Goal: Transaction & Acquisition: Subscribe to service/newsletter

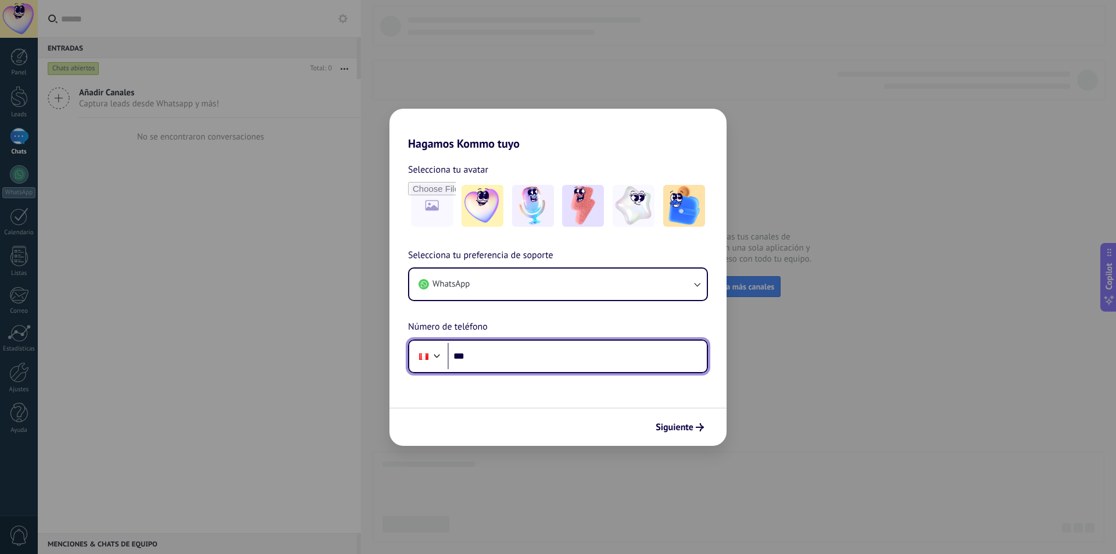
click at [515, 354] on input "***" at bounding box center [576, 356] width 259 height 27
type input "**********"
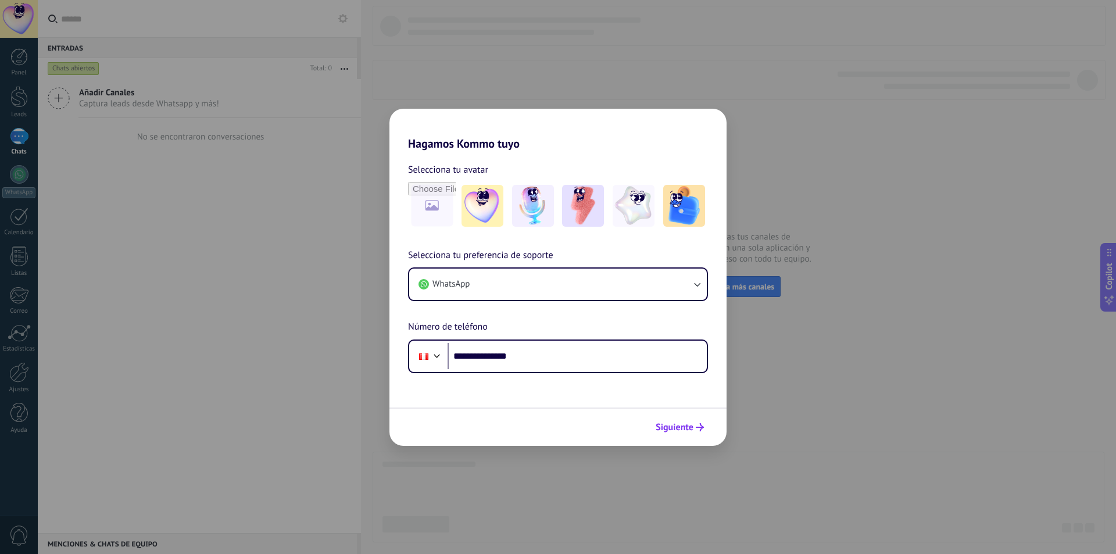
click at [686, 428] on span "Siguiente" at bounding box center [675, 427] width 38 height 8
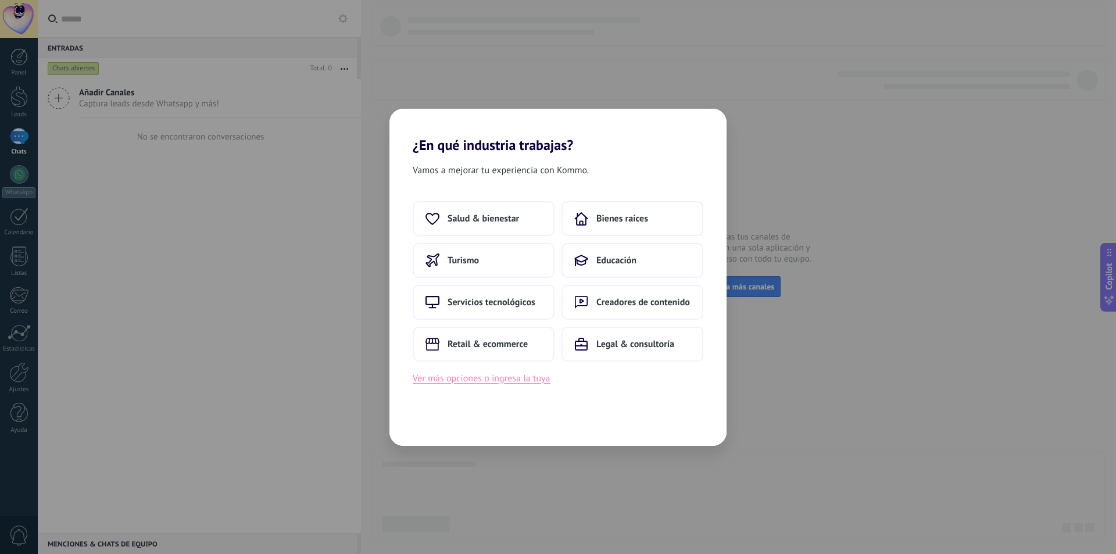
click at [504, 382] on button "Ver más opciones o ingresa la tuya" at bounding box center [481, 378] width 137 height 15
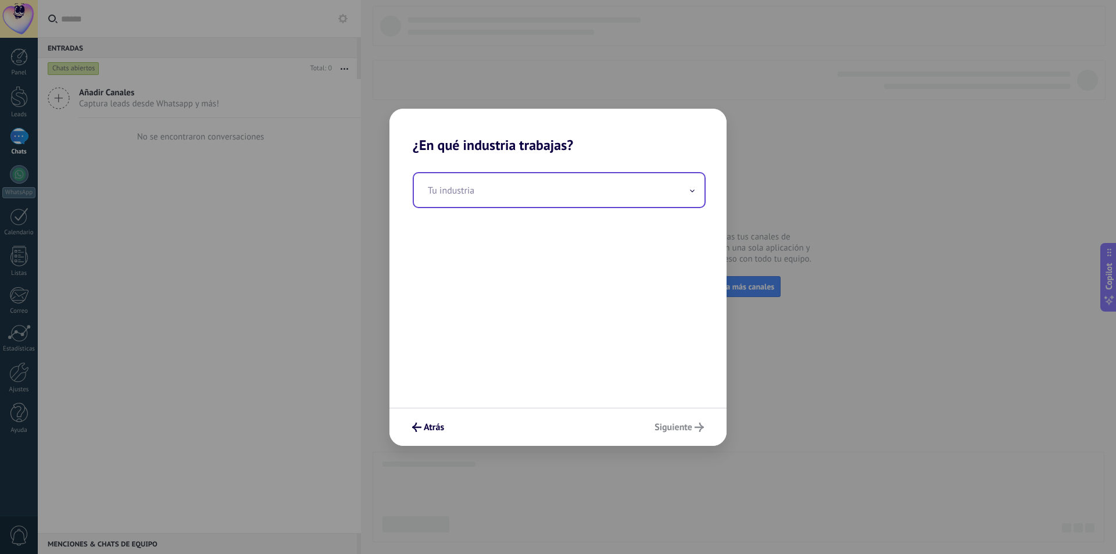
click at [553, 182] on input "text" at bounding box center [559, 190] width 291 height 34
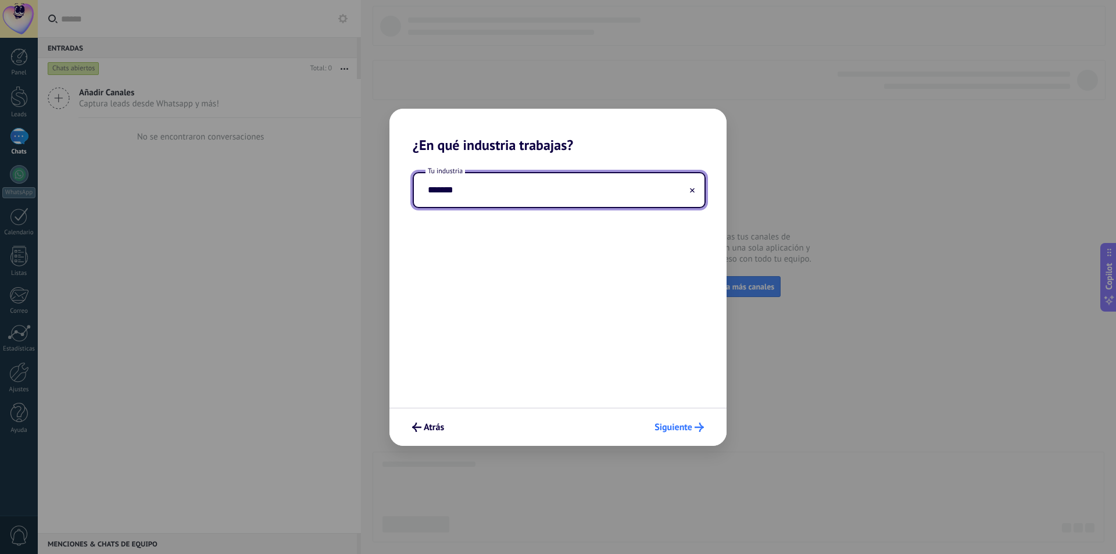
type input "*******"
click at [671, 428] on span "Siguiente" at bounding box center [673, 427] width 38 height 8
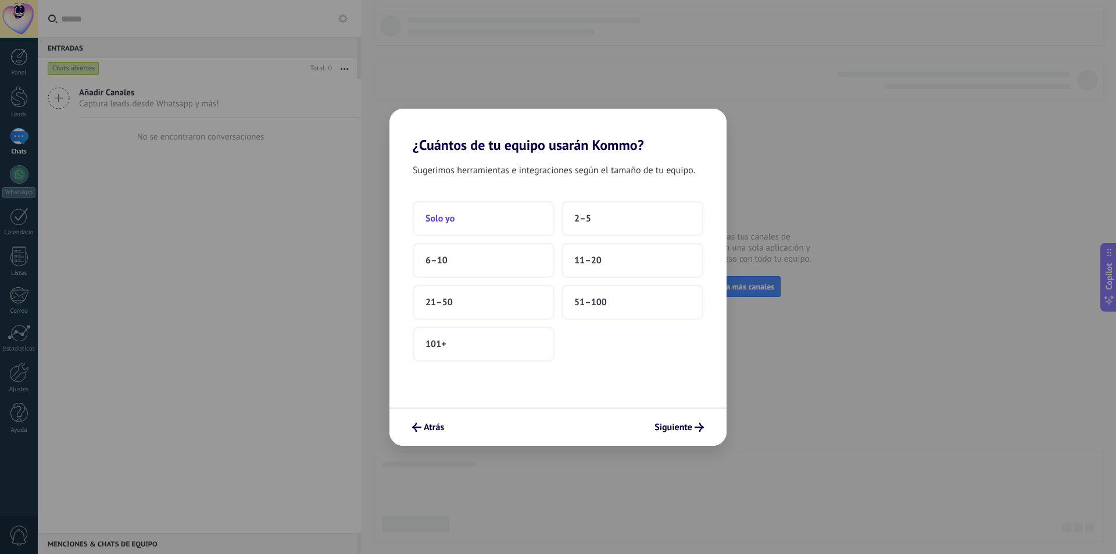
click at [482, 223] on button "Solo yo" at bounding box center [484, 218] width 142 height 35
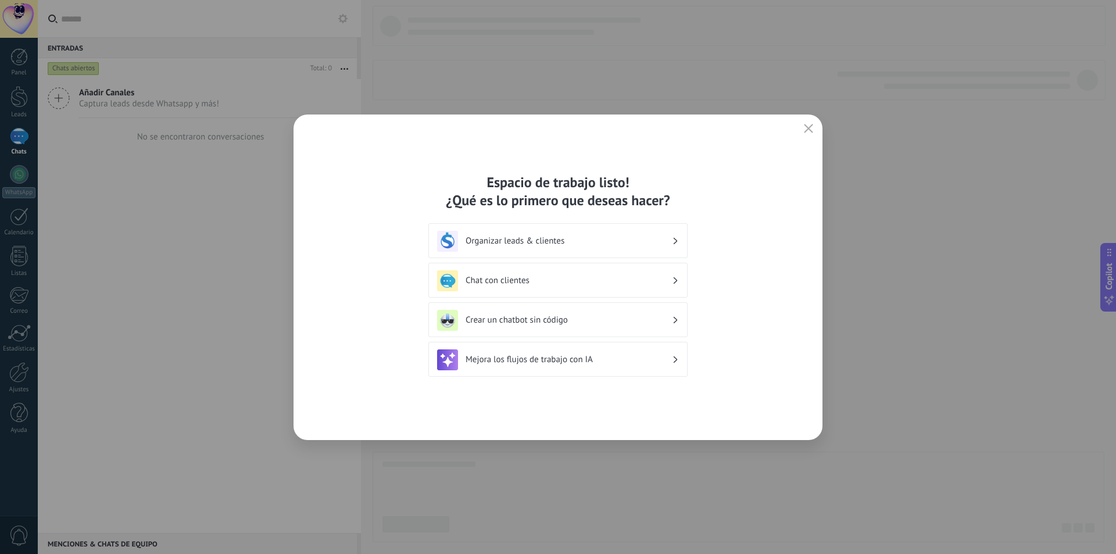
click at [675, 243] on use at bounding box center [676, 241] width 4 height 6
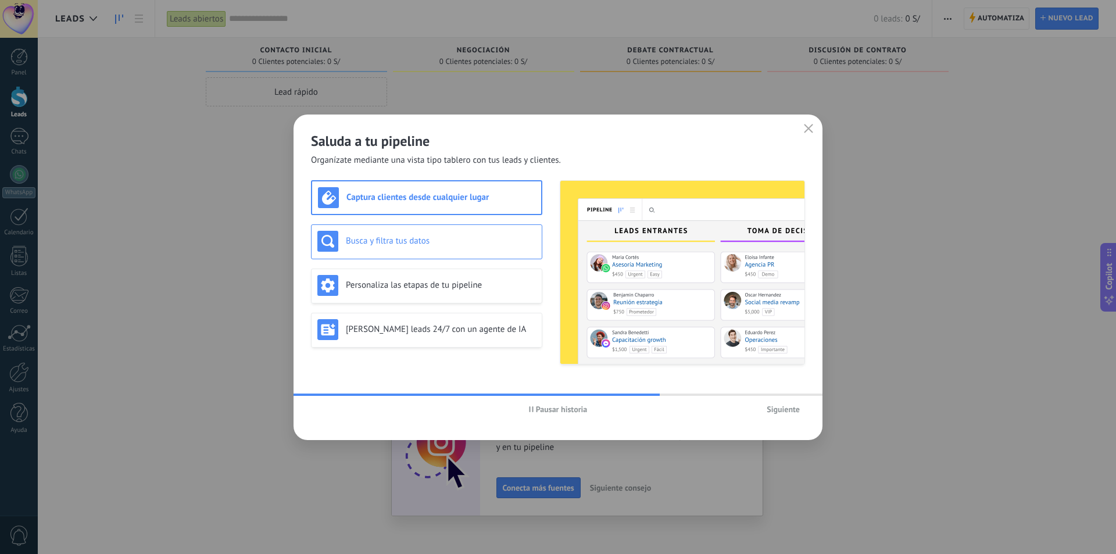
click at [468, 237] on h3 "Busca y filtra tus datos" at bounding box center [441, 240] width 190 height 11
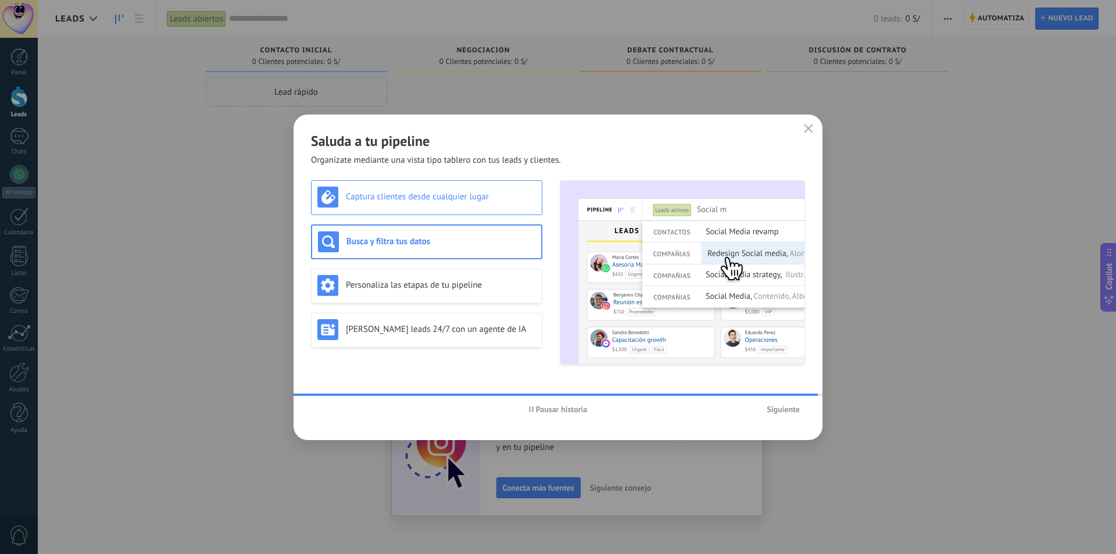
click at [471, 209] on div "Captura clientes desde cualquier lugar" at bounding box center [426, 197] width 231 height 35
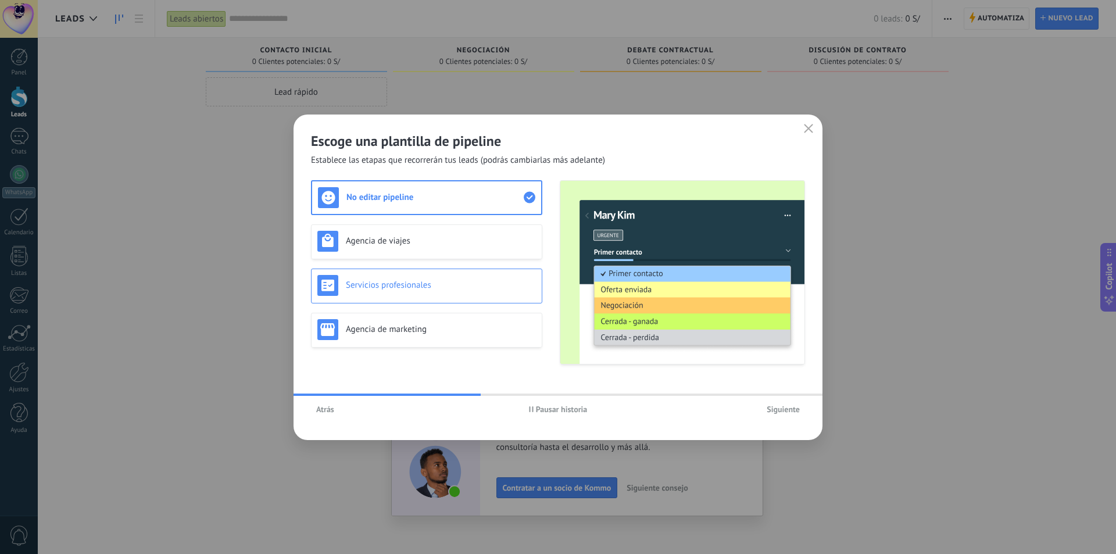
click at [442, 286] on h3 "Servicios profesionales" at bounding box center [441, 285] width 190 height 11
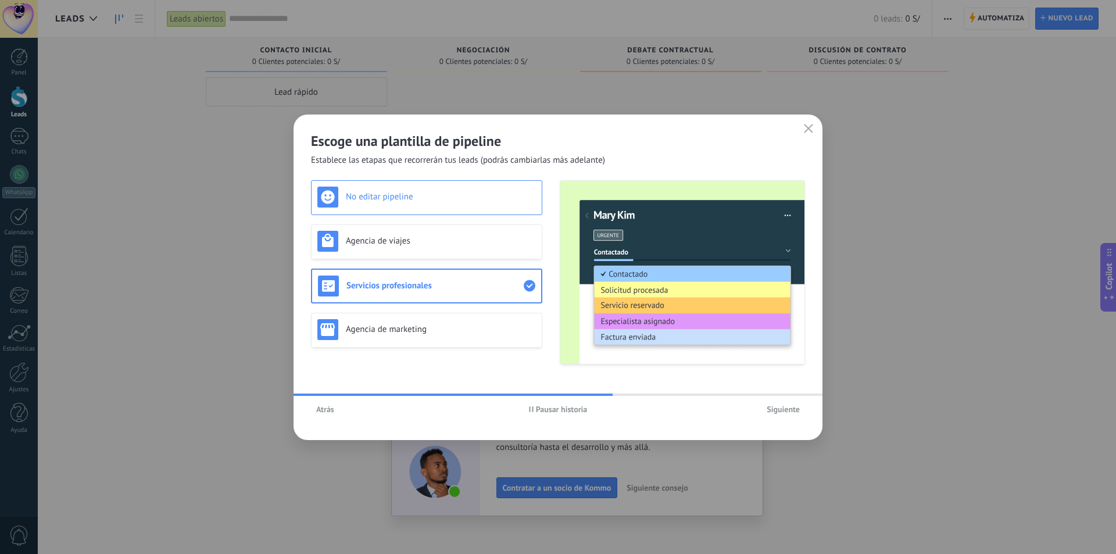
click at [475, 210] on div "No editar pipeline" at bounding box center [426, 197] width 231 height 35
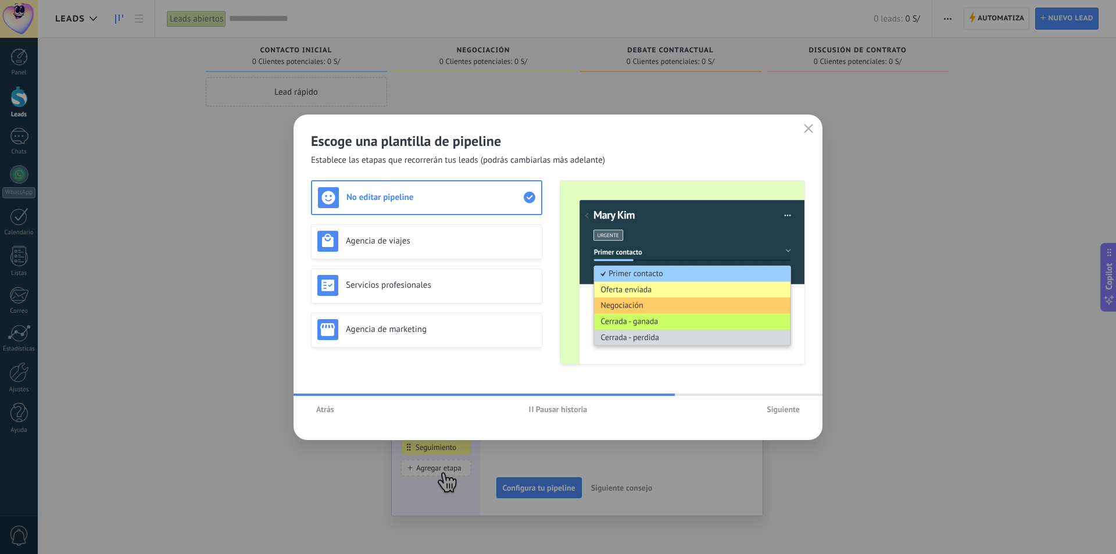
click at [784, 409] on span "Siguiente" at bounding box center [783, 409] width 33 height 8
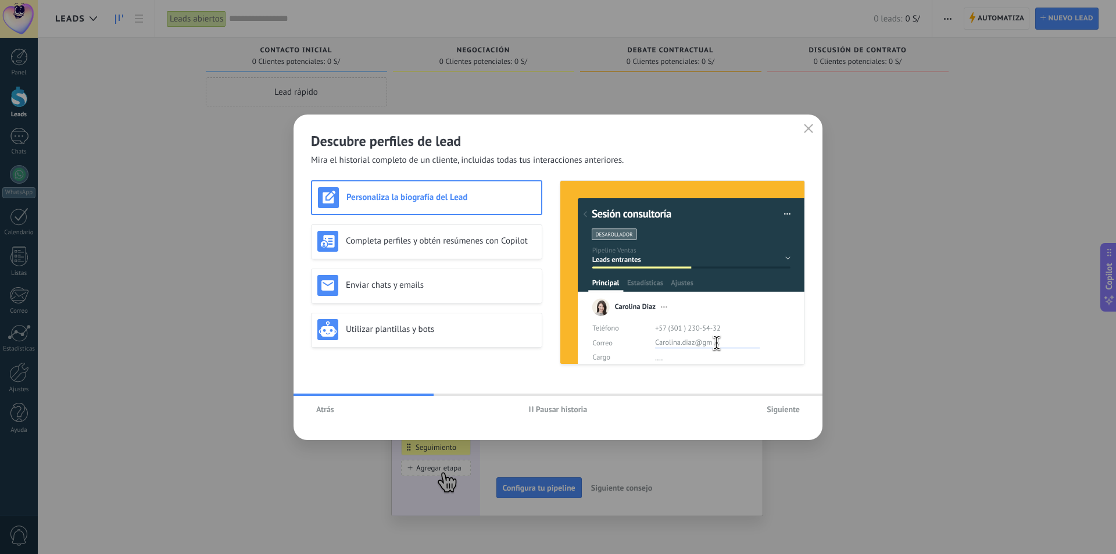
click at [784, 409] on span "Siguiente" at bounding box center [783, 409] width 33 height 8
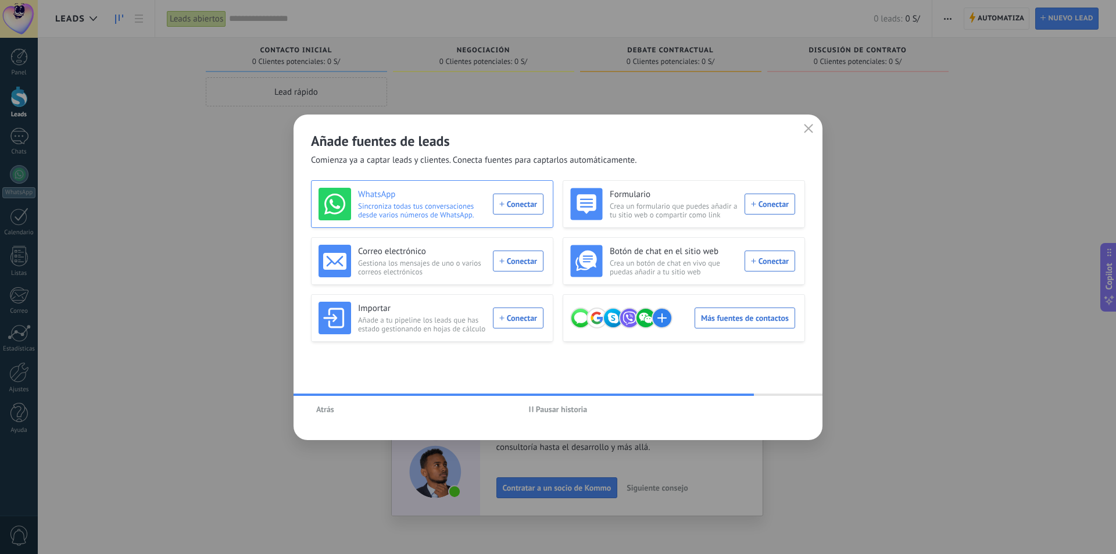
click at [510, 205] on div "WhatsApp Sincroniza todas tus conversaciones desde varios números de WhatsApp. …" at bounding box center [430, 204] width 225 height 33
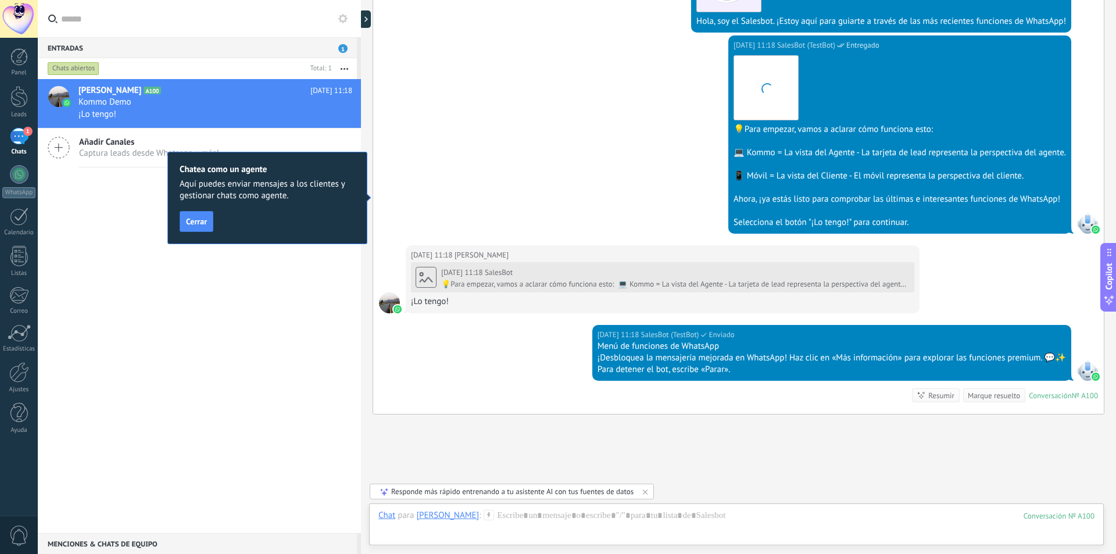
scroll to position [363, 0]
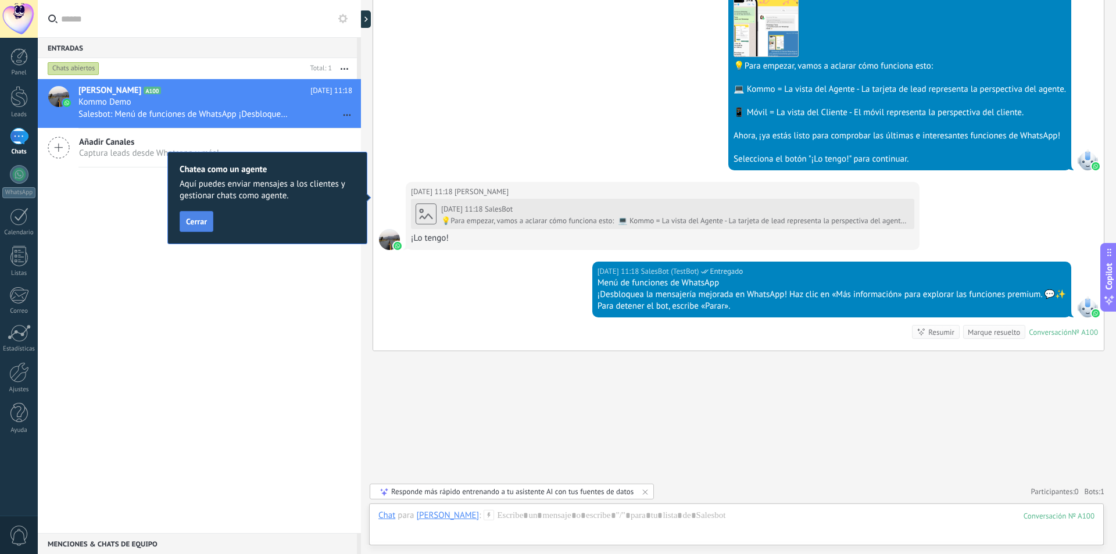
click at [199, 224] on span "Cerrar" at bounding box center [196, 221] width 21 height 8
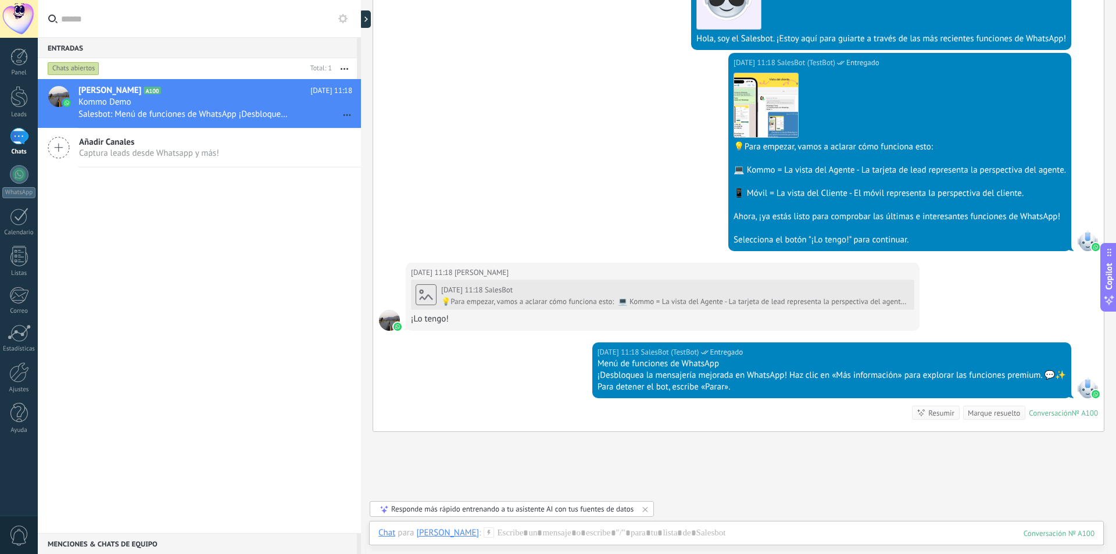
scroll to position [291, 0]
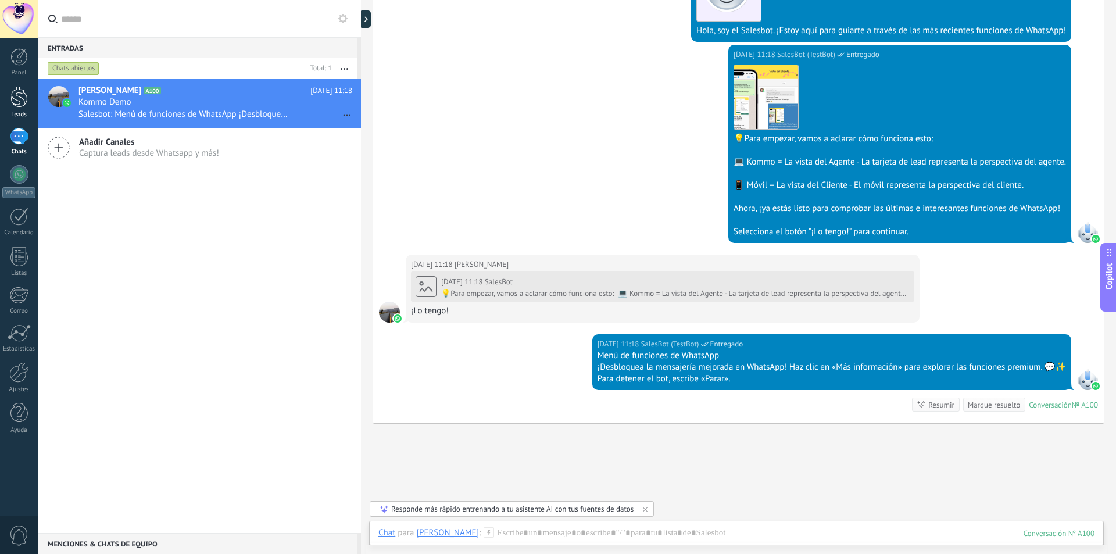
click at [28, 106] on link "Leads" at bounding box center [19, 102] width 38 height 33
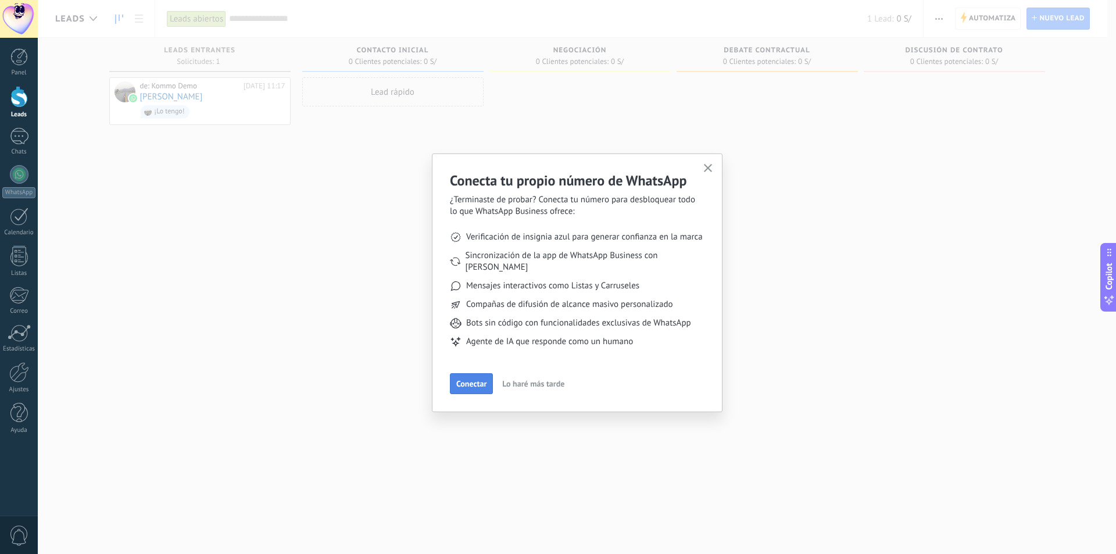
click at [468, 379] on span "Conectar" at bounding box center [471, 383] width 30 height 8
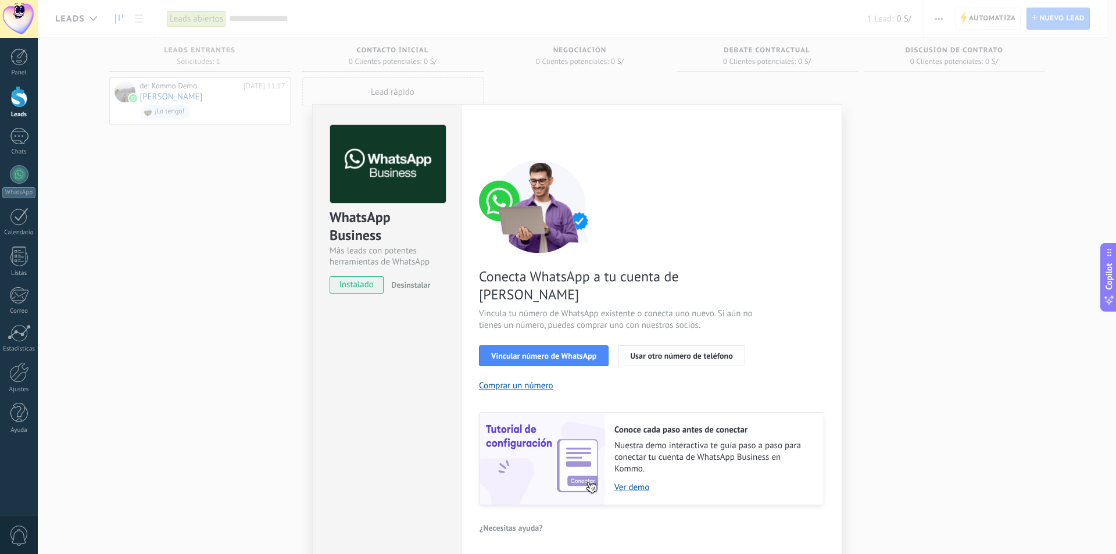
click at [368, 290] on span "instalado" at bounding box center [356, 284] width 53 height 17
click at [640, 482] on link "Ver demo" at bounding box center [713, 487] width 198 height 11
click at [541, 380] on button "Comprar un número" at bounding box center [516, 385] width 74 height 11
click at [635, 482] on link "Ver demo" at bounding box center [713, 487] width 198 height 11
click at [569, 352] on span "Vincular número de WhatsApp" at bounding box center [543, 356] width 105 height 8
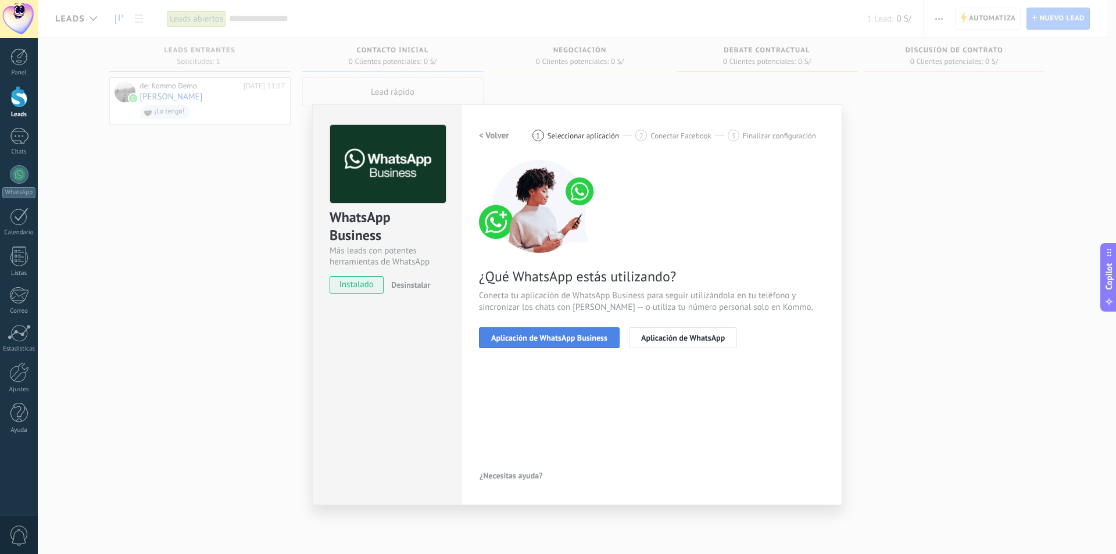
click at [554, 339] on span "Aplicación de WhatsApp Business" at bounding box center [549, 338] width 116 height 8
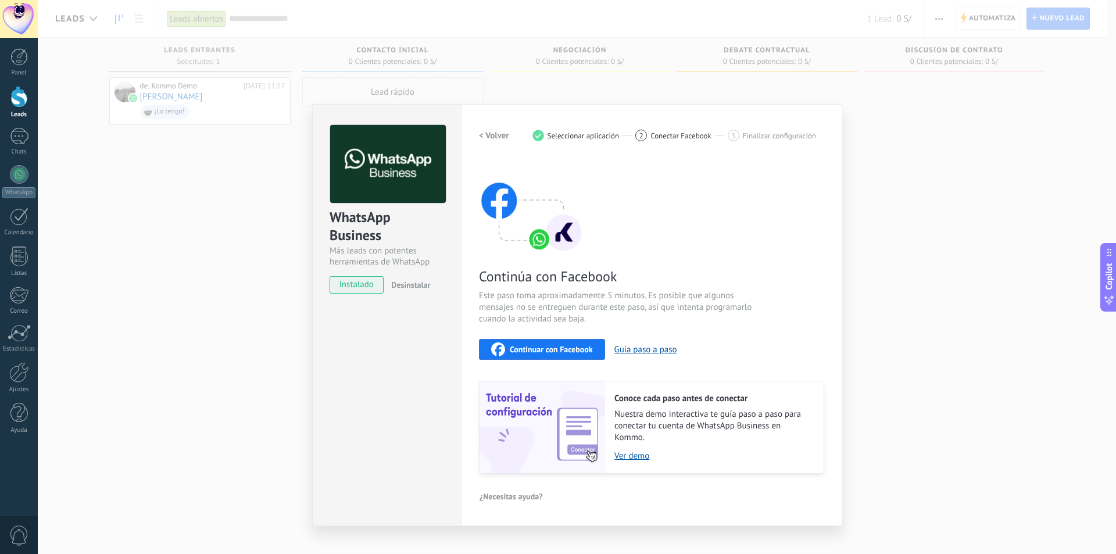
click at [563, 350] on span "Continuar con Facebook" at bounding box center [551, 349] width 83 height 8
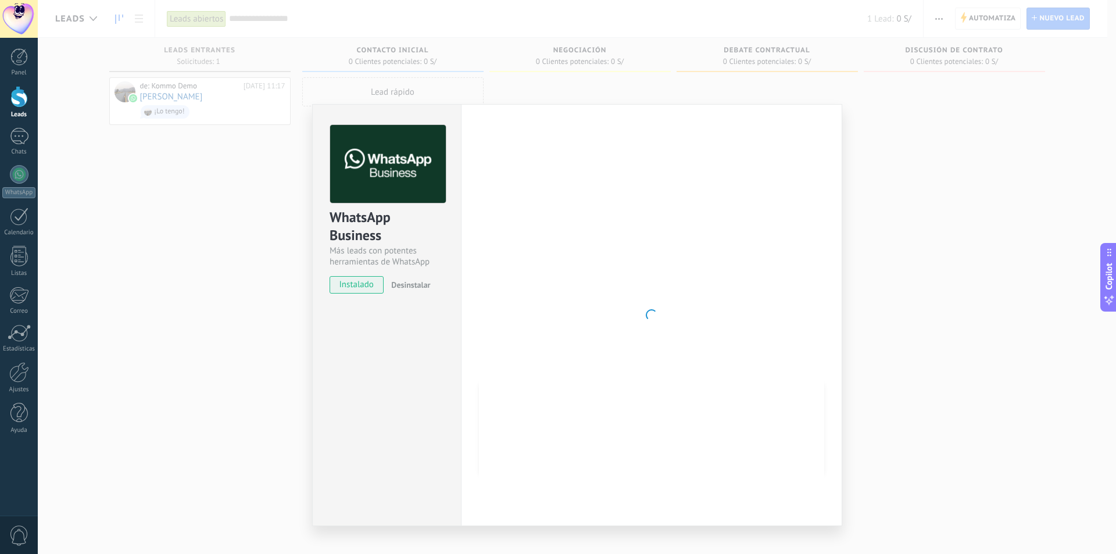
click at [534, 242] on div at bounding box center [651, 315] width 345 height 380
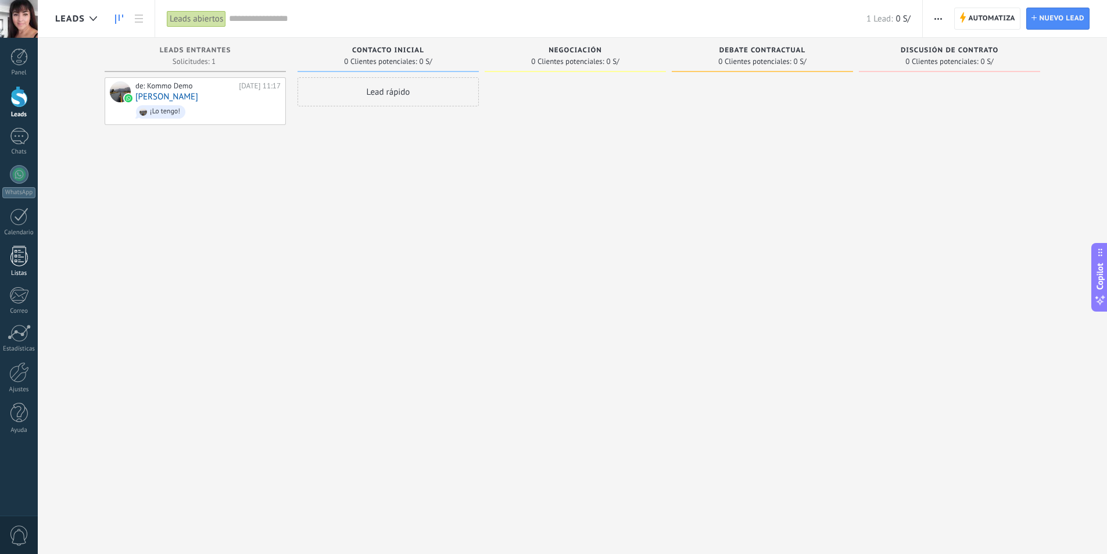
click at [22, 259] on div at bounding box center [18, 256] width 17 height 20
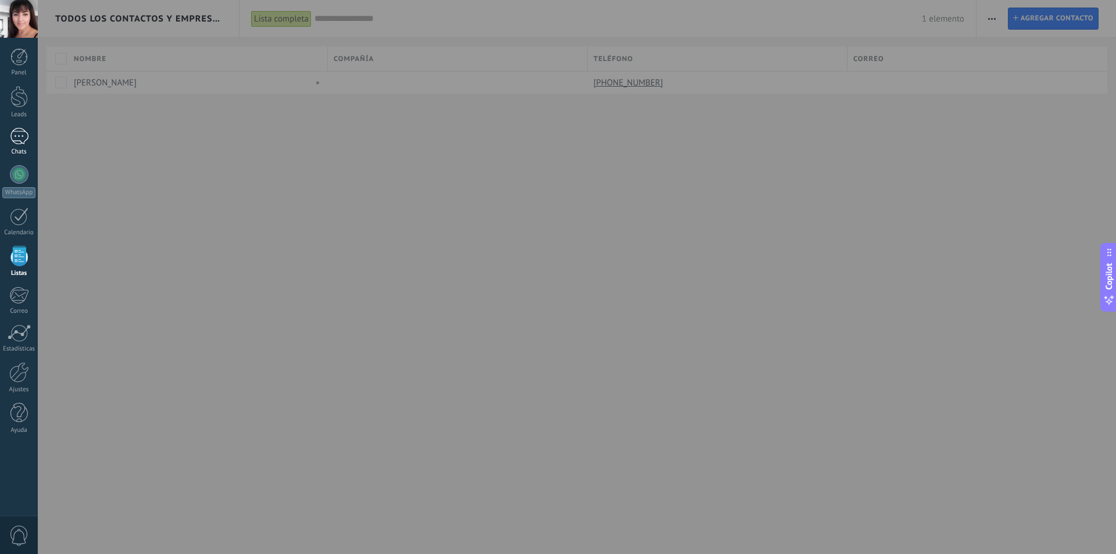
click at [21, 136] on div at bounding box center [19, 136] width 19 height 17
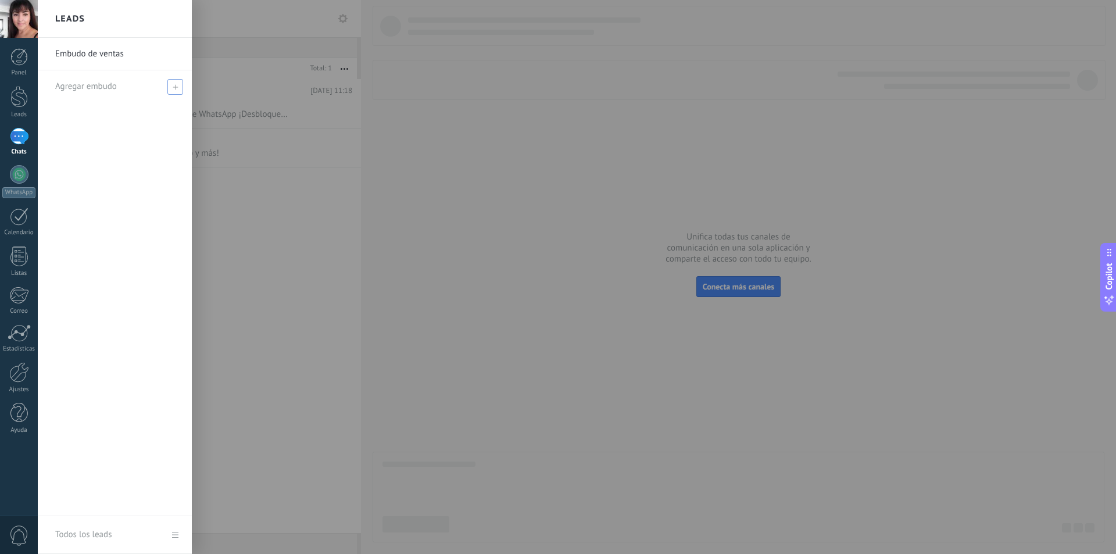
click at [174, 89] on icon at bounding box center [175, 86] width 5 height 5
click at [124, 141] on div "Embudo de ventas" at bounding box center [115, 277] width 154 height 478
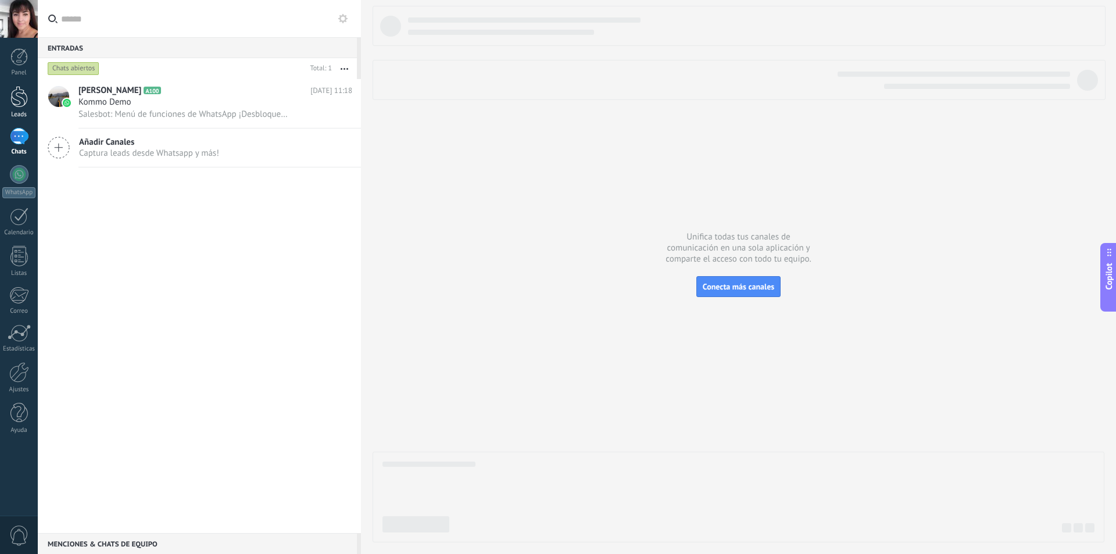
click at [23, 97] on div at bounding box center [18, 97] width 17 height 22
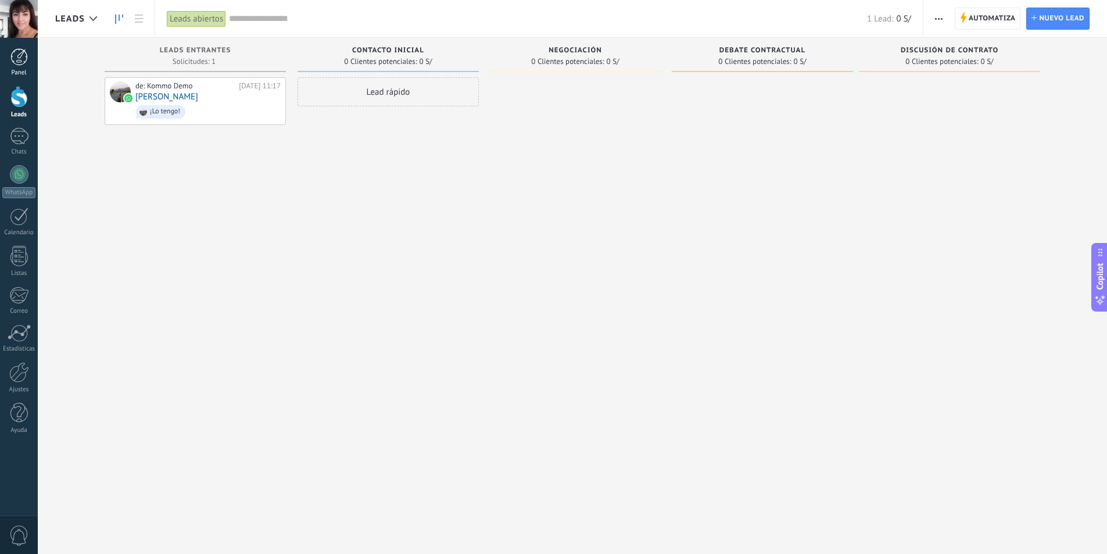
click at [22, 59] on div at bounding box center [18, 56] width 17 height 17
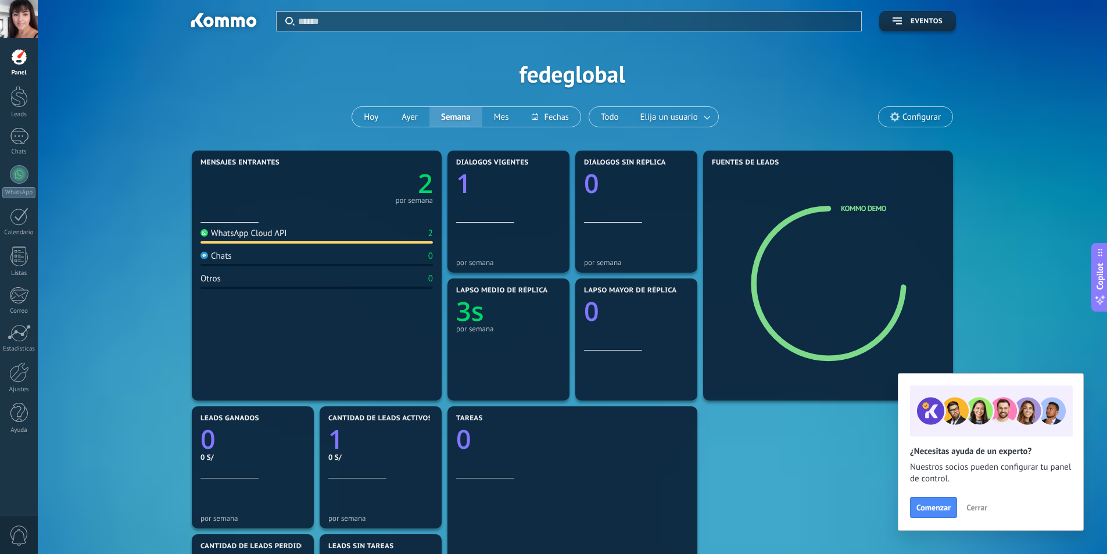
click at [976, 508] on span "Cerrar" at bounding box center [976, 507] width 21 height 8
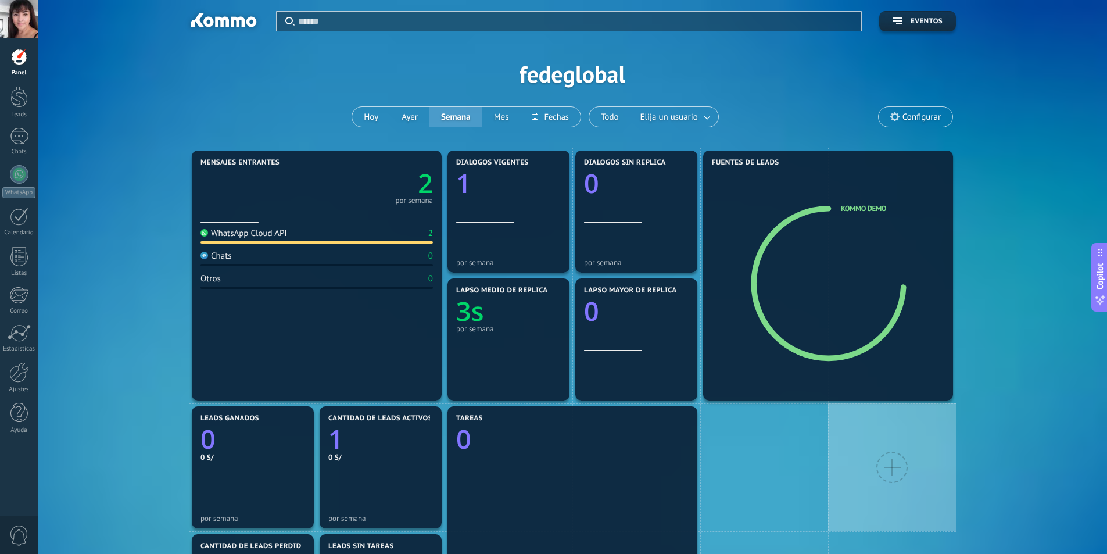
click at [815, 67] on div "Aplicar Eventos fedeglobal Hoy Ayer Semana Mes Todo Elija un usuario Configurar" at bounding box center [572, 74] width 1034 height 148
click at [24, 101] on div at bounding box center [18, 97] width 17 height 22
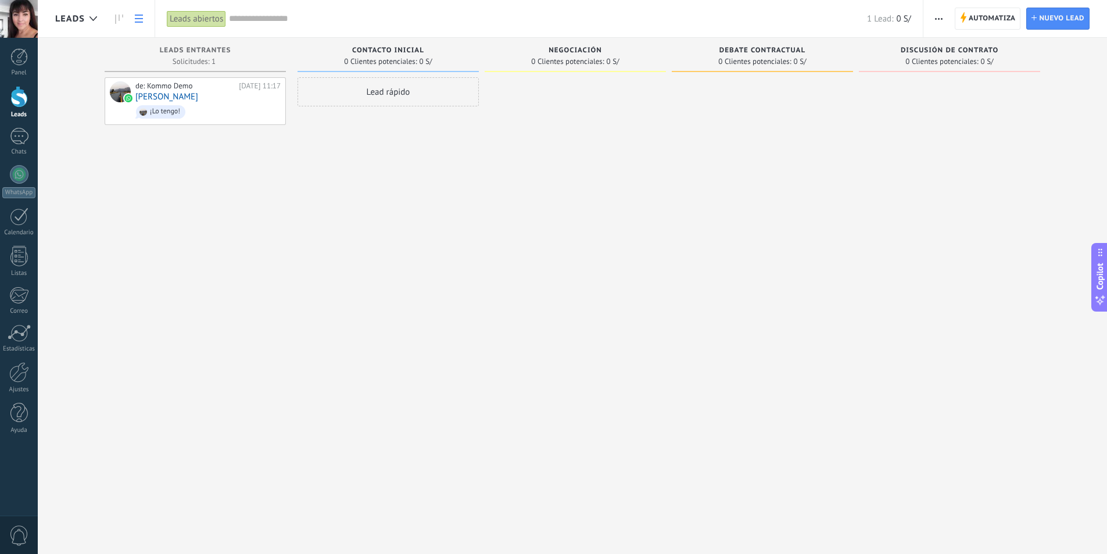
click at [139, 20] on icon at bounding box center [139, 19] width 8 height 8
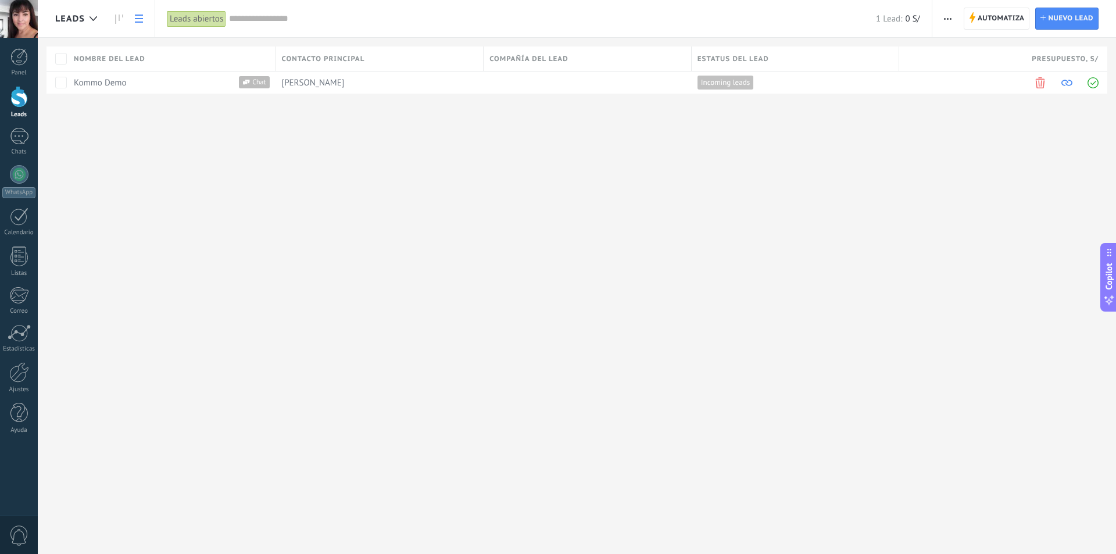
click at [156, 148] on div "Leads Automatiza Nueva difusión Editar embudo Imprimir Ajustes de la lista Impo…" at bounding box center [577, 277] width 1078 height 554
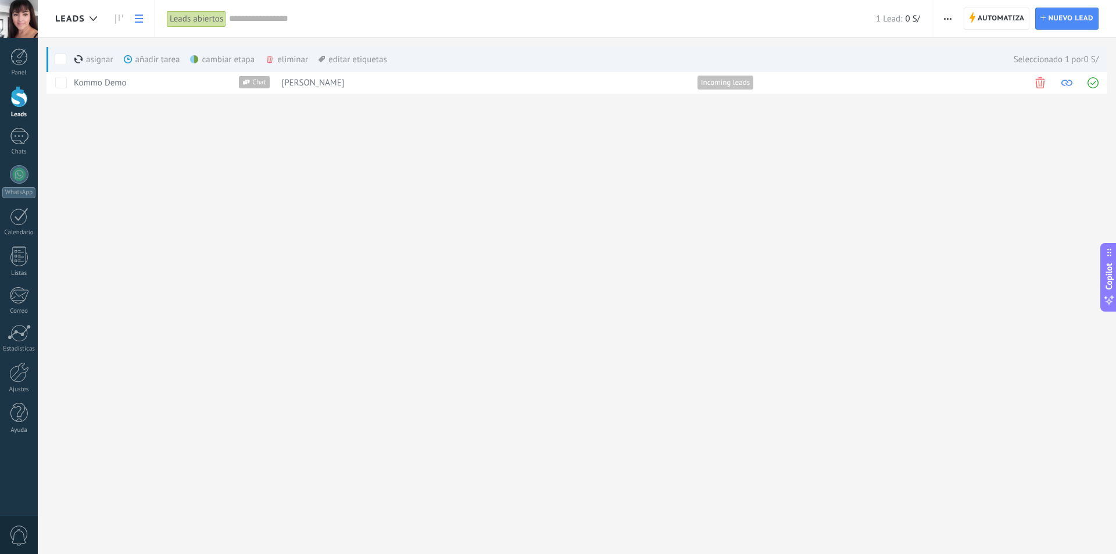
click at [198, 149] on div "Leads Automatiza Nueva difusión Editar embudo Imprimir Ajustes de la lista Impo…" at bounding box center [577, 277] width 1078 height 554
click at [27, 25] on div at bounding box center [19, 19] width 38 height 38
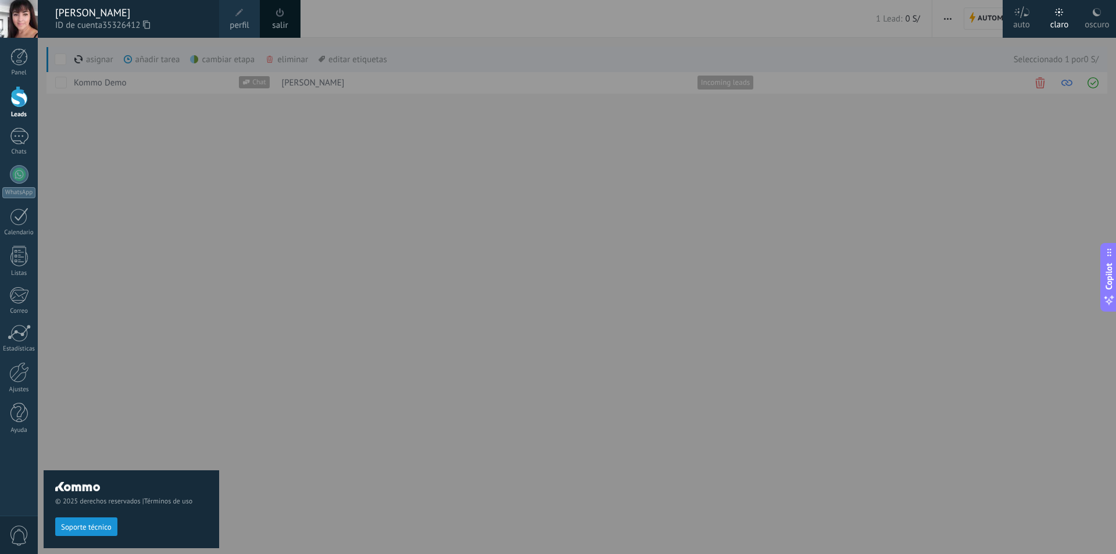
click at [114, 162] on div "© 2025 derechos reservados | Términos de uso Soporte técnico" at bounding box center [132, 296] width 176 height 516
click at [151, 339] on div "© 2025 derechos reservados | Términos de uso Soporte técnico" at bounding box center [132, 296] width 176 height 516
drag, startPoint x: 76, startPoint y: 166, endPoint x: 71, endPoint y: 153, distance: 13.4
click at [75, 164] on div "© 2025 derechos reservados | Términos de uso Soporte técnico" at bounding box center [132, 296] width 176 height 516
click at [22, 70] on div "Panel" at bounding box center [19, 73] width 34 height 8
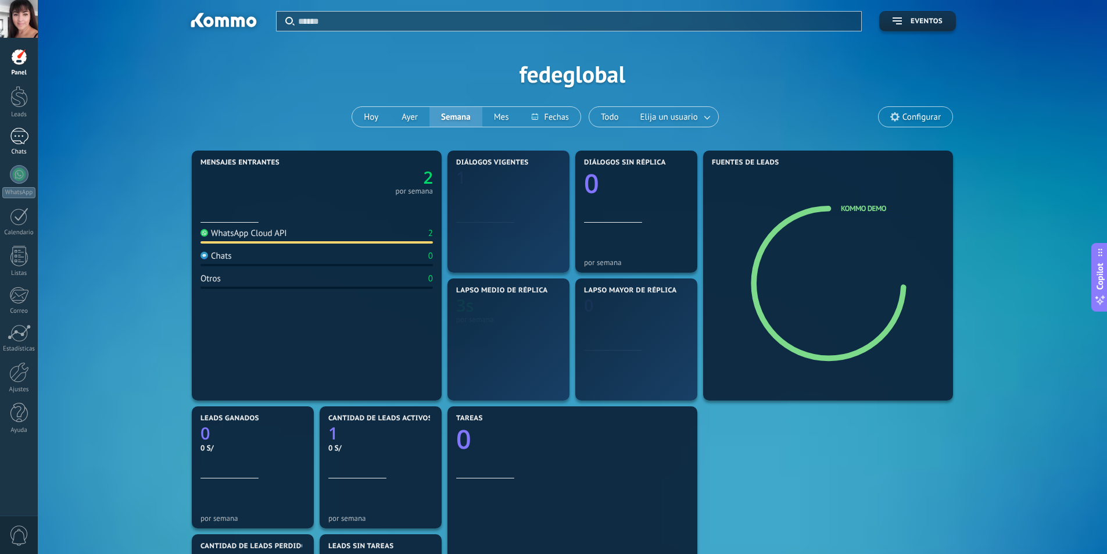
click at [17, 135] on div "1" at bounding box center [19, 136] width 19 height 17
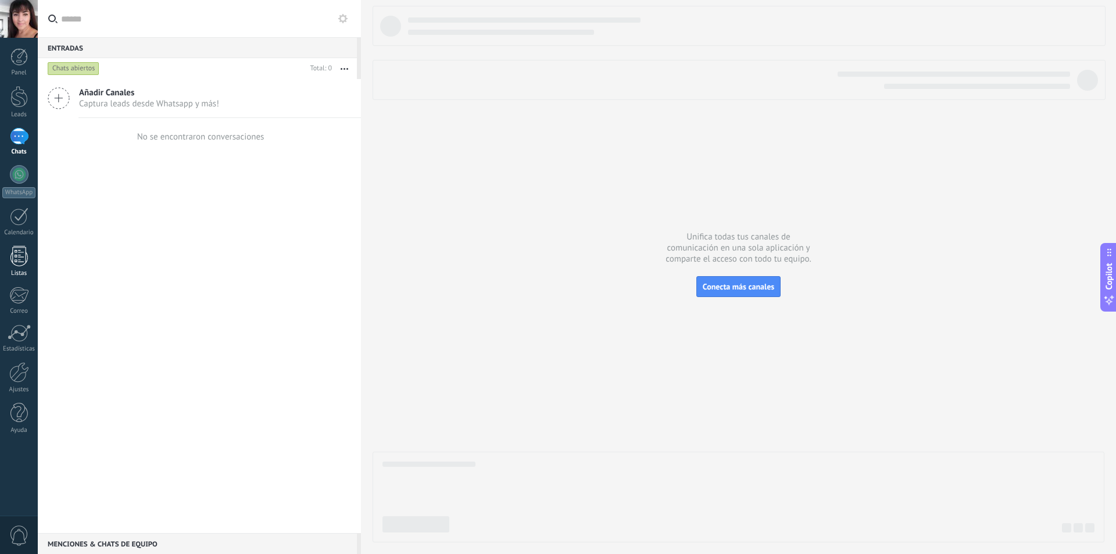
click at [20, 262] on div at bounding box center [18, 256] width 17 height 20
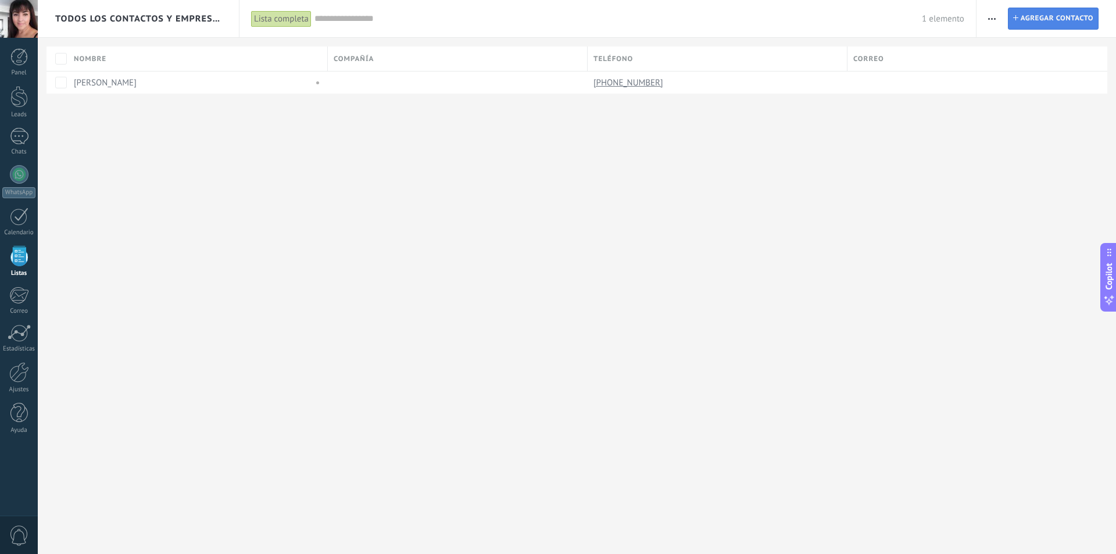
click at [1033, 22] on span "Agregar contacto" at bounding box center [1056, 18] width 73 height 21
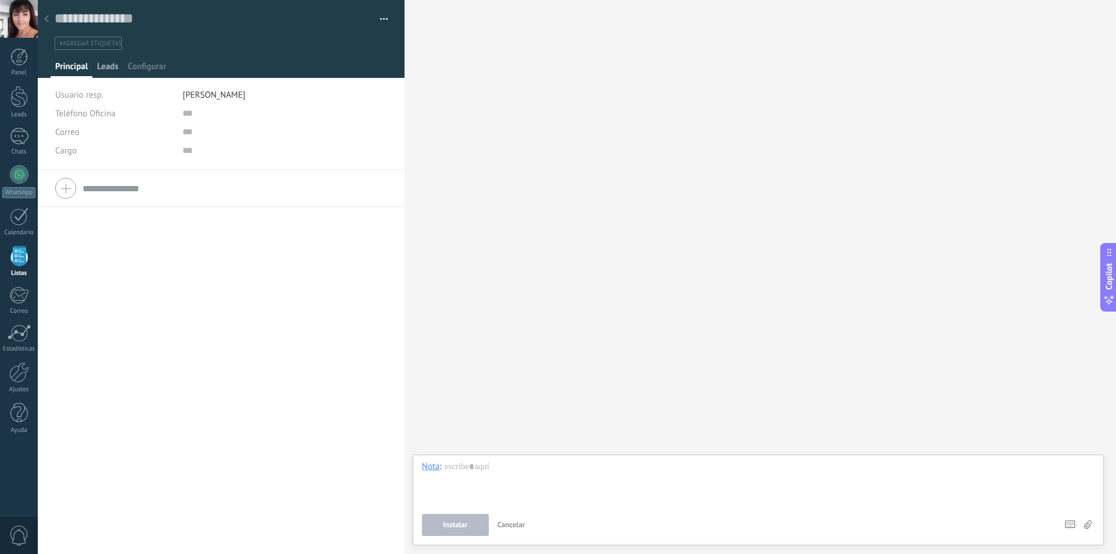
click at [109, 69] on span "Leads" at bounding box center [108, 69] width 22 height 17
click at [85, 105] on div "Agregar rápido" at bounding box center [77, 103] width 44 height 9
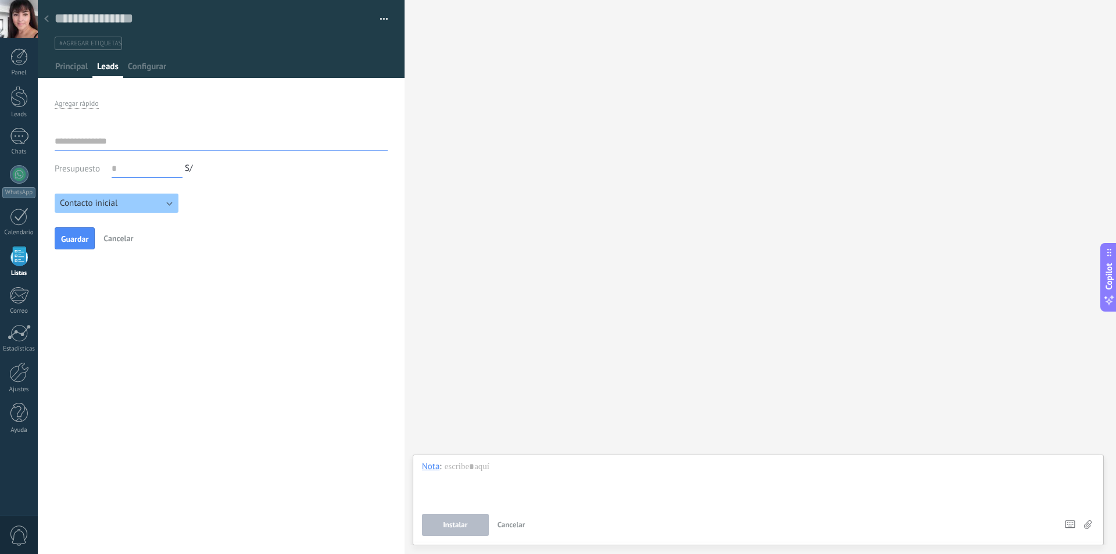
click at [169, 206] on button "Contacto inicial" at bounding box center [117, 203] width 124 height 19
click at [231, 212] on div "Contacto inicial Negociación Debate contractual Discusión de contrato Logrado c…" at bounding box center [221, 200] width 333 height 26
click at [160, 67] on span "Configurar" at bounding box center [147, 69] width 38 height 17
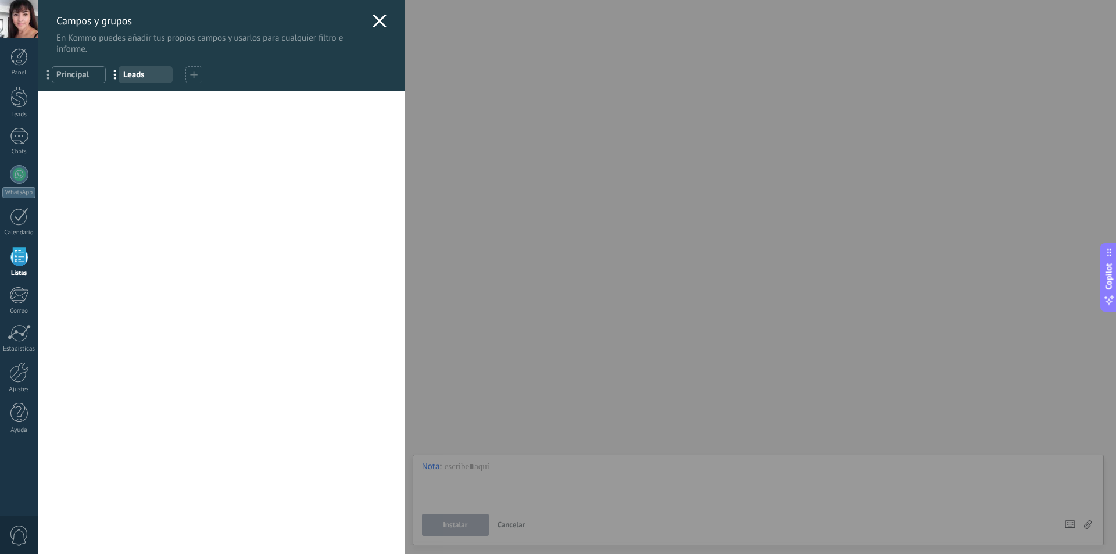
click at [86, 107] on div "Usted ha alcanzado la cantidad máxima de los campos añadidos en la tarifa Perio…" at bounding box center [221, 322] width 367 height 463
drag, startPoint x: 374, startPoint y: 18, endPoint x: 366, endPoint y: 19, distance: 8.2
click at [374, 17] on icon at bounding box center [380, 21] width 14 height 14
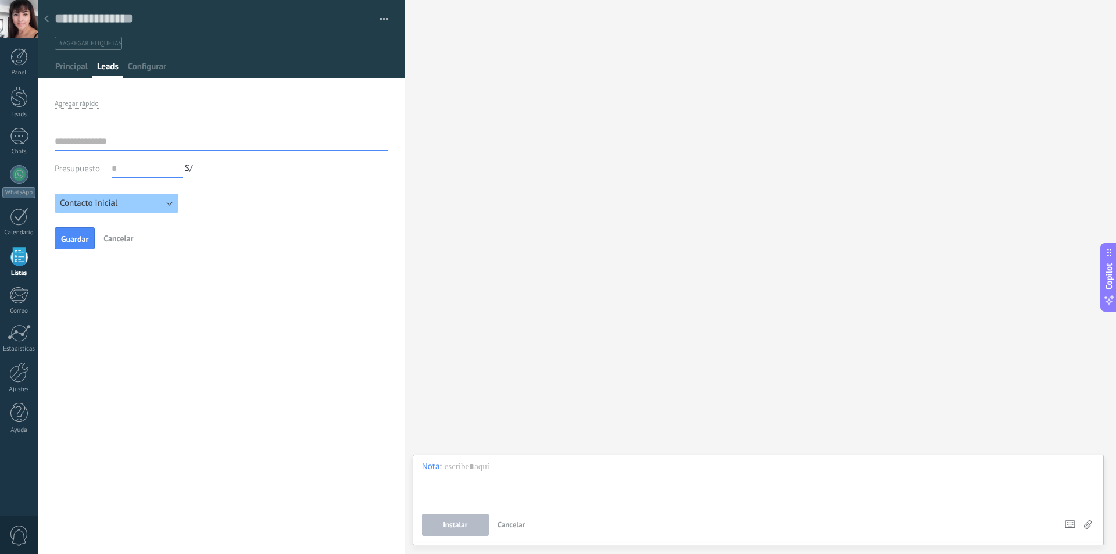
click at [228, 208] on div "Contacto inicial Negociación Debate contractual Discusión de contrato Logrado c…" at bounding box center [221, 200] width 333 height 26
click at [93, 363] on div "Teléfono Oficina Ofic. directo Celular Fax Casa Otro Teléfono Oficina Llamar Co…" at bounding box center [221, 319] width 367 height 468
click at [21, 62] on div at bounding box center [18, 56] width 17 height 17
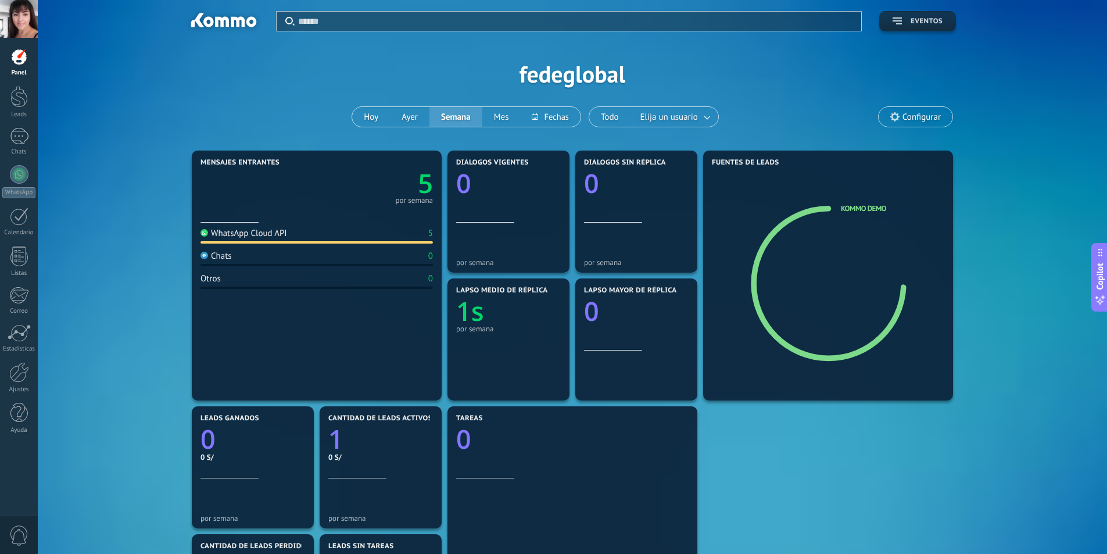
click at [890, 17] on button "Eventos" at bounding box center [917, 21] width 77 height 20
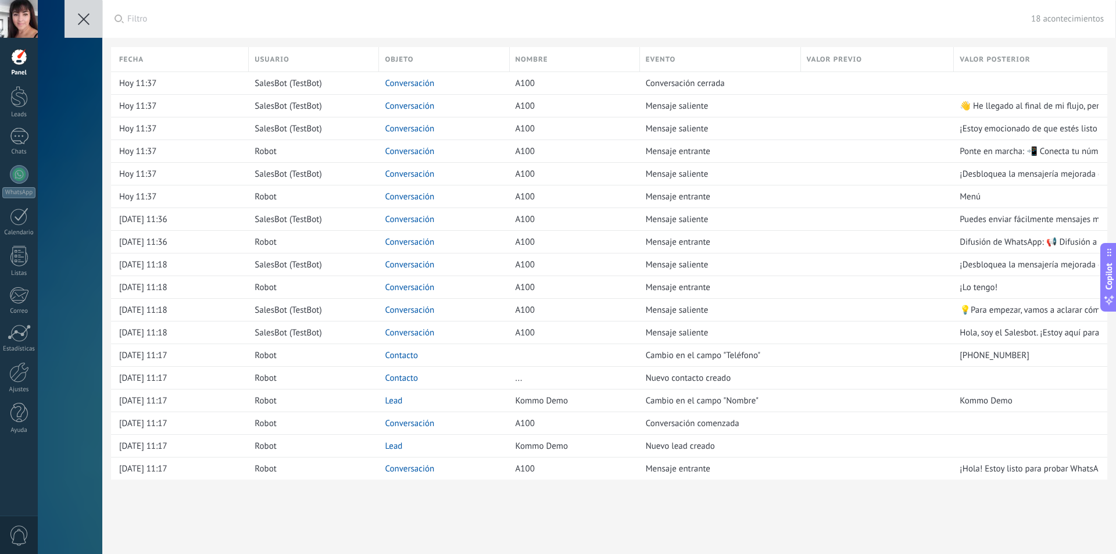
click at [82, 17] on use at bounding box center [84, 19] width 12 height 12
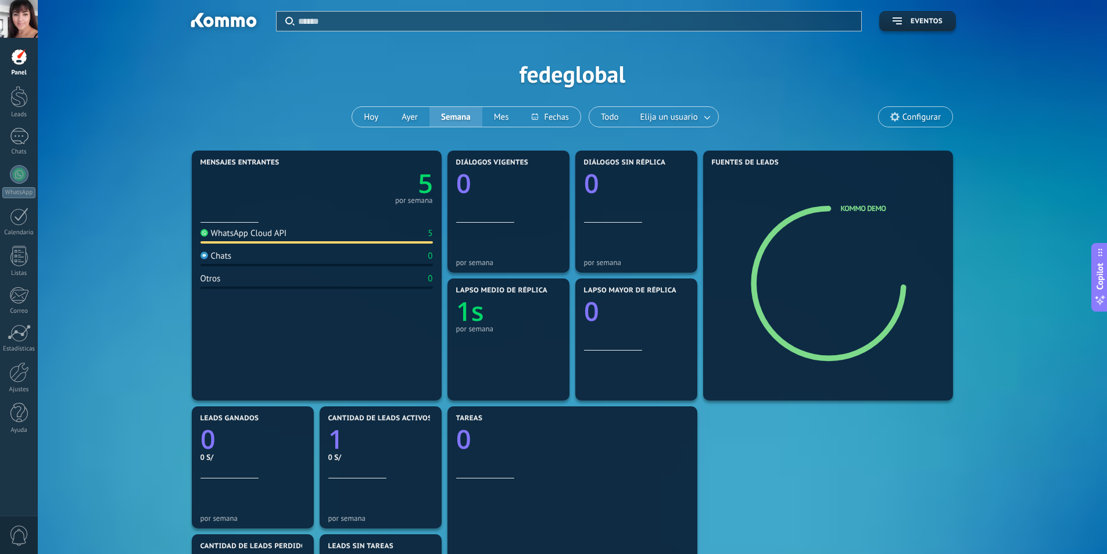
click at [87, 131] on div "Aplicar Eventos fedeglobal Hoy Ayer Semana Mes Todo Elija un usuario Configurar" at bounding box center [572, 74] width 1034 height 148
click at [19, 177] on div at bounding box center [19, 174] width 19 height 19
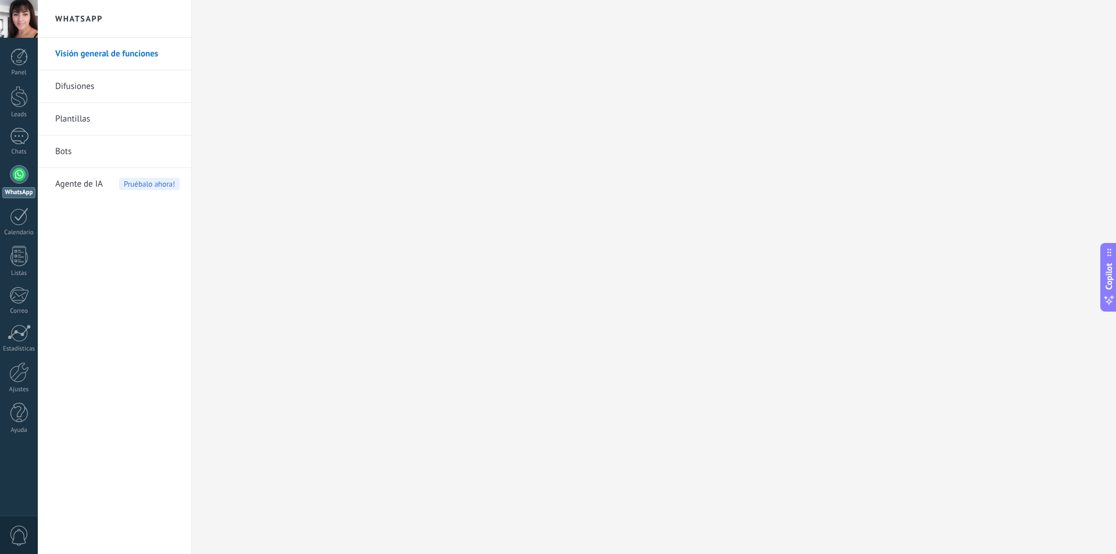
click at [83, 89] on link "Difusiones" at bounding box center [117, 86] width 124 height 33
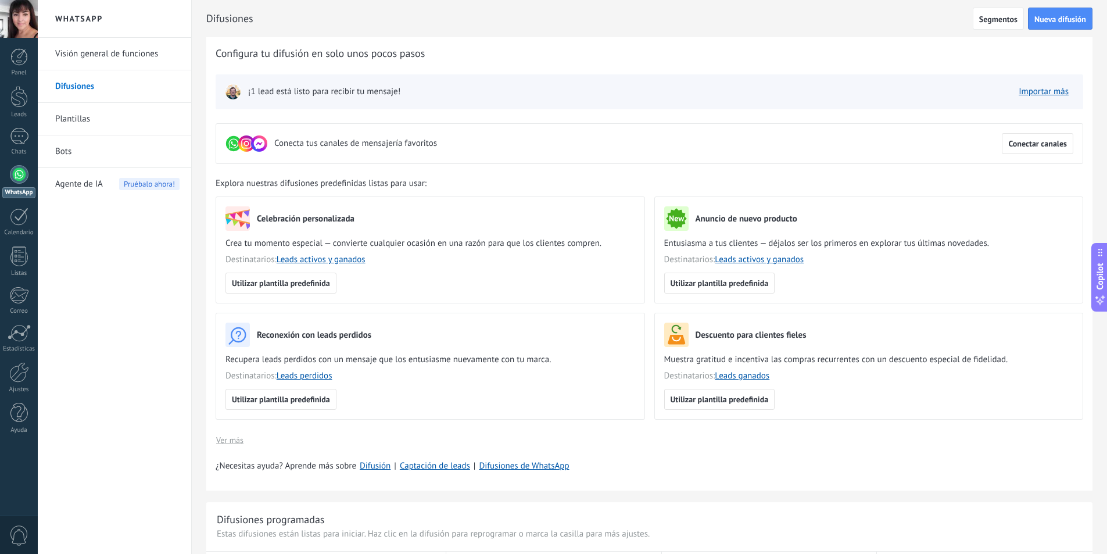
click at [657, 64] on div "Configura tu difusión en solo unos pocos pasos Conecta tus canales de mensajerí…" at bounding box center [649, 263] width 886 height 453
click at [1024, 144] on span "Conectar canales" at bounding box center [1037, 143] width 59 height 8
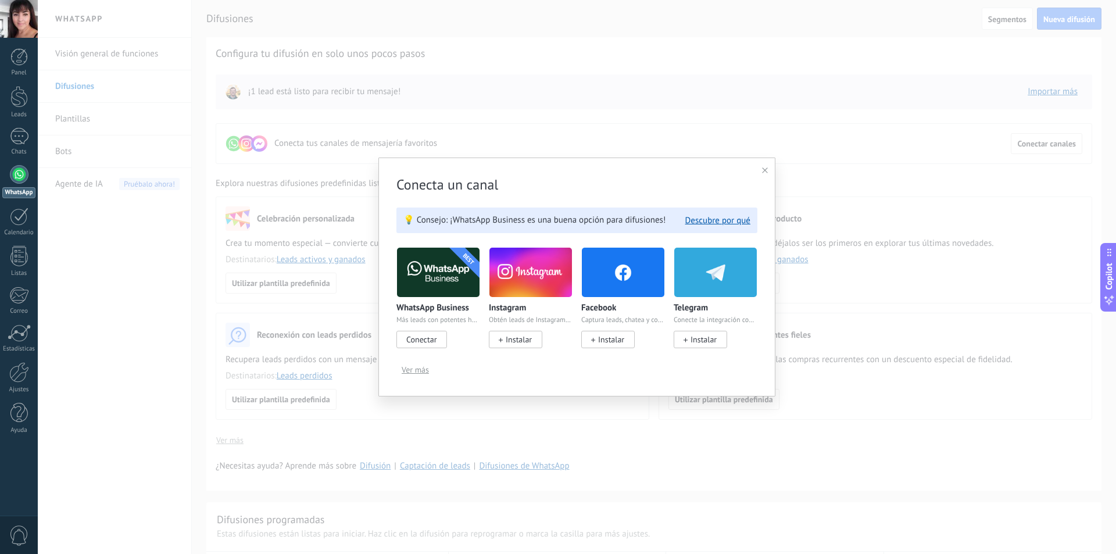
click at [422, 340] on span "Conectar" at bounding box center [421, 339] width 30 height 10
click at [441, 339] on span "Conectar" at bounding box center [421, 339] width 51 height 17
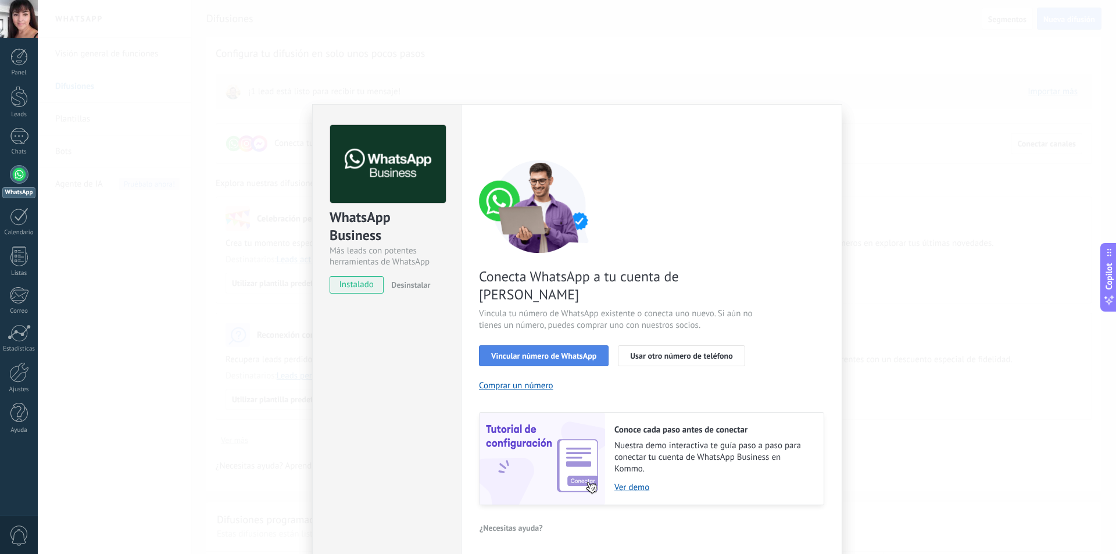
click at [566, 352] on span "Vincular número de WhatsApp" at bounding box center [543, 356] width 105 height 8
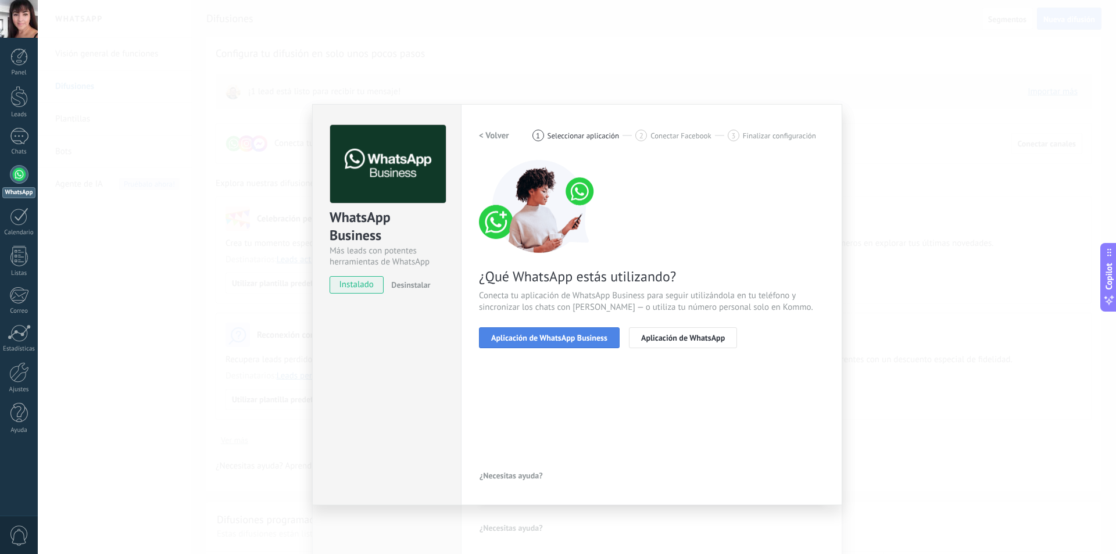
click at [594, 338] on span "Aplicación de WhatsApp Business" at bounding box center [549, 338] width 116 height 8
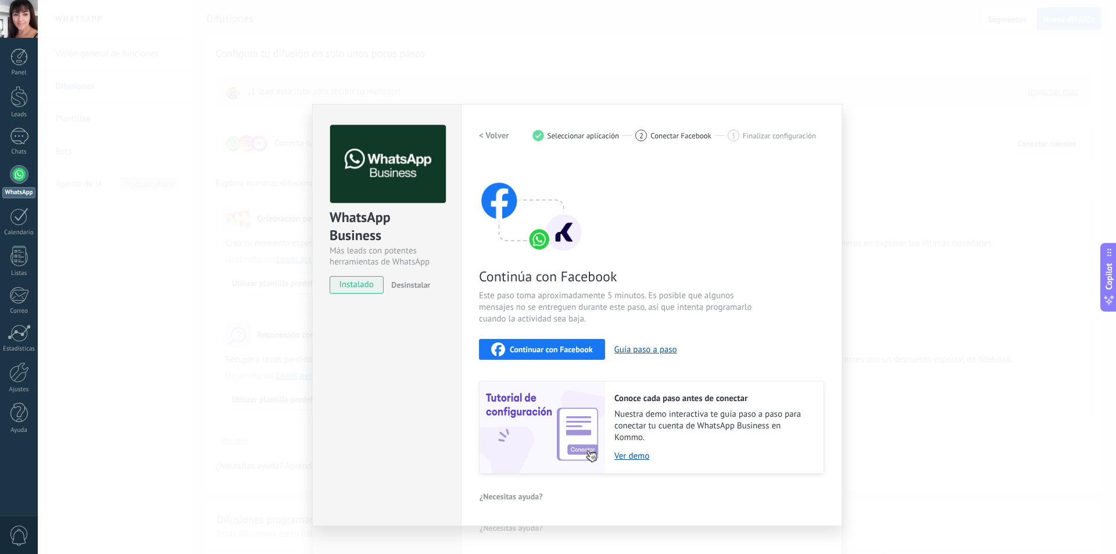
click at [556, 350] on span "Continuar con Facebook" at bounding box center [551, 349] width 83 height 8
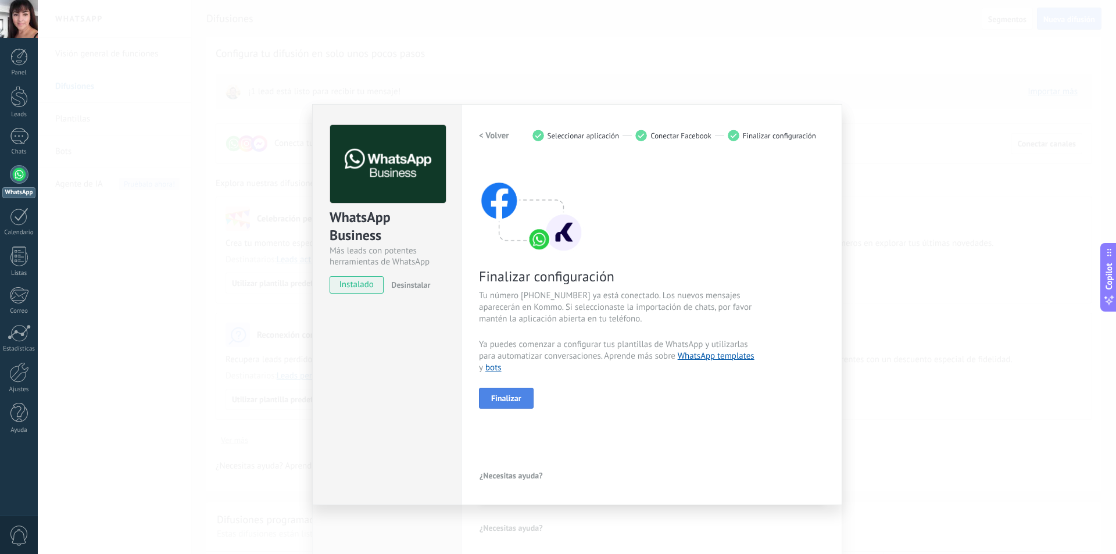
click at [518, 401] on span "Finalizar" at bounding box center [506, 398] width 30 height 8
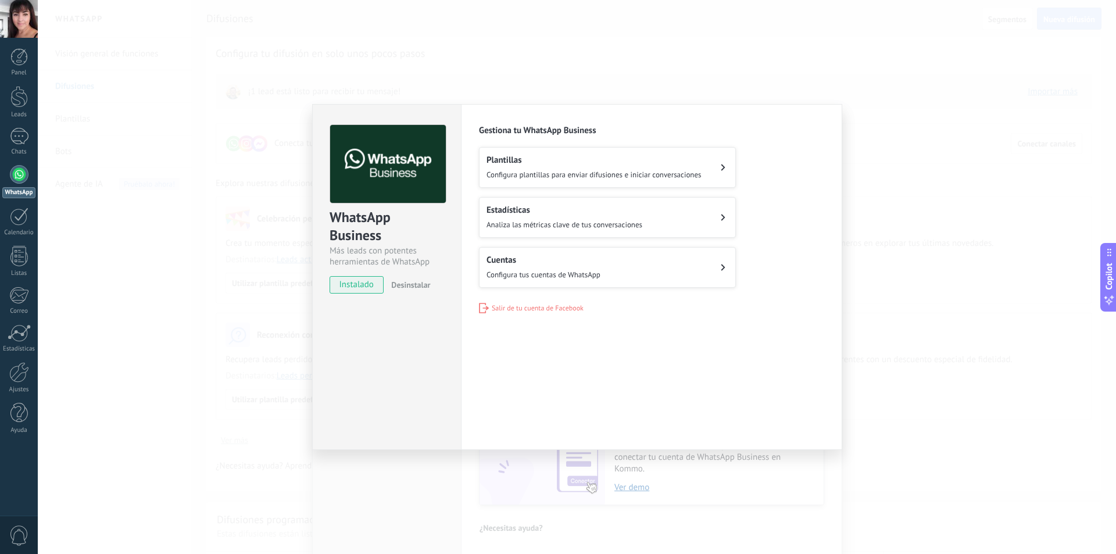
click at [722, 265] on icon at bounding box center [723, 267] width 5 height 7
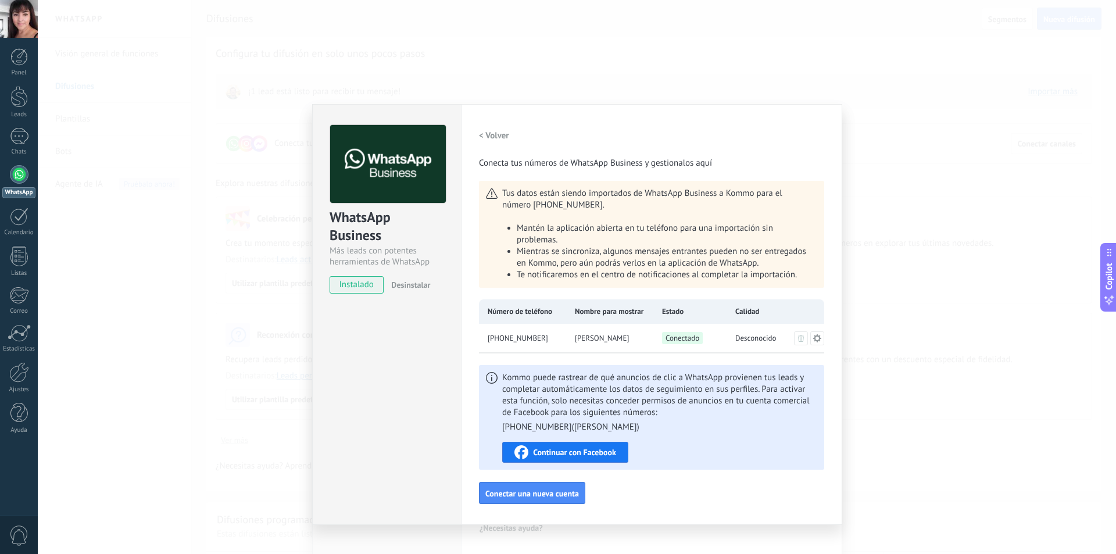
click at [722, 443] on div "Kommo puede rastrear de qué anuncios de clic a WhatsApp provienen tus leads y c…" at bounding box center [659, 417] width 315 height 91
click at [876, 410] on div "WhatsApp Business Más leads con potentes herramientas de WhatsApp instalado Des…" at bounding box center [577, 277] width 1078 height 554
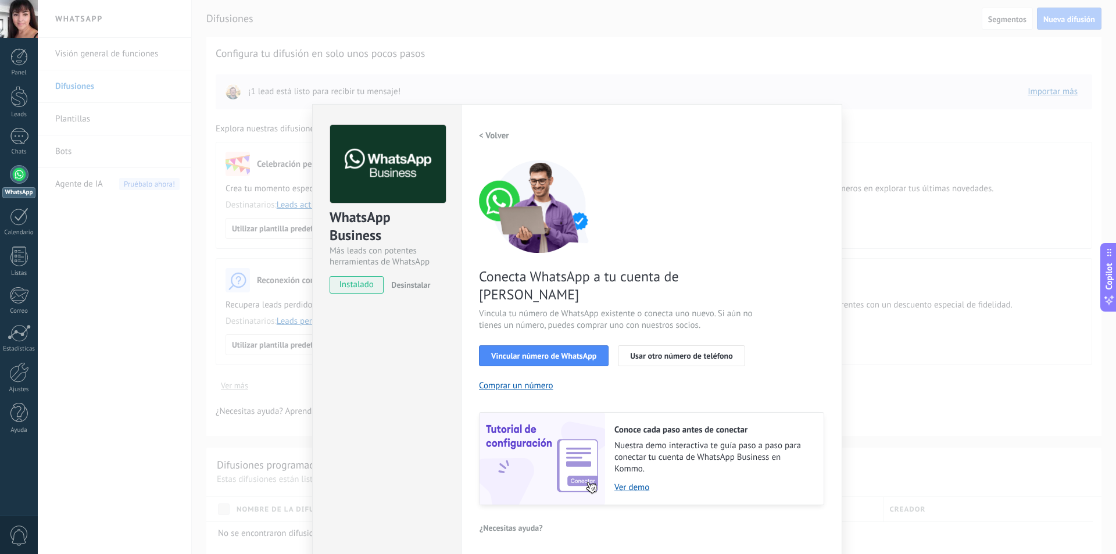
click at [899, 120] on div "WhatsApp Business Más leads con potentes herramientas de WhatsApp instalado Des…" at bounding box center [577, 277] width 1078 height 554
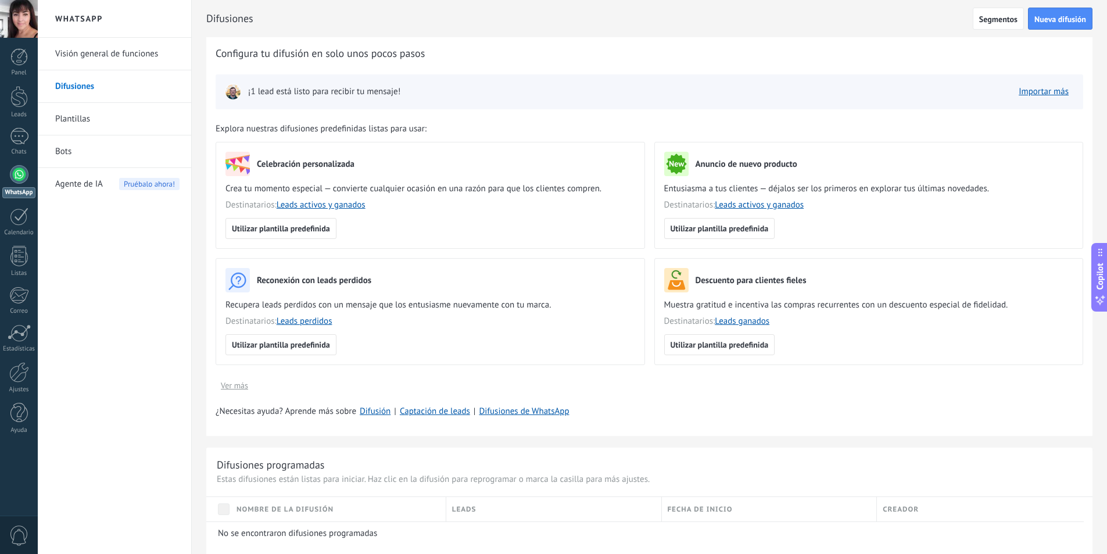
click at [414, 221] on div "Utilizar plantilla predefinida" at bounding box center [430, 228] width 410 height 21
click at [1046, 19] on span "Nueva difusión" at bounding box center [1060, 19] width 52 height 8
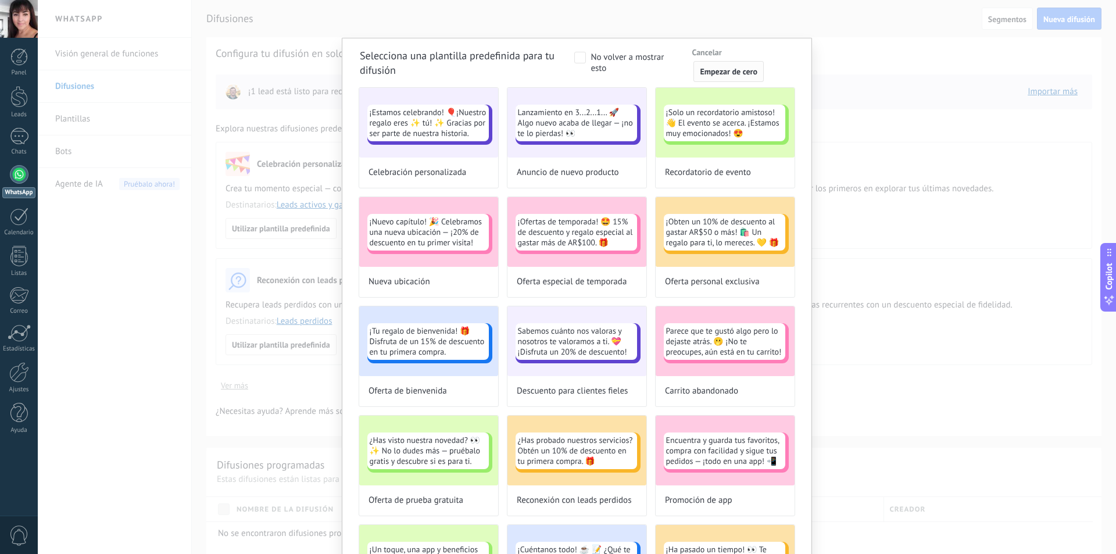
click at [722, 74] on span "Empezar de cero" at bounding box center [729, 71] width 58 height 8
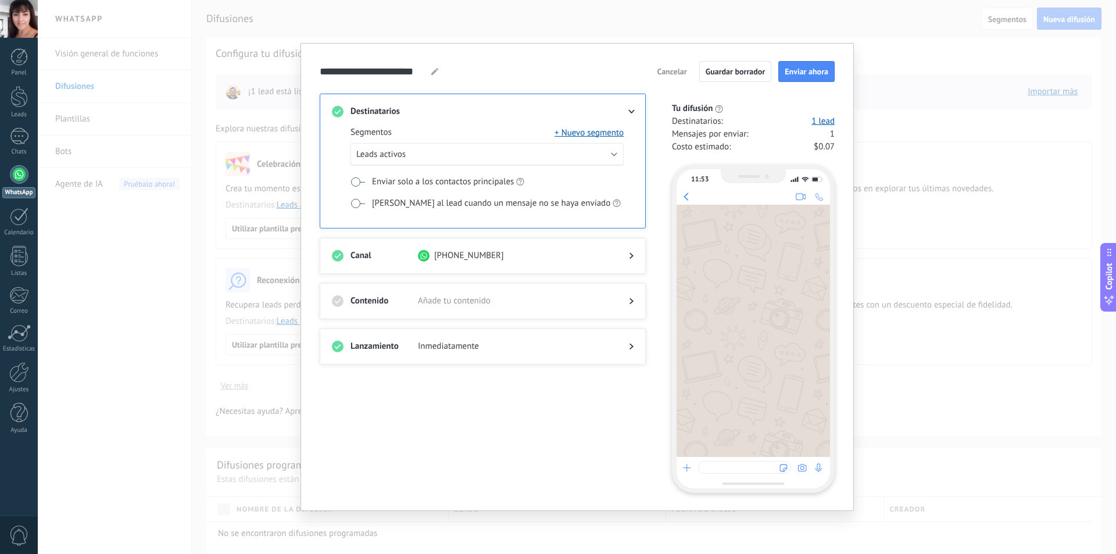
click at [631, 298] on use at bounding box center [631, 301] width 4 height 6
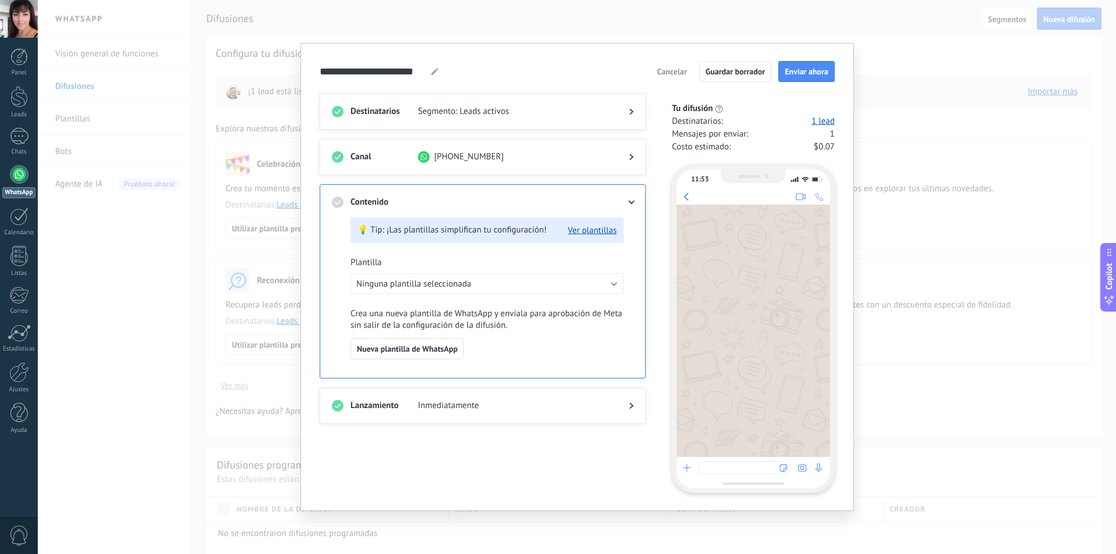
click at [651, 291] on div "Destinatarios Segmento: Leads activos Canal +51 979 784 753 Contenido 💡 Tip: ¡L…" at bounding box center [490, 293] width 340 height 399
click at [639, 204] on div "Contenido 💡 Tip: ¡Las plantillas simplifican tu configuración! Ver plantillas P…" at bounding box center [483, 281] width 326 height 194
click at [632, 202] on use at bounding box center [631, 202] width 6 height 4
click at [631, 202] on icon at bounding box center [631, 202] width 7 height 4
click at [628, 204] on icon at bounding box center [631, 202] width 7 height 4
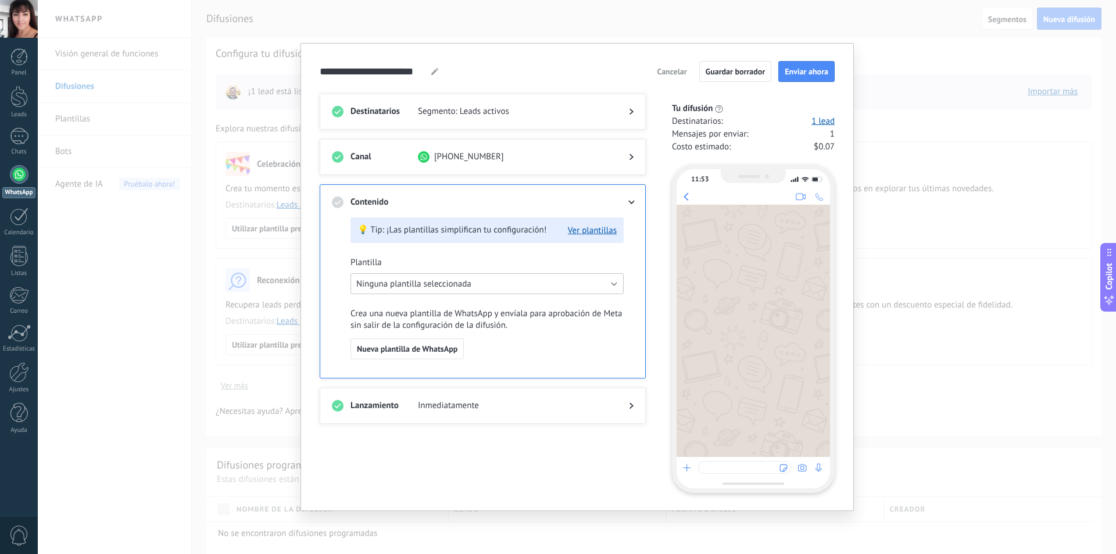
click at [613, 284] on button "Ninguna plantilla seleccionada" at bounding box center [486, 283] width 273 height 21
click at [663, 295] on div "11:53" at bounding box center [747, 324] width 175 height 338
click at [631, 110] on use at bounding box center [631, 112] width 4 height 6
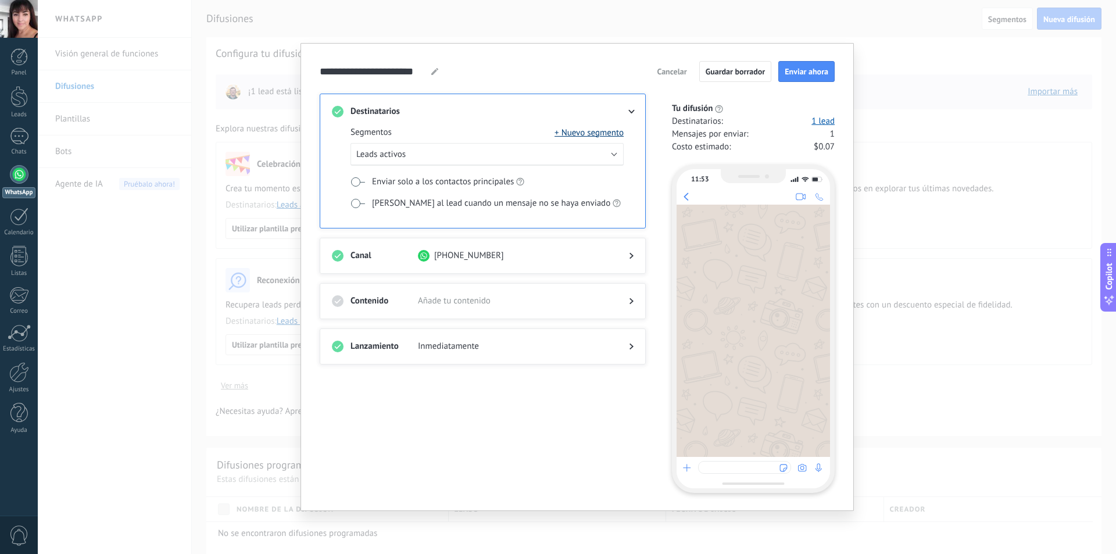
click at [585, 132] on button "+ Nuevo segmento" at bounding box center [588, 133] width 69 height 12
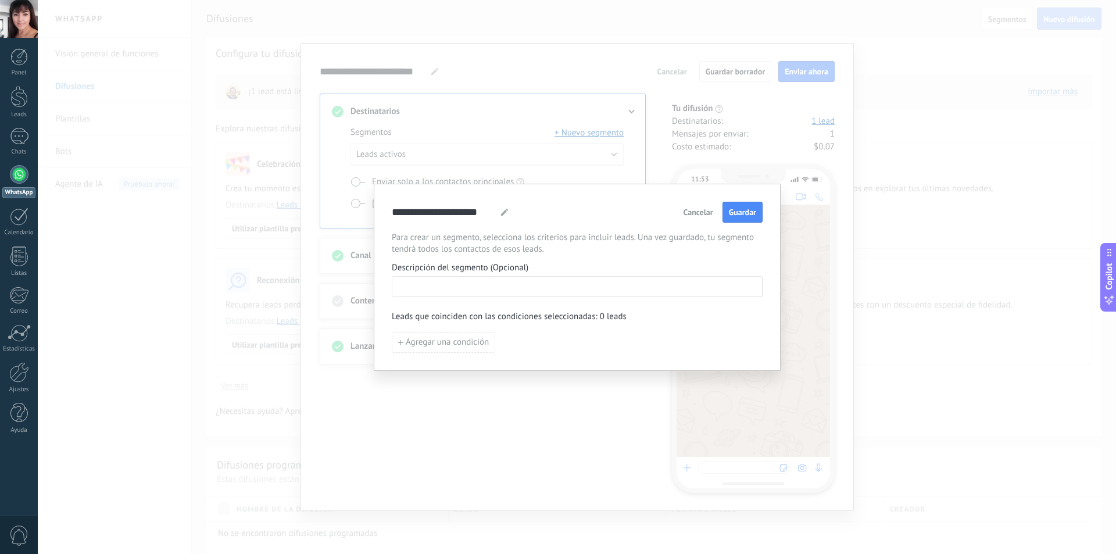
click at [435, 285] on input at bounding box center [577, 286] width 370 height 19
click at [697, 211] on span "Cancelar" at bounding box center [698, 212] width 30 height 8
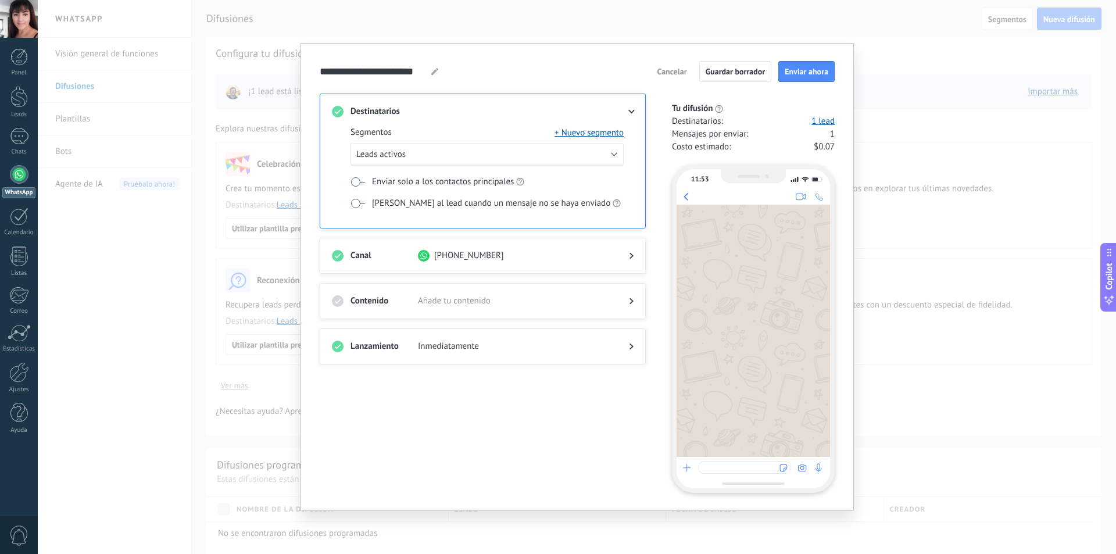
click at [581, 257] on div "+51 979 784 753" at bounding box center [514, 256] width 192 height 12
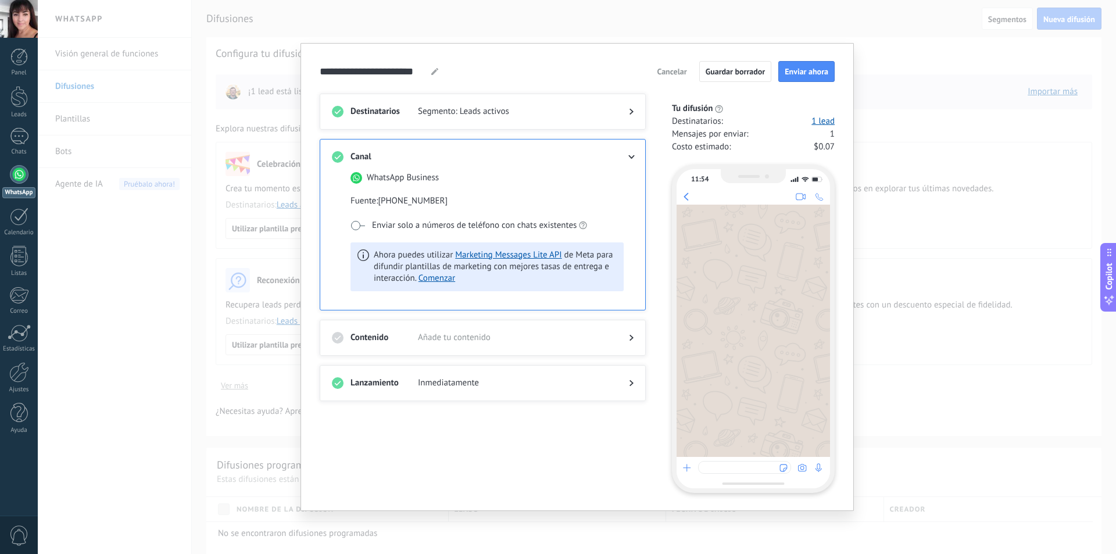
click at [357, 224] on span at bounding box center [357, 225] width 15 height 9
click at [359, 224] on span at bounding box center [357, 225] width 15 height 9
click at [660, 285] on div "11:54" at bounding box center [747, 324] width 175 height 338
click at [335, 337] on use at bounding box center [338, 338] width 12 height 12
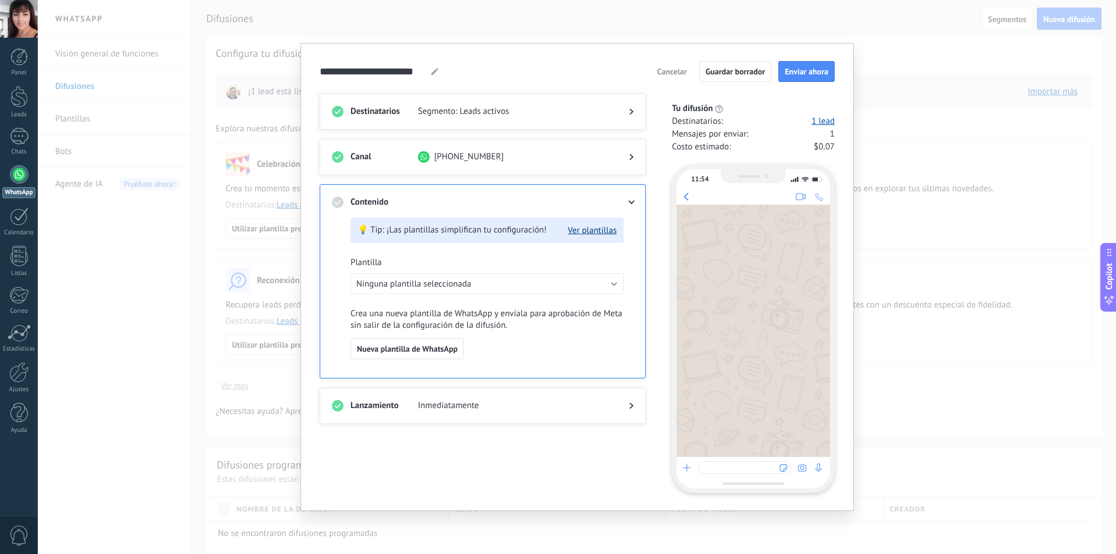
click at [600, 231] on button "Ver plantillas" at bounding box center [592, 230] width 49 height 11
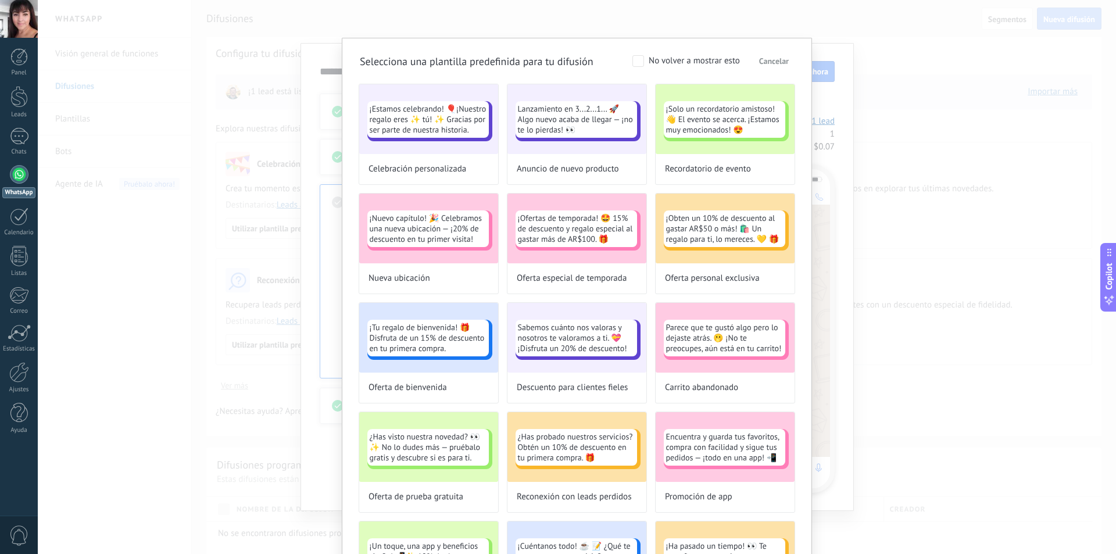
click at [775, 63] on span "Cancelar" at bounding box center [774, 61] width 30 height 8
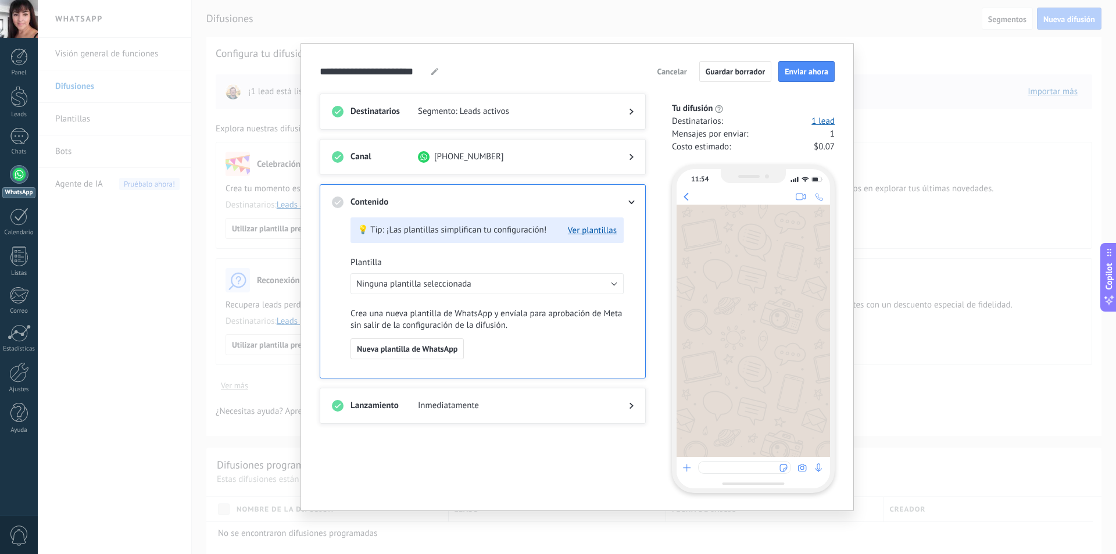
click at [632, 407] on icon at bounding box center [631, 405] width 4 height 7
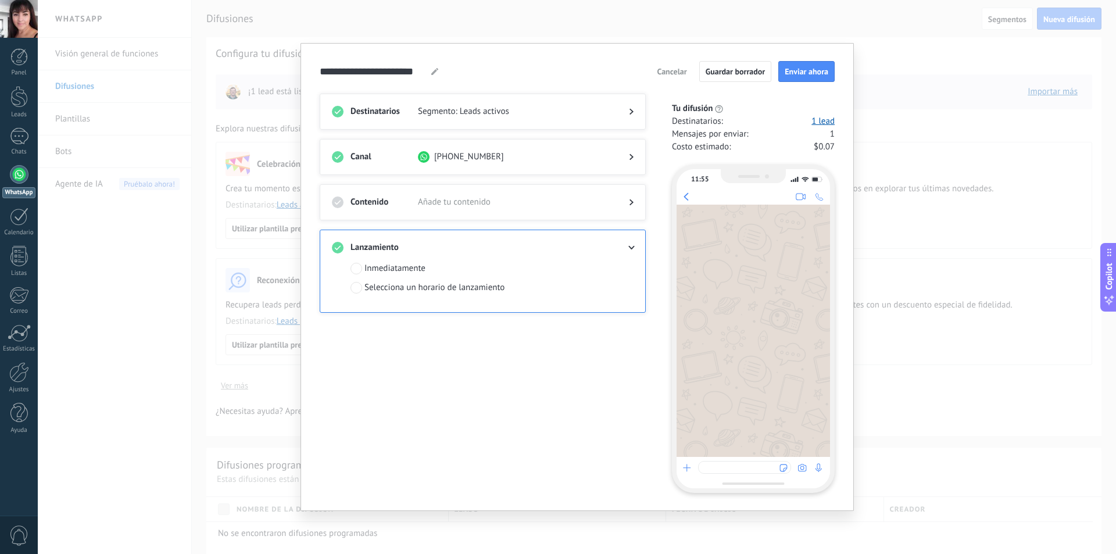
click at [680, 73] on span "Cancelar" at bounding box center [672, 71] width 30 height 8
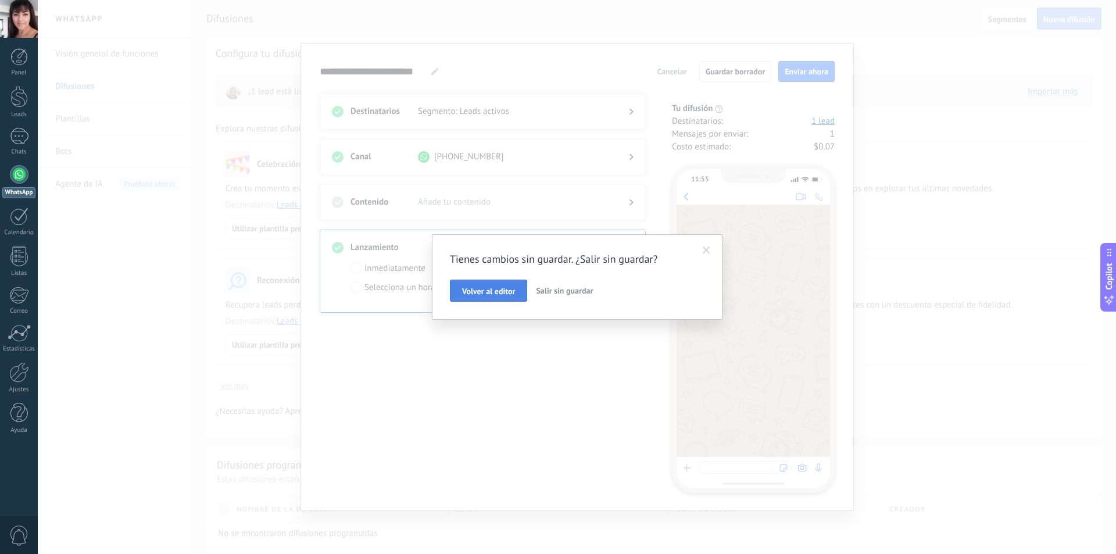
click at [514, 293] on span "Volver al editor" at bounding box center [488, 291] width 53 height 8
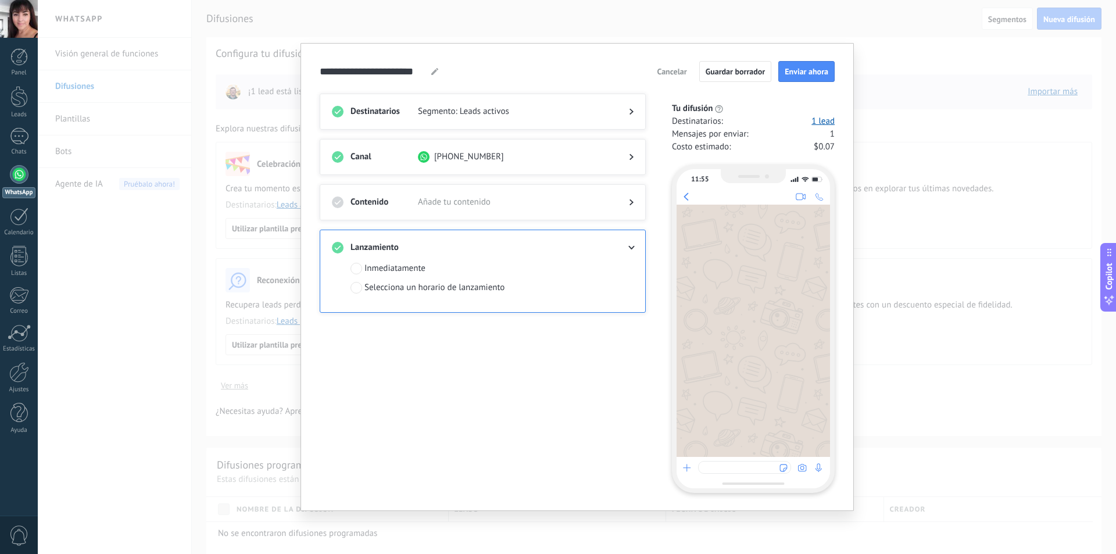
click at [868, 116] on div "**********" at bounding box center [577, 277] width 1078 height 554
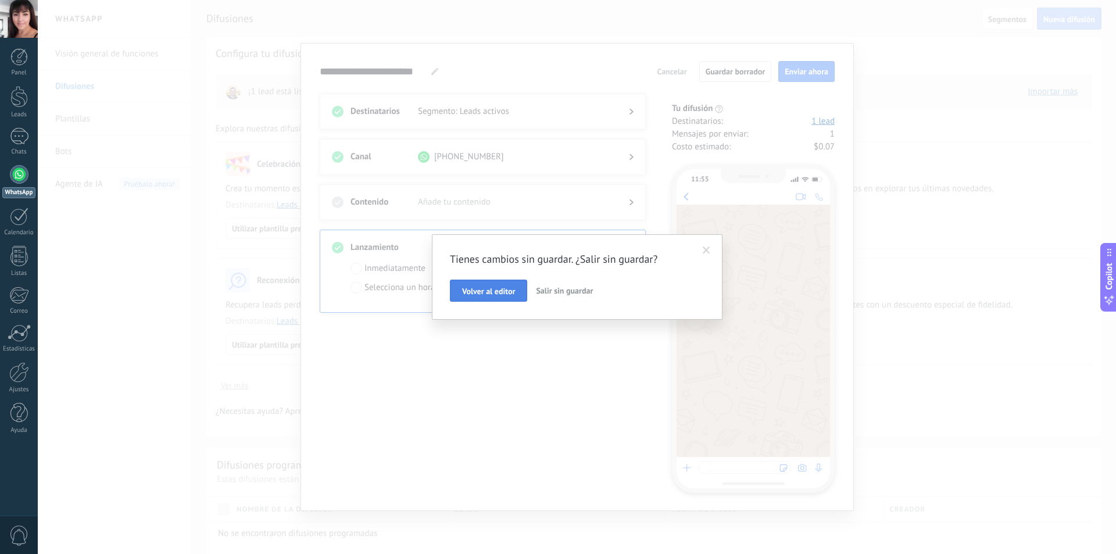
click at [506, 290] on span "Volver al editor" at bounding box center [488, 291] width 53 height 8
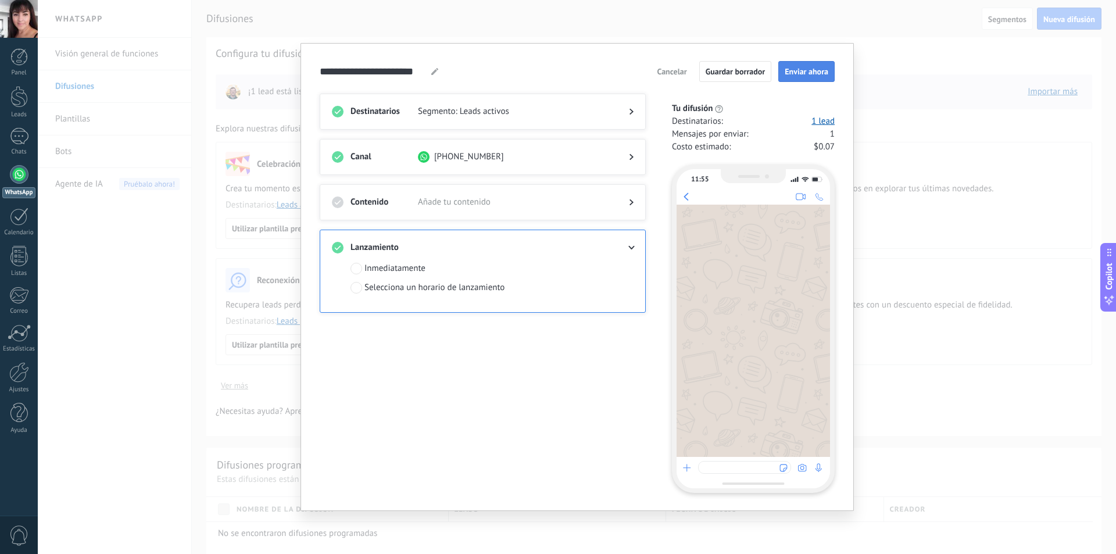
click at [807, 74] on span "Enviar ahora" at bounding box center [807, 71] width 44 height 8
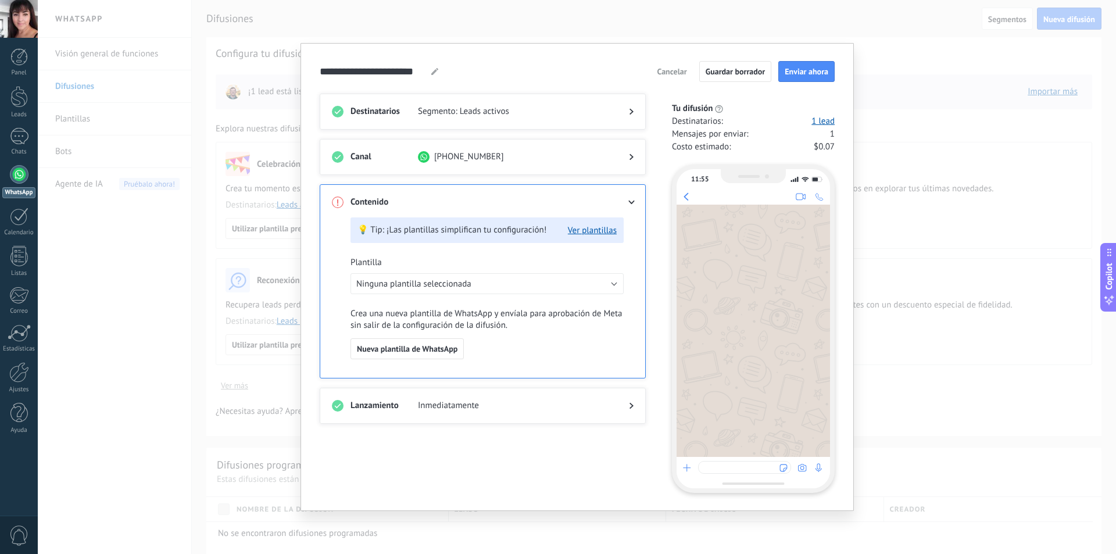
click at [673, 75] on span "Cancelar" at bounding box center [672, 71] width 30 height 8
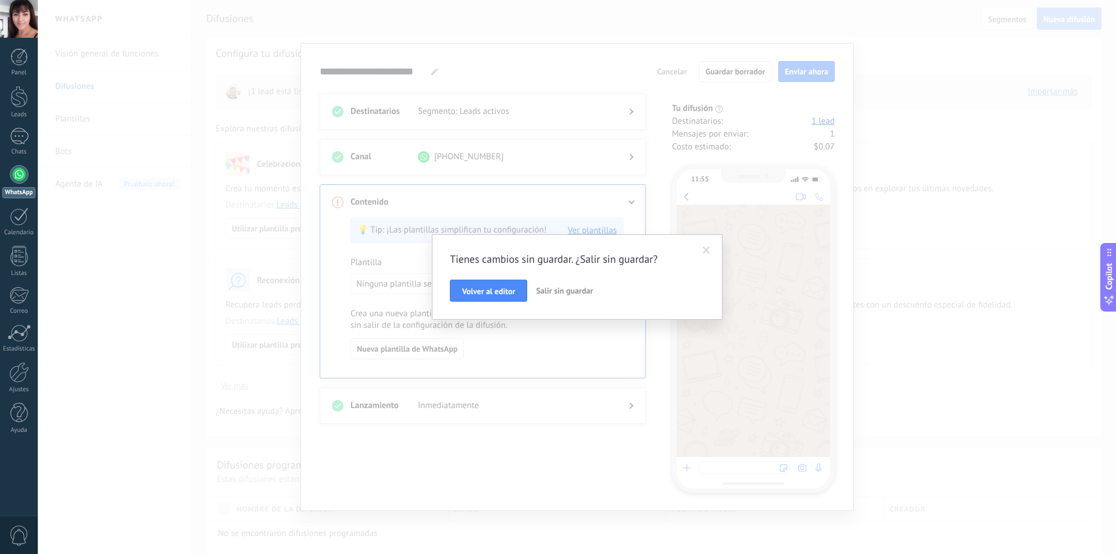
click at [574, 293] on span "Salir sin guardar" at bounding box center [564, 290] width 57 height 10
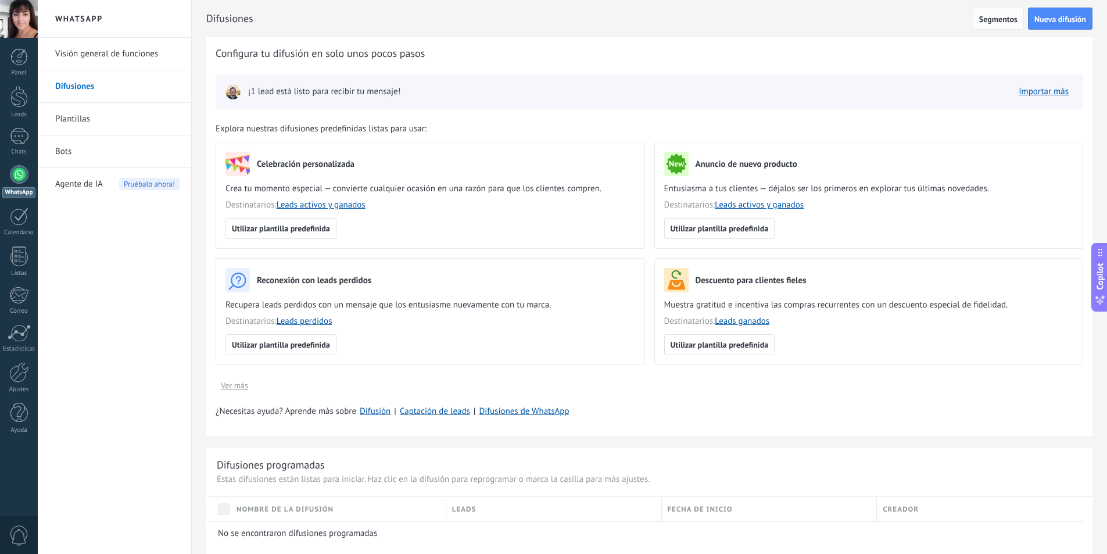
click at [987, 21] on span "Segmentos" at bounding box center [998, 19] width 38 height 8
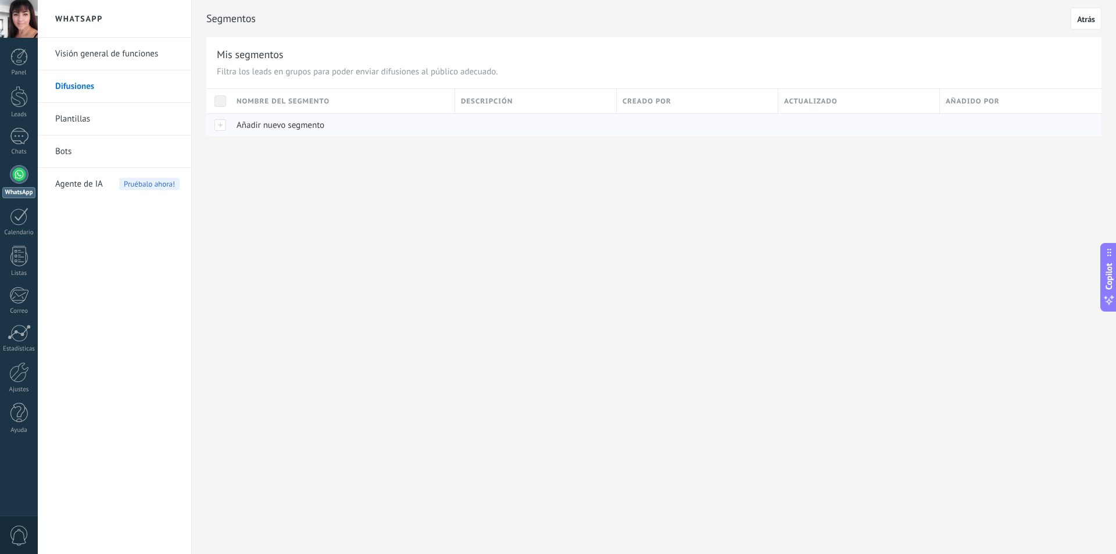
click at [221, 126] on div at bounding box center [218, 124] width 24 height 23
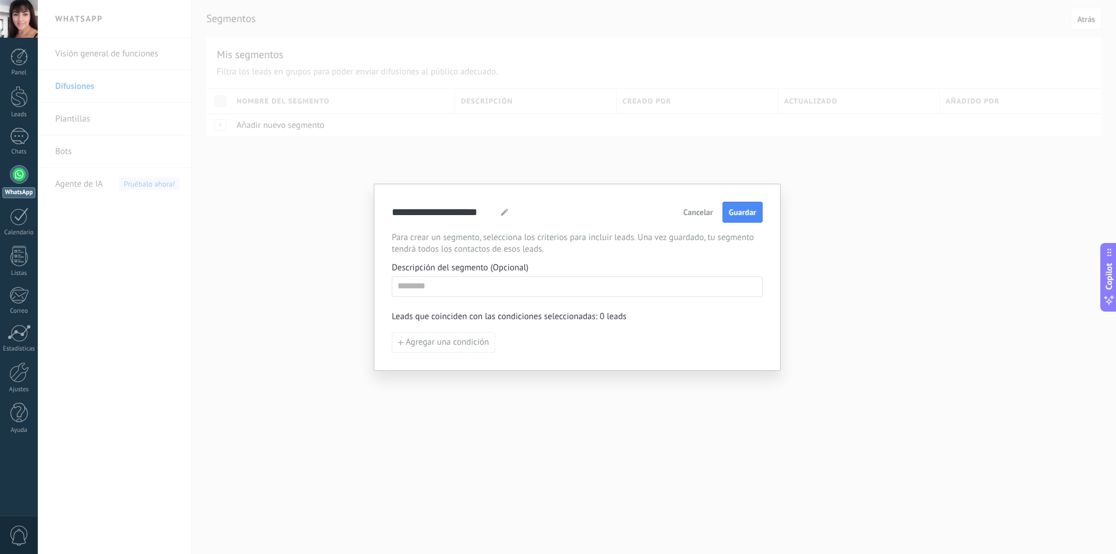
click at [704, 211] on span "Cancelar" at bounding box center [698, 212] width 30 height 8
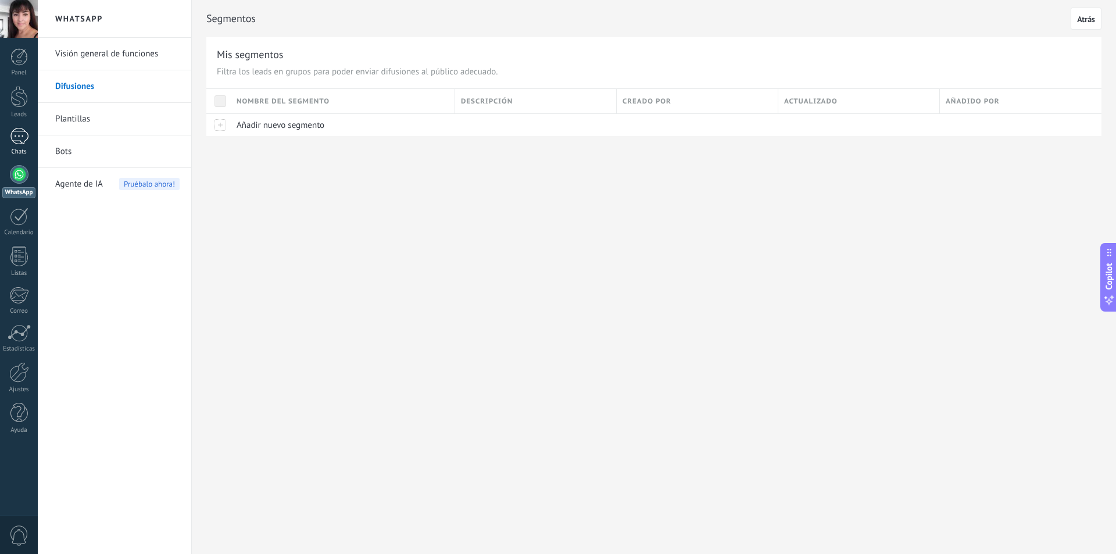
click at [16, 137] on div at bounding box center [19, 136] width 19 height 17
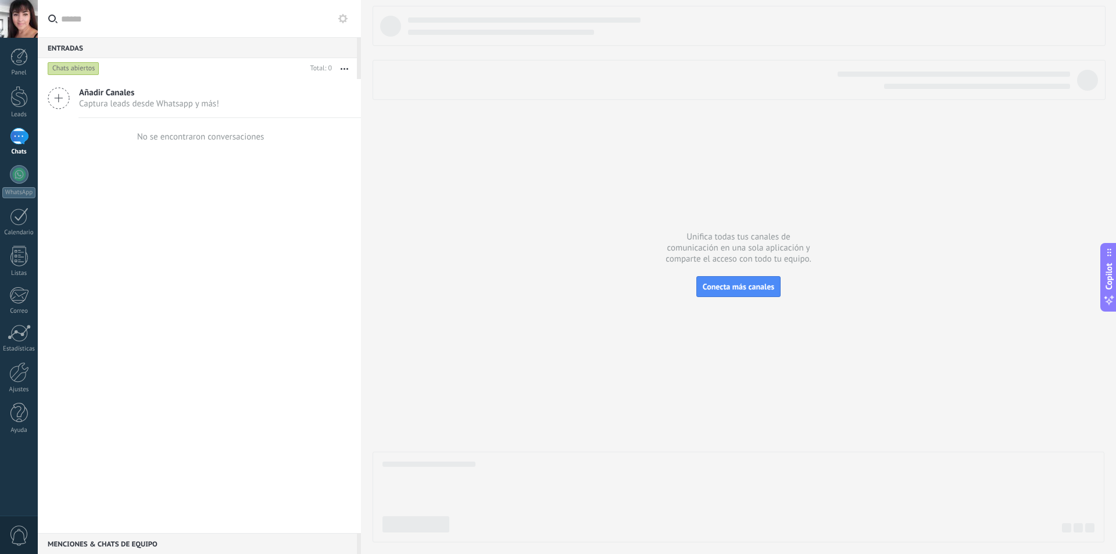
click at [60, 98] on use at bounding box center [58, 98] width 21 height 21
click at [731, 289] on span "Conecta más canales" at bounding box center [738, 286] width 71 height 10
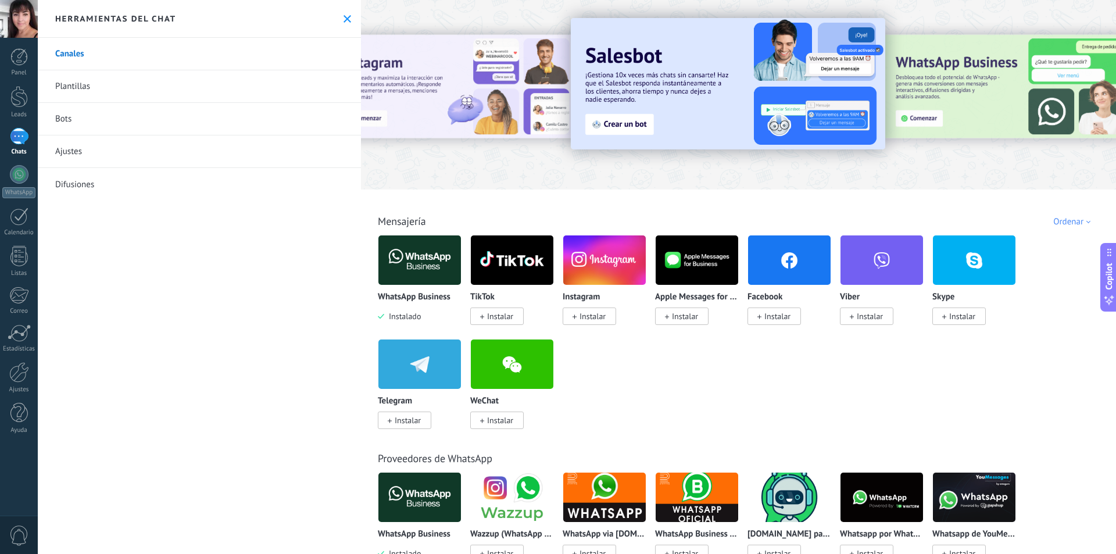
click at [1111, 277] on span "Copilot" at bounding box center [1109, 276] width 12 height 27
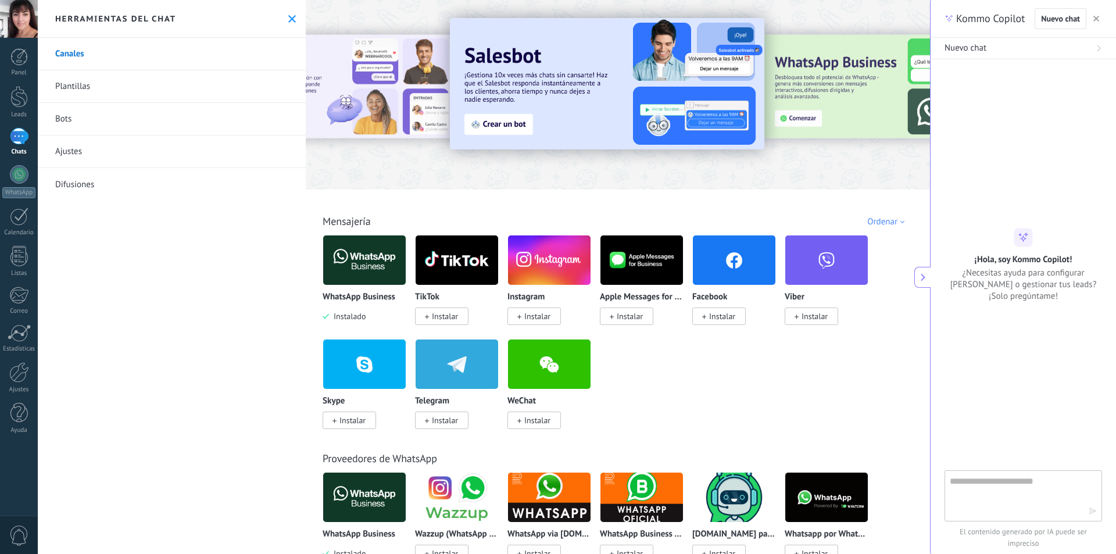
click at [1051, 480] on textarea at bounding box center [1015, 495] width 131 height 42
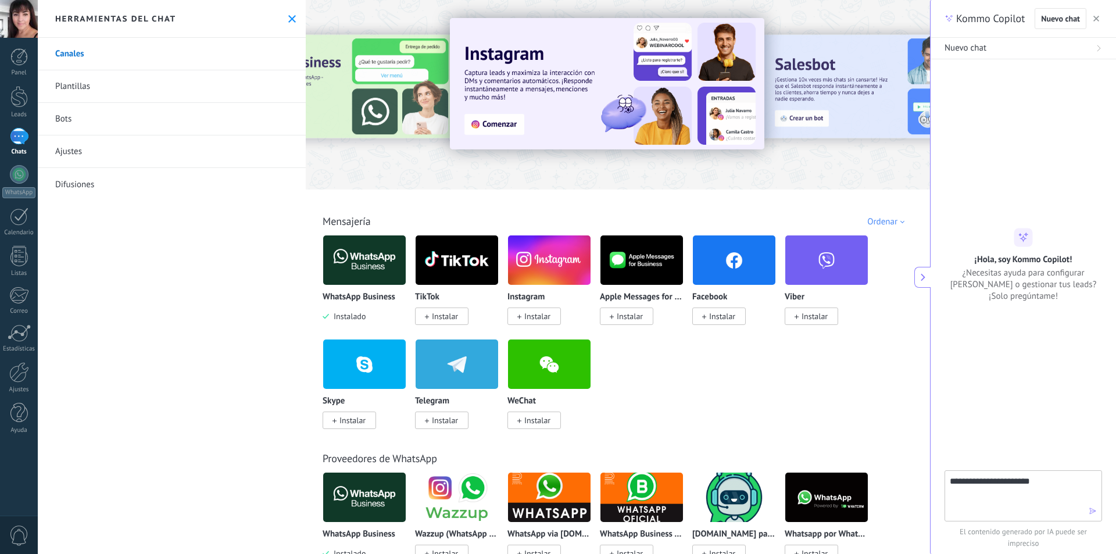
type textarea "**********"
click at [1092, 513] on icon "button" at bounding box center [1092, 511] width 8 height 8
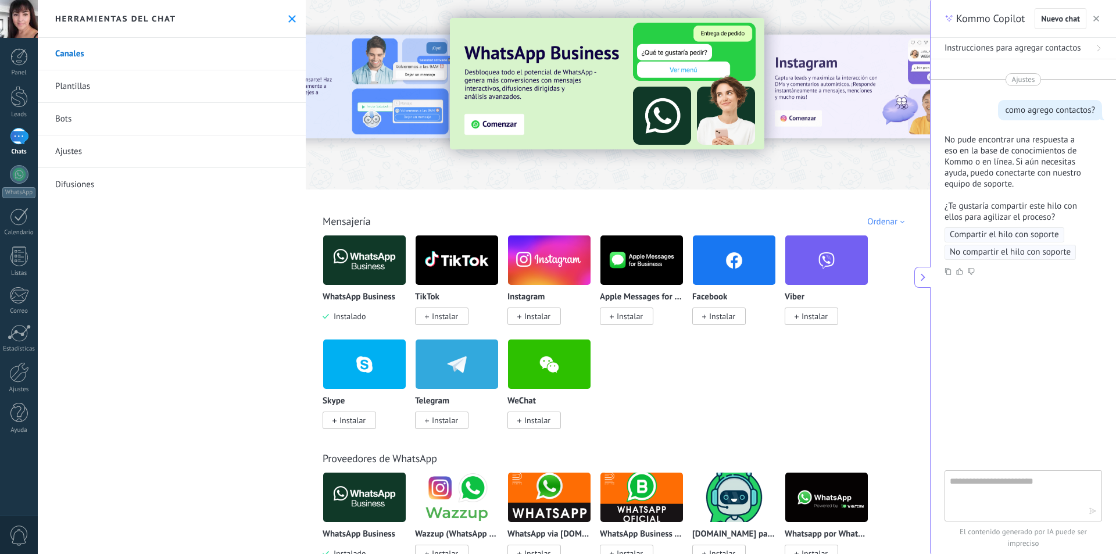
click at [966, 235] on span "Compartir el hilo con soporte" at bounding box center [1004, 235] width 109 height 12
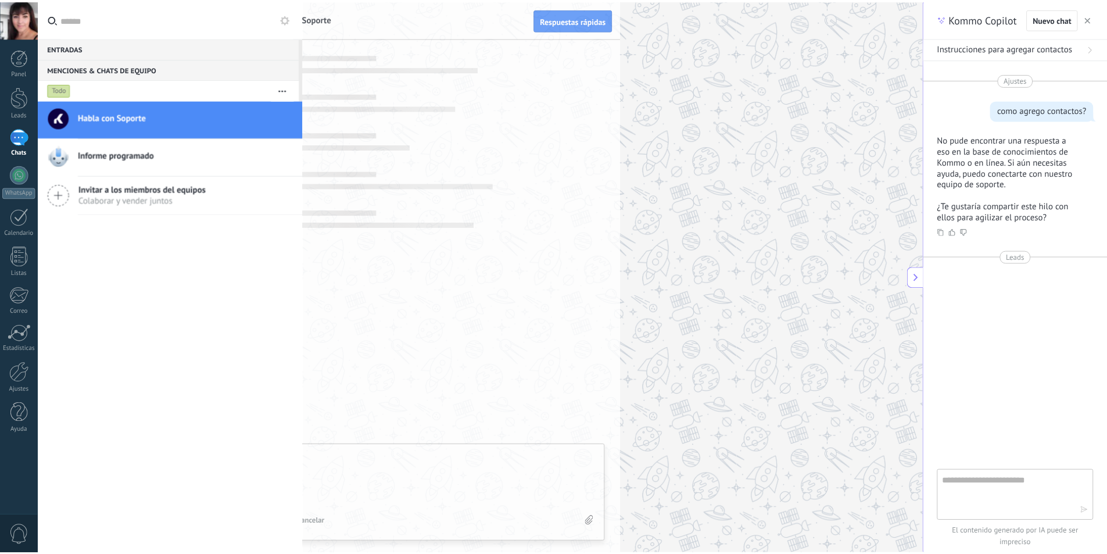
scroll to position [11, 0]
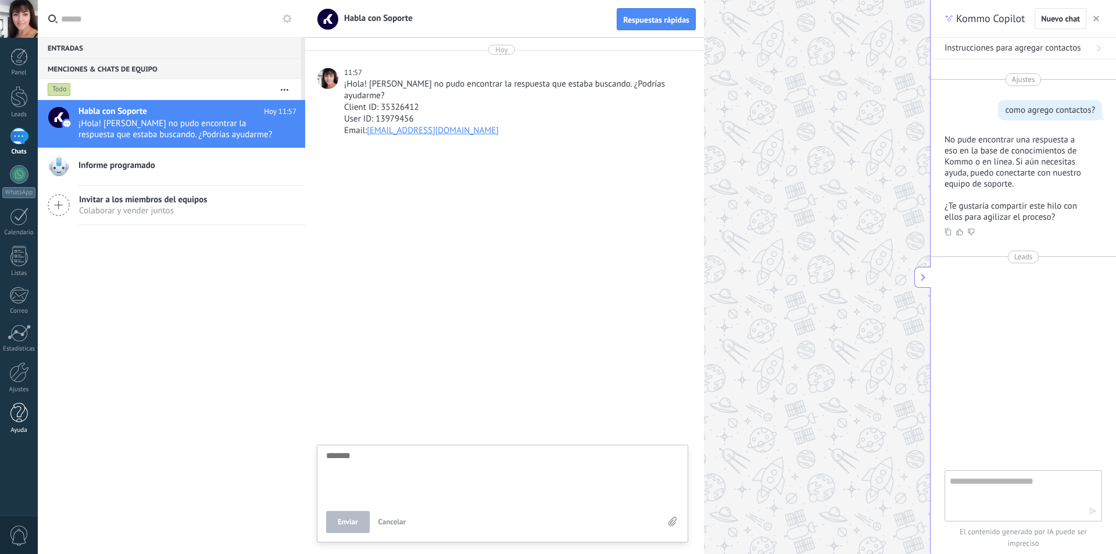
click at [19, 425] on link "Ayuda" at bounding box center [19, 418] width 38 height 31
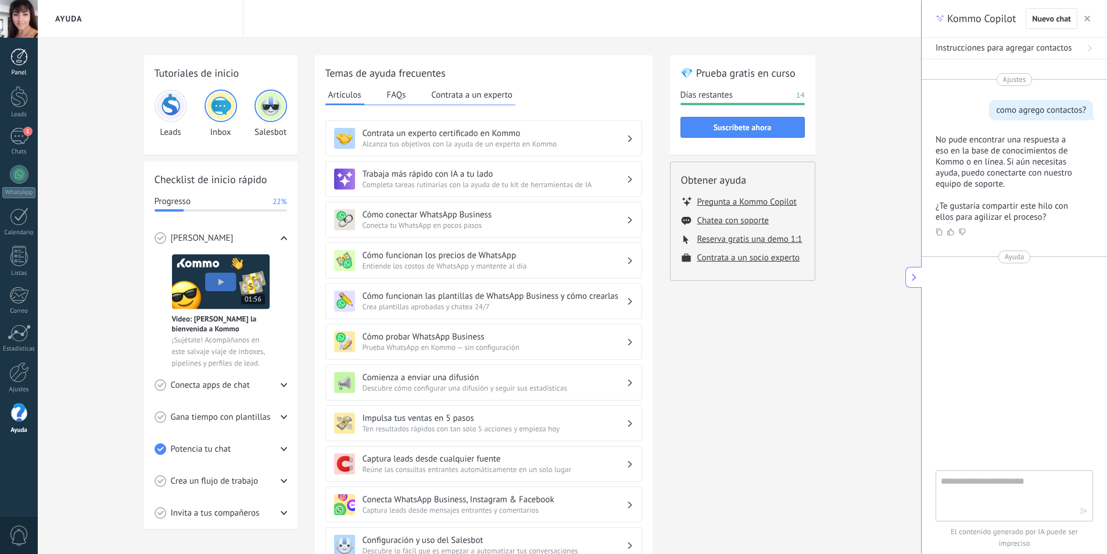
click at [22, 59] on div at bounding box center [18, 56] width 17 height 17
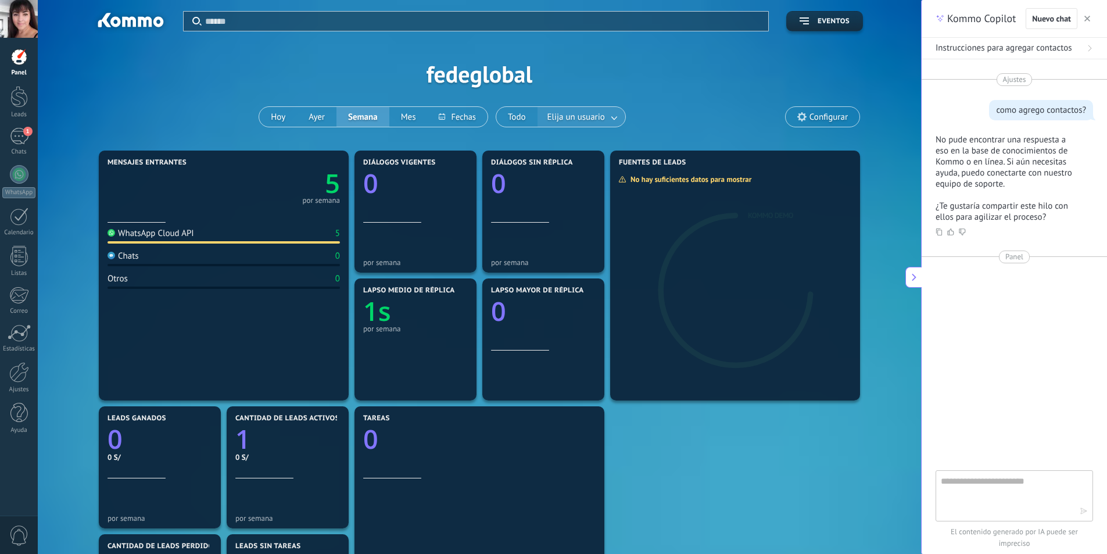
click at [614, 119] on link at bounding box center [614, 117] width 21 height 19
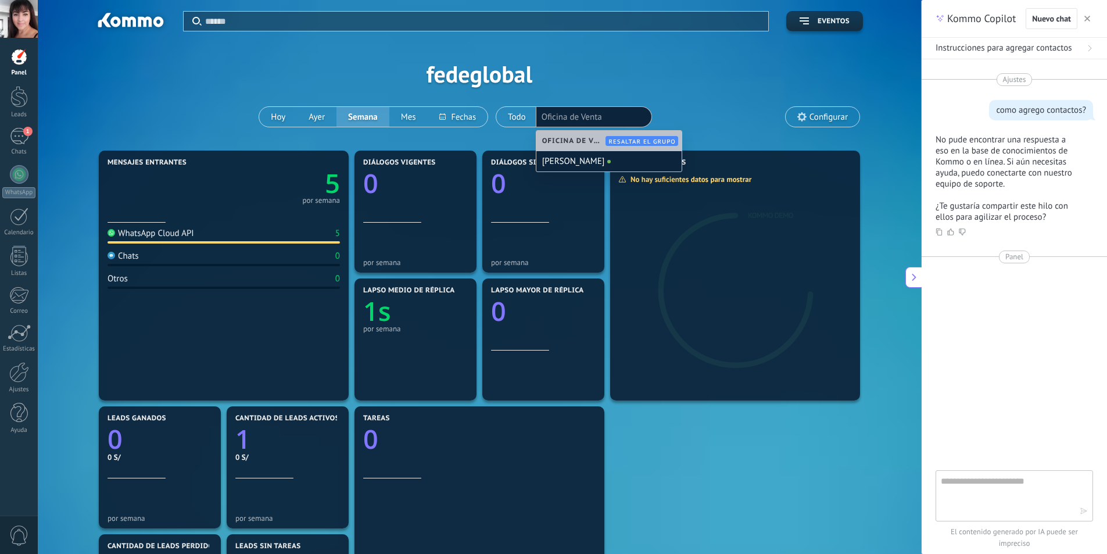
click at [652, 83] on div "Aplicar Eventos fedeglobal Hoy Ayer Semana Mes Todo Elija un usuario Oficina de…" at bounding box center [479, 74] width 848 height 148
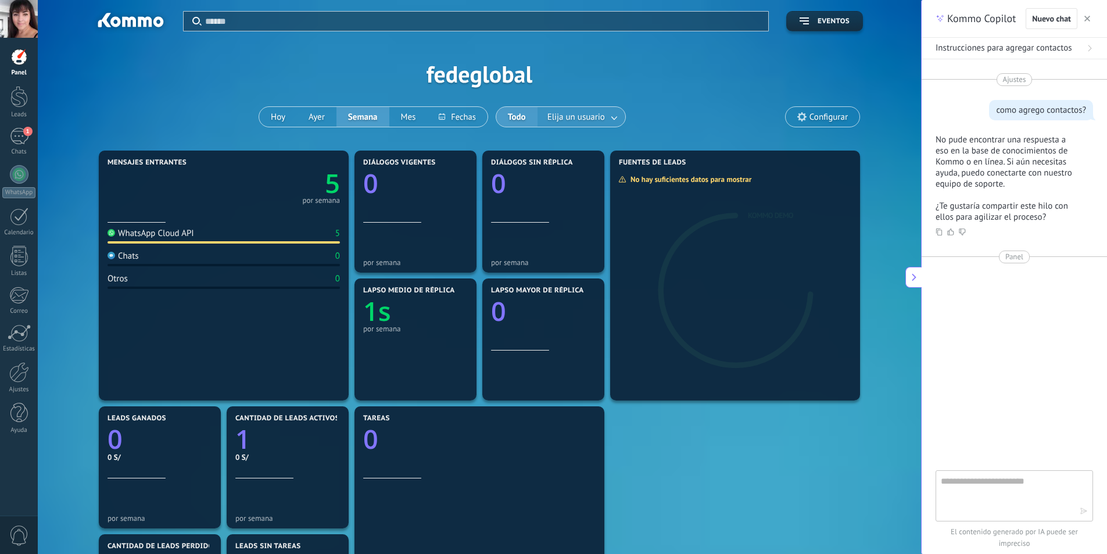
click at [611, 117] on link at bounding box center [614, 117] width 21 height 19
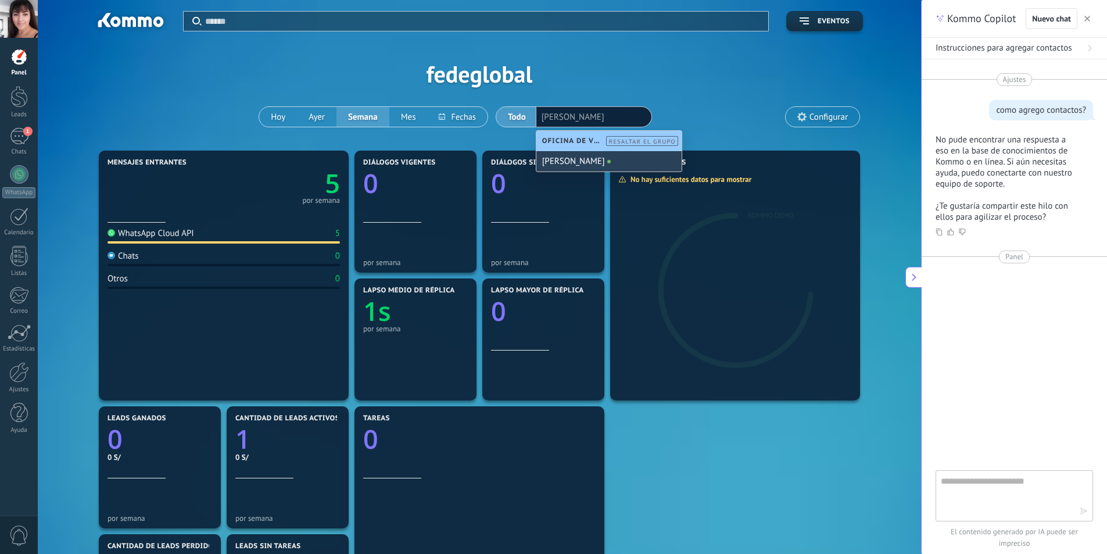
click at [619, 159] on div "[PERSON_NAME]" at bounding box center [608, 161] width 145 height 20
click at [707, 101] on div "Aplicar Eventos fedeglobal Hoy Ayer Semana Mes Todo Elija un usuario VERONICA L…" at bounding box center [479, 74] width 848 height 148
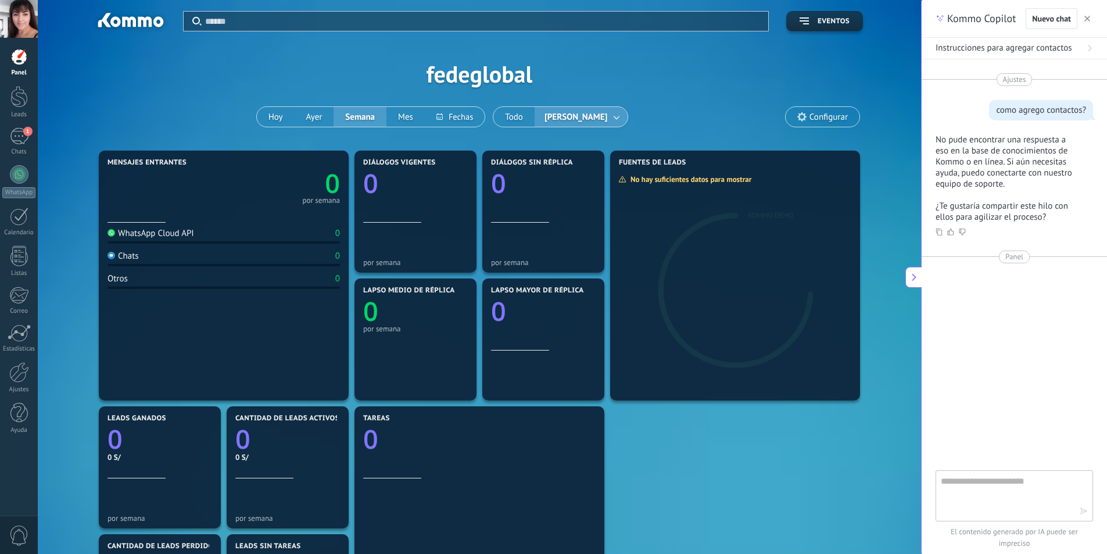
click at [22, 59] on div at bounding box center [18, 56] width 17 height 17
click at [1090, 47] on use at bounding box center [1089, 48] width 3 height 6
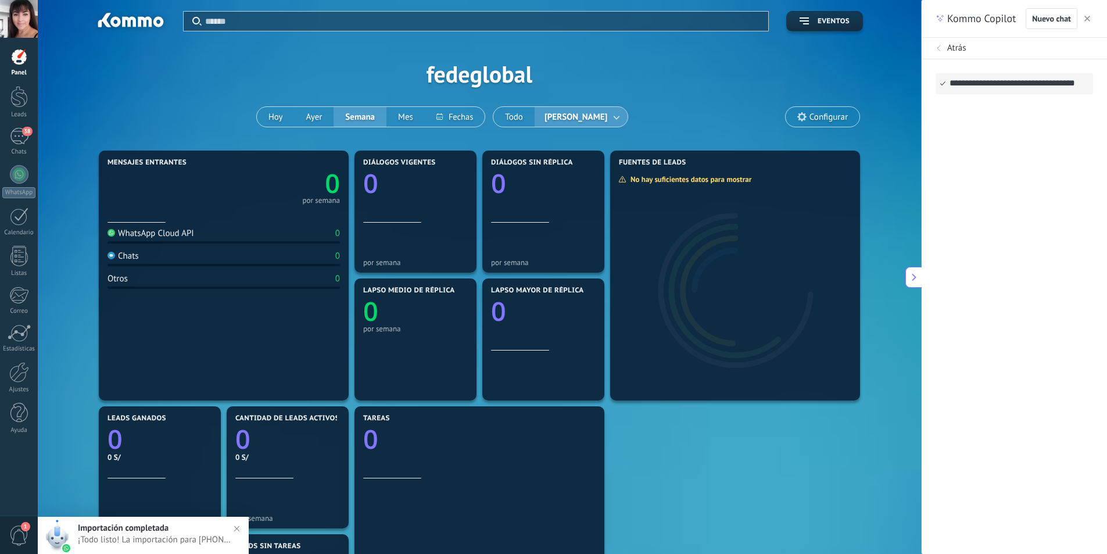
click at [939, 49] on icon at bounding box center [939, 48] width 7 height 7
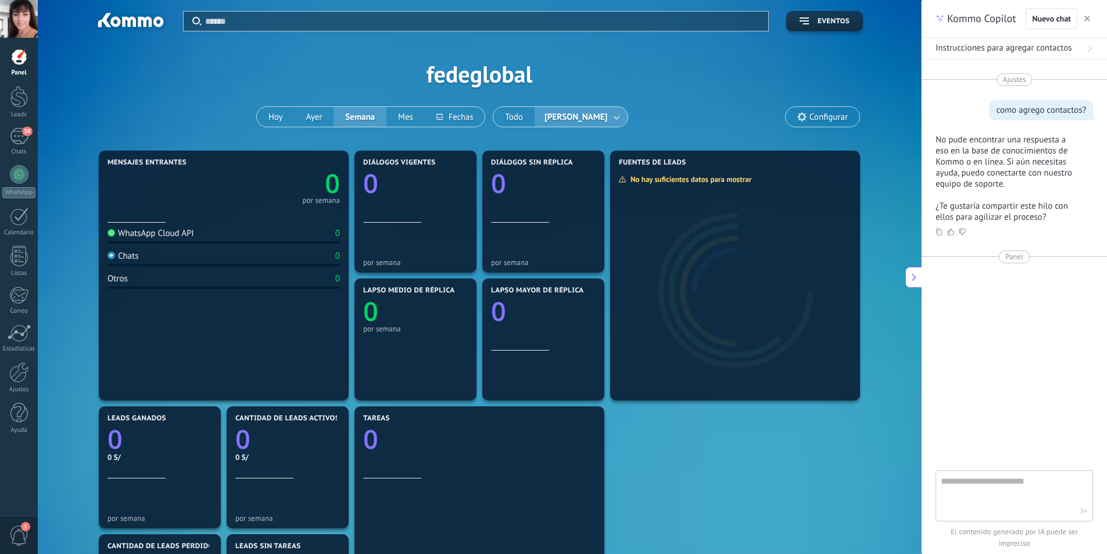
click at [254, 20] on input "text" at bounding box center [483, 21] width 556 height 12
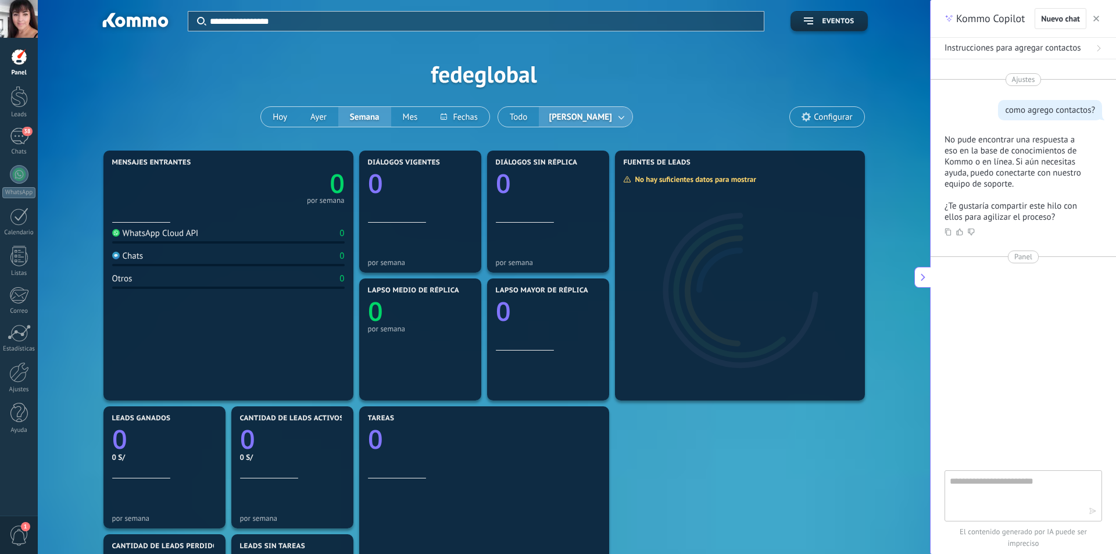
type input "**********"
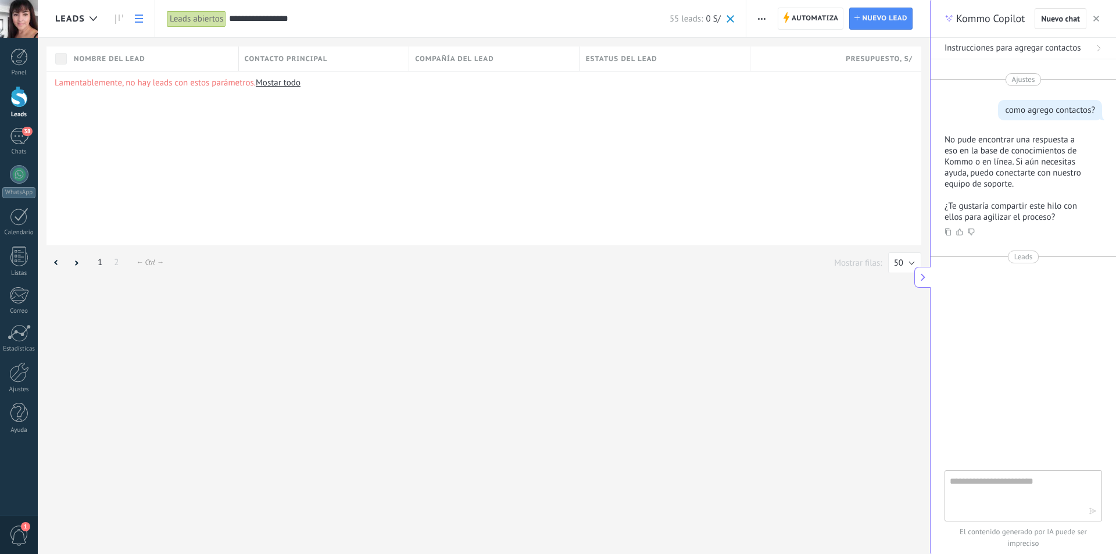
click at [137, 19] on use at bounding box center [139, 19] width 8 height 8
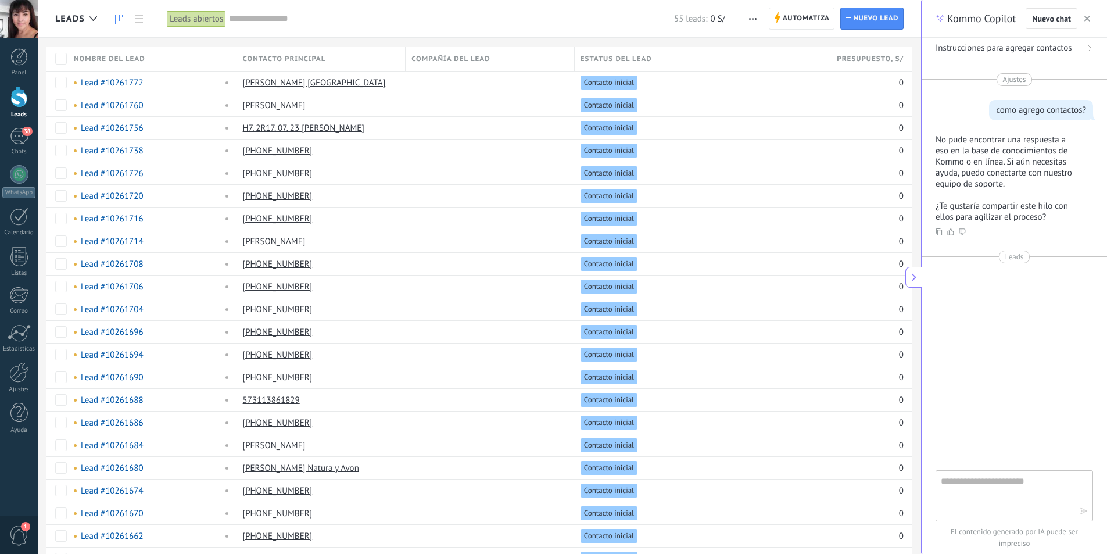
click at [118, 19] on icon at bounding box center [119, 19] width 8 height 9
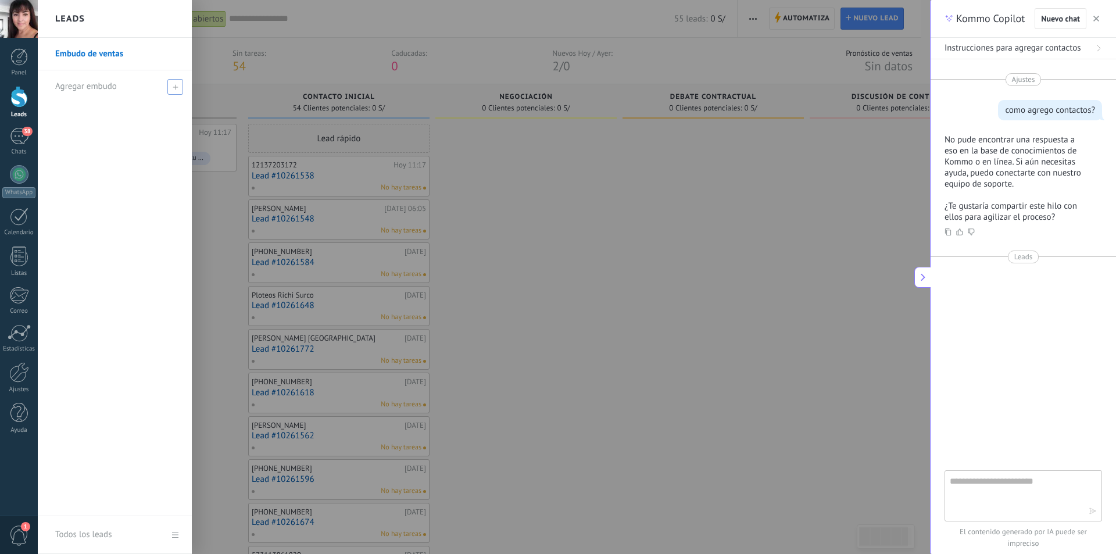
click at [173, 85] on icon at bounding box center [175, 86] width 5 height 5
click at [178, 87] on span at bounding box center [176, 87] width 10 height 8
click at [127, 139] on div "Embudo de ventas" at bounding box center [115, 277] width 154 height 478
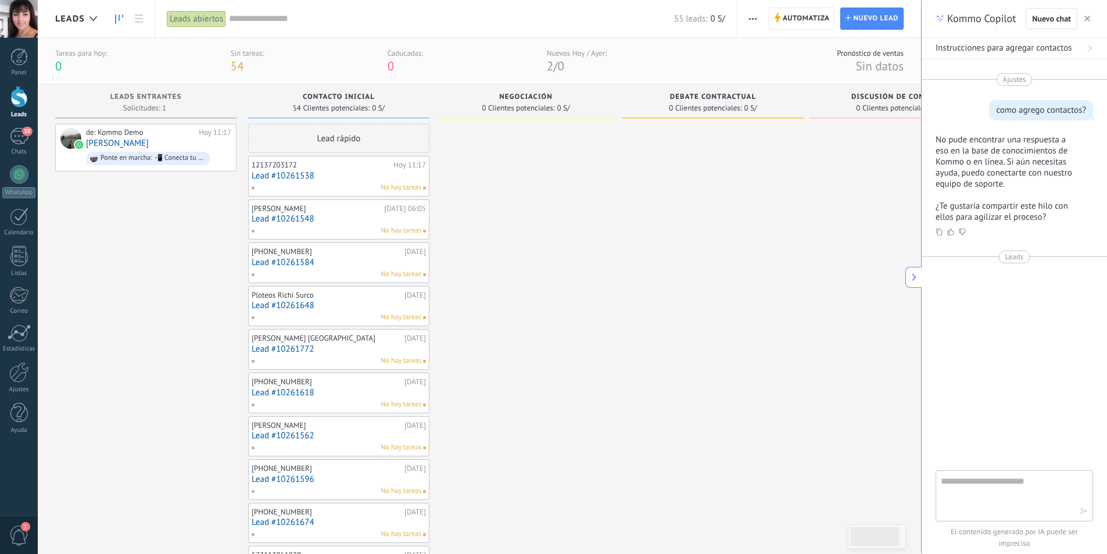
click at [26, 29] on div at bounding box center [19, 19] width 38 height 38
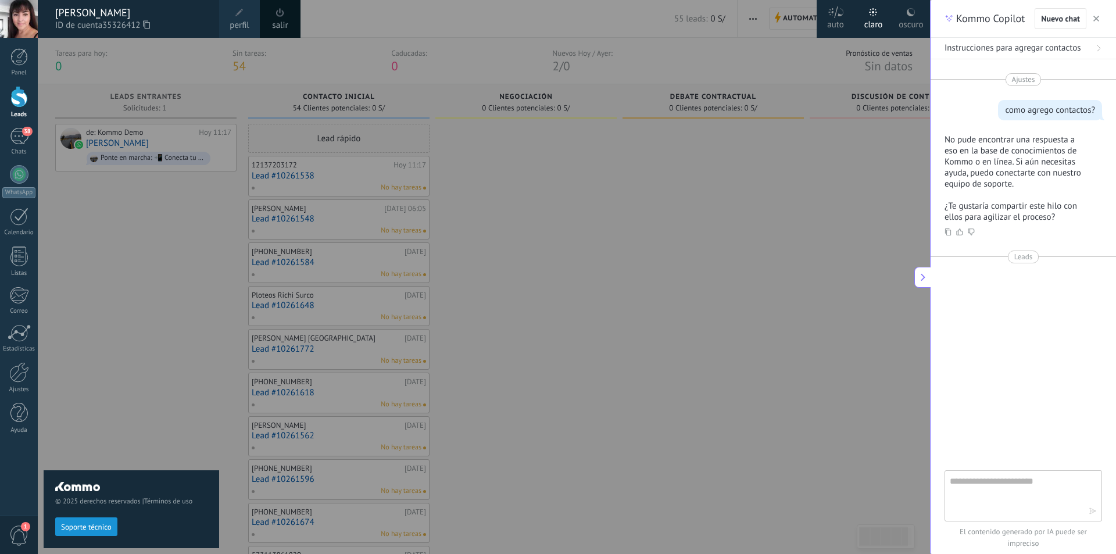
click at [18, 536] on span "1" at bounding box center [19, 535] width 20 height 20
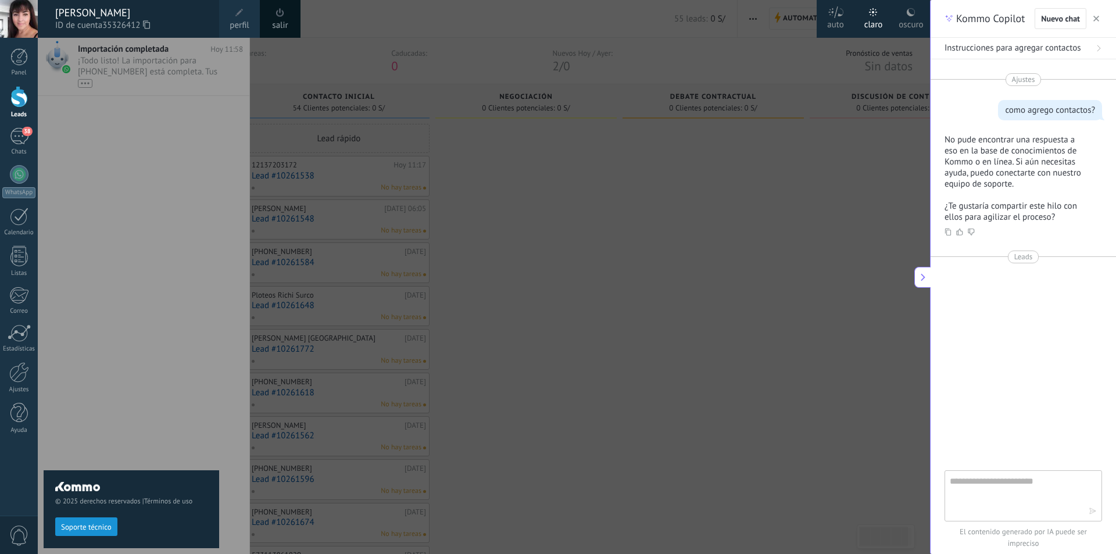
click at [191, 228] on div "© 2025 derechos reservados | Términos de uso Soporte técnico" at bounding box center [132, 296] width 176 height 516
drag, startPoint x: 114, startPoint y: 402, endPoint x: 109, endPoint y: 310, distance: 91.4
click at [114, 401] on div "© 2025 derechos reservados | Términos de uso Soporte técnico" at bounding box center [132, 296] width 176 height 516
click at [79, 162] on div "© 2025 derechos reservados | Términos de uso Soporte técnico" at bounding box center [132, 296] width 176 height 516
click at [135, 149] on div "© 2025 derechos reservados | Términos de uso Soporte técnico" at bounding box center [132, 296] width 176 height 516
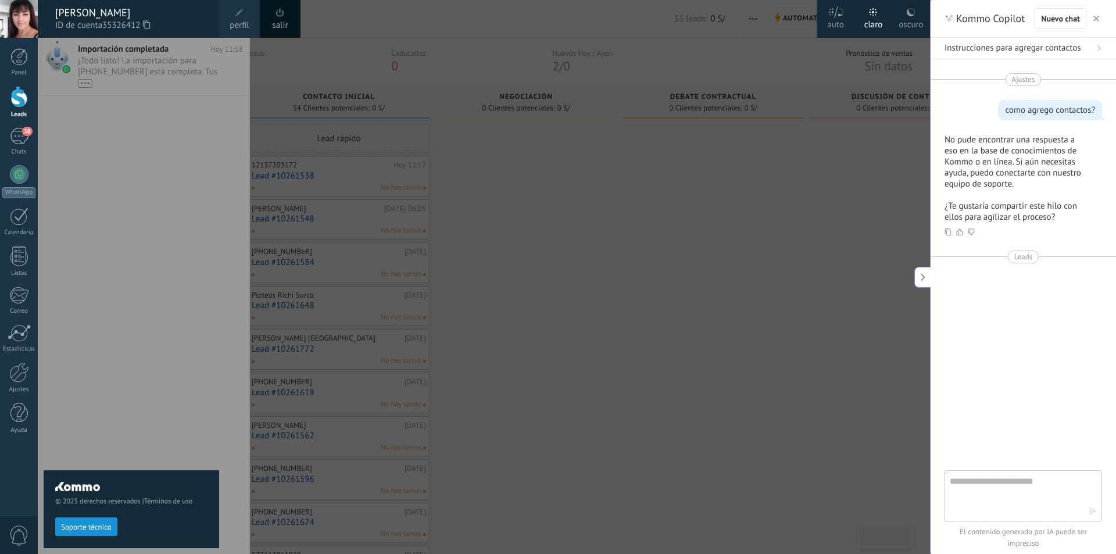
click at [296, 58] on div at bounding box center [596, 277] width 1116 height 554
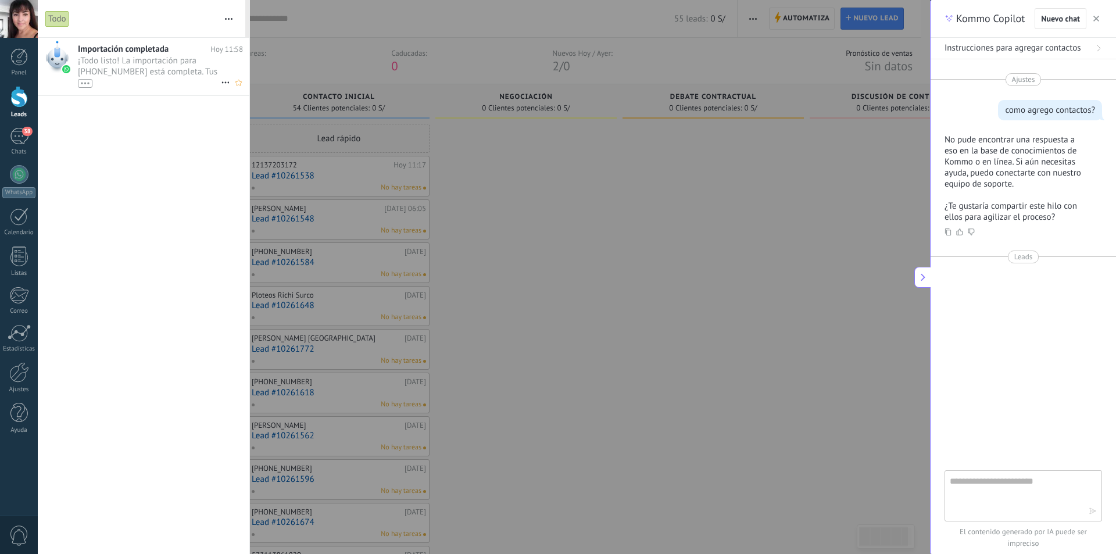
click at [88, 84] on div "•••" at bounding box center [85, 83] width 15 height 9
click at [222, 105] on use at bounding box center [225, 104] width 8 height 2
click at [201, 156] on div at bounding box center [558, 277] width 1116 height 554
click at [18, 144] on div "38" at bounding box center [19, 136] width 19 height 17
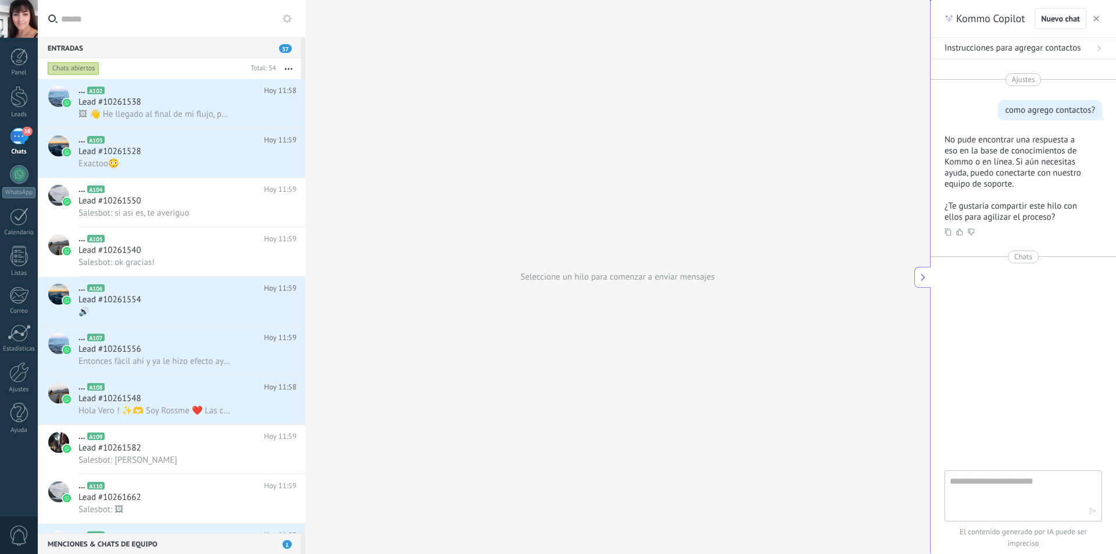
click at [288, 17] on icon at bounding box center [286, 18] width 9 height 9
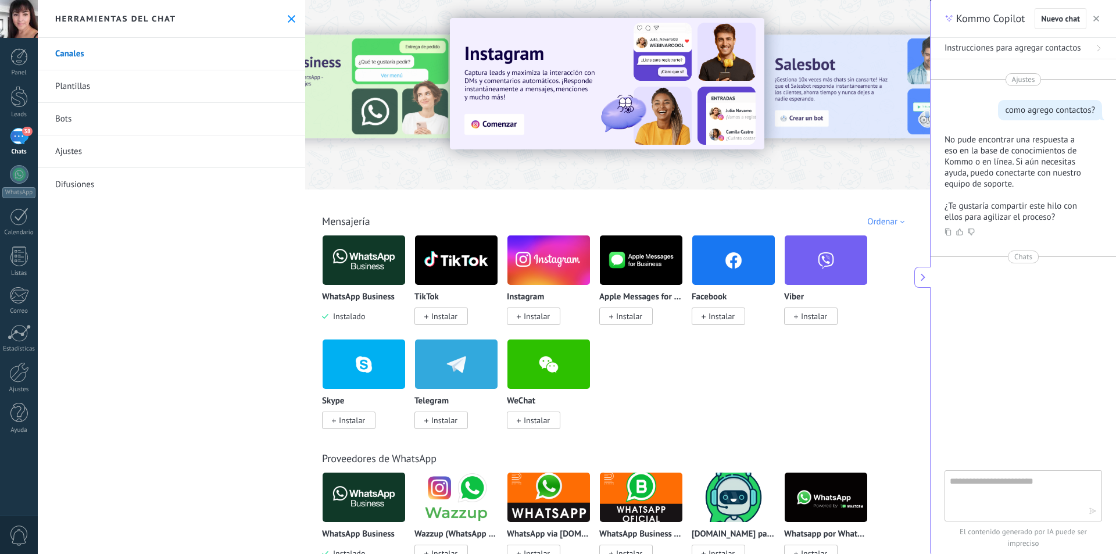
click at [180, 245] on div "Canales Plantillas Bots Ajustes Difusiones" at bounding box center [171, 296] width 267 height 516
click at [24, 59] on div at bounding box center [18, 56] width 17 height 17
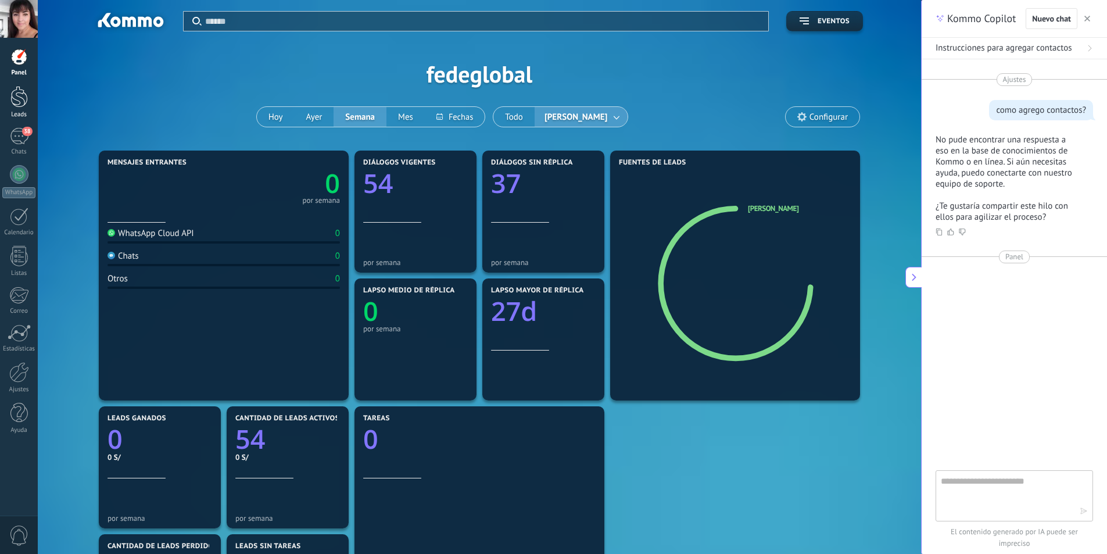
click at [26, 112] on div "Leads" at bounding box center [19, 115] width 34 height 8
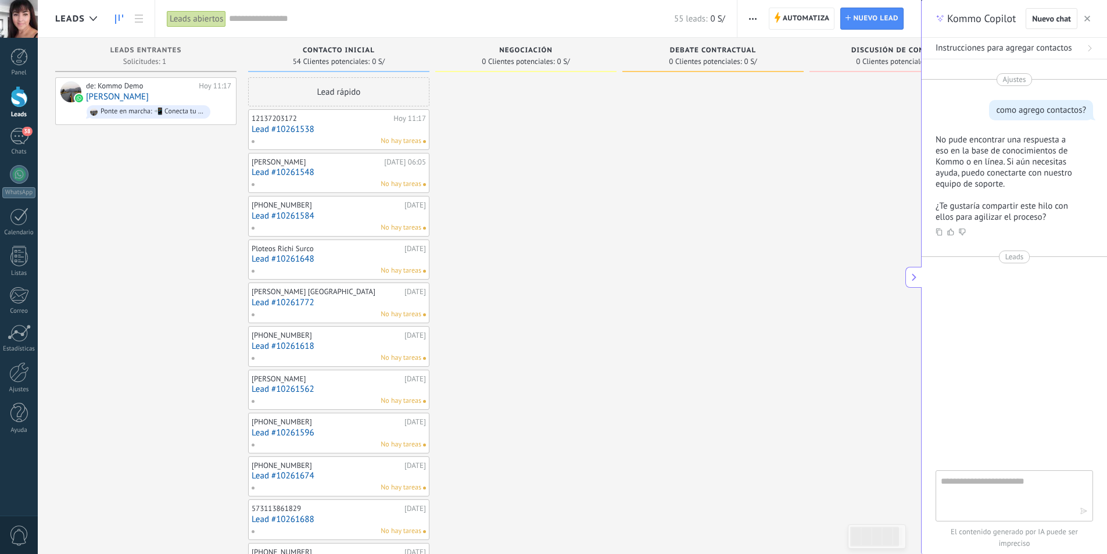
click at [754, 18] on icon "button" at bounding box center [753, 19] width 8 height 2
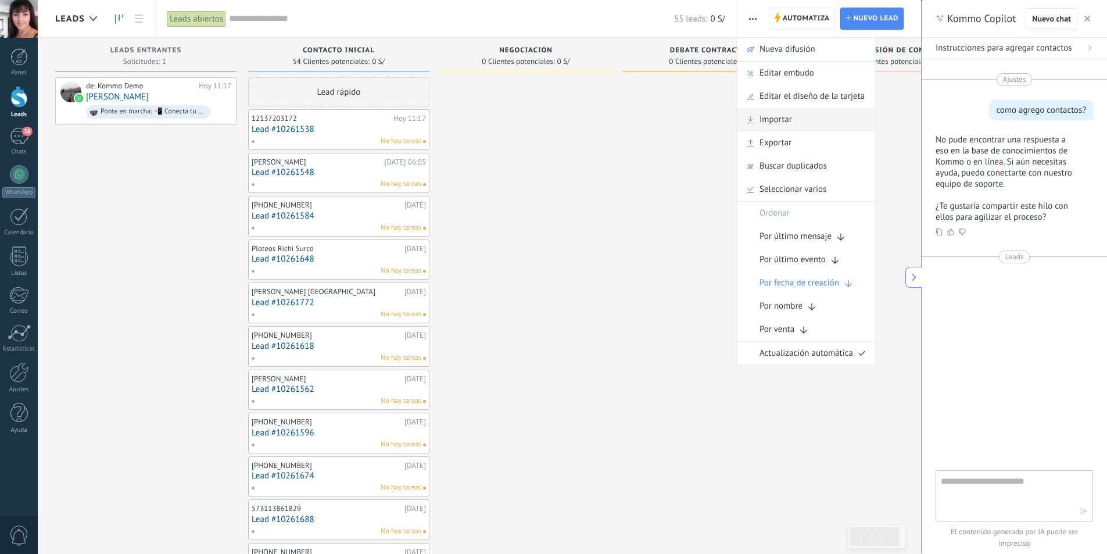
click at [778, 120] on span "Importar" at bounding box center [776, 119] width 33 height 23
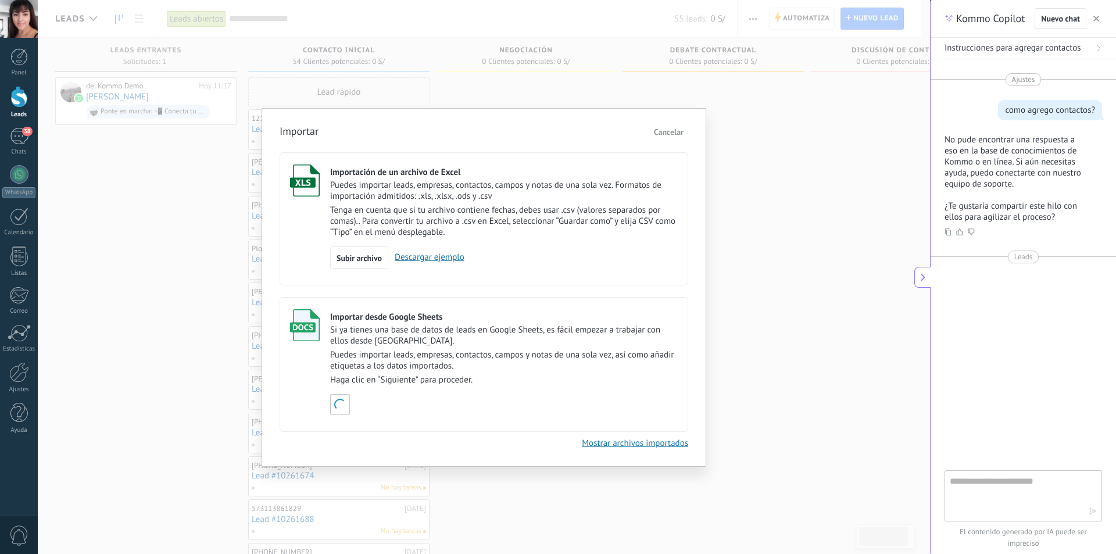
click at [764, 299] on div "Importar Cancelar Importación de un archivo de Excel Puedes importar leads, emp…" at bounding box center [484, 277] width 892 height 554
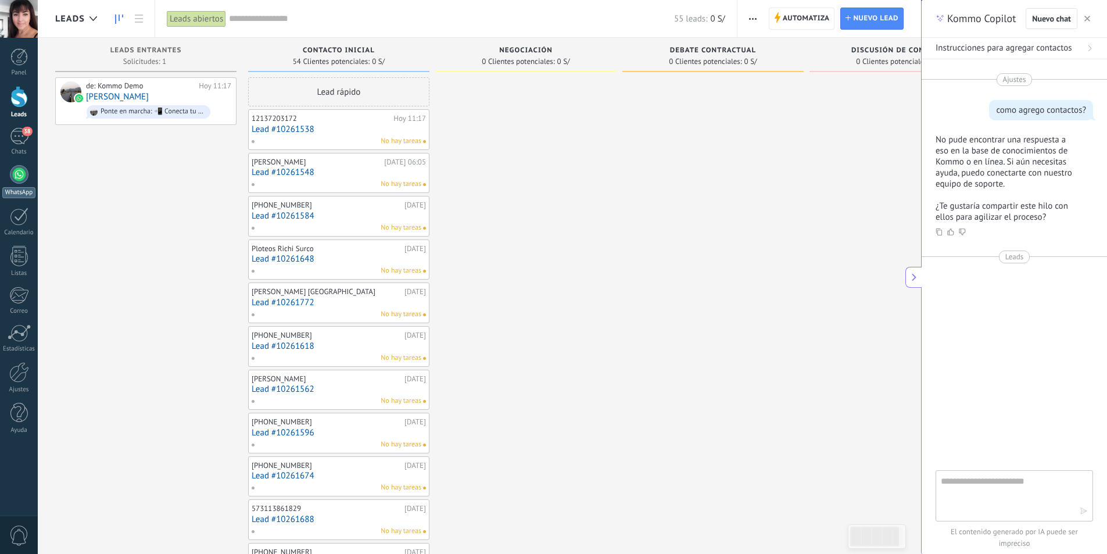
click at [18, 181] on div at bounding box center [19, 174] width 19 height 19
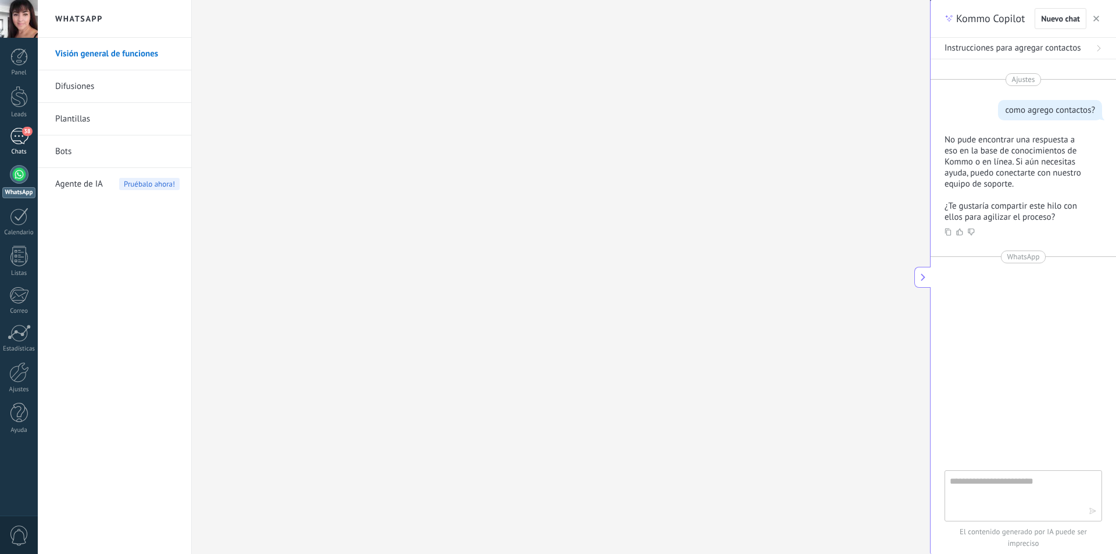
click at [21, 144] on div "38" at bounding box center [19, 136] width 19 height 17
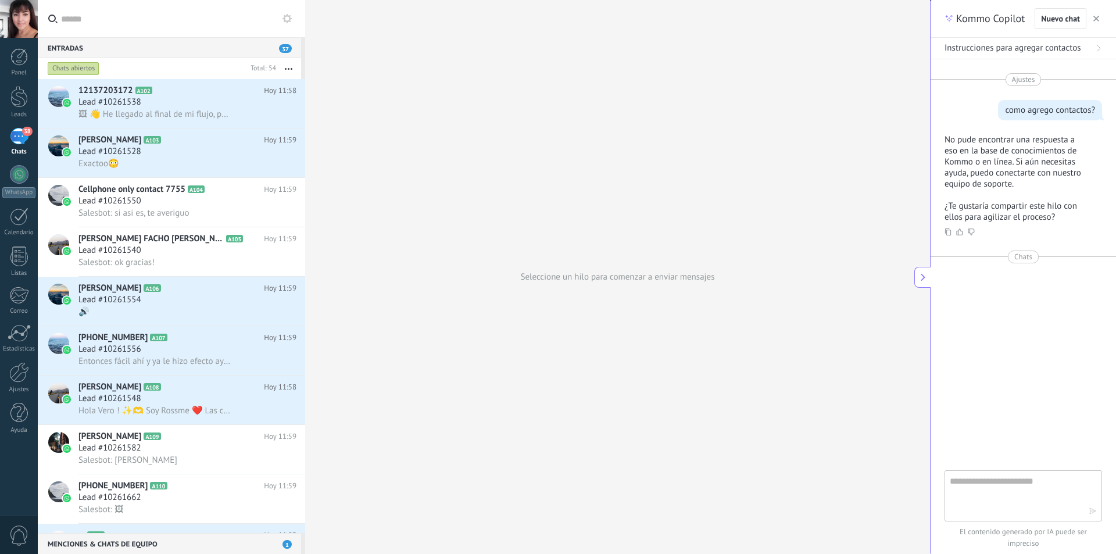
click at [52, 19] on icon at bounding box center [52, 19] width 9 height 9
click at [61, 19] on input "text" at bounding box center [178, 18] width 235 height 37
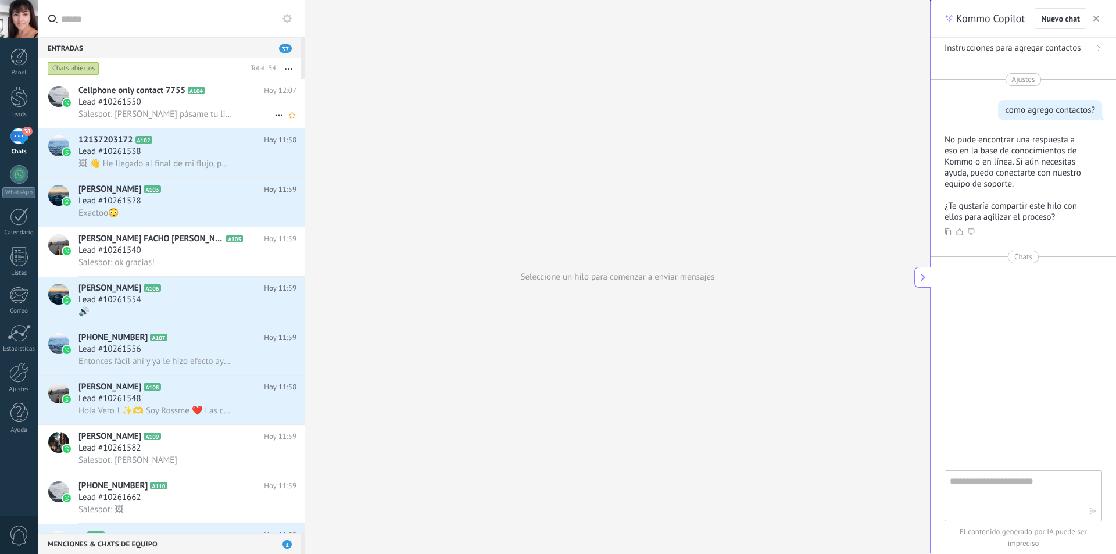
click at [229, 99] on div "Lead #10261550" at bounding box center [187, 102] width 218 height 12
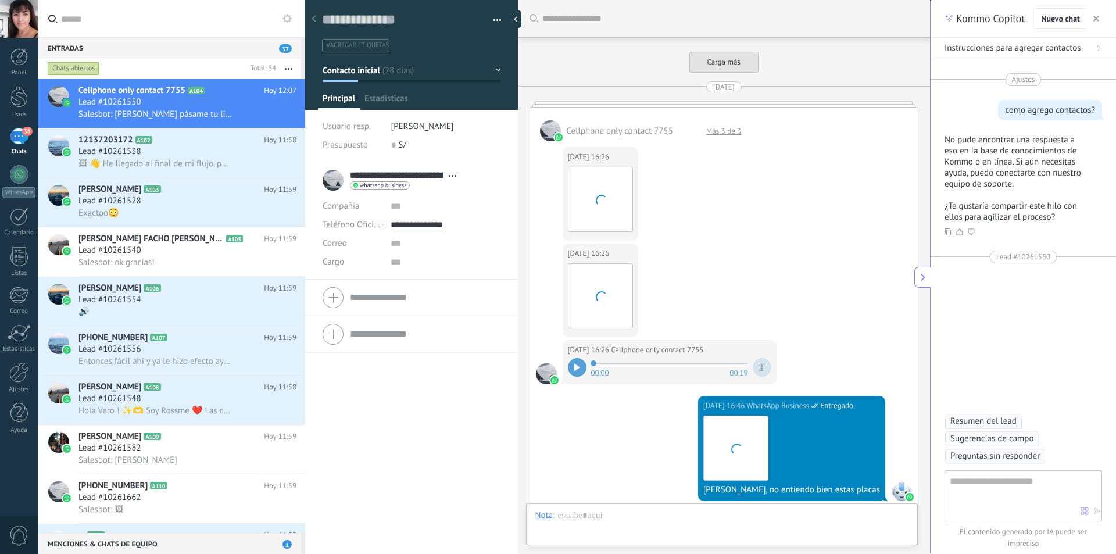
type textarea "**********"
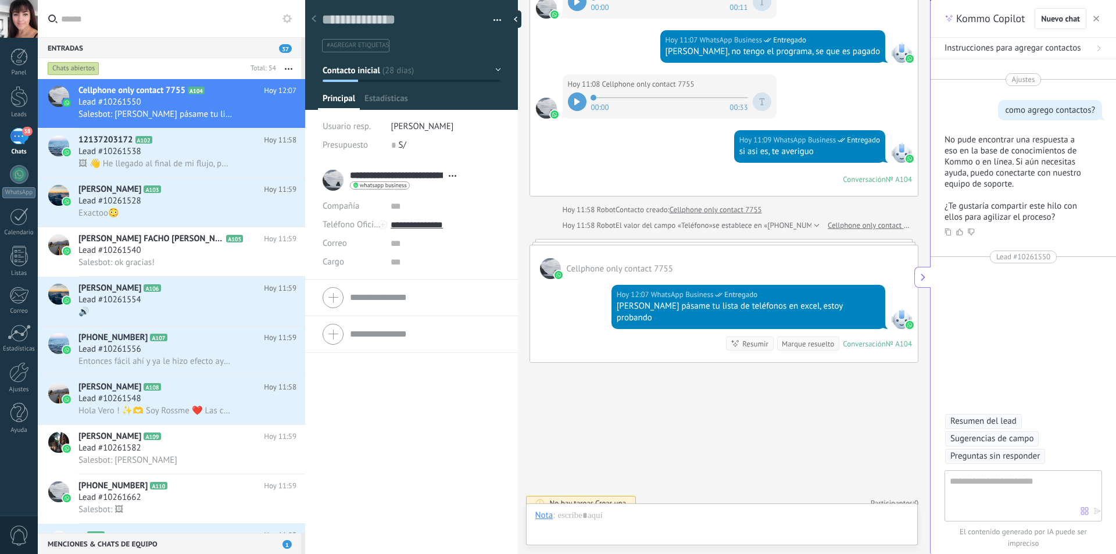
scroll to position [17, 0]
click at [643, 524] on div at bounding box center [722, 527] width 374 height 35
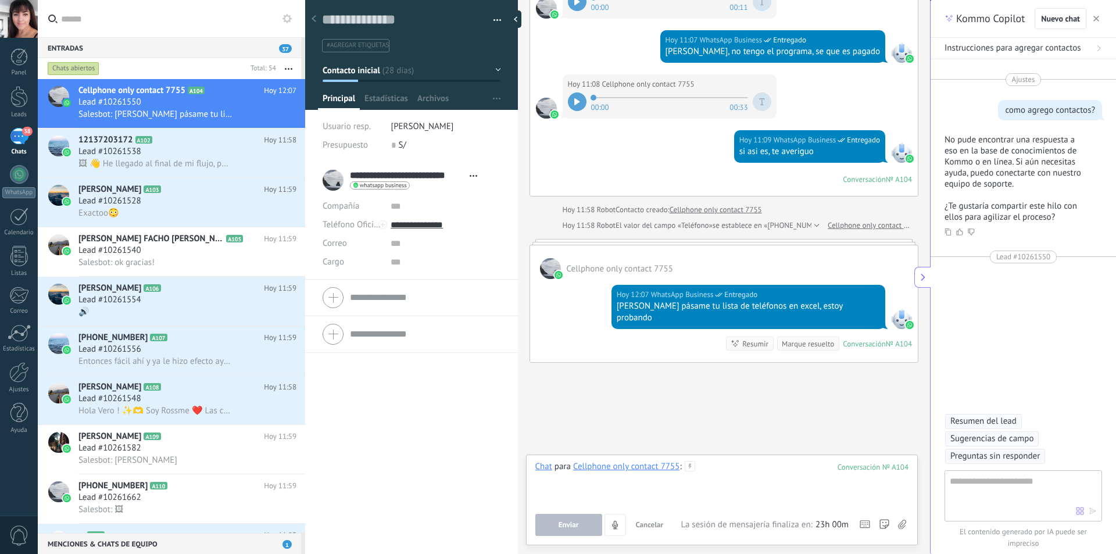
click at [720, 467] on div at bounding box center [722, 483] width 374 height 44
click at [571, 528] on span "Enviar" at bounding box center [568, 525] width 20 height 8
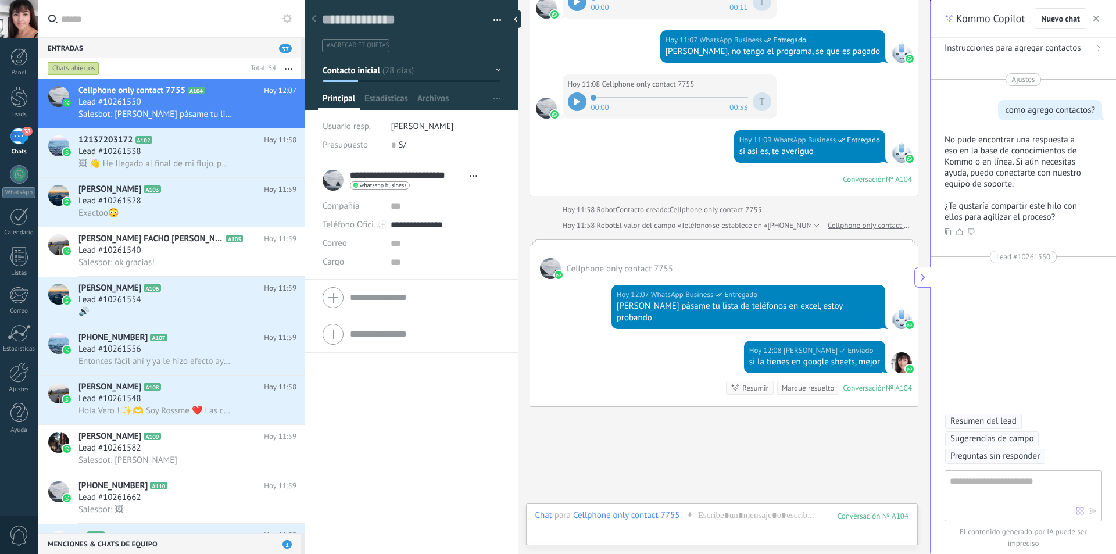
scroll to position [2633, 0]
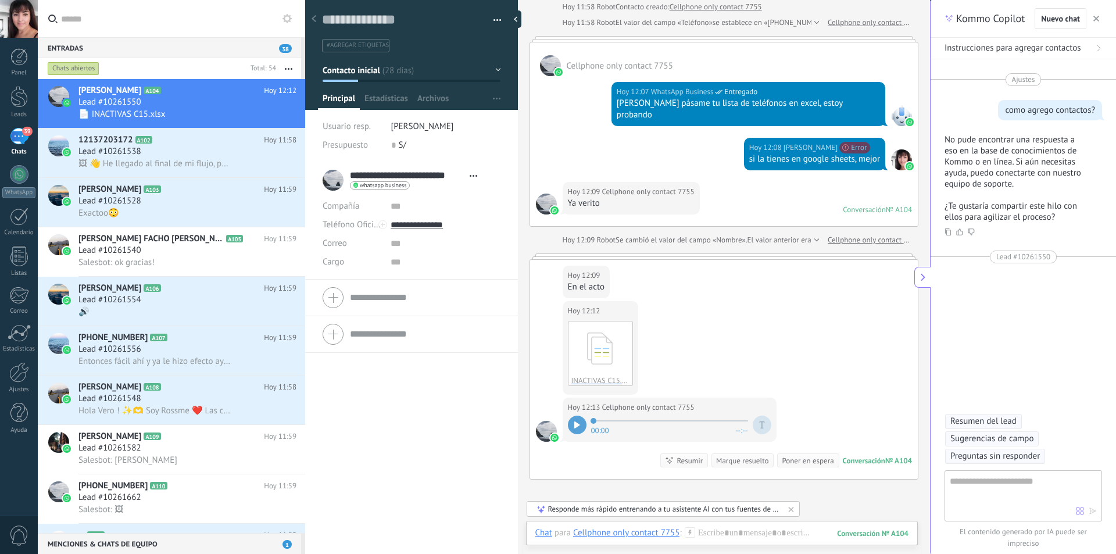
scroll to position [2867, 0]
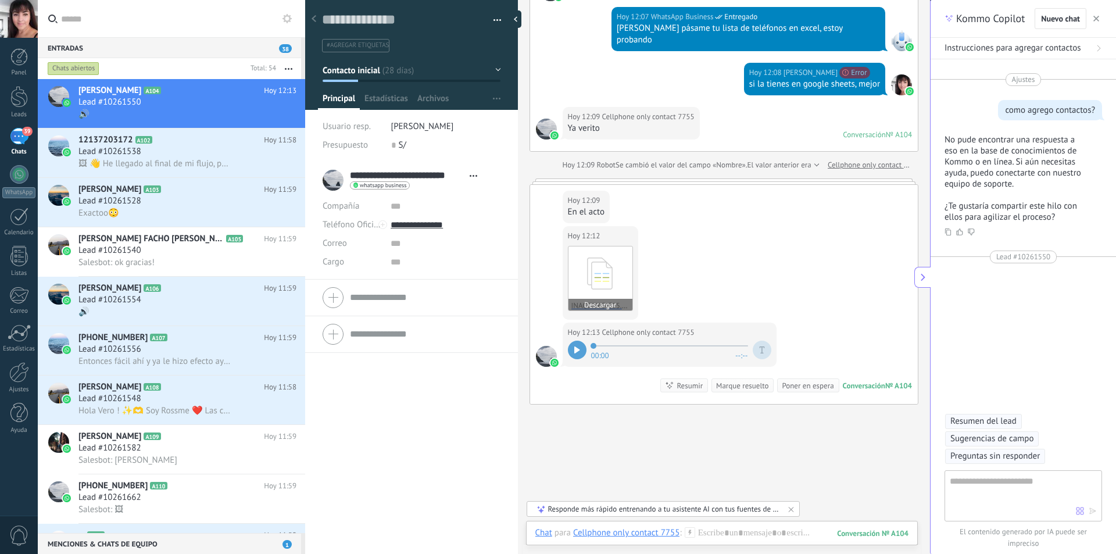
click at [605, 299] on button "Descargar" at bounding box center [600, 305] width 64 height 12
drag, startPoint x: 23, startPoint y: 140, endPoint x: 22, endPoint y: 146, distance: 5.8
click at [23, 140] on div "39" at bounding box center [19, 136] width 19 height 17
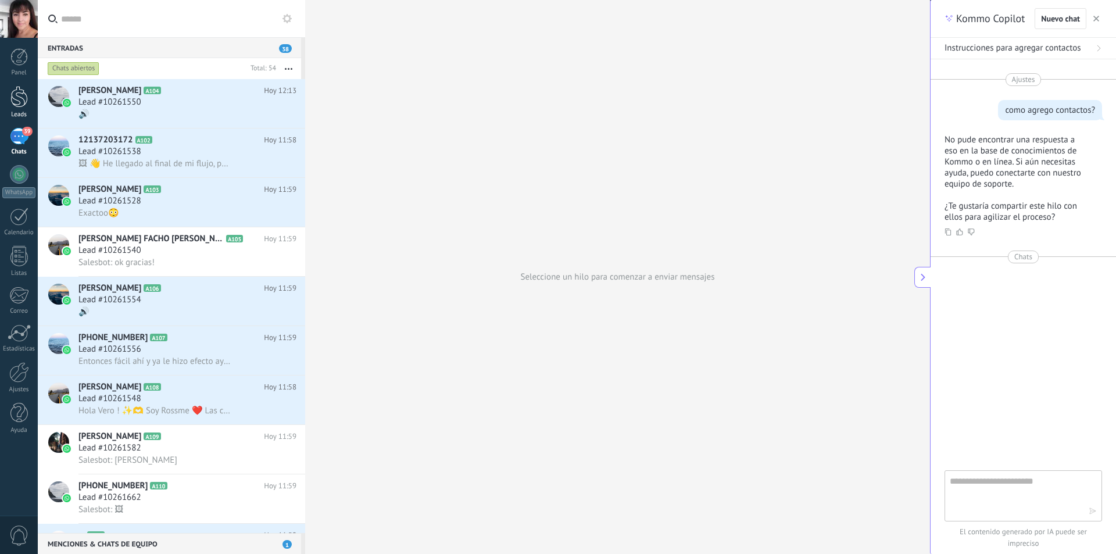
click at [24, 99] on div at bounding box center [18, 97] width 17 height 22
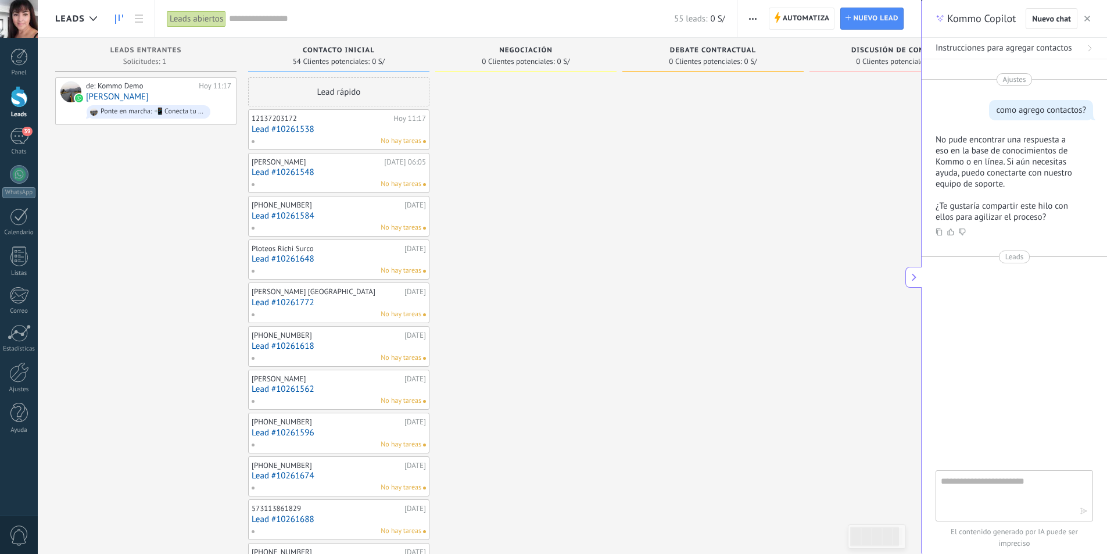
click at [789, 123] on div at bounding box center [712, 525] width 181 height 896
click at [679, 221] on div at bounding box center [712, 525] width 181 height 896
click at [750, 164] on div at bounding box center [712, 525] width 181 height 896
click at [749, 19] on icon "button" at bounding box center [753, 19] width 8 height 2
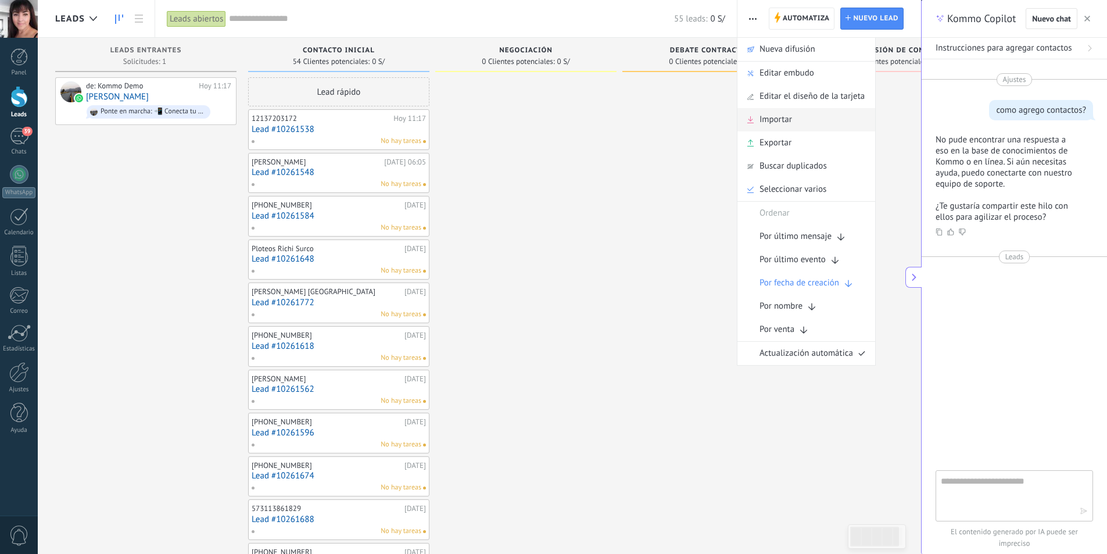
click at [770, 121] on span "Importar" at bounding box center [776, 119] width 33 height 23
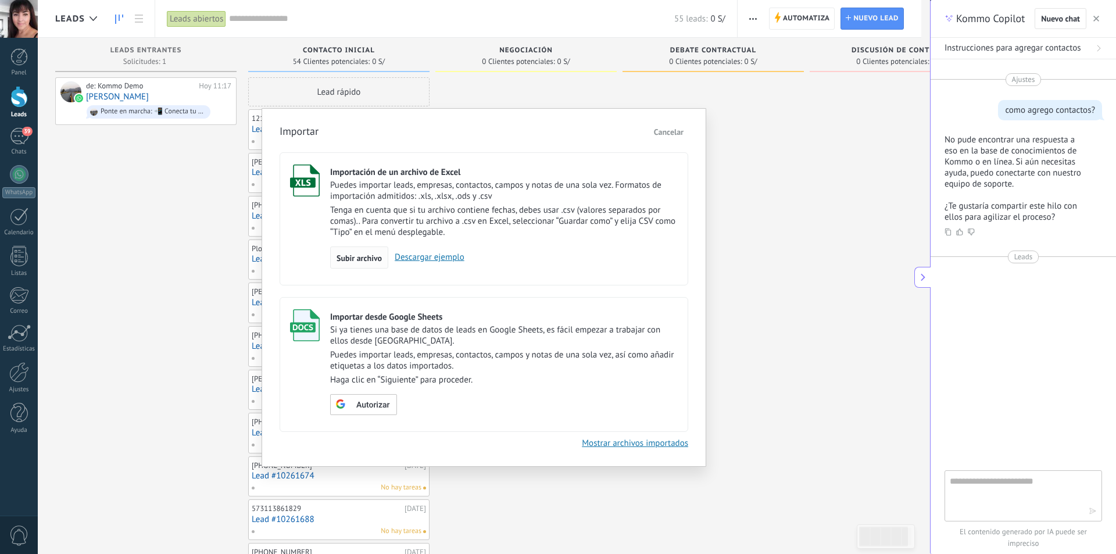
click at [356, 259] on span "Subir archivo" at bounding box center [358, 258] width 45 height 8
click at [0, 0] on input "Importación de un archivo de Excel Puedes importar leads, empresas, contactos, …" at bounding box center [0, 0] width 0 height 0
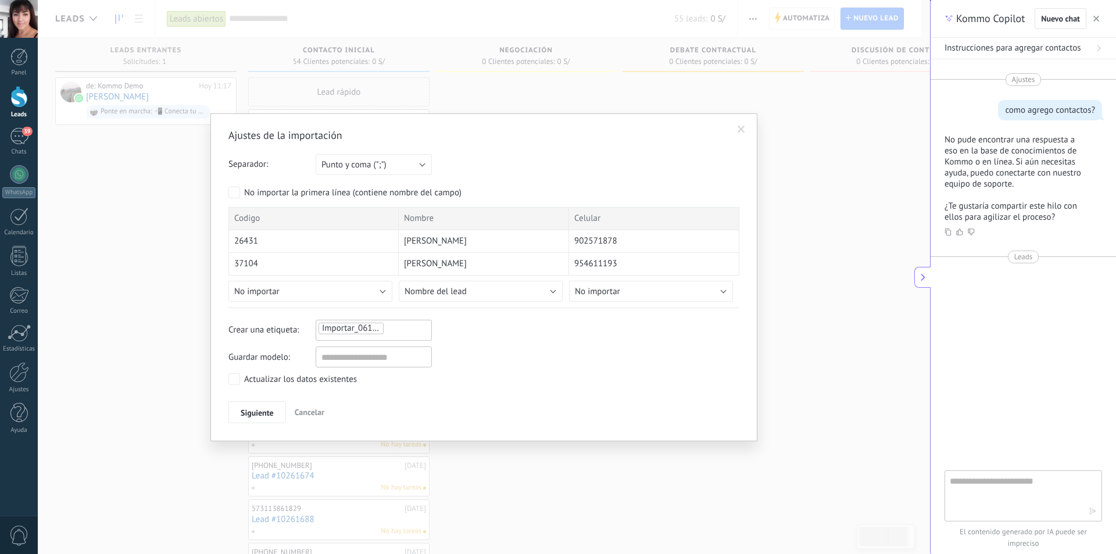
click at [364, 329] on span "Importar_06102025_1224" at bounding box center [370, 328] width 96 height 11
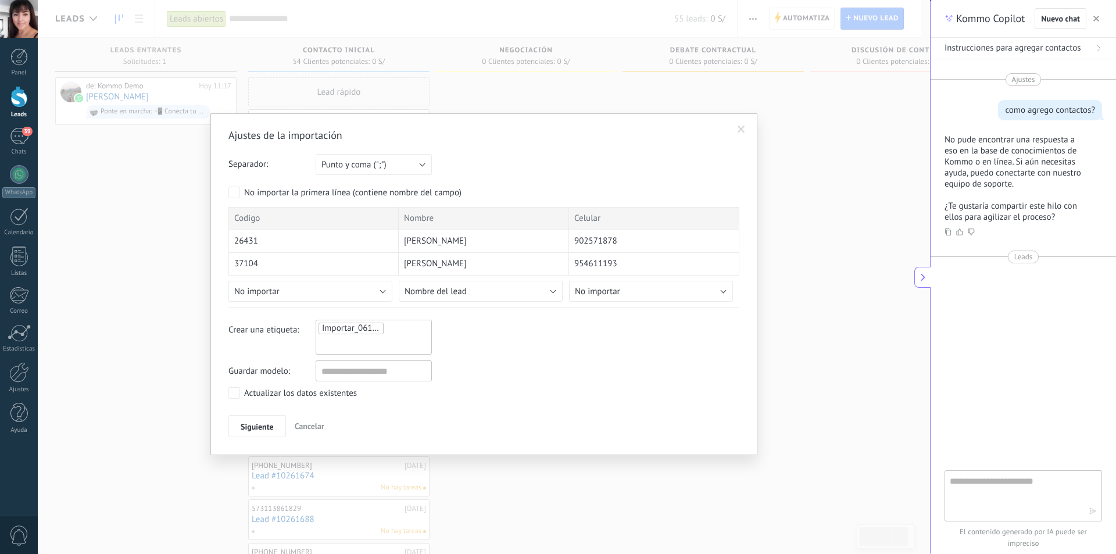
click at [602, 241] on span "902571878" at bounding box center [595, 241] width 43 height 12
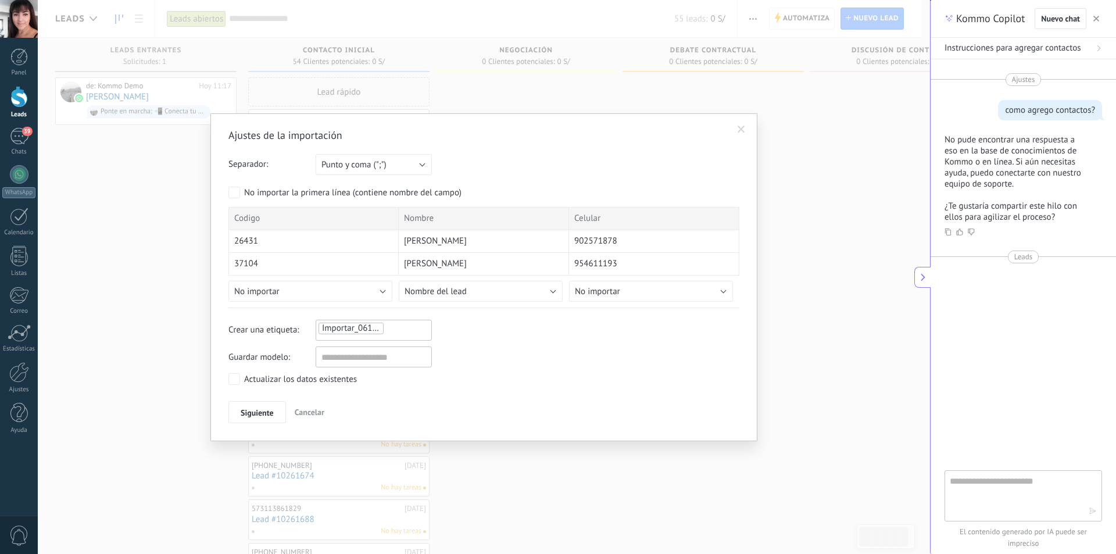
click at [503, 359] on div "Guardar modelo:" at bounding box center [483, 356] width 511 height 21
drag, startPoint x: 611, startPoint y: 241, endPoint x: 611, endPoint y: 274, distance: 33.1
click at [611, 274] on div "Codigo Nombre Celular 26431 ANGELICA MALLQUI ALVARADO 902571878 37104 TANIA LIZ…" at bounding box center [483, 254] width 511 height 95
click at [622, 231] on div "902571878" at bounding box center [654, 241] width 170 height 23
click at [421, 164] on button "Punto y coma (";")" at bounding box center [374, 164] width 116 height 21
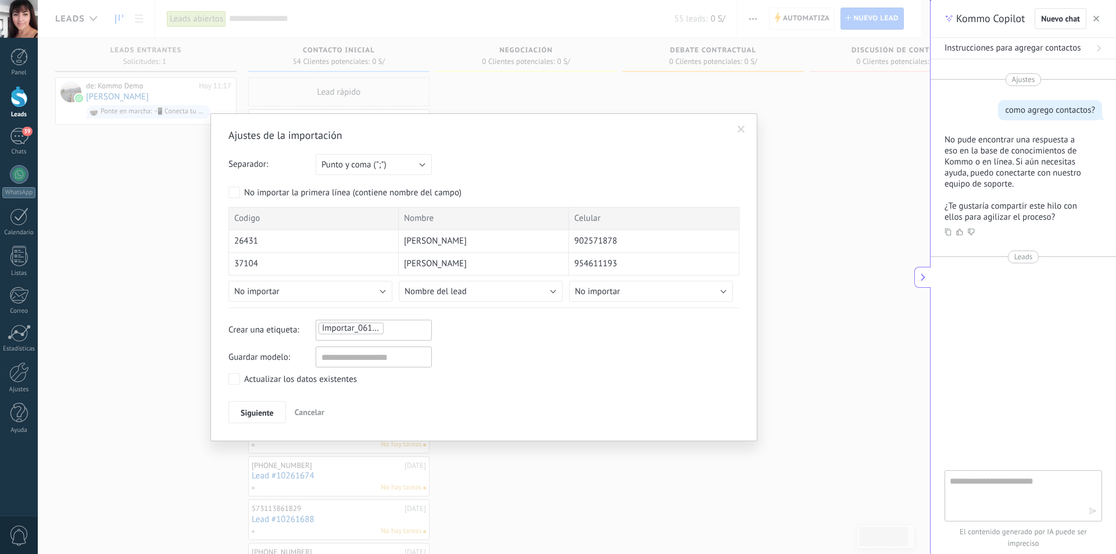
click at [465, 170] on div "Separador: Punto y coma (";") Coma (",") Tabulación (" ") Punto y coma (";")" at bounding box center [483, 164] width 511 height 21
click at [253, 413] on span "Siguiente" at bounding box center [257, 413] width 33 height 8
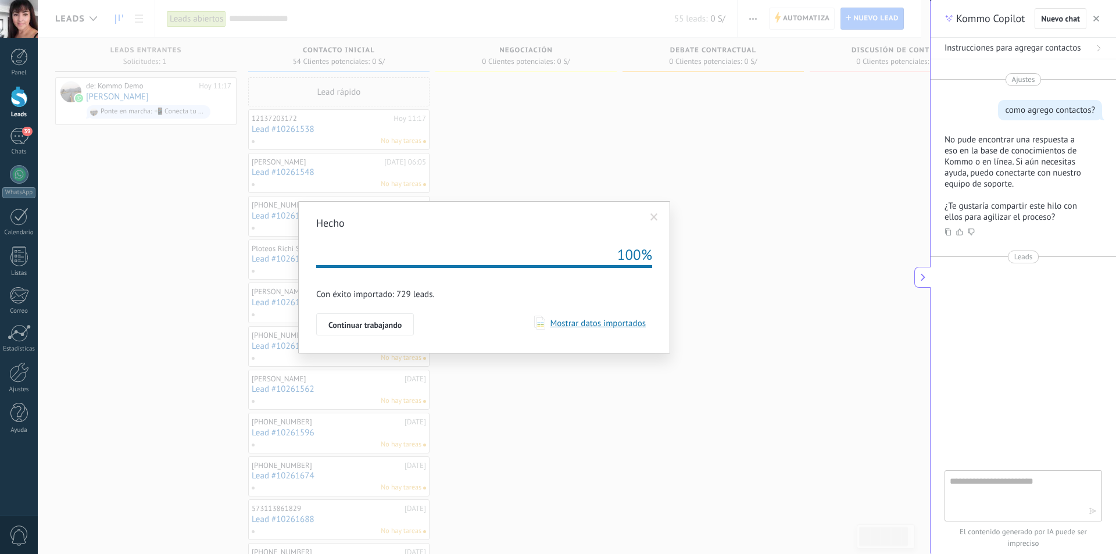
click at [553, 325] on span "Mostrar datos importados" at bounding box center [595, 323] width 101 height 11
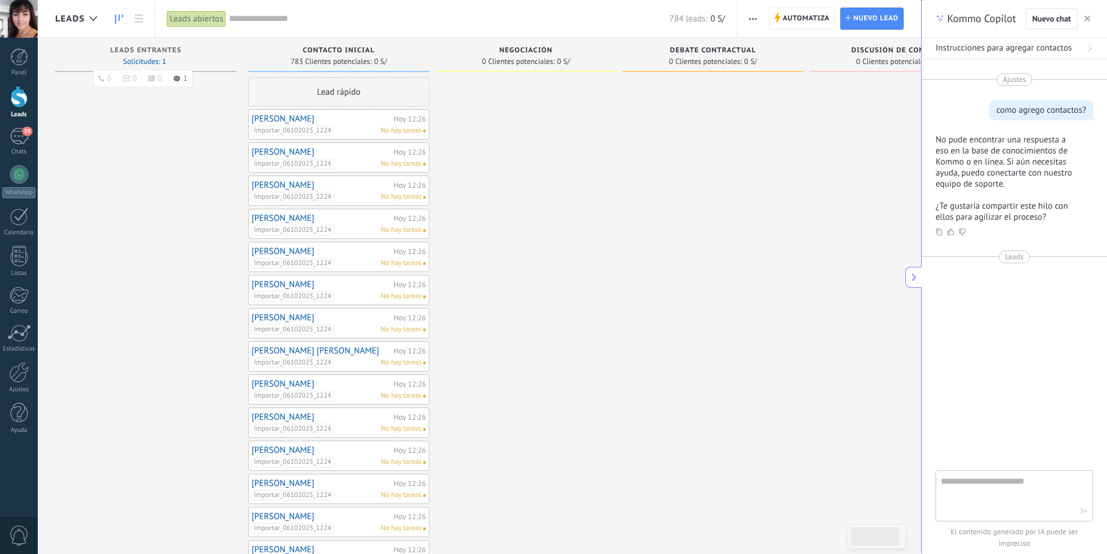
click at [151, 59] on span "Solicitudes: 1 0 0 0 1 0 0 0 1" at bounding box center [144, 61] width 43 height 7
click at [138, 47] on span "Leads Entrantes" at bounding box center [145, 50] width 71 height 8
click at [17, 148] on div "Chats" at bounding box center [19, 152] width 34 height 8
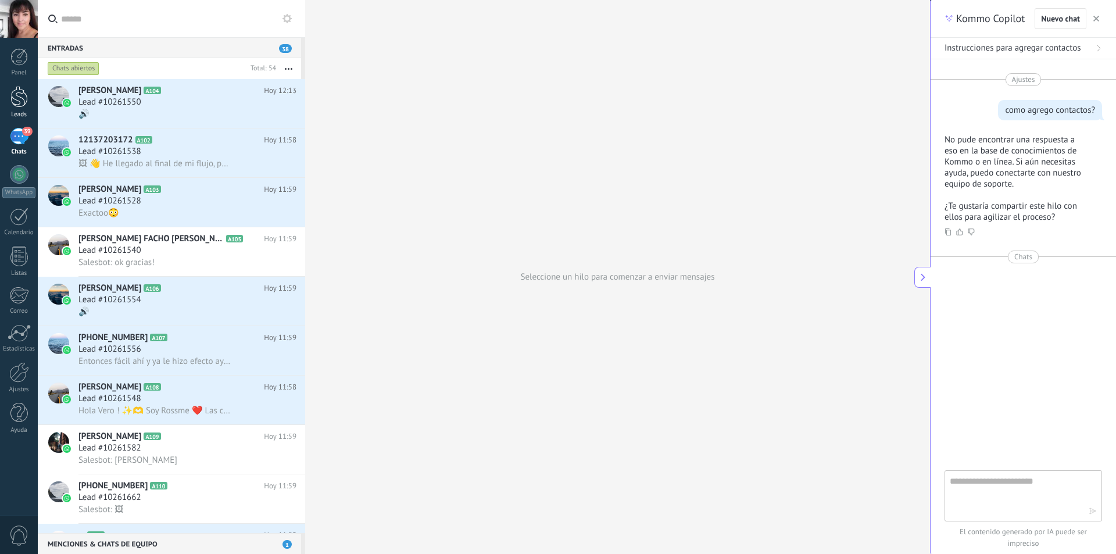
click at [16, 111] on div "Leads" at bounding box center [19, 115] width 34 height 8
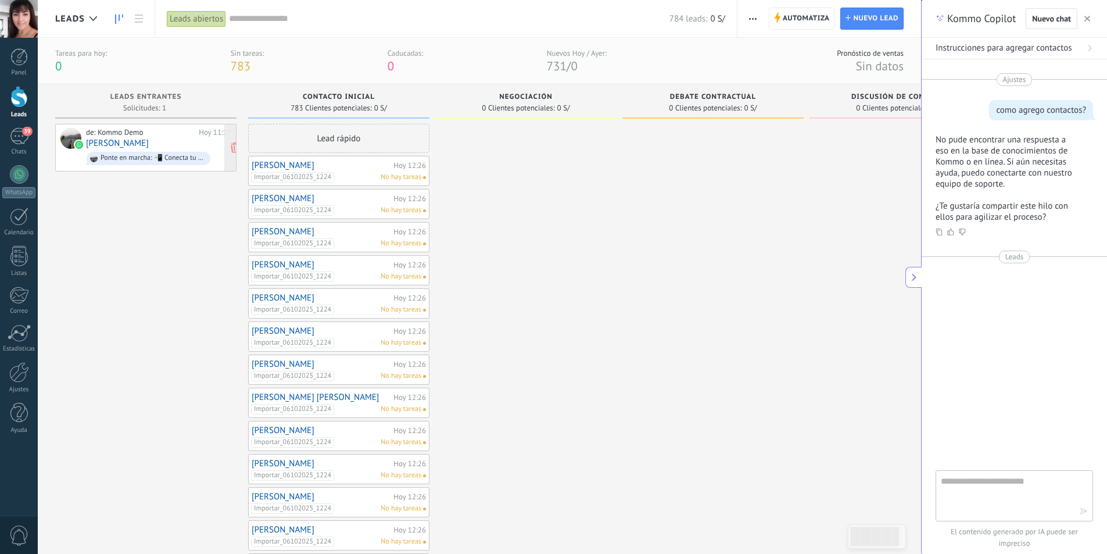
click at [176, 163] on div "Ponte en marcha: 📲 Conecta tu número de WhatsApp 💬" at bounding box center [149, 158] width 124 height 13
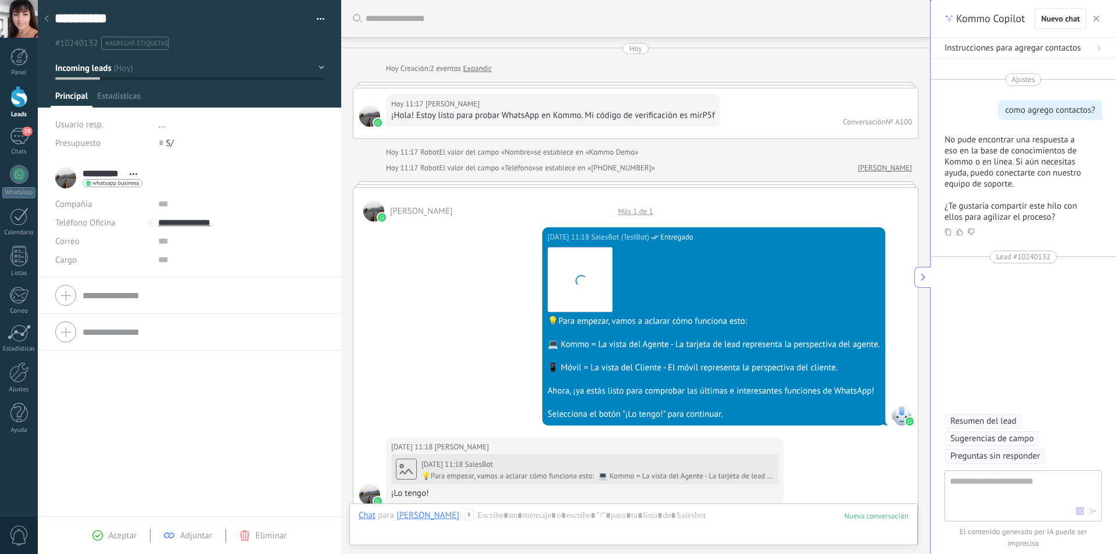
scroll to position [1084, 0]
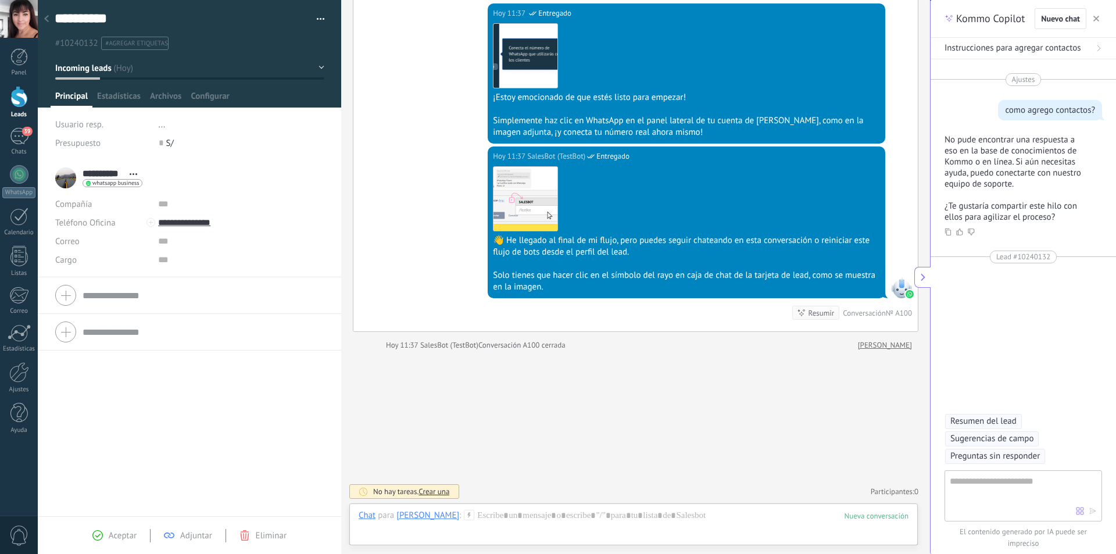
click at [19, 89] on div at bounding box center [18, 97] width 17 height 22
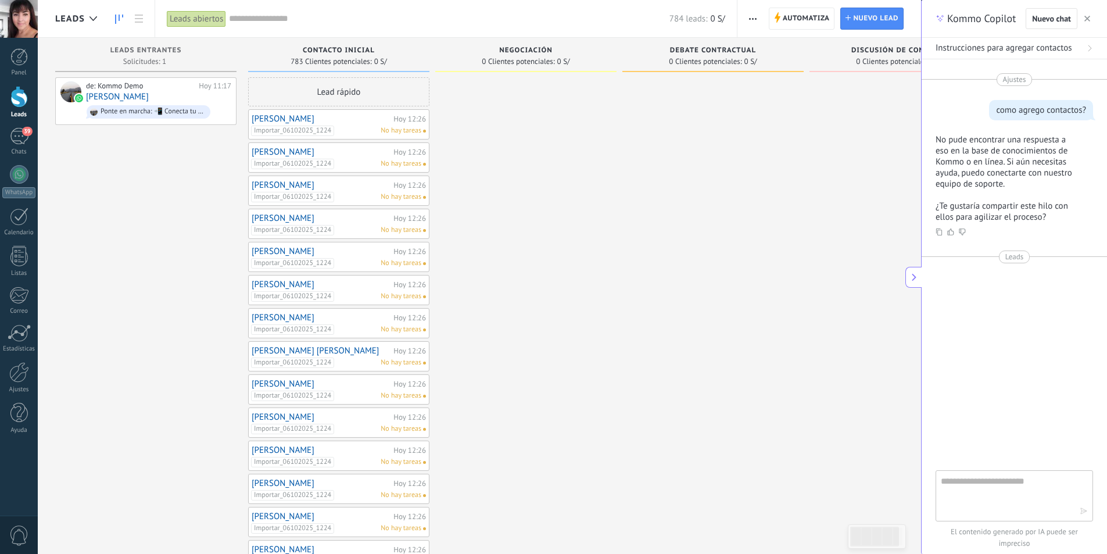
click at [533, 138] on div at bounding box center [525, 423] width 181 height 692
click at [332, 114] on link "MAYRA CELINA CADILLO SANCHEZ" at bounding box center [321, 119] width 139 height 10
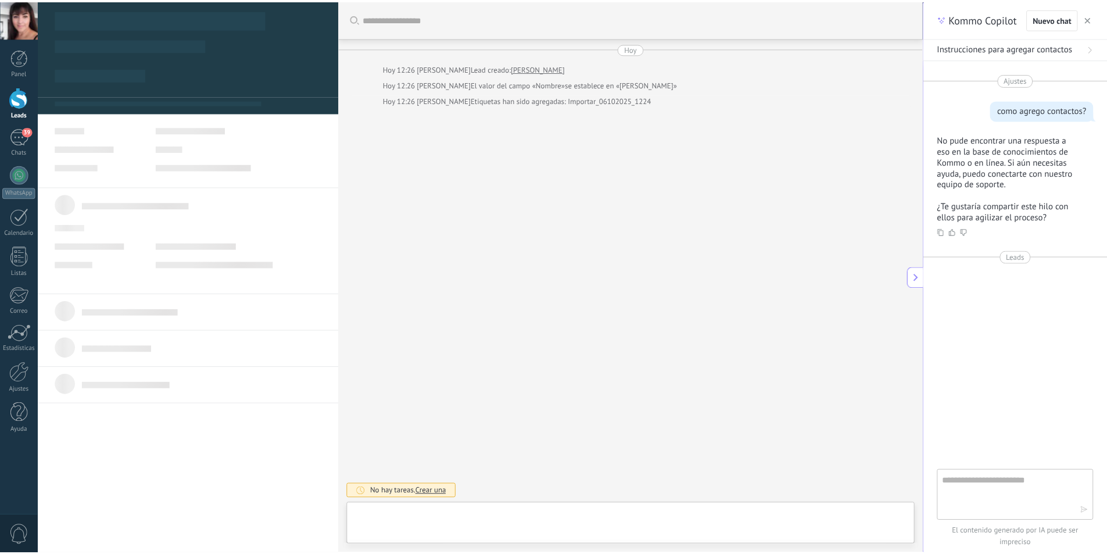
scroll to position [17, 0]
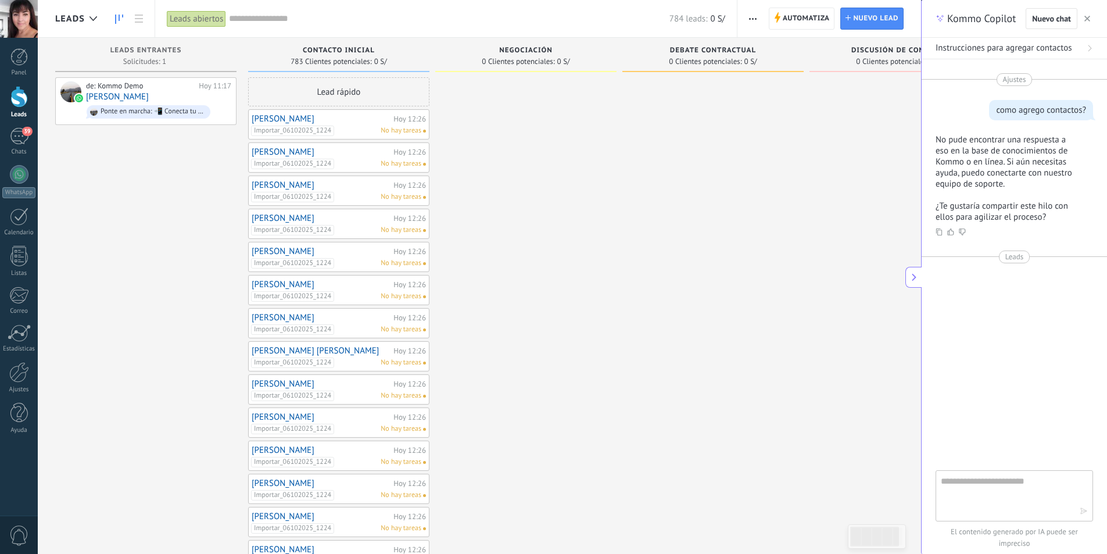
click at [843, 186] on div at bounding box center [900, 423] width 181 height 692
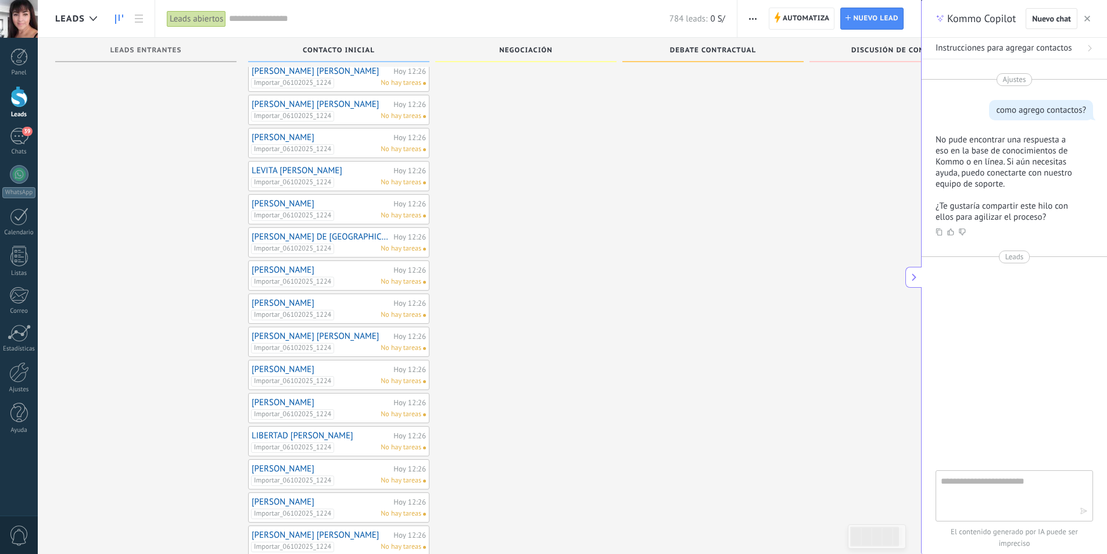
scroll to position [772, 0]
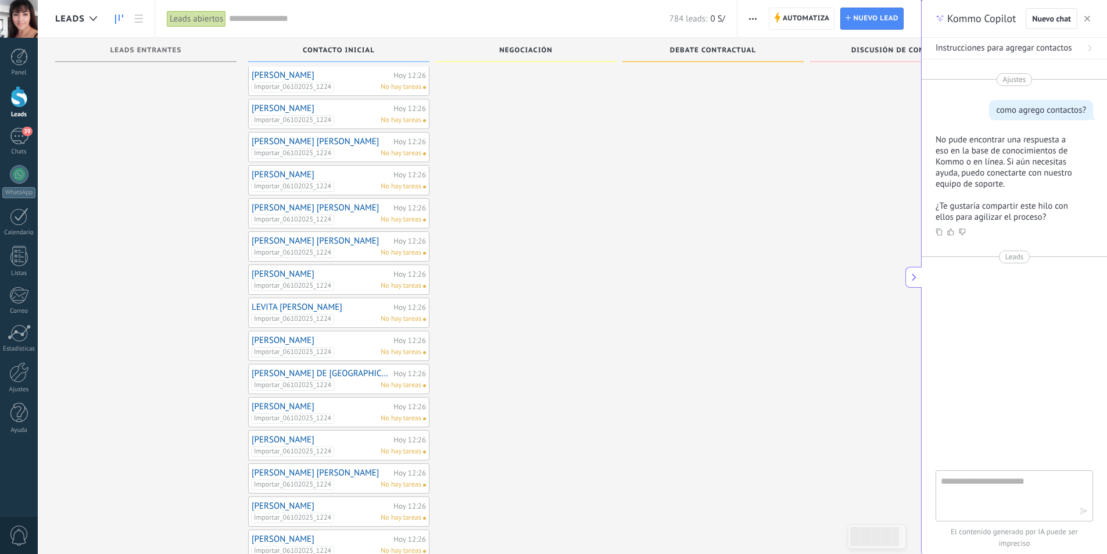
click at [543, 50] on span "Negociación" at bounding box center [525, 50] width 53 height 8
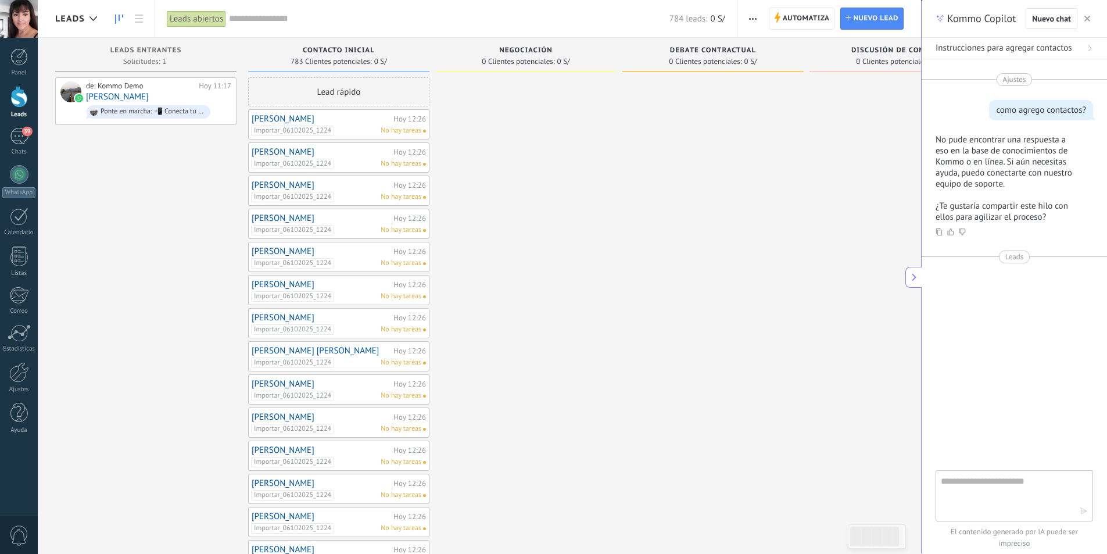
click at [728, 49] on span "Debate contractual" at bounding box center [713, 50] width 86 height 8
click at [882, 51] on span "Discusión de contrato" at bounding box center [900, 50] width 98 height 8
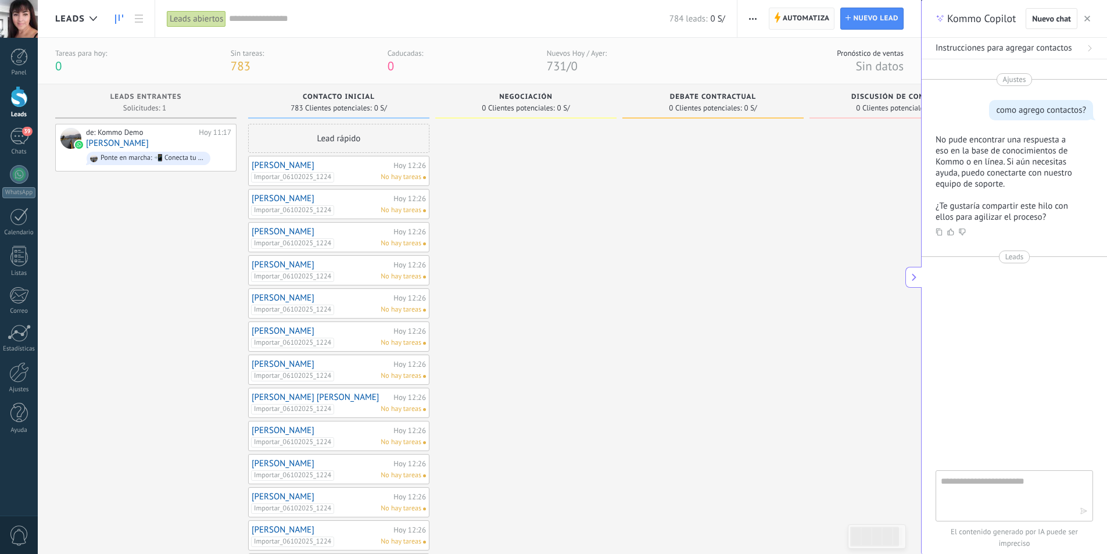
click at [809, 21] on span "Automatiza" at bounding box center [806, 18] width 47 height 21
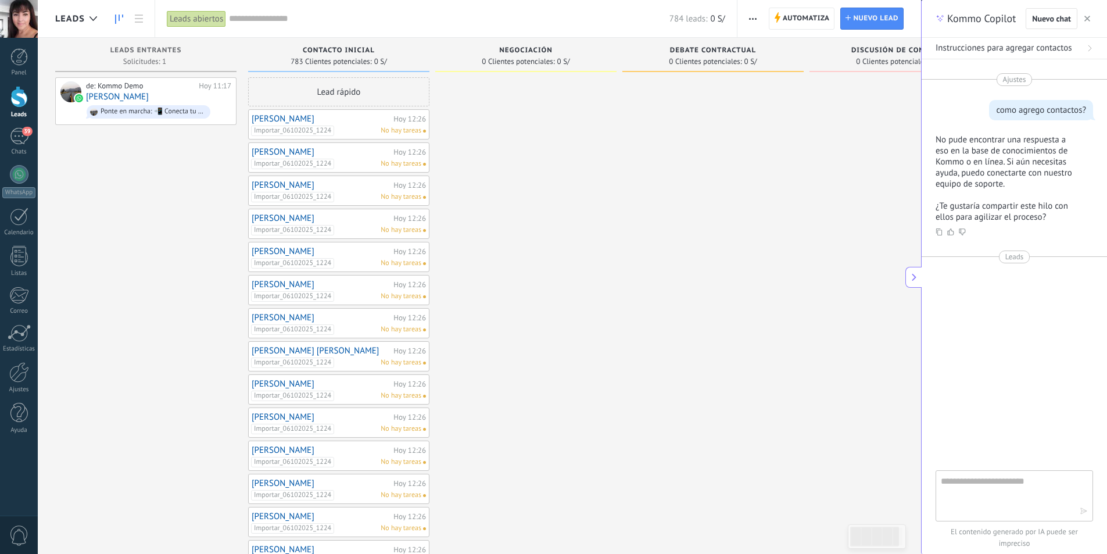
click at [544, 200] on div at bounding box center [525, 423] width 181 height 692
click at [325, 94] on div "Lead rápido" at bounding box center [338, 91] width 181 height 29
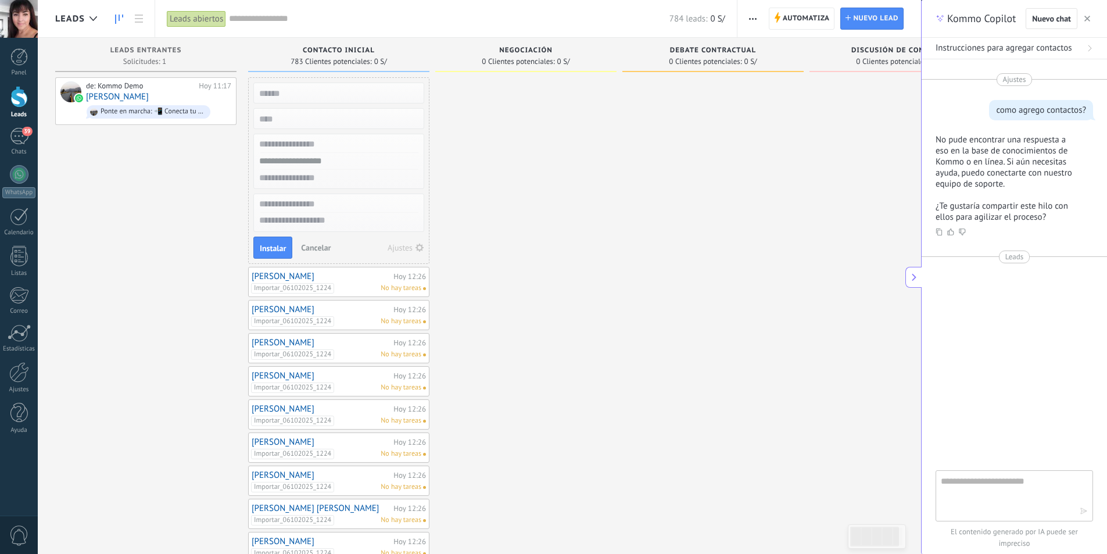
click at [487, 143] on div at bounding box center [525, 501] width 181 height 849
click at [317, 245] on span "Cancelar" at bounding box center [316, 247] width 30 height 10
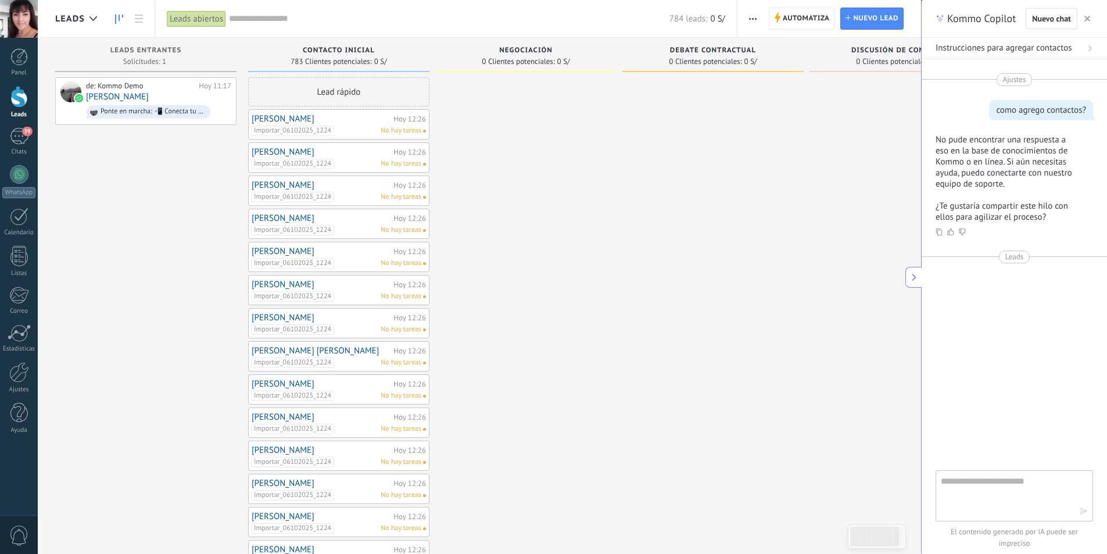
click at [475, 191] on div at bounding box center [525, 423] width 181 height 692
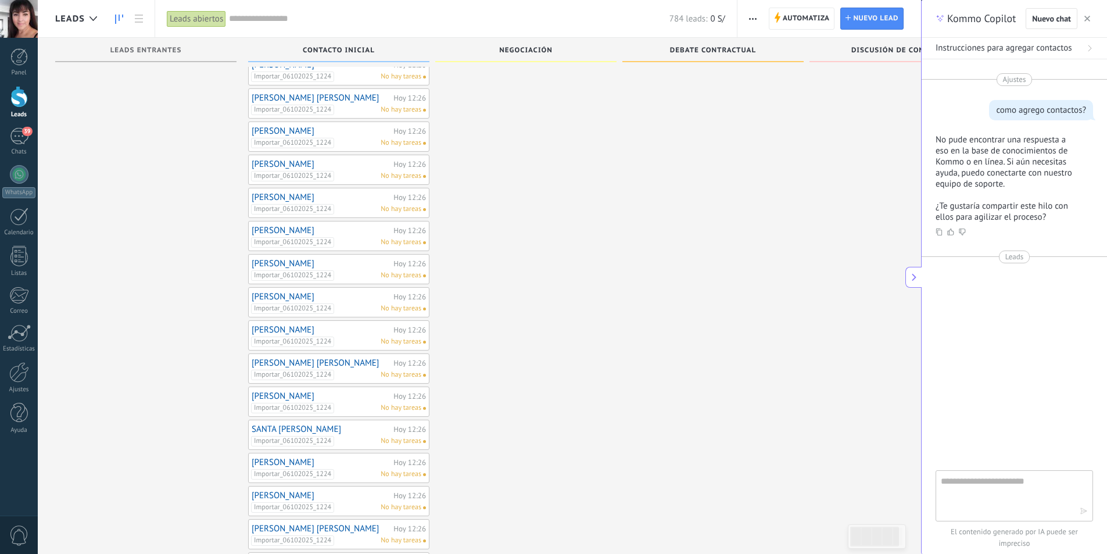
scroll to position [243, 0]
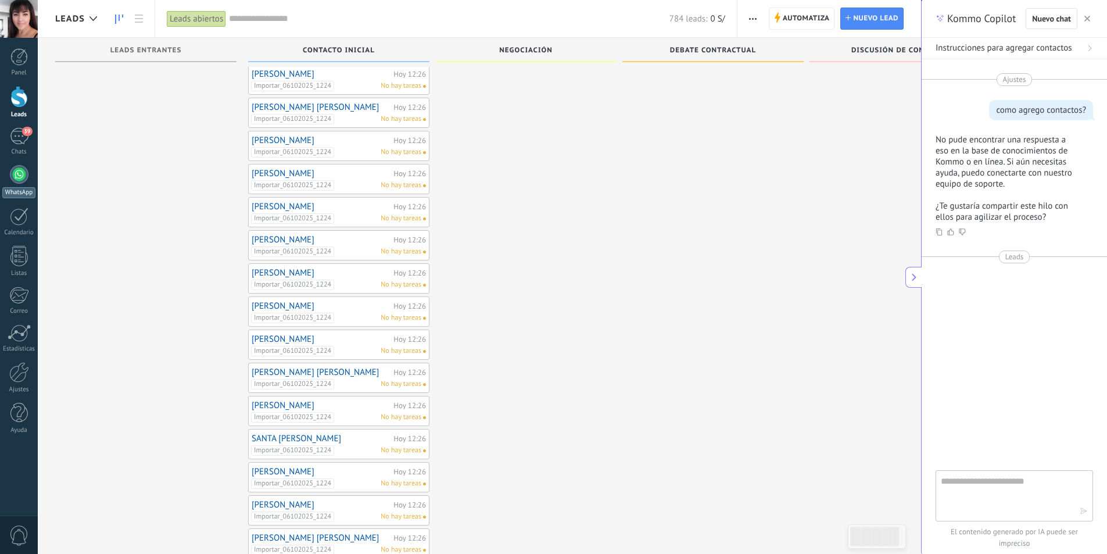
click at [21, 173] on div at bounding box center [19, 174] width 19 height 19
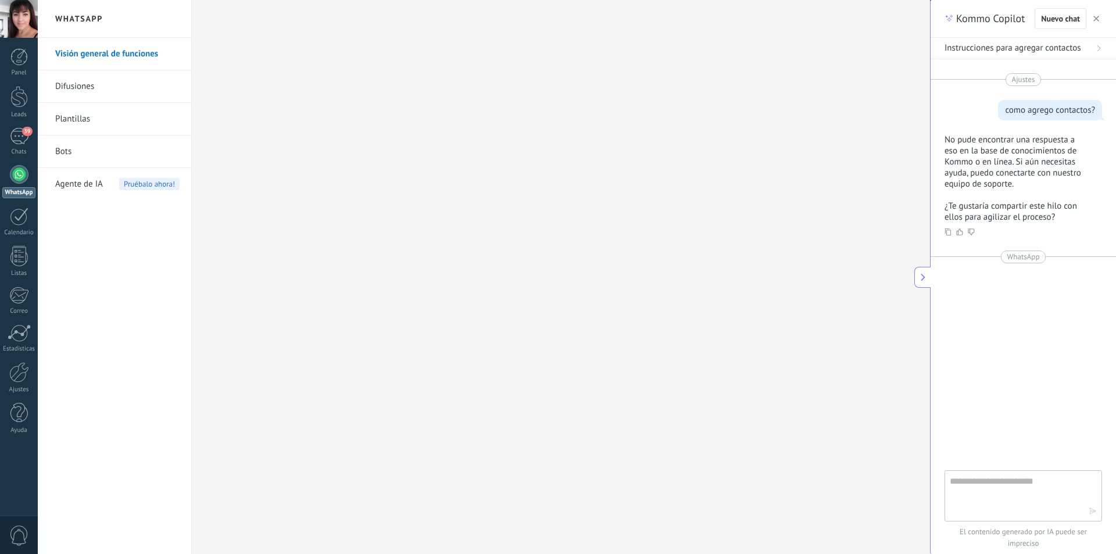
click at [83, 85] on link "Difusiones" at bounding box center [117, 86] width 124 height 33
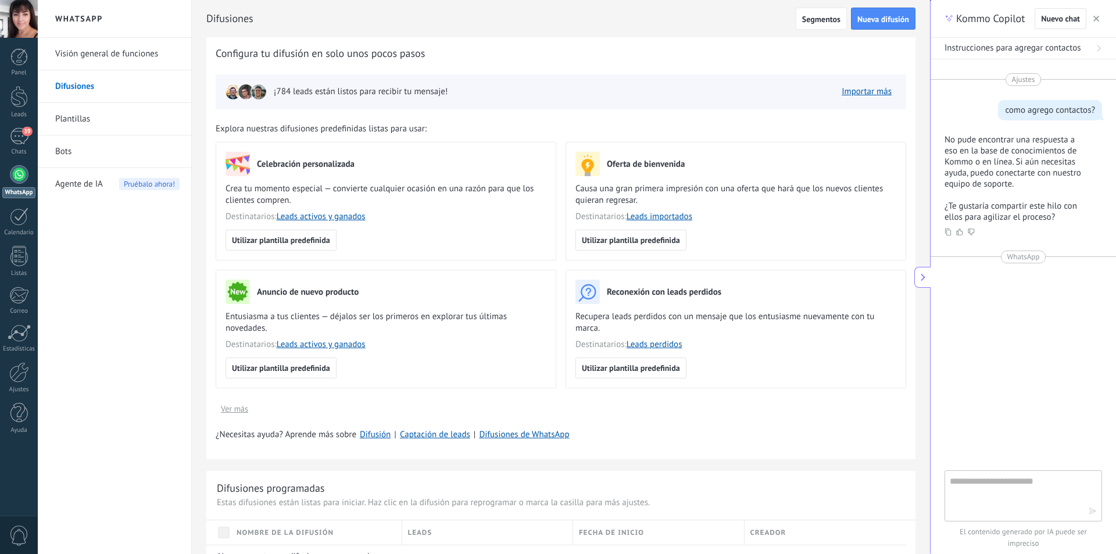
click at [143, 158] on link "Bots" at bounding box center [117, 151] width 124 height 33
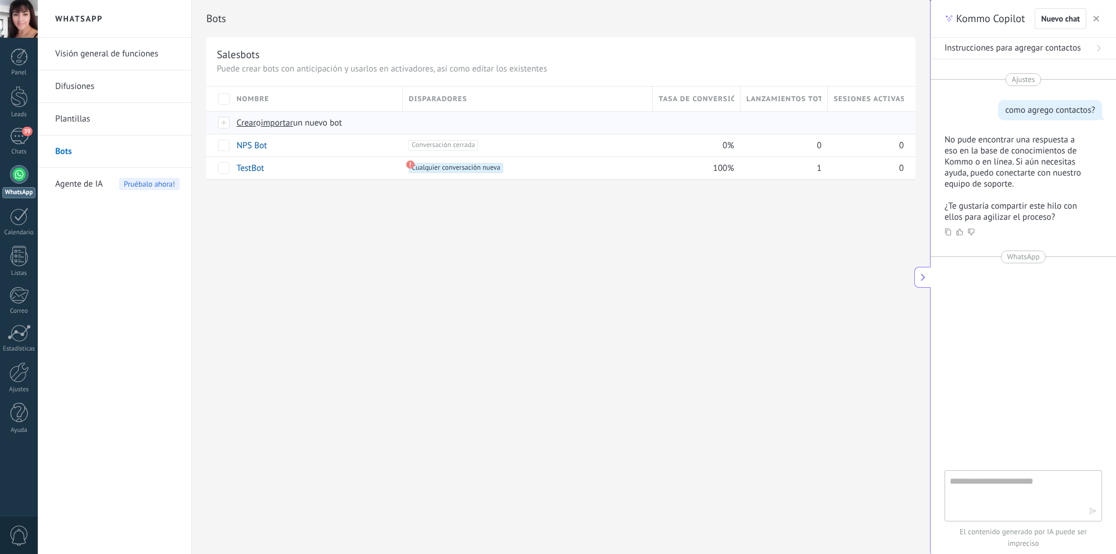
click at [224, 122] on div at bounding box center [224, 122] width 13 height 10
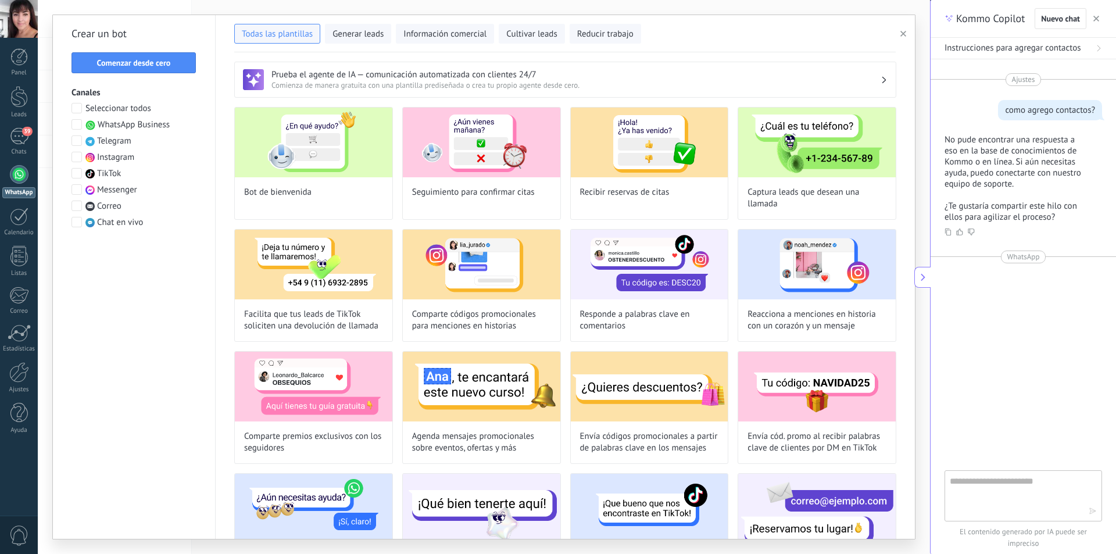
click at [78, 125] on span at bounding box center [76, 124] width 10 height 10
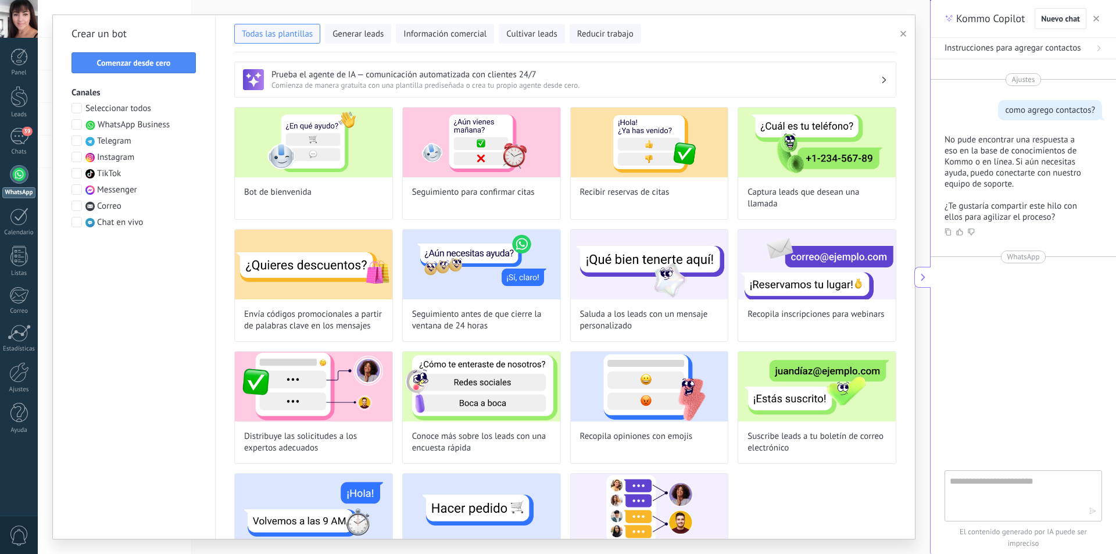
click at [882, 78] on use at bounding box center [884, 79] width 4 height 6
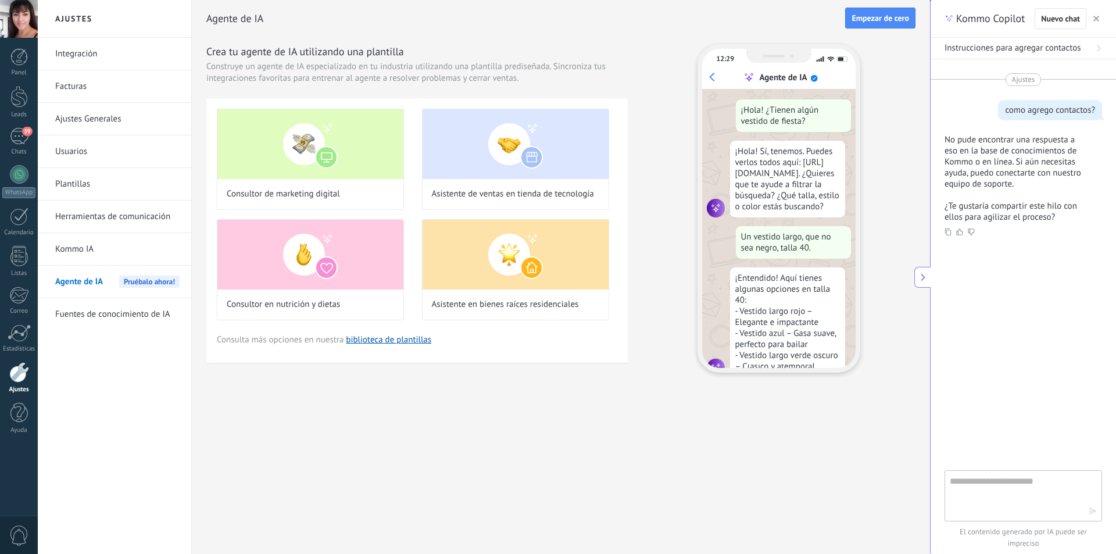
scroll to position [35, 0]
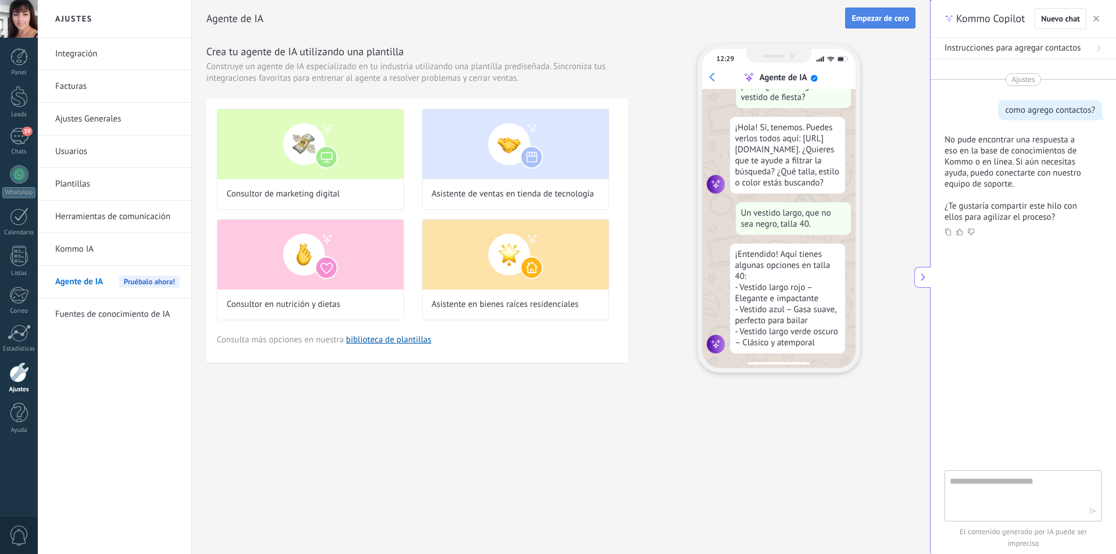
click at [866, 17] on span "Empezar de cero" at bounding box center [880, 18] width 58 height 8
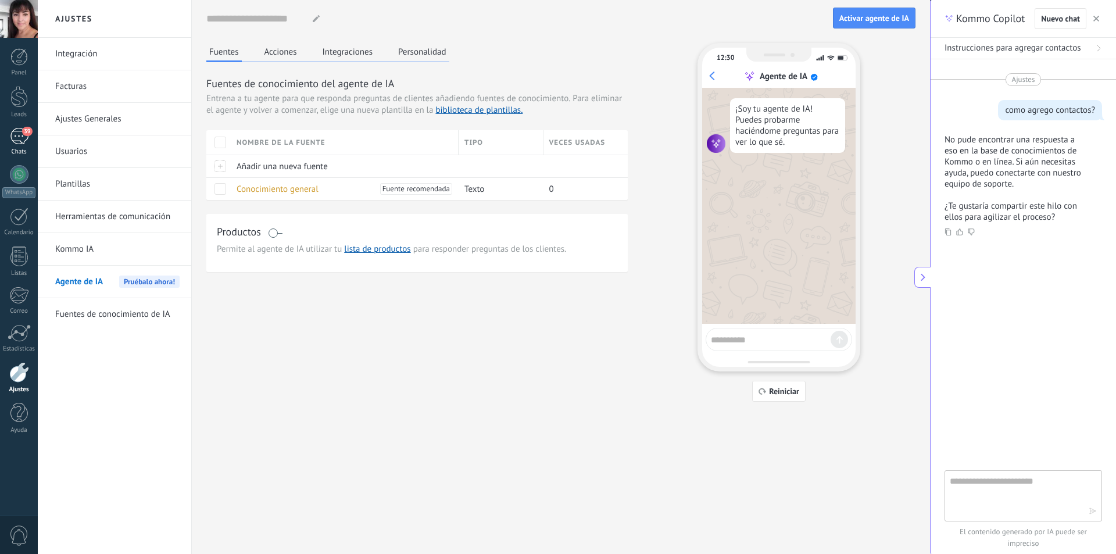
click at [19, 137] on div "39" at bounding box center [19, 136] width 19 height 17
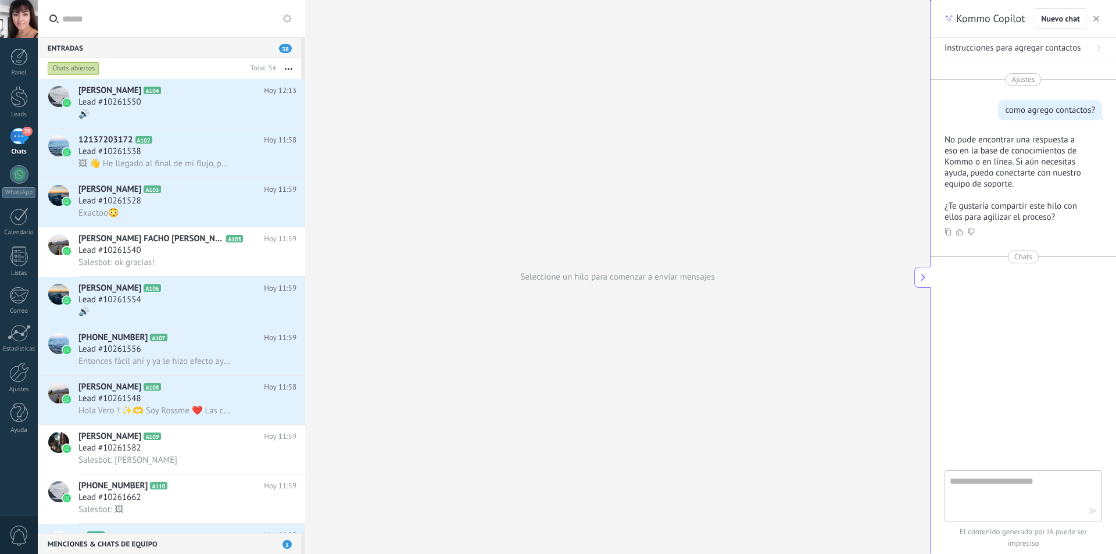
click at [452, 120] on div "Seleccione un hilo para comenzar a enviar mensajes" at bounding box center [617, 277] width 625 height 554
click at [1098, 17] on use "button" at bounding box center [1096, 19] width 6 height 6
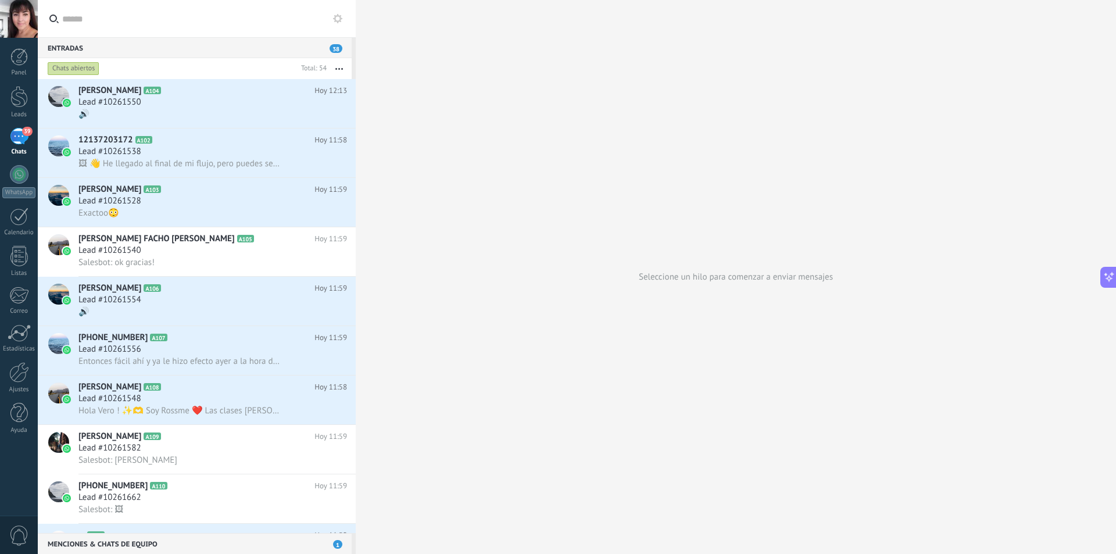
type textarea "**********"
click at [347, 66] on button "button" at bounding box center [344, 68] width 25 height 21
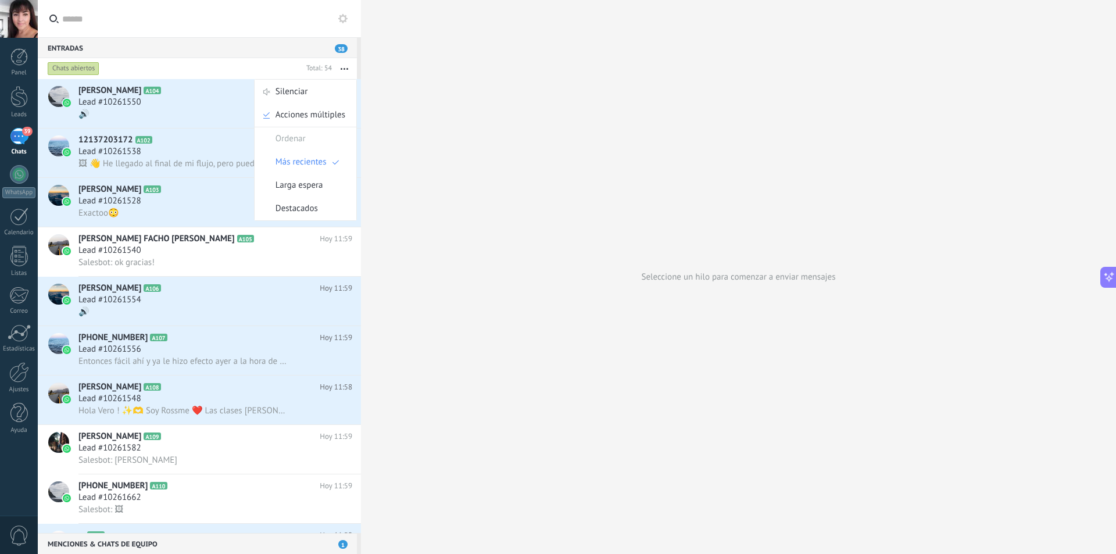
click at [408, 119] on div "Seleccione un hilo para comenzar a enviar mensajes" at bounding box center [738, 277] width 755 height 554
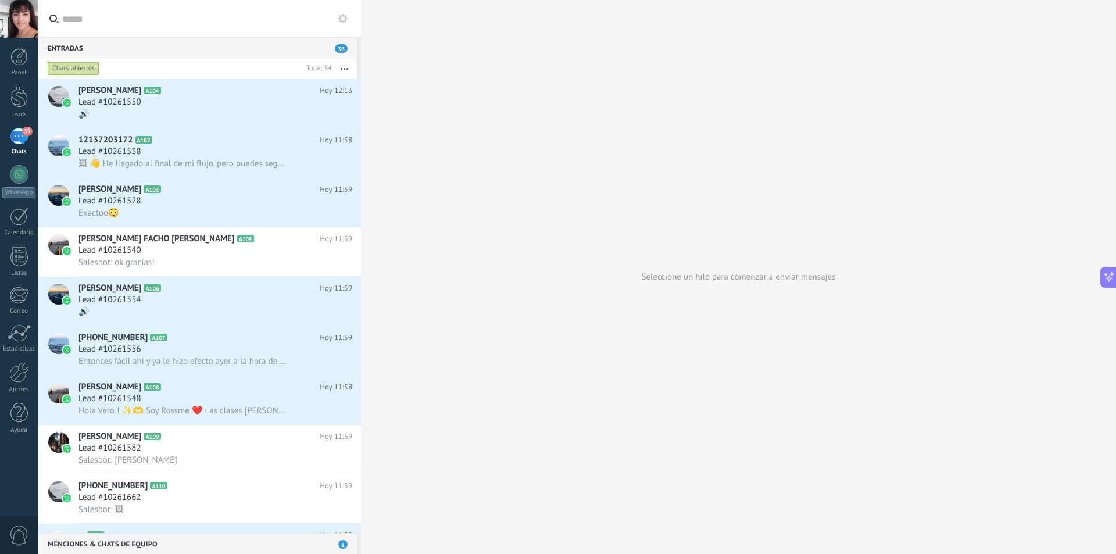
click at [15, 139] on div "39" at bounding box center [19, 136] width 19 height 17
click at [467, 137] on div "Seleccione un hilo para comenzar a enviar mensajes" at bounding box center [738, 277] width 755 height 554
click at [19, 107] on div at bounding box center [18, 97] width 17 height 22
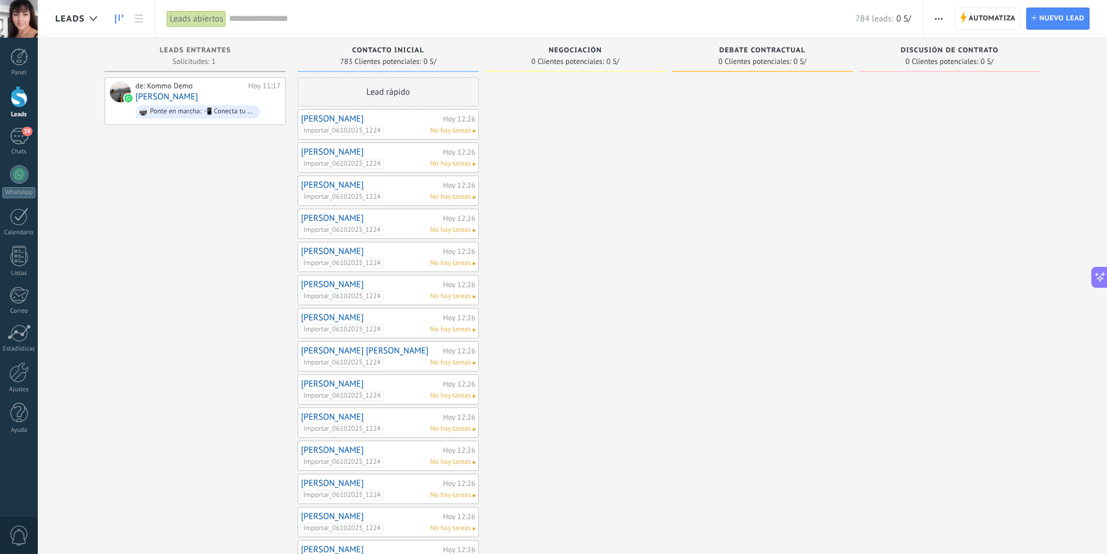
click at [939, 18] on use "button" at bounding box center [939, 19] width 8 height 2
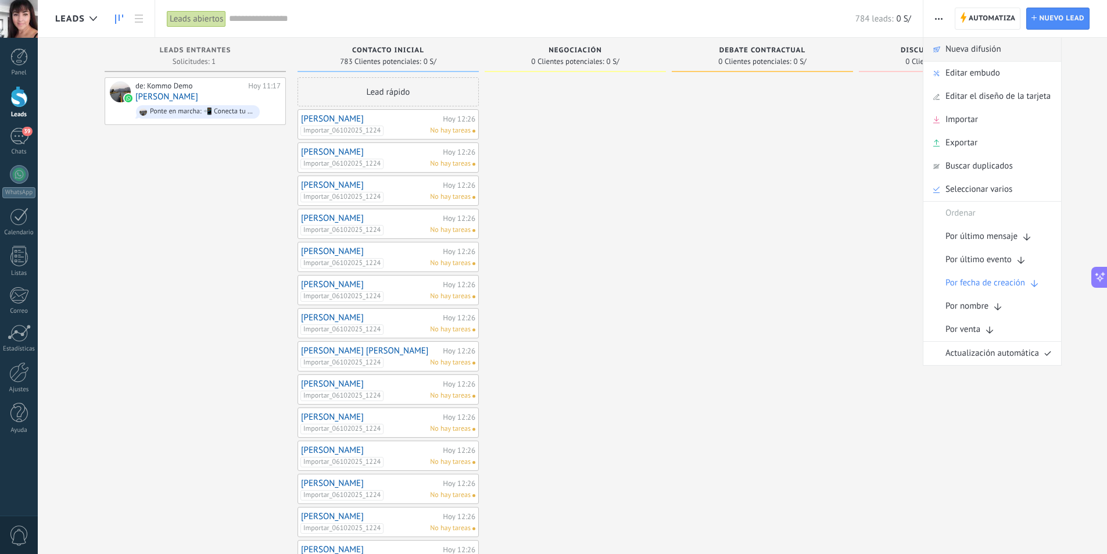
click at [983, 49] on span "Nueva difusión" at bounding box center [974, 49] width 56 height 23
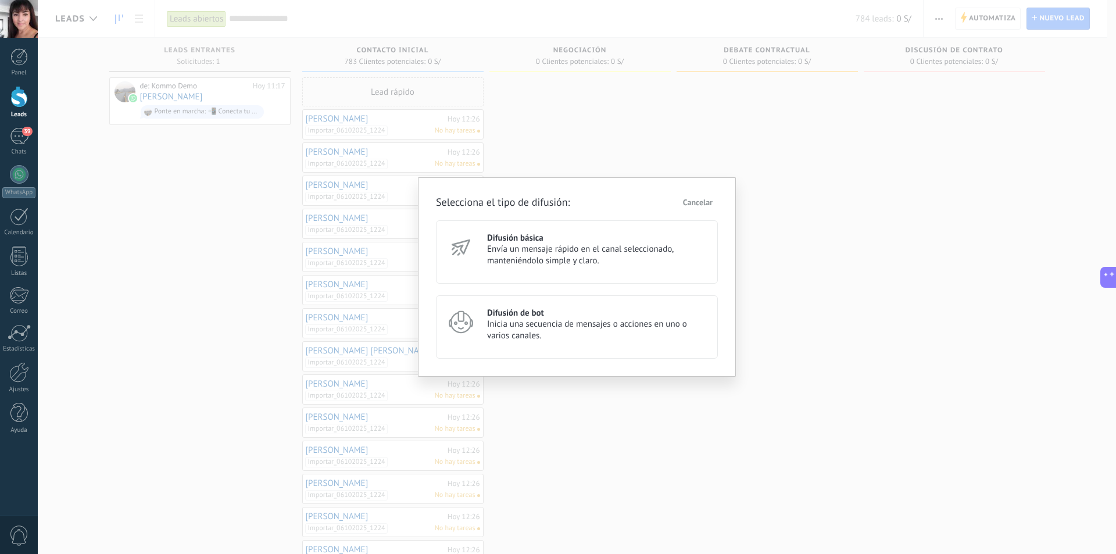
click at [513, 238] on h3 "Difusión básica" at bounding box center [597, 237] width 220 height 11
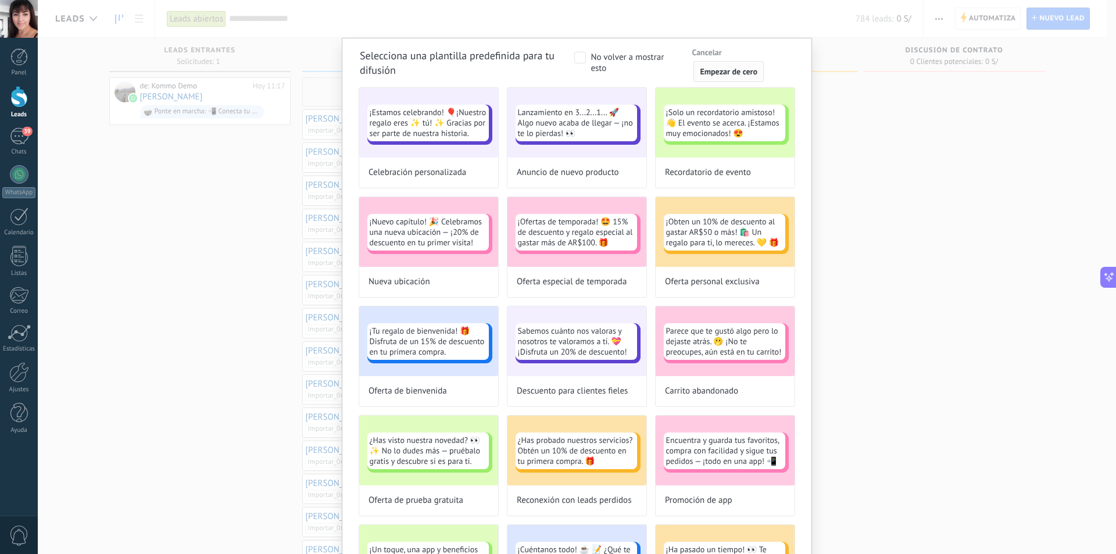
click at [717, 70] on span "Empezar de cero" at bounding box center [729, 71] width 58 height 8
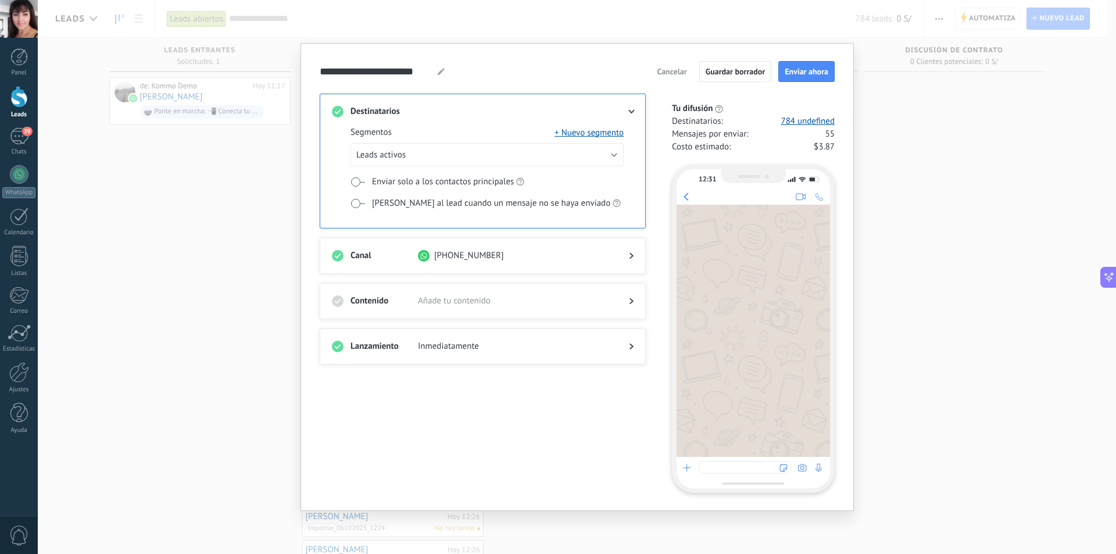
click at [633, 299] on div "Contenido Añade tu contenido" at bounding box center [483, 301] width 326 height 36
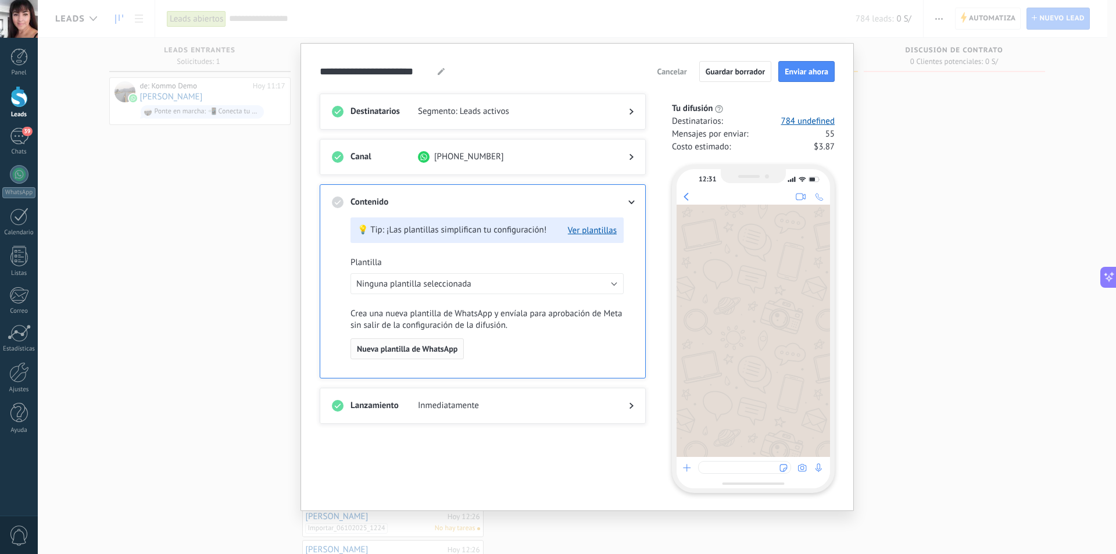
click at [447, 348] on span "Nueva plantilla de WhatsApp" at bounding box center [407, 349] width 101 height 8
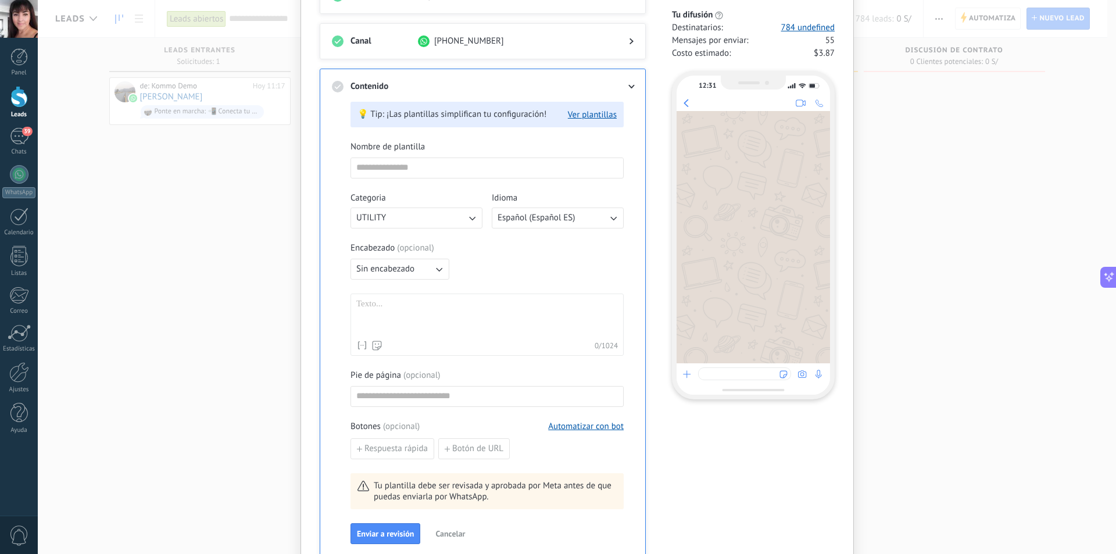
scroll to position [116, 0]
click at [429, 310] on div at bounding box center [487, 316] width 262 height 36
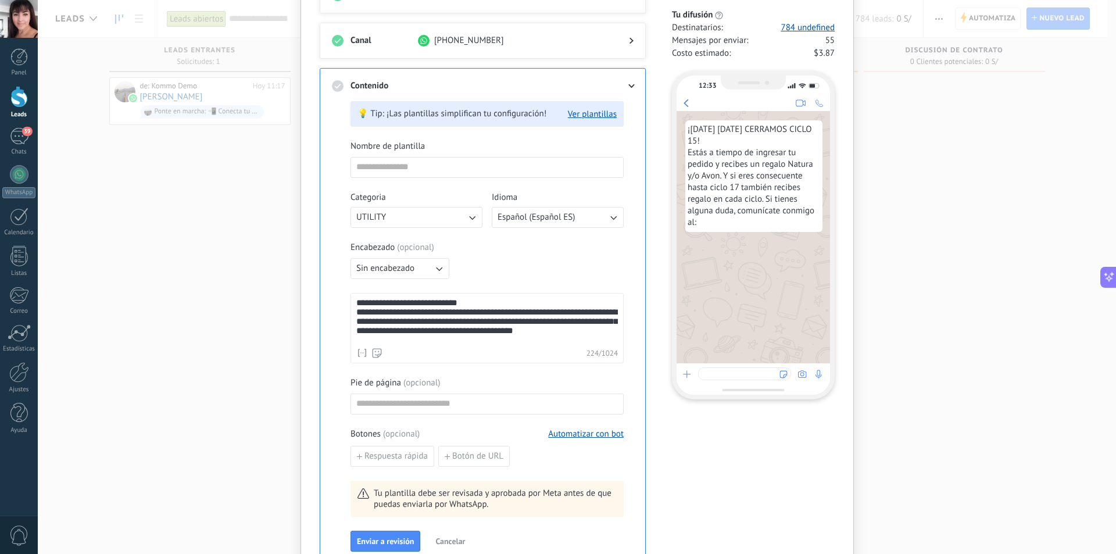
click at [395, 337] on div "**********" at bounding box center [487, 323] width 262 height 33
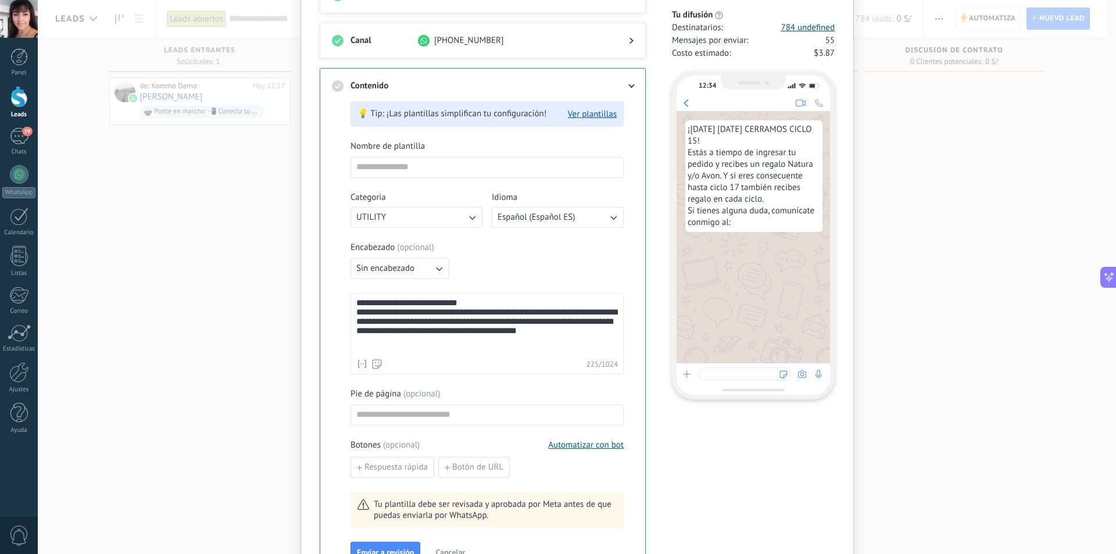
click at [536, 349] on div "**********" at bounding box center [487, 329] width 262 height 44
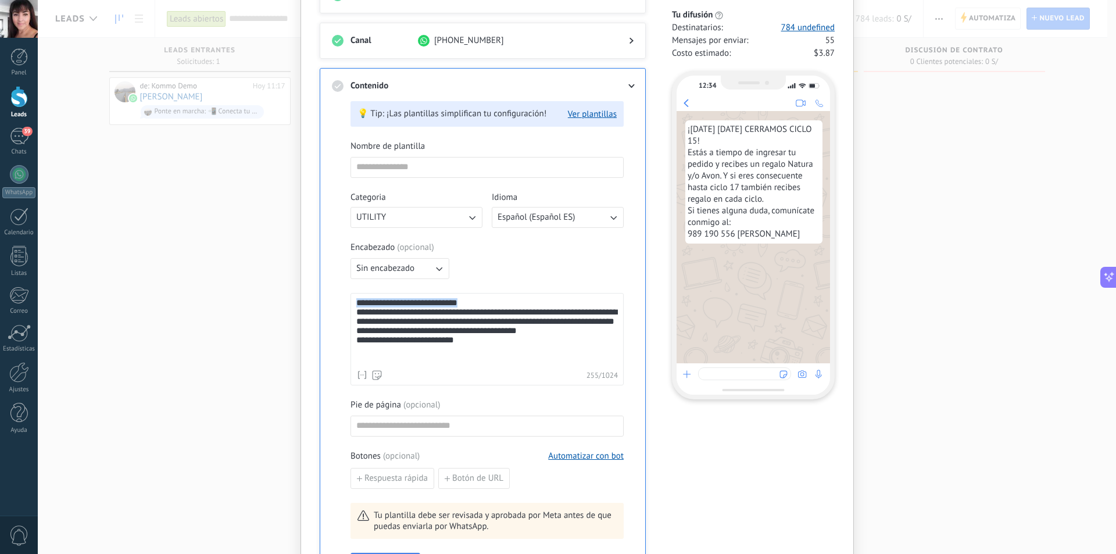
drag, startPoint x: 492, startPoint y: 303, endPoint x: 338, endPoint y: 308, distance: 153.5
click at [338, 308] on div "**********" at bounding box center [483, 342] width 302 height 500
click at [357, 306] on div "**********" at bounding box center [487, 331] width 262 height 66
click at [356, 305] on div "**********" at bounding box center [487, 331] width 262 height 66
click at [527, 304] on div "**********" at bounding box center [487, 331] width 262 height 66
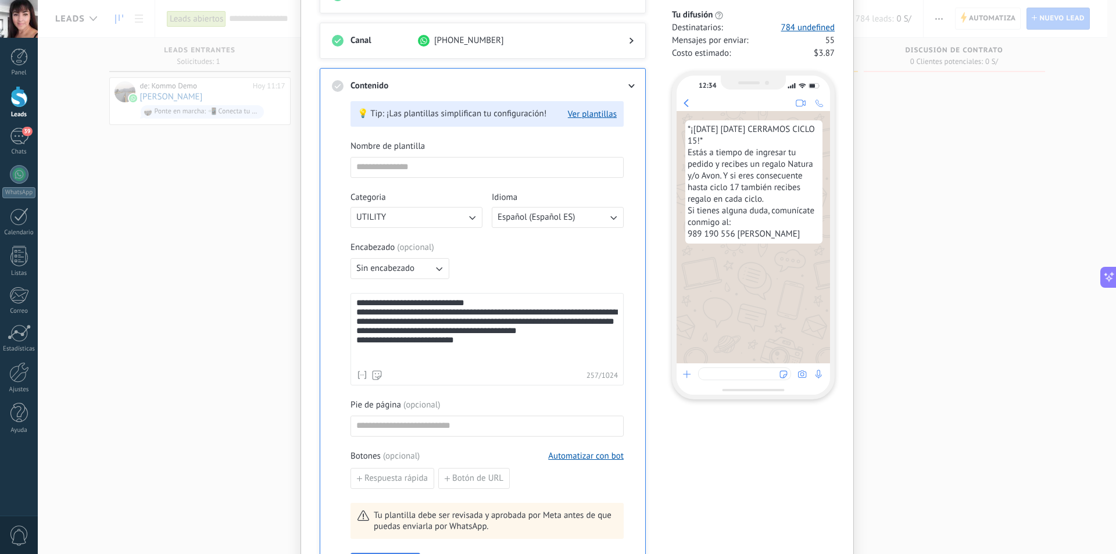
click at [357, 303] on div "**********" at bounding box center [487, 331] width 262 height 66
click at [500, 302] on div "**********" at bounding box center [487, 331] width 262 height 66
click at [440, 268] on icon "button" at bounding box center [439, 269] width 6 height 4
click at [400, 286] on li "Texto" at bounding box center [395, 288] width 105 height 20
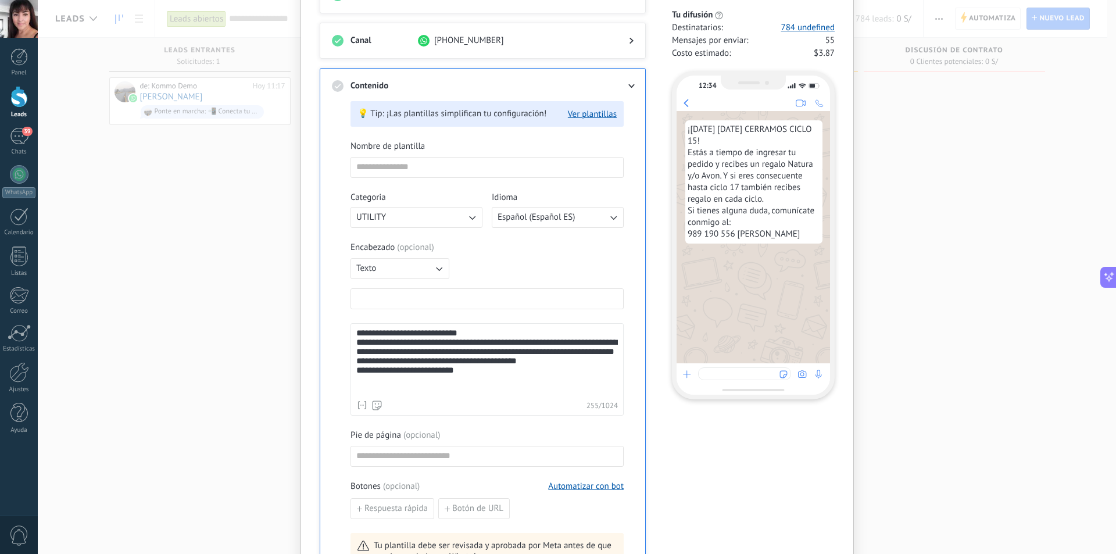
click at [415, 300] on input at bounding box center [487, 298] width 272 height 19
drag, startPoint x: 489, startPoint y: 333, endPoint x: 347, endPoint y: 334, distance: 141.8
click at [347, 334] on div "**********" at bounding box center [483, 357] width 302 height 531
copy div "**********"
click at [375, 299] on input at bounding box center [487, 298] width 272 height 19
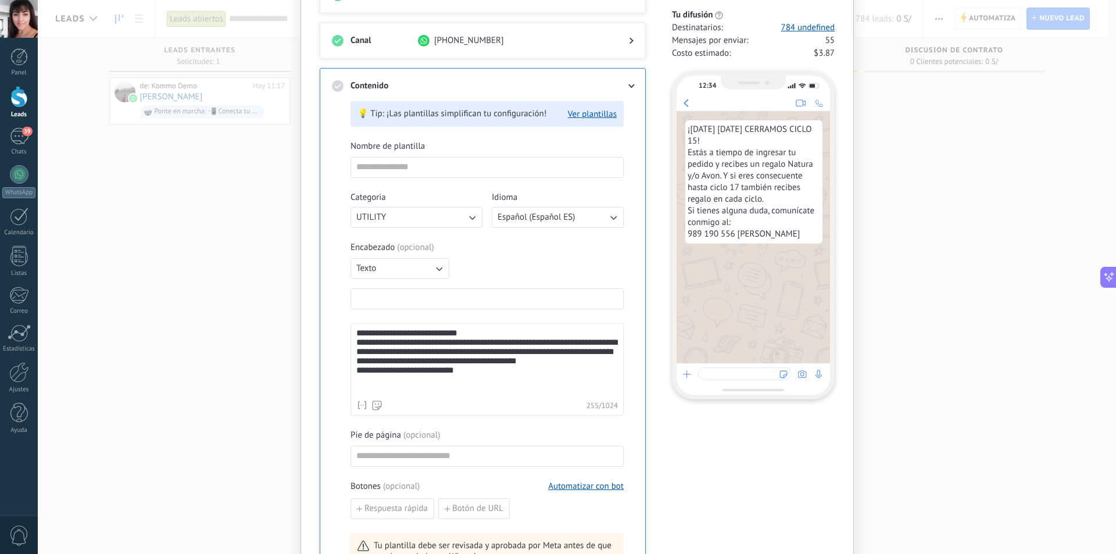
paste input "**********"
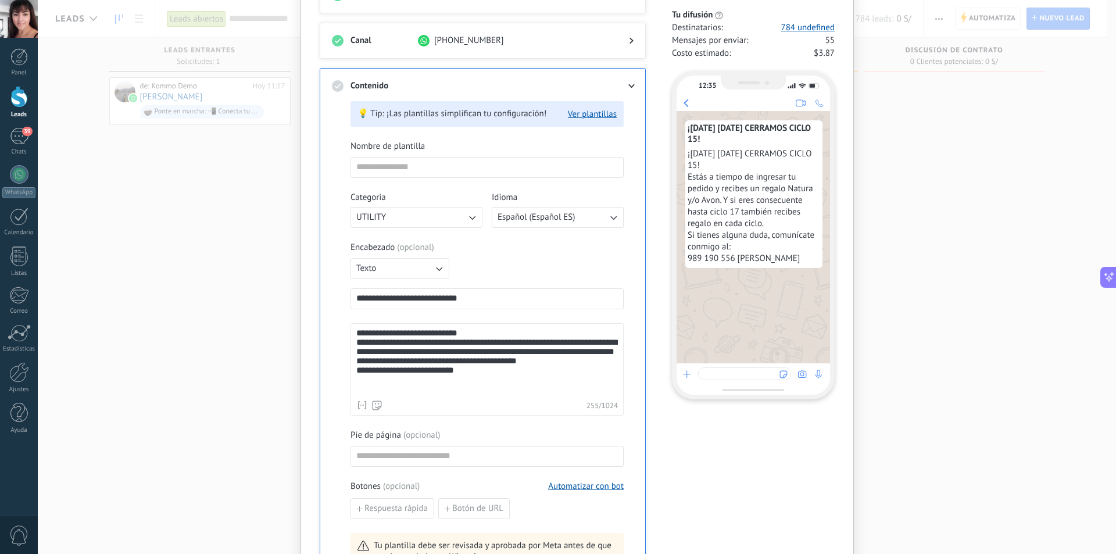
type input "**********"
drag, startPoint x: 497, startPoint y: 335, endPoint x: 339, endPoint y: 334, distance: 157.5
click at [339, 334] on div "**********" at bounding box center [483, 357] width 302 height 531
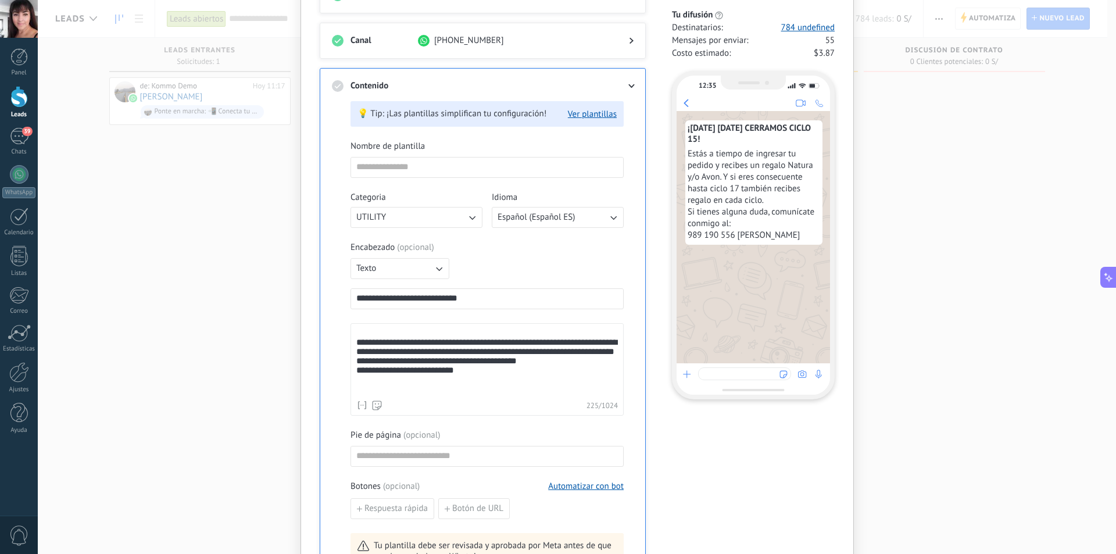
click at [356, 348] on div "**********" at bounding box center [487, 365] width 262 height 55
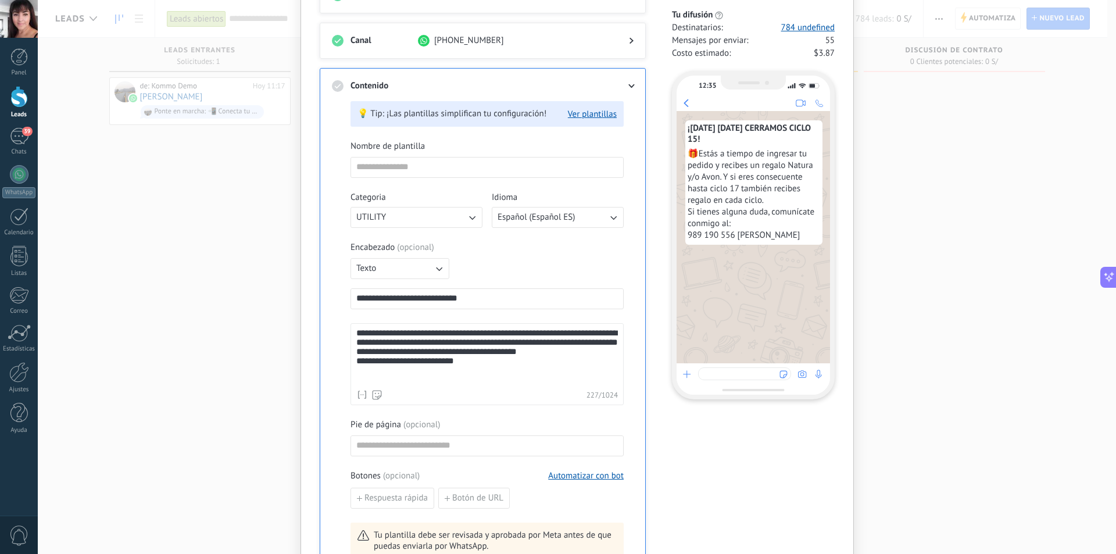
click at [406, 357] on div "**********" at bounding box center [487, 356] width 262 height 56
click at [404, 380] on div "**********" at bounding box center [487, 356] width 262 height 56
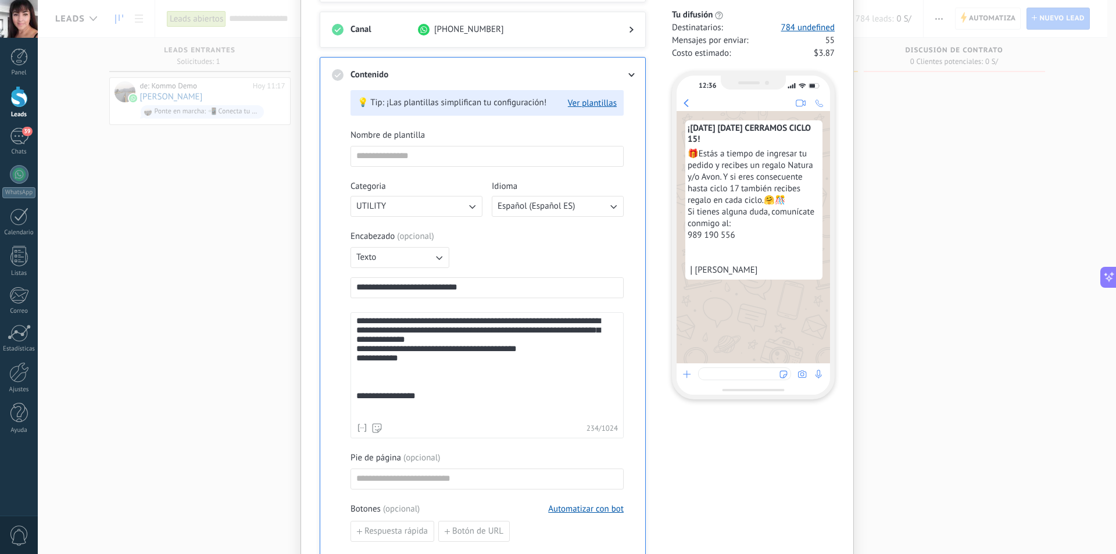
scroll to position [128, 0]
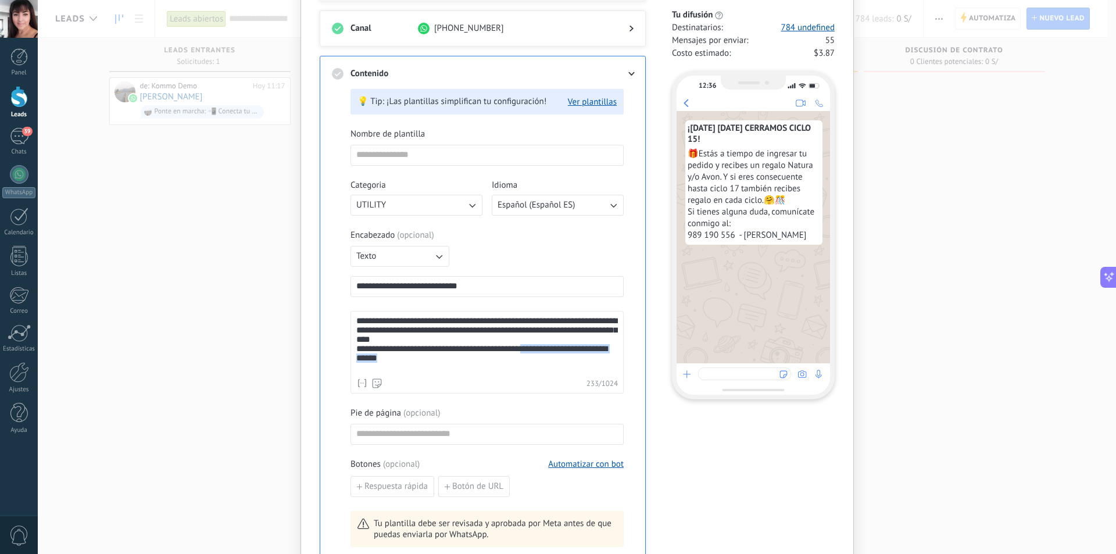
drag, startPoint x: 481, startPoint y: 371, endPoint x: 351, endPoint y: 371, distance: 130.2
click at [351, 371] on div "**********" at bounding box center [486, 352] width 273 height 83
copy div "**********"
click at [432, 341] on div "**********" at bounding box center [487, 344] width 262 height 57
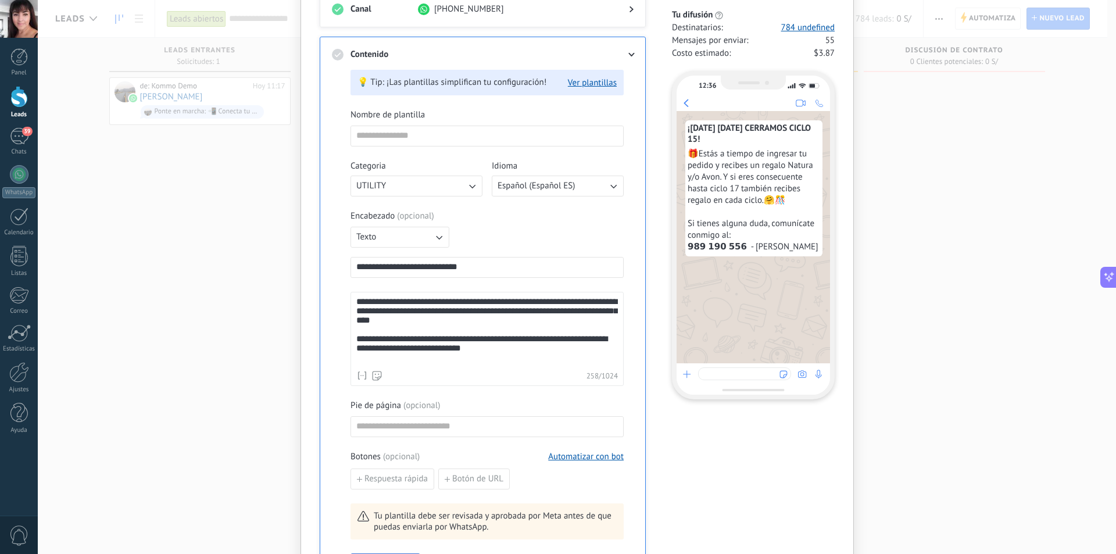
scroll to position [174, 0]
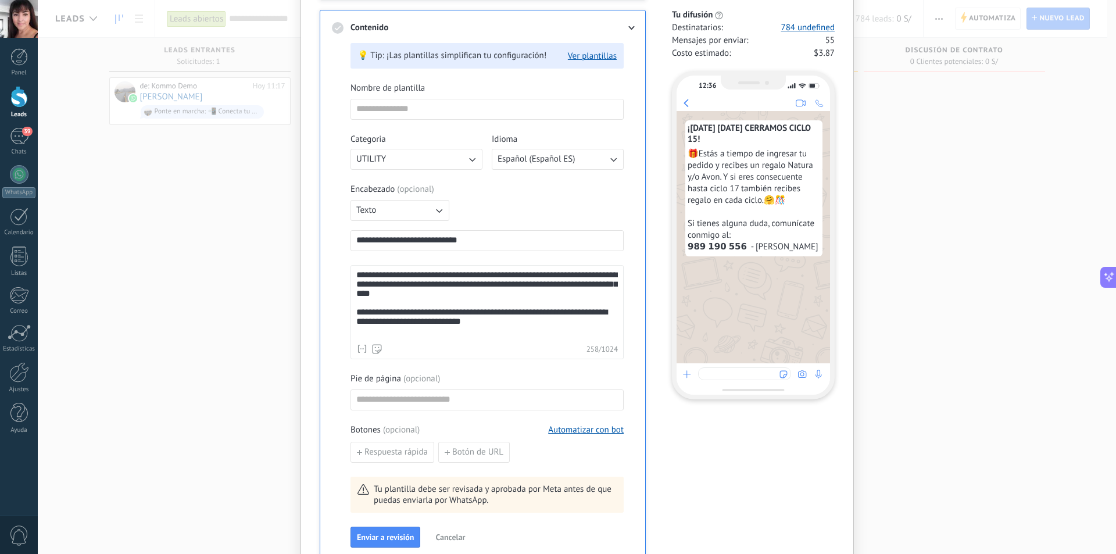
click at [332, 339] on div "**********" at bounding box center [483, 300] width 302 height 532
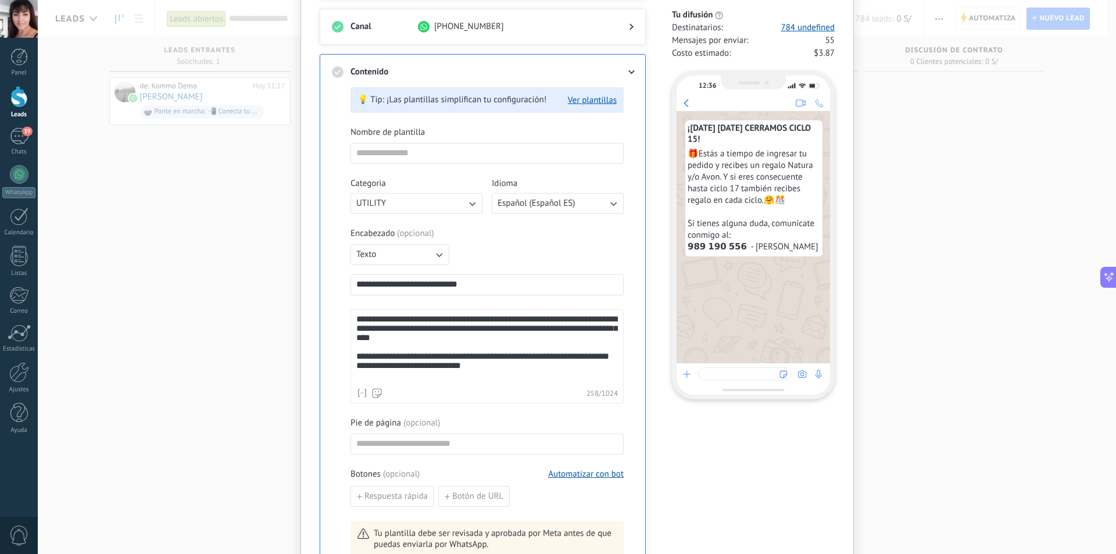
scroll to position [144, 0]
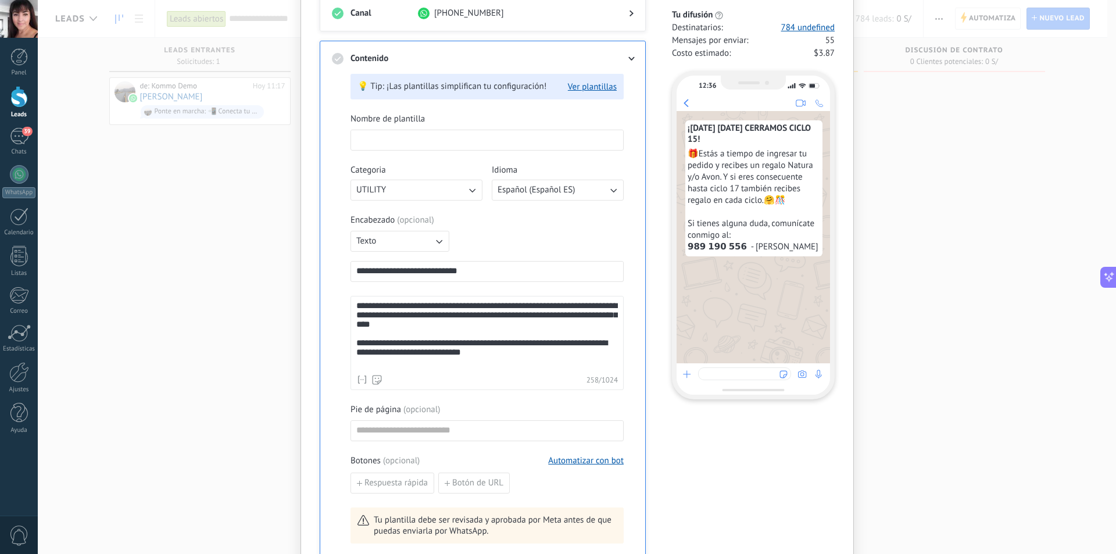
click at [425, 143] on input at bounding box center [487, 139] width 272 height 19
type input "*"
type input "**********"
click at [660, 198] on div "12:37 ¡HOY LUNES CERRAMOS CICLO 15! 🎁Estás a tiempo de ingresar tu pedido y rec…" at bounding box center [747, 231] width 175 height 338
click at [517, 360] on div "**********" at bounding box center [487, 335] width 262 height 68
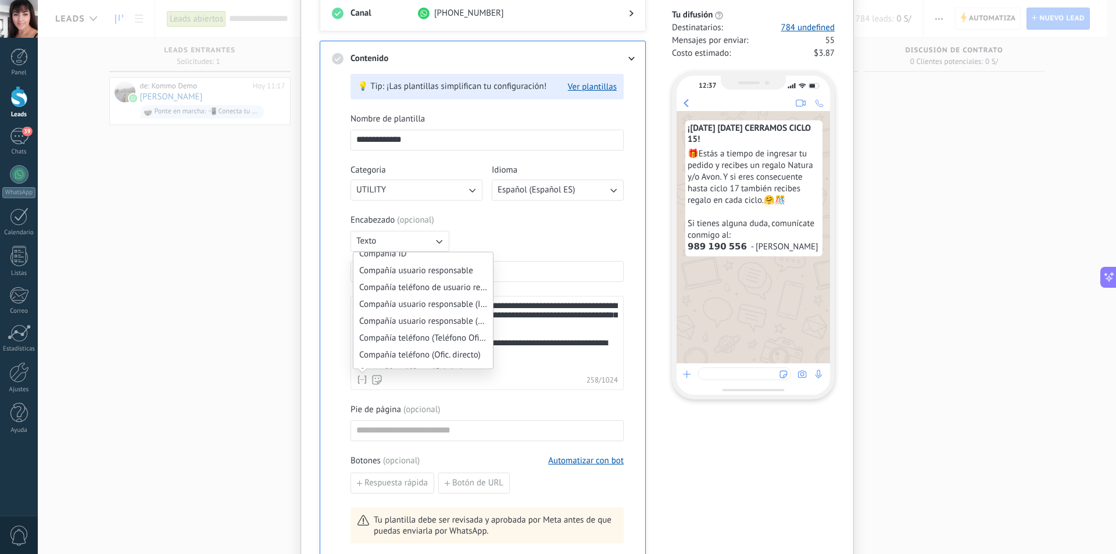
scroll to position [755, 0]
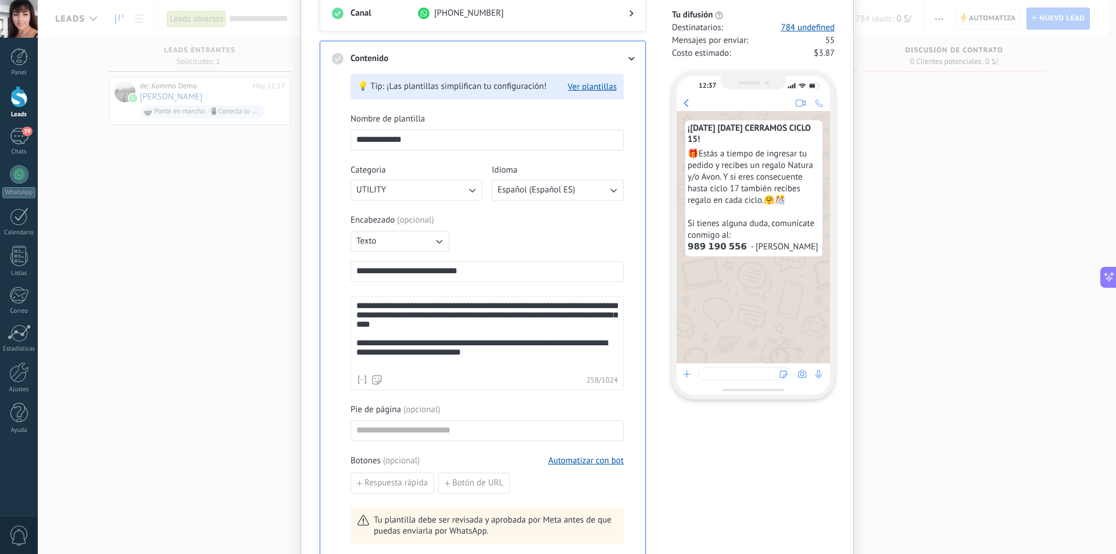
click at [656, 329] on div "**********" at bounding box center [490, 301] width 340 height 702
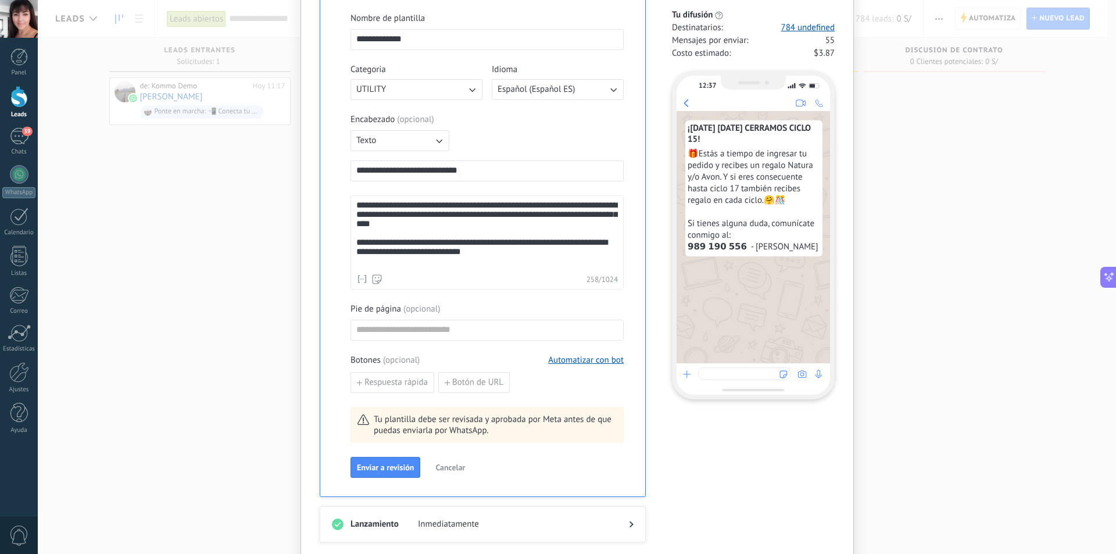
scroll to position [260, 0]
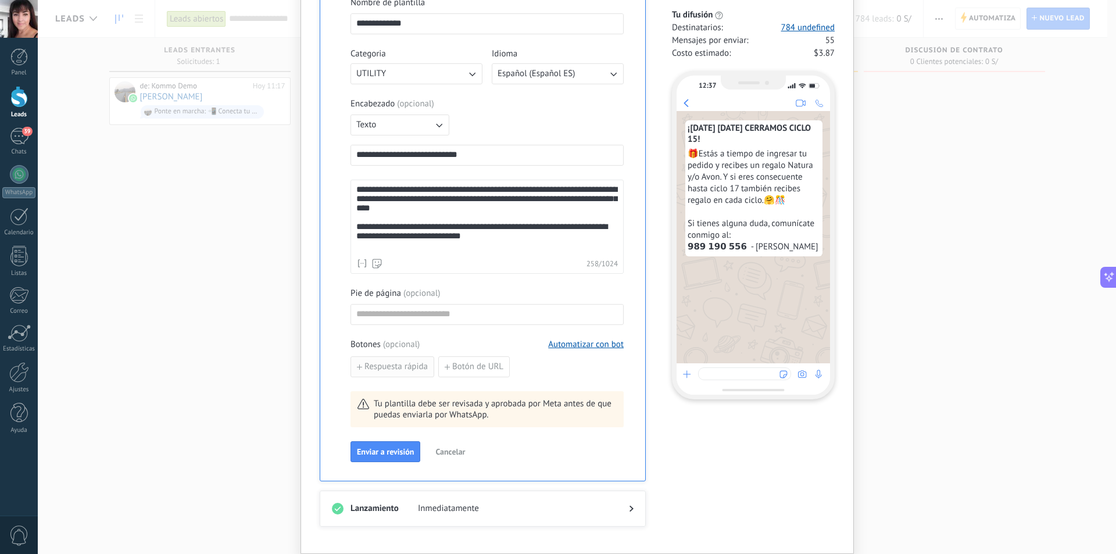
click at [374, 368] on span "Respuesta rápida" at bounding box center [395, 367] width 63 height 8
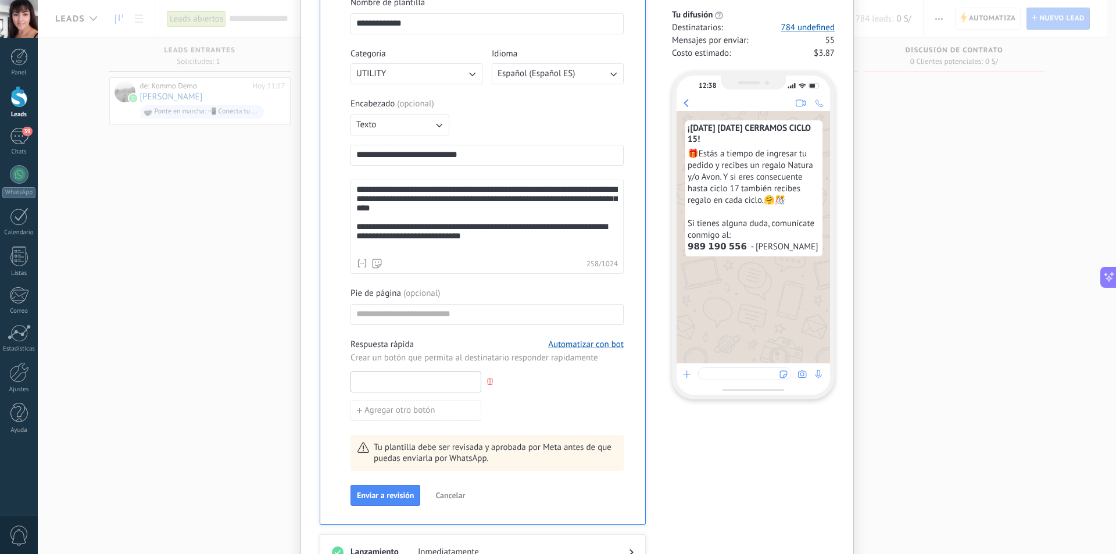
click at [413, 381] on input at bounding box center [416, 381] width 130 height 19
type input "*"
drag, startPoint x: 438, startPoint y: 384, endPoint x: 338, endPoint y: 381, distance: 100.0
click at [338, 381] on div "**********" at bounding box center [483, 236] width 302 height 576
type input "**********"
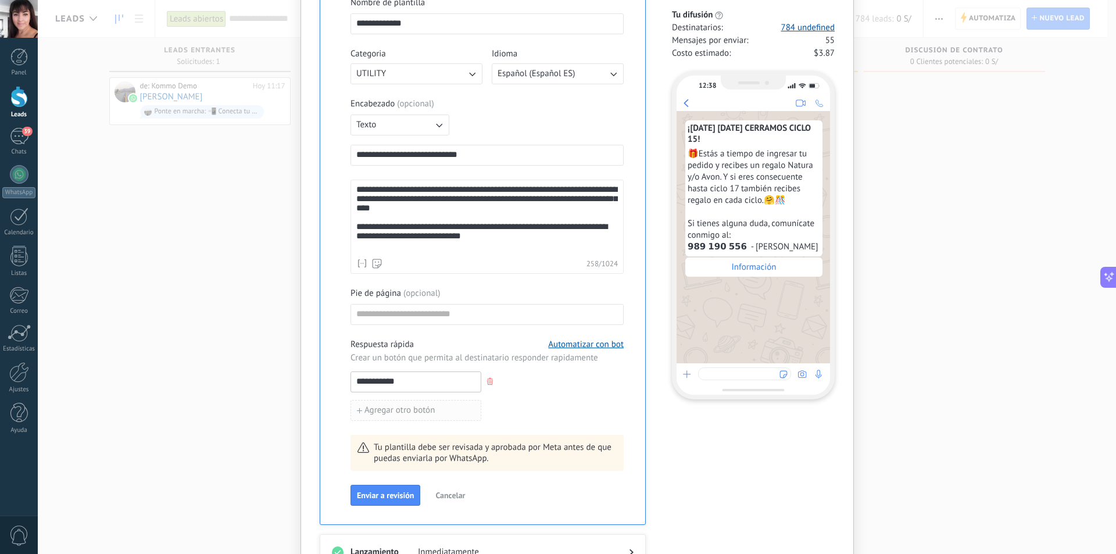
click at [405, 411] on span "Agregar otro botón" at bounding box center [399, 410] width 70 height 8
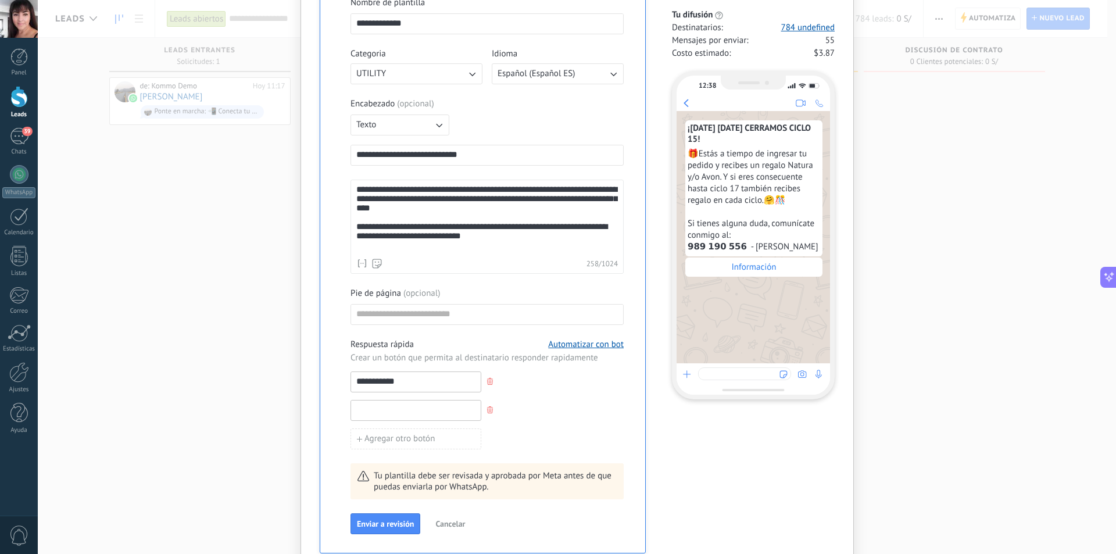
click at [407, 409] on input at bounding box center [416, 409] width 130 height 19
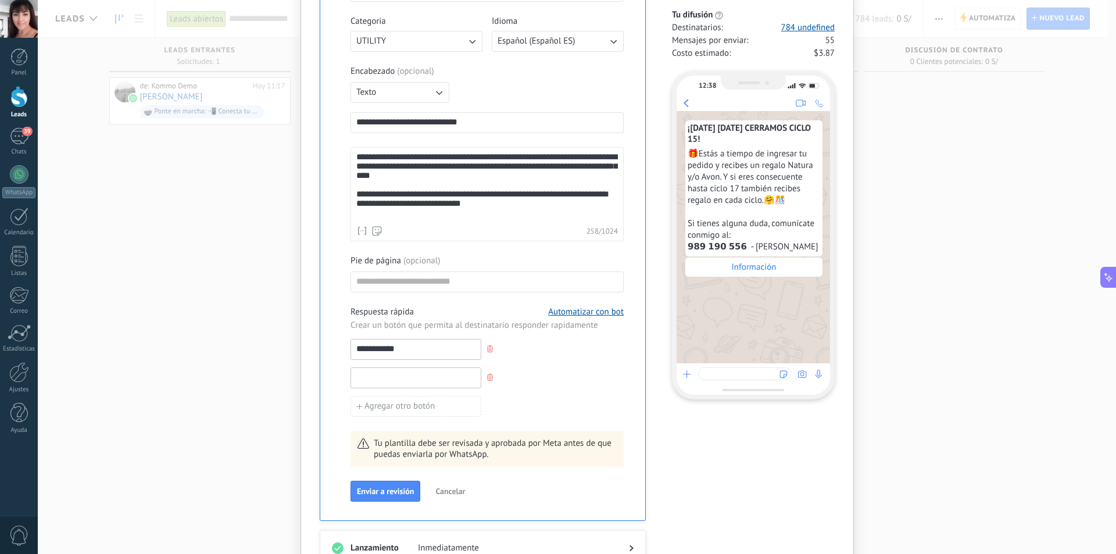
scroll to position [274, 0]
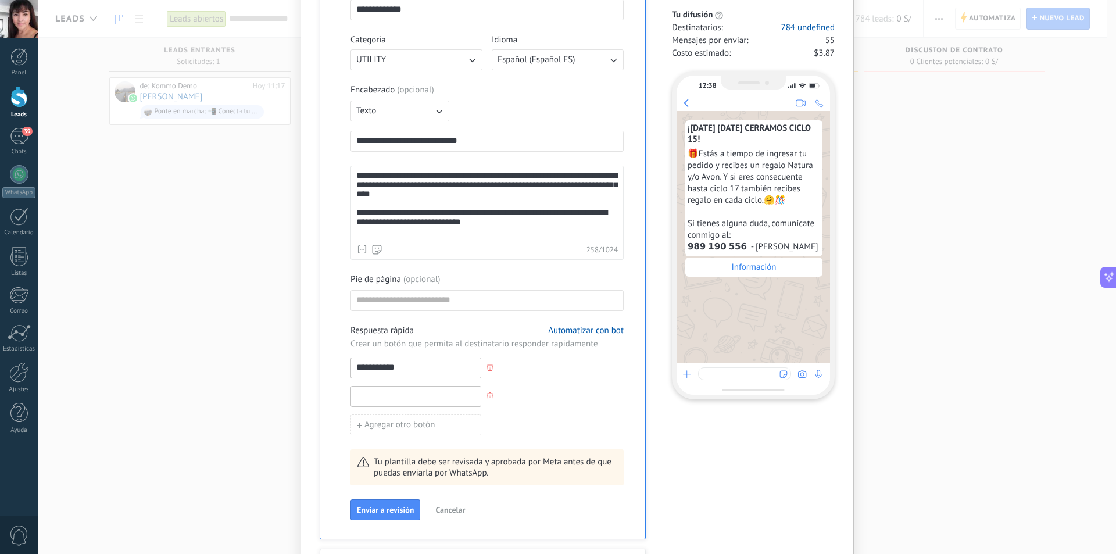
click at [402, 396] on input at bounding box center [416, 395] width 130 height 19
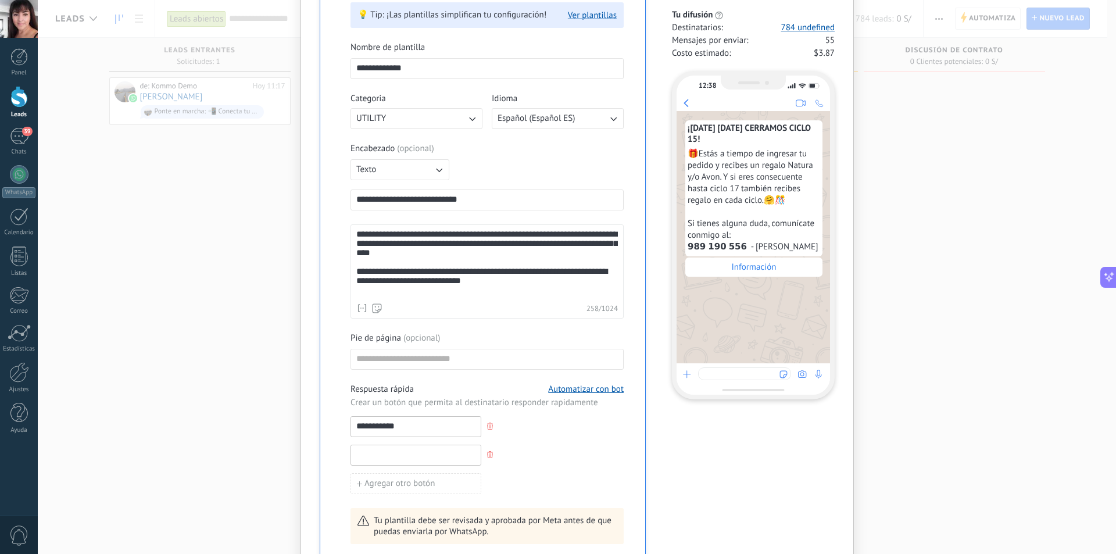
scroll to position [232, 0]
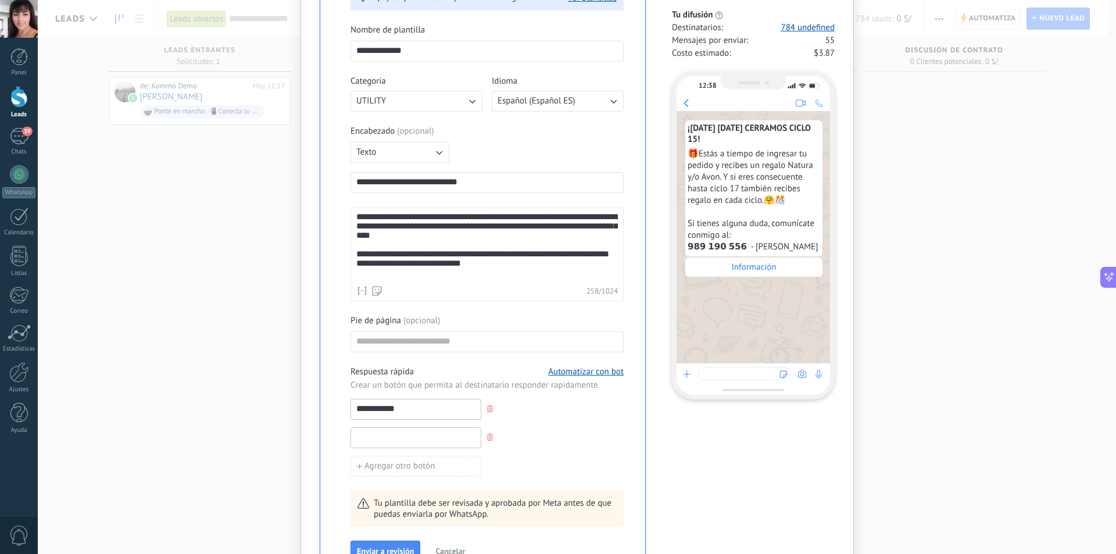
click at [395, 438] on input at bounding box center [416, 437] width 130 height 19
type input "**********"
click at [599, 436] on div "**********" at bounding box center [486, 437] width 273 height 21
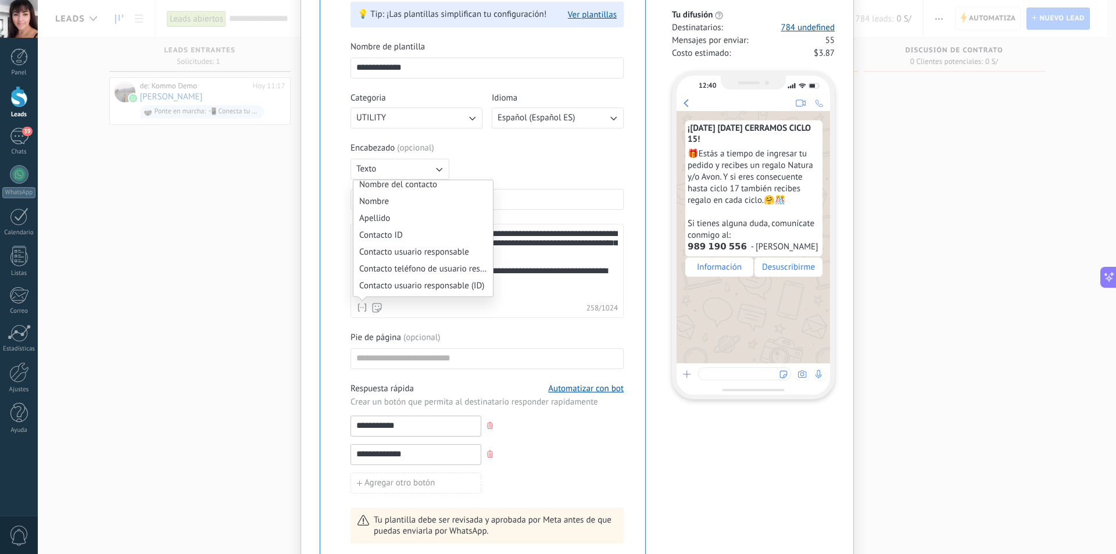
scroll to position [0, 0]
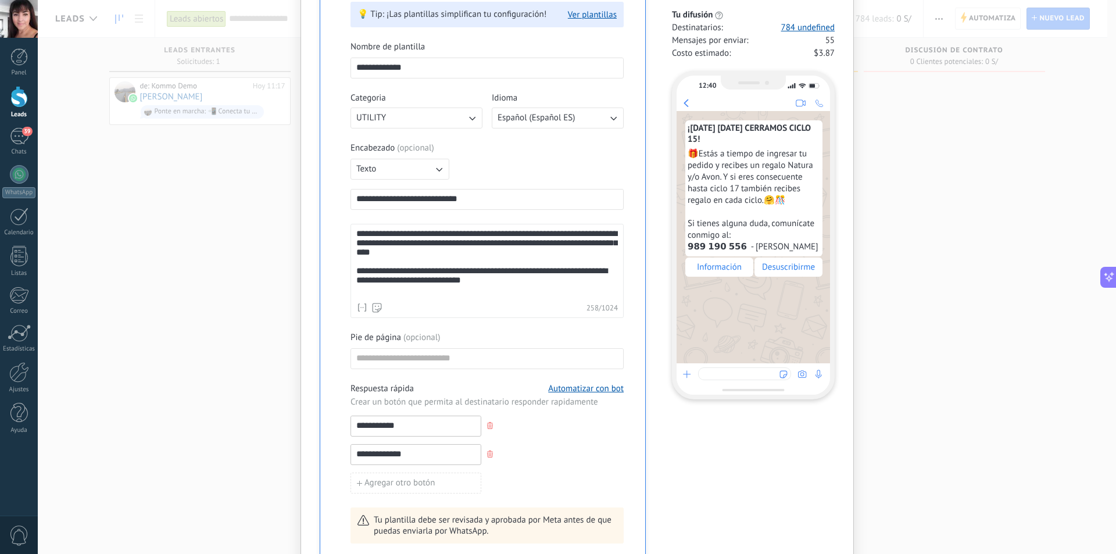
click at [941, 260] on div "**********" at bounding box center [577, 277] width 1078 height 554
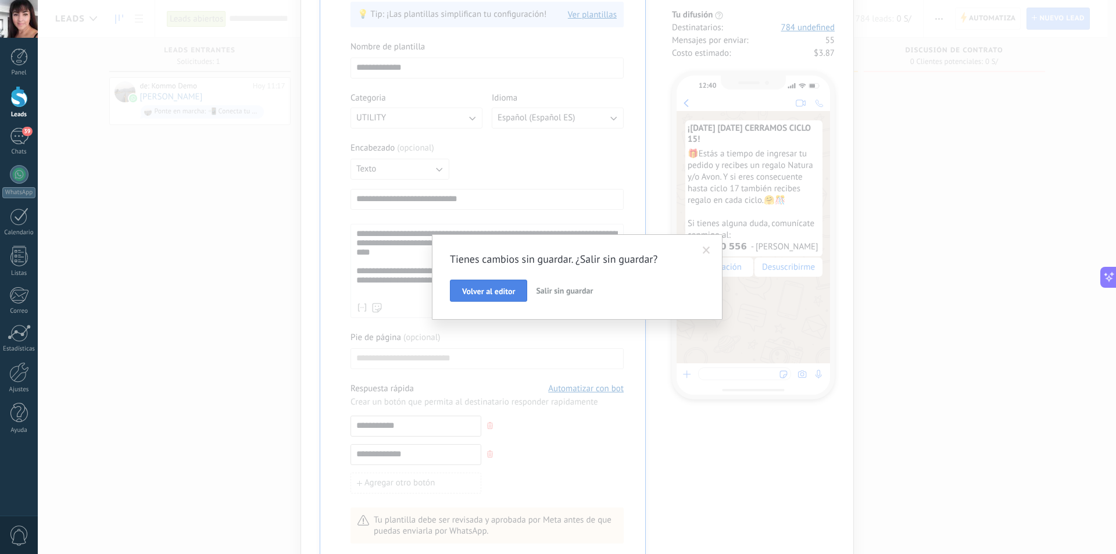
click at [502, 295] on span "Volver al editor" at bounding box center [488, 291] width 53 height 8
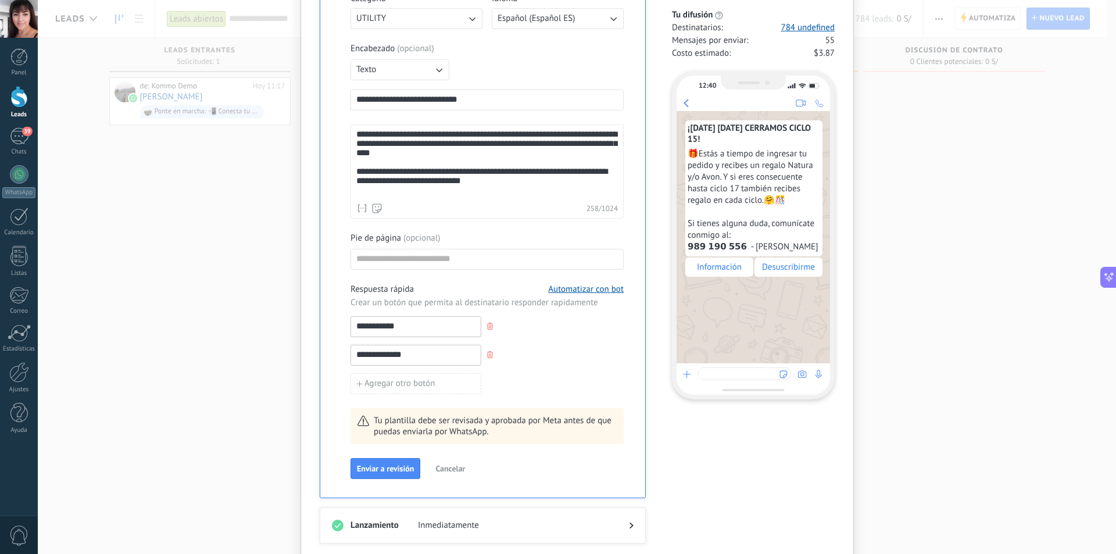
scroll to position [332, 0]
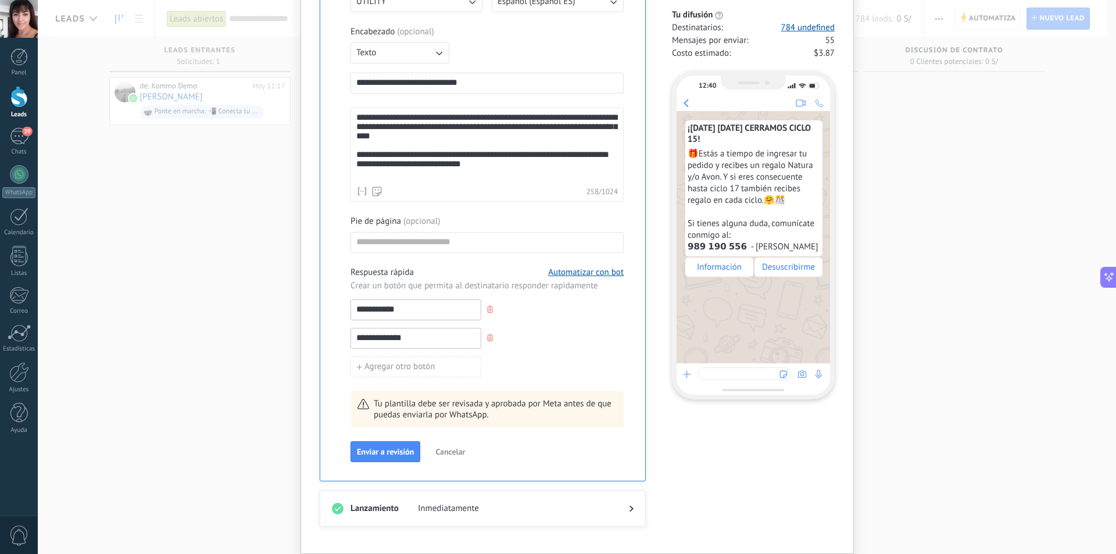
click at [631, 508] on use at bounding box center [631, 509] width 4 height 6
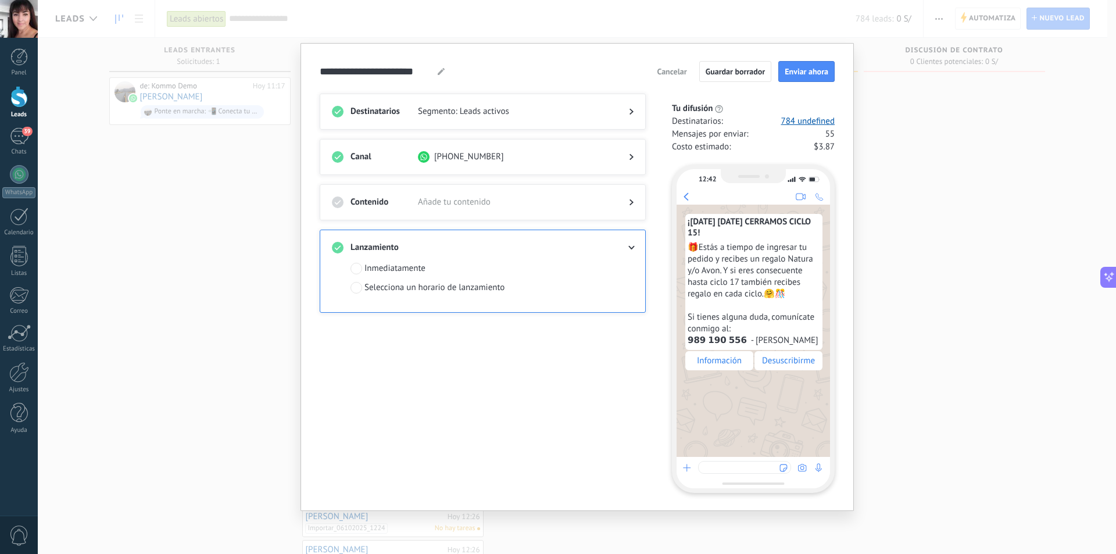
click at [564, 202] on span "Añade tu contenido" at bounding box center [514, 202] width 192 height 12
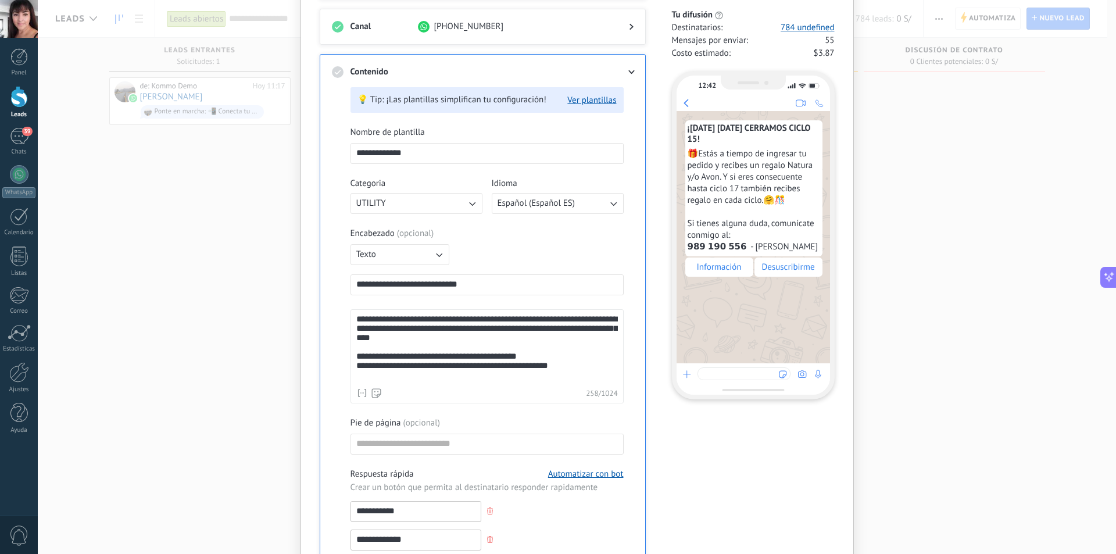
scroll to position [174, 0]
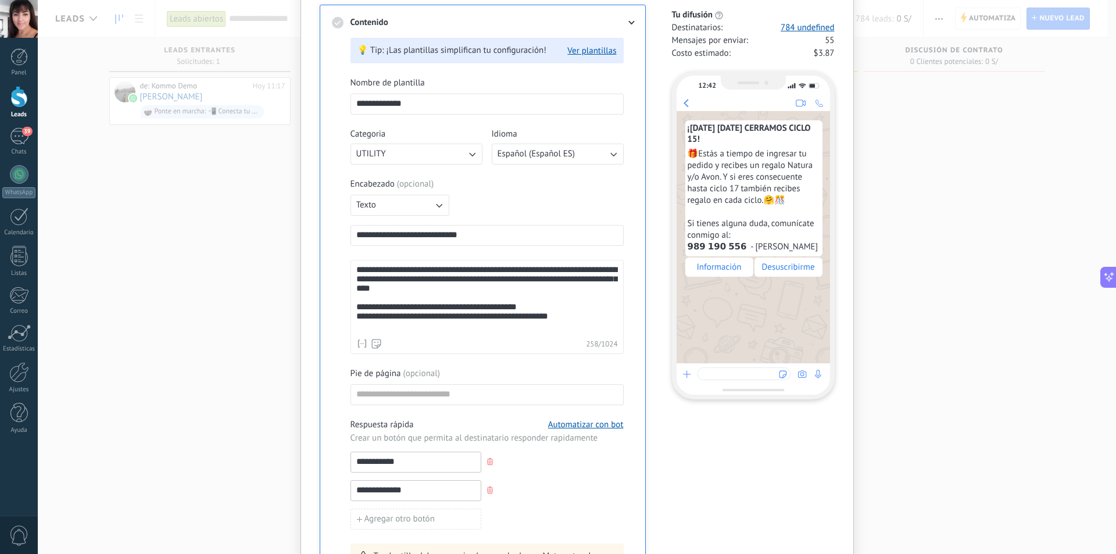
click at [683, 373] on icon at bounding box center [687, 374] width 10 height 10
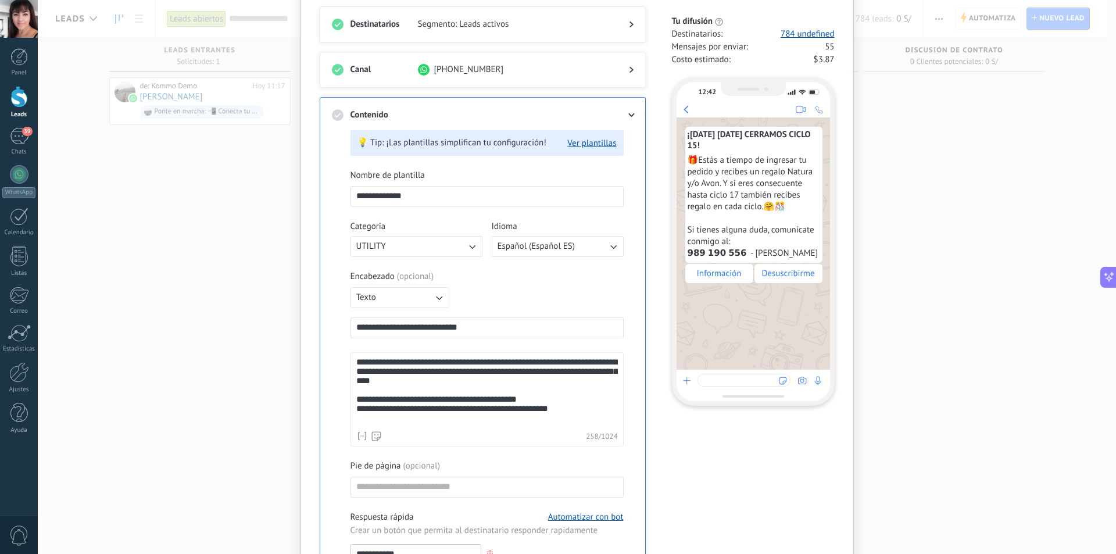
scroll to position [0, 0]
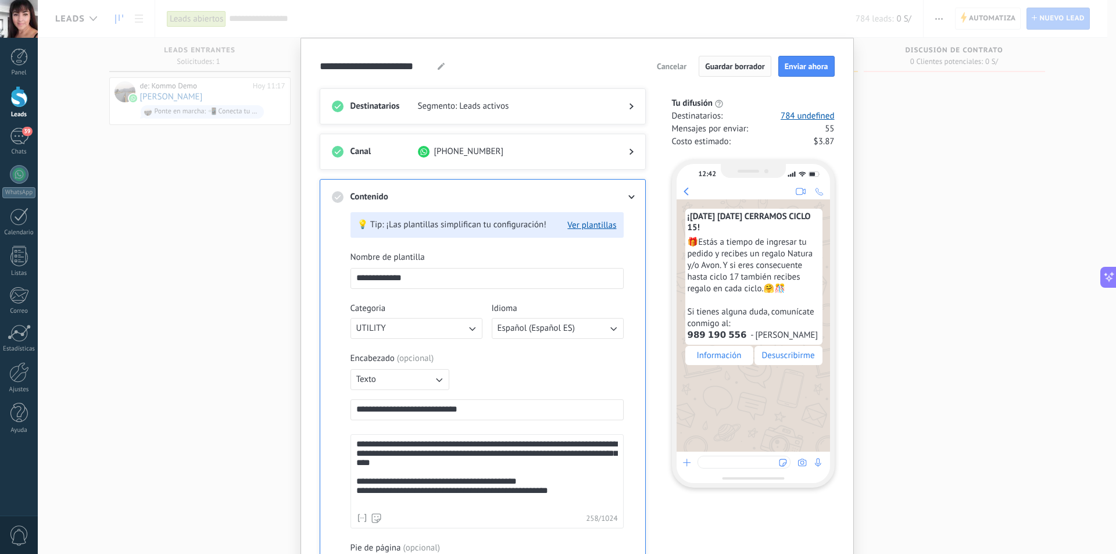
click at [759, 69] on span "Guardar borrador" at bounding box center [735, 66] width 60 height 8
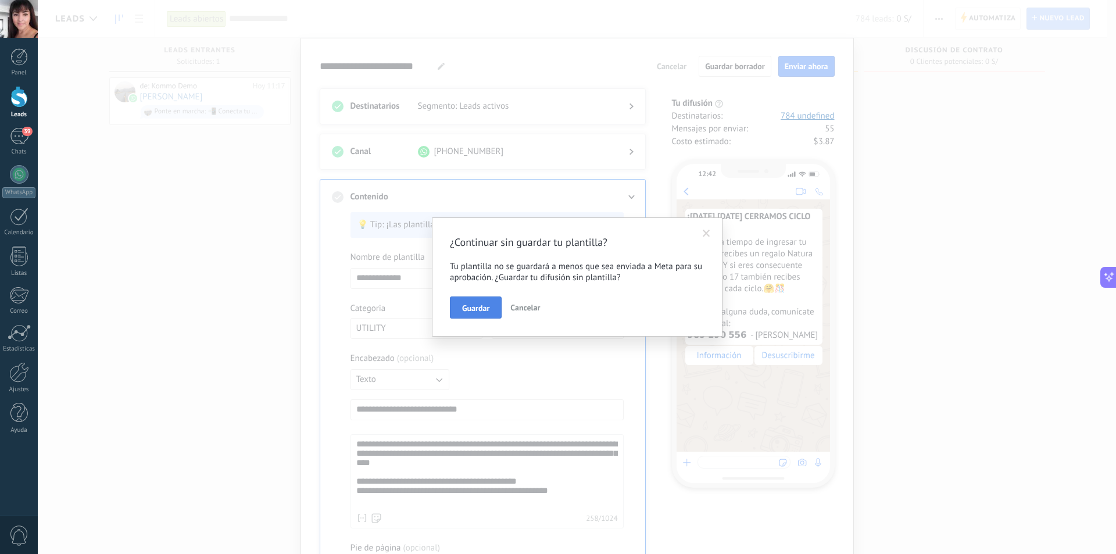
click at [478, 307] on span "Guardar" at bounding box center [475, 308] width 27 height 8
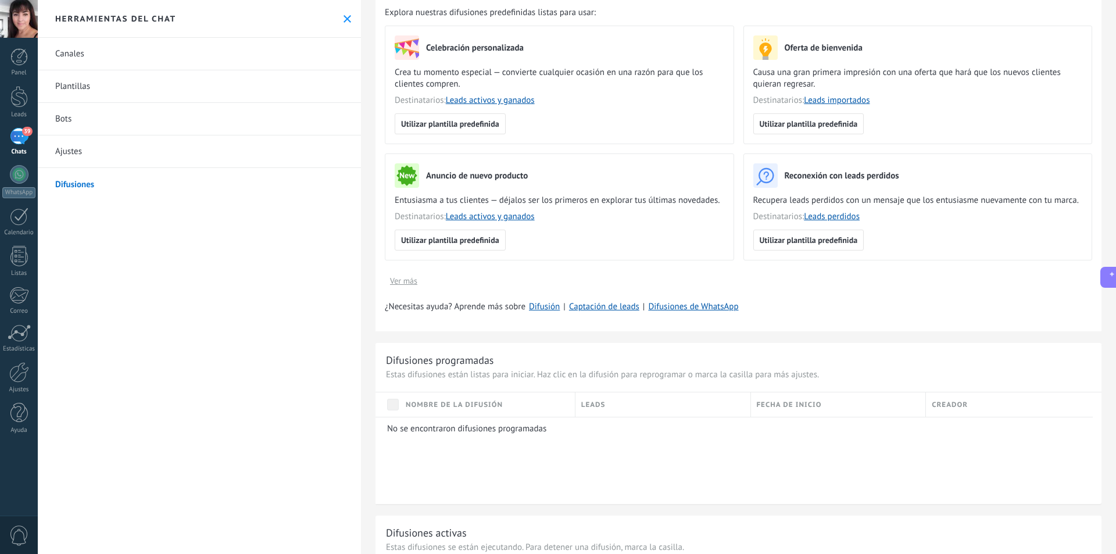
scroll to position [58, 0]
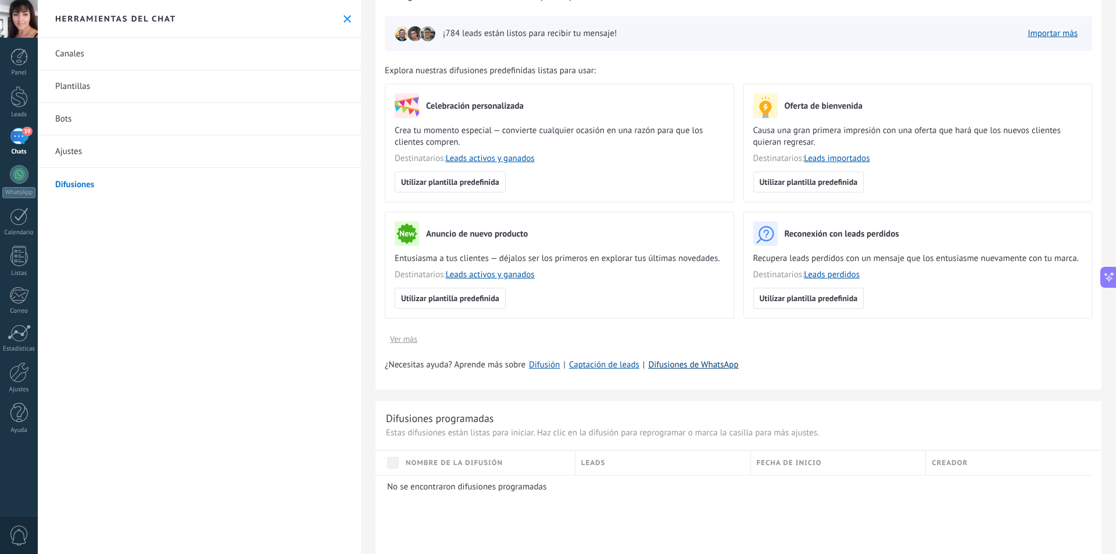
click at [669, 366] on link "Difusiones de WhatsApp" at bounding box center [693, 364] width 90 height 11
click at [13, 99] on div at bounding box center [18, 97] width 17 height 22
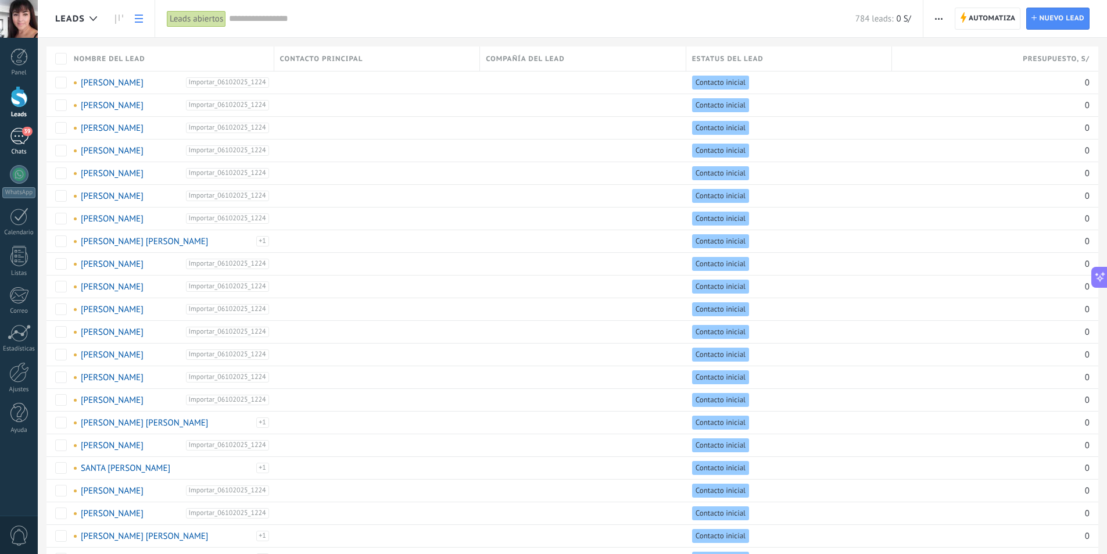
click at [14, 142] on div "39" at bounding box center [19, 136] width 19 height 17
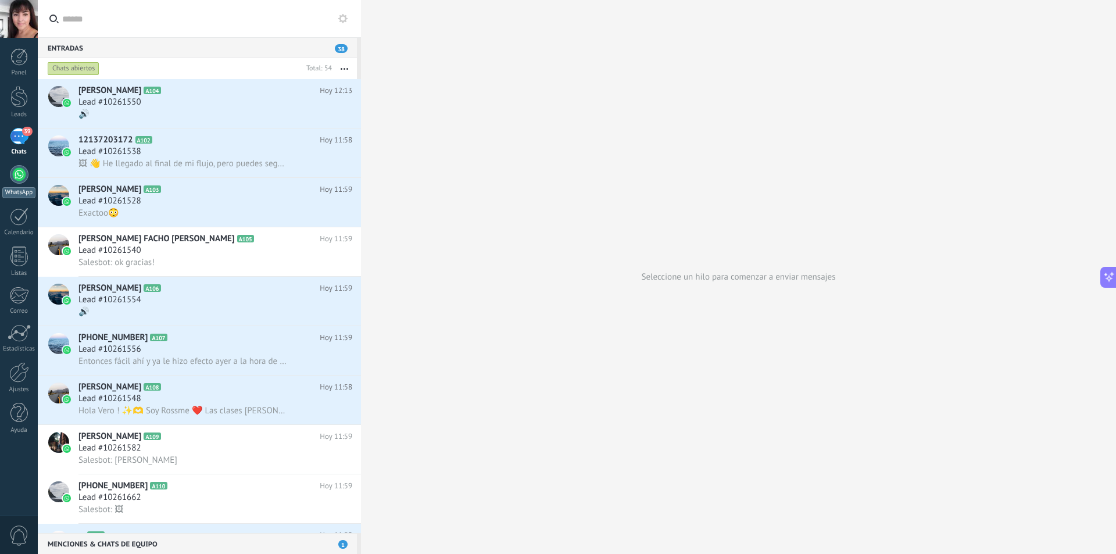
click at [17, 174] on div at bounding box center [19, 174] width 19 height 19
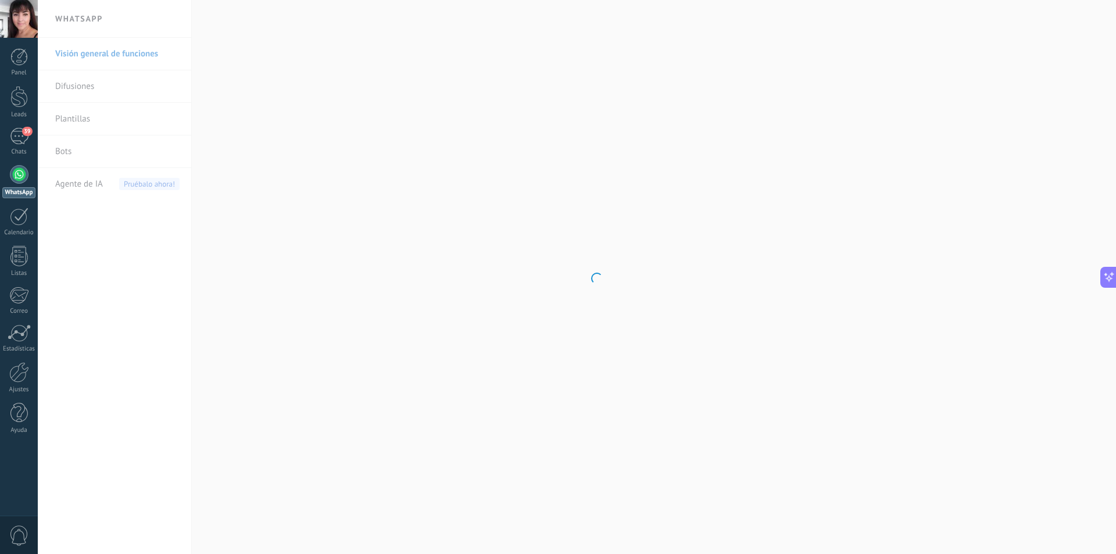
click at [74, 118] on body ".abecls-1,.abecls-2{fill-rule:evenodd}.abecls-2{fill:#fff} .abhcls-1{fill:none}…" at bounding box center [558, 277] width 1116 height 554
click at [85, 117] on link "Plantillas" at bounding box center [117, 119] width 124 height 33
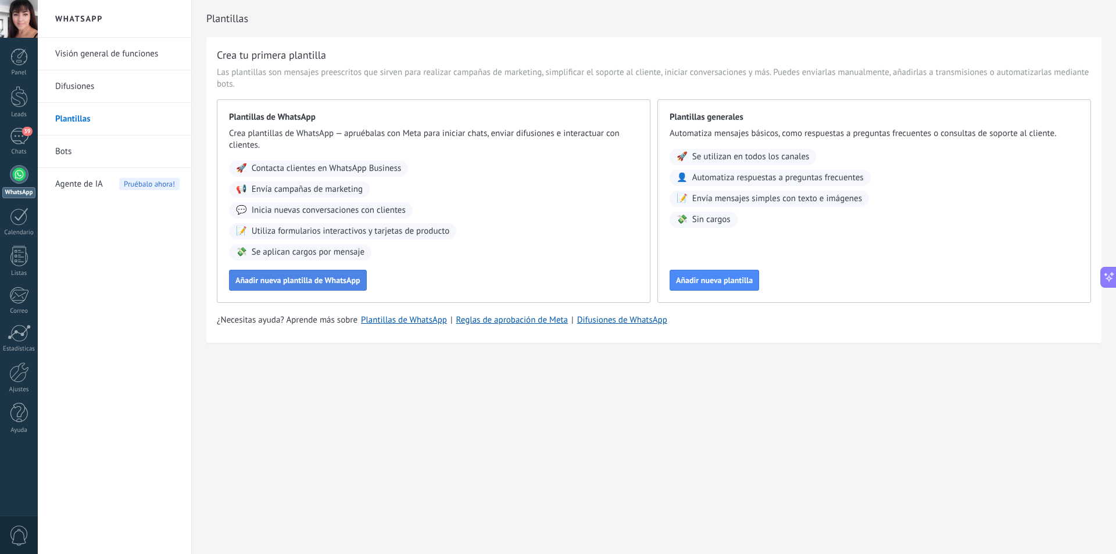
drag, startPoint x: 332, startPoint y: 281, endPoint x: 336, endPoint y: 289, distance: 9.9
click at [336, 289] on button "Añadir nueva plantilla de WhatsApp" at bounding box center [298, 280] width 138 height 21
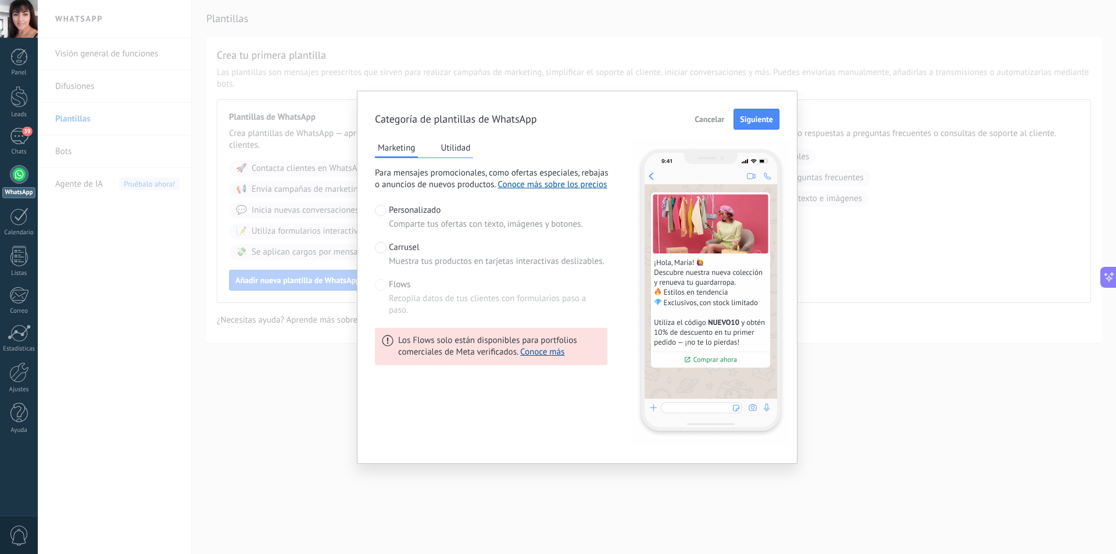
click at [381, 249] on span at bounding box center [381, 248] width 12 height 12
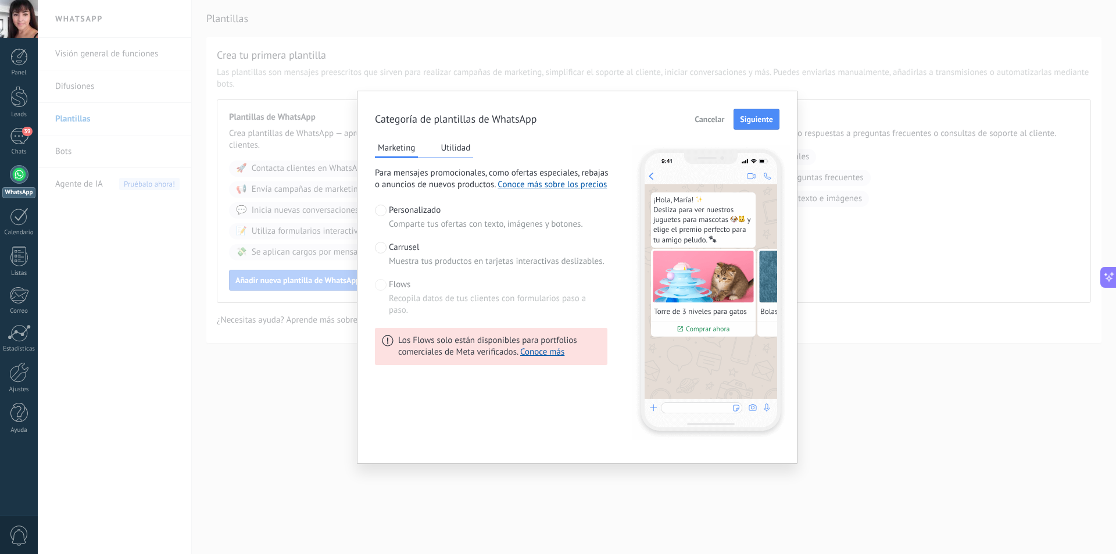
drag, startPoint x: 759, startPoint y: 126, endPoint x: 769, endPoint y: 158, distance: 33.6
click at [769, 157] on div "Categoría de plantillas de WhatsApp Cancelar Siguiente Marketing Utilidad Para …" at bounding box center [577, 277] width 404 height 337
click at [383, 212] on span at bounding box center [381, 211] width 12 height 12
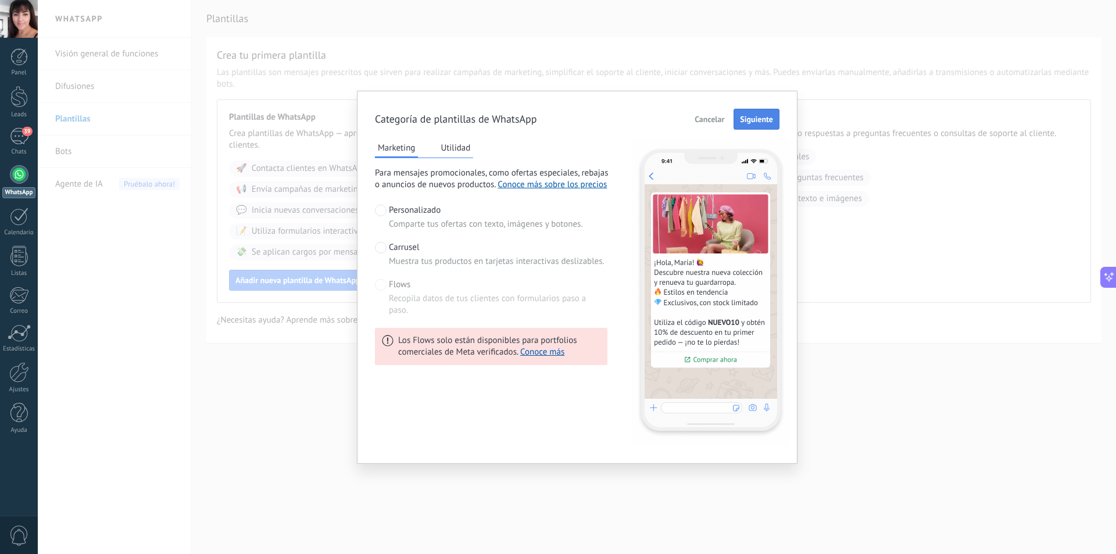
click at [766, 122] on span "Siguiente" at bounding box center [756, 119] width 33 height 8
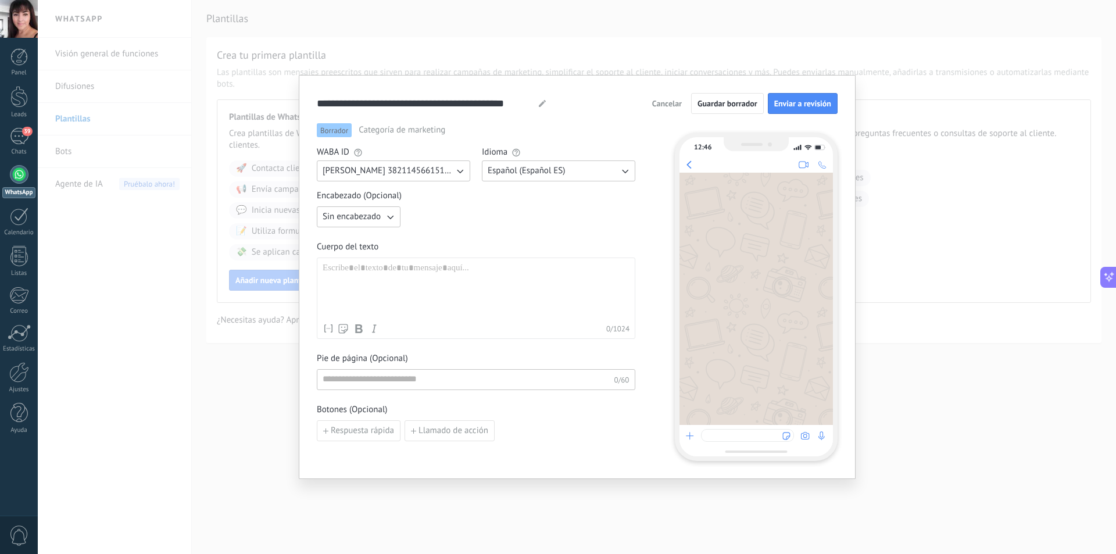
click at [660, 329] on div "Borrador Categoría de marketing WABA ID Vero Leiva 3821145661517994 Idioma Espa…" at bounding box center [577, 292] width 521 height 338
click at [284, 390] on div "**********" at bounding box center [577, 277] width 1078 height 554
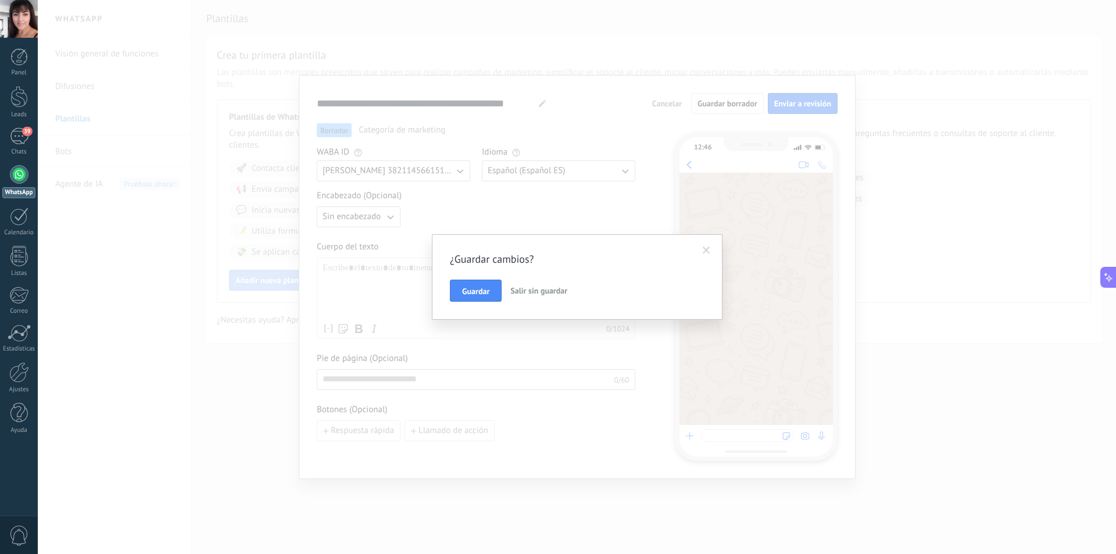
click at [531, 290] on span "Salir sin guardar" at bounding box center [538, 290] width 57 height 10
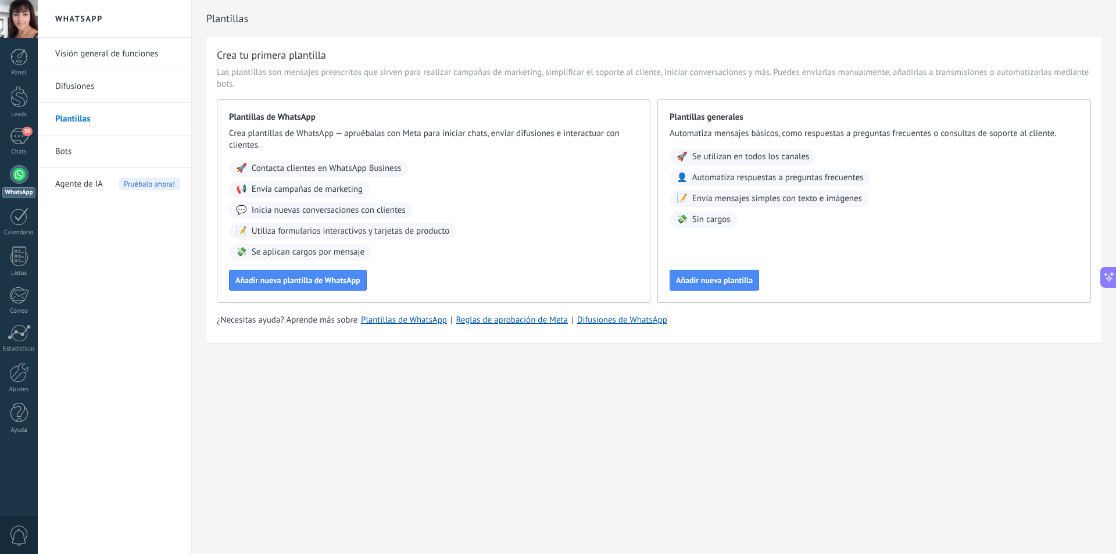
click at [109, 58] on link "Visión general de funciones" at bounding box center [117, 54] width 124 height 33
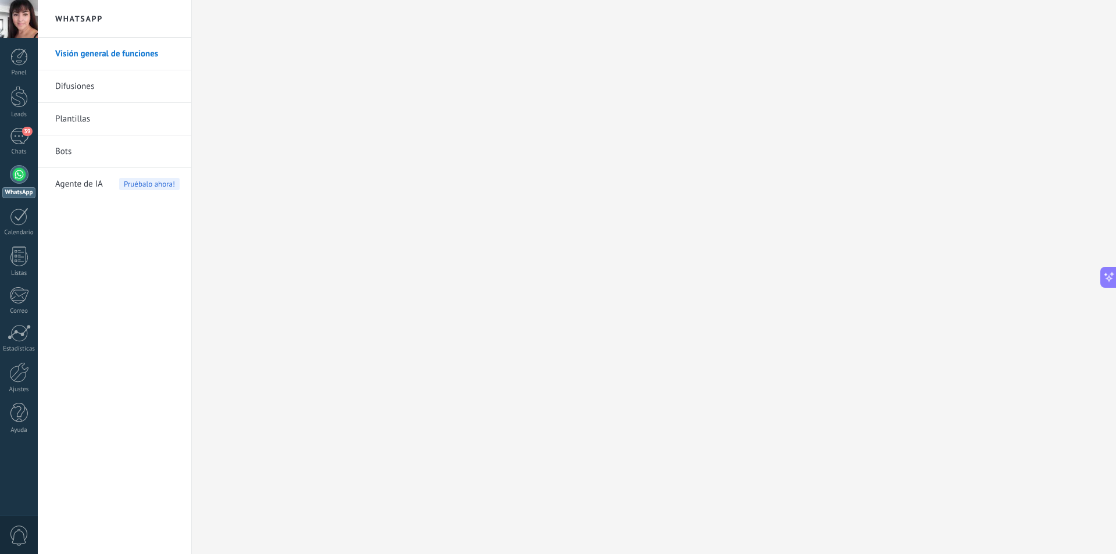
click at [103, 87] on link "Difusiones" at bounding box center [117, 86] width 124 height 33
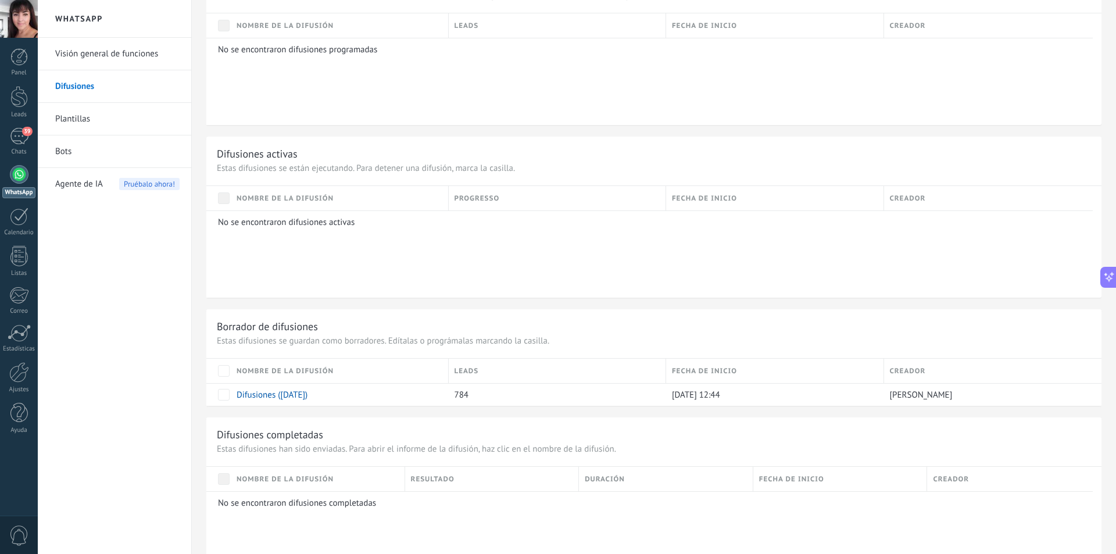
scroll to position [463, 0]
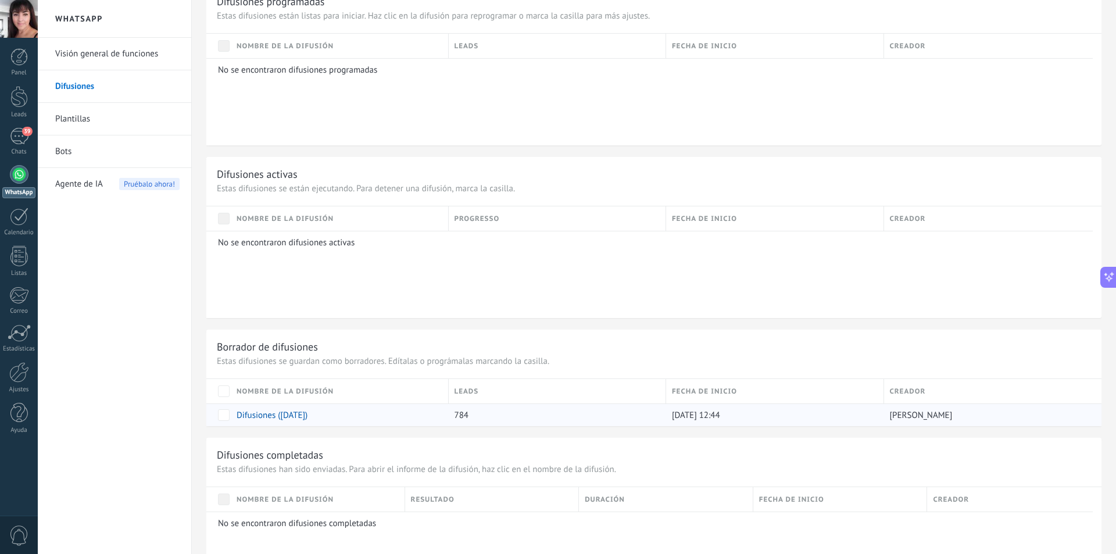
click at [251, 417] on link "Difusiones (06.10.2025)" at bounding box center [272, 415] width 71 height 11
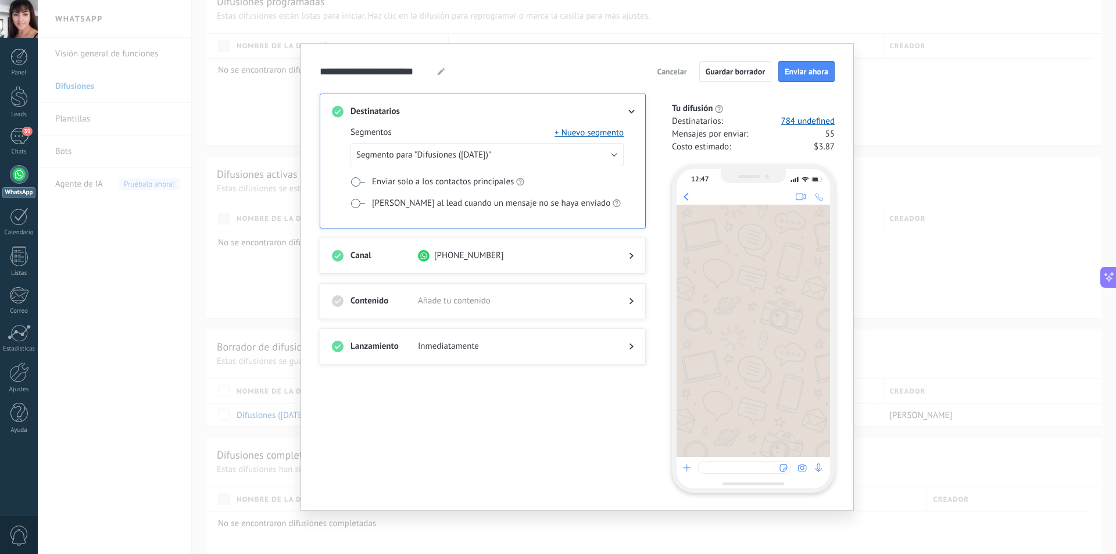
click at [610, 299] on div at bounding box center [621, 301] width 23 height 12
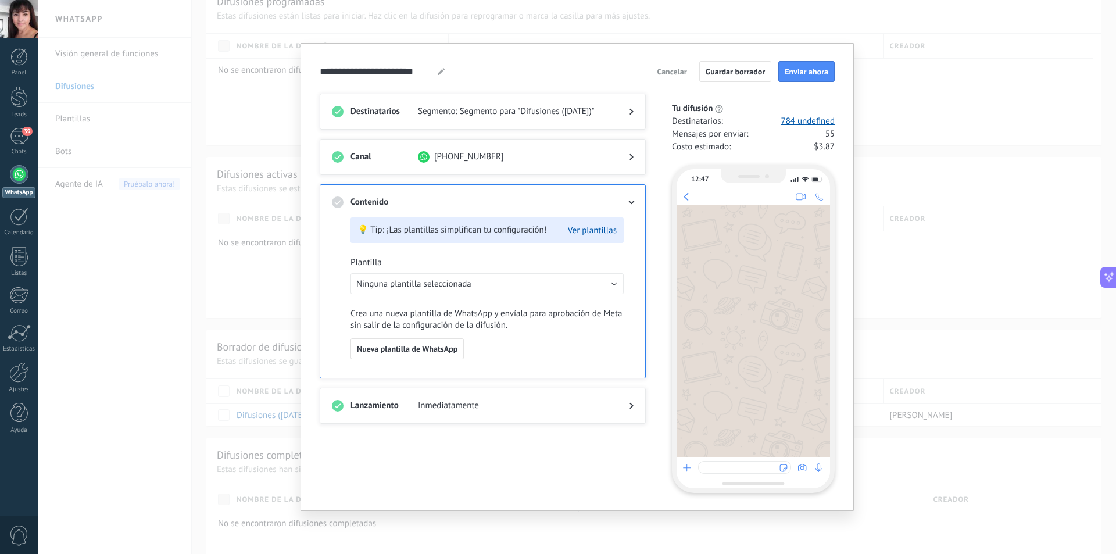
click at [538, 458] on div "Destinatarios Segmento: Segmento para "Difusiones (06.10.2025)" Canal +51 979 7…" at bounding box center [490, 293] width 340 height 399
click at [535, 440] on div "Destinatarios Segmento: Segmento para "Difusiones (06.10.2025)" Canal +51 979 7…" at bounding box center [490, 293] width 340 height 399
click at [504, 120] on div at bounding box center [483, 123] width 302 height 12
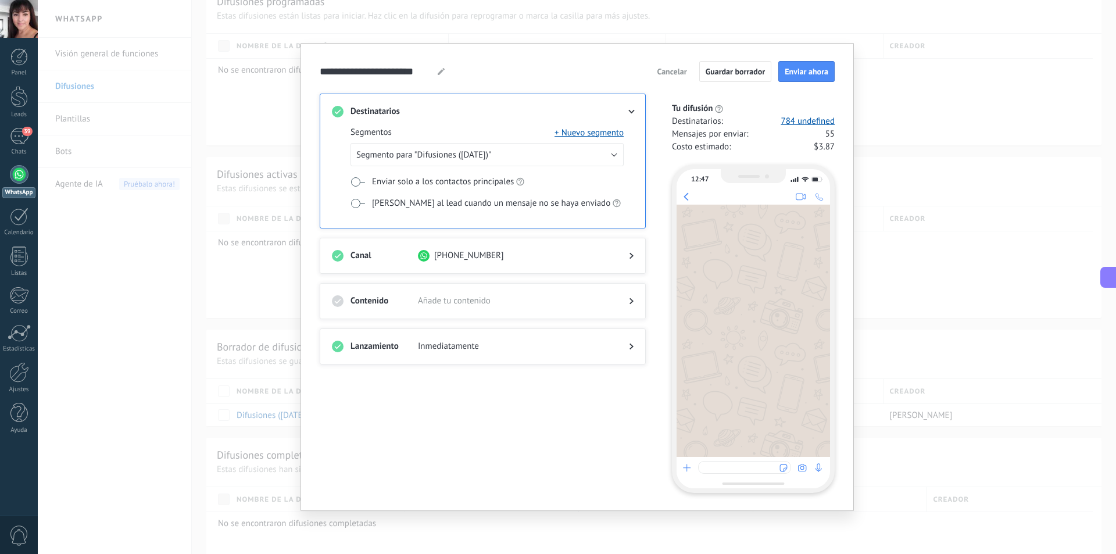
click at [625, 257] on div at bounding box center [621, 256] width 23 height 12
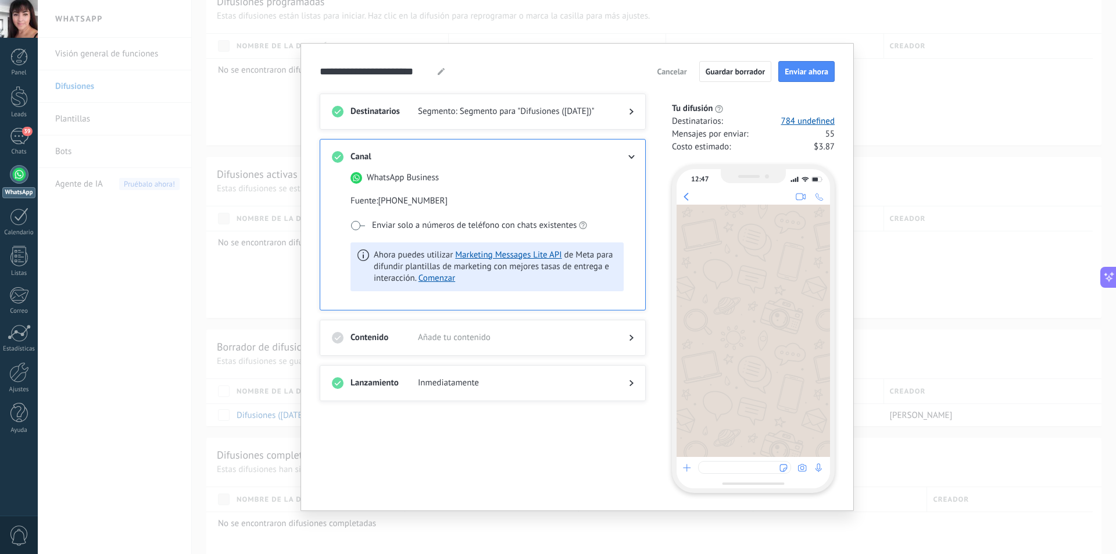
click at [636, 334] on div "Contenido Añade tu contenido" at bounding box center [483, 338] width 326 height 36
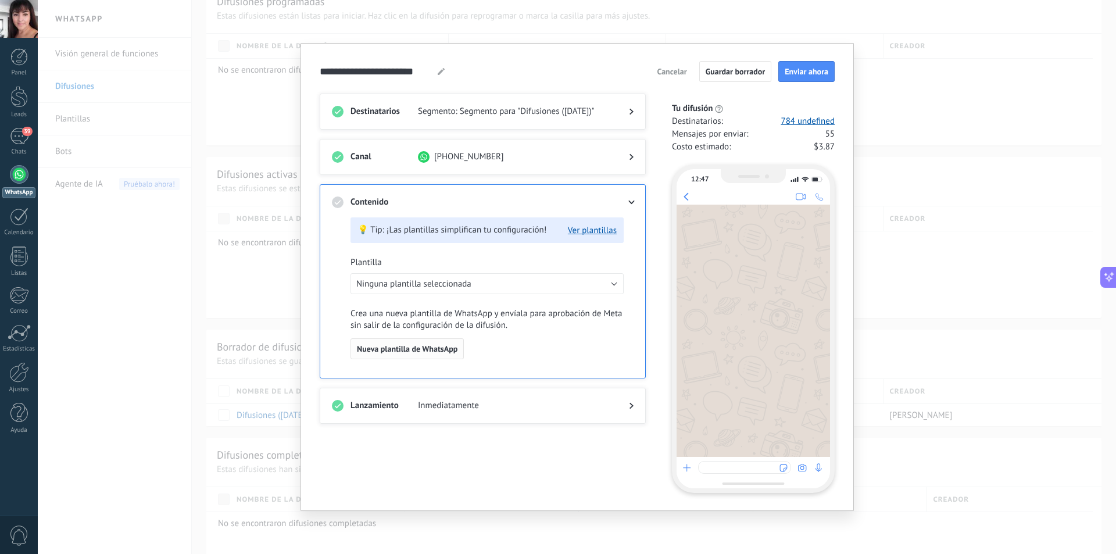
click at [408, 349] on span "Nueva plantilla de WhatsApp" at bounding box center [407, 349] width 101 height 8
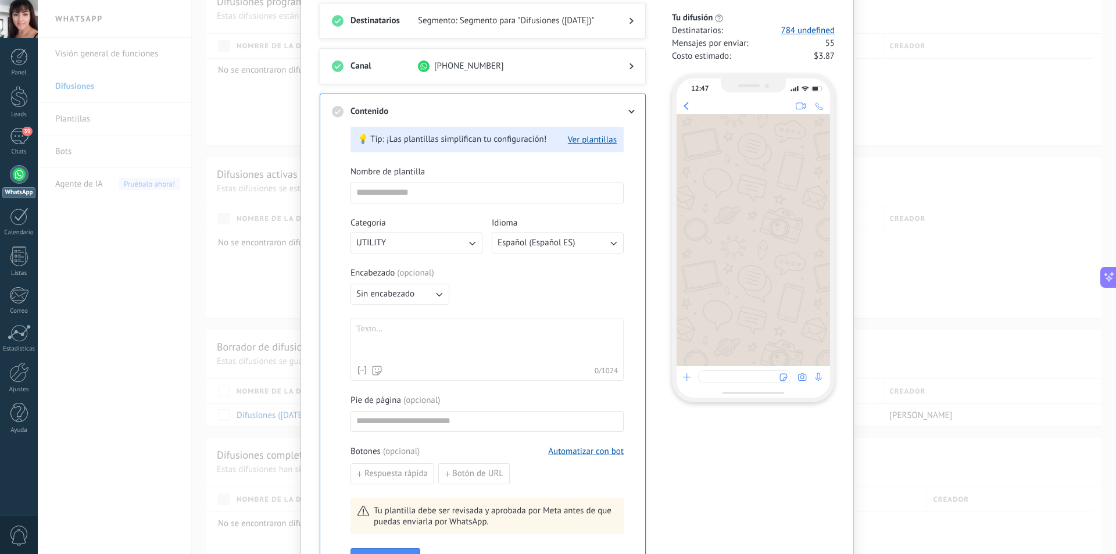
scroll to position [23, 0]
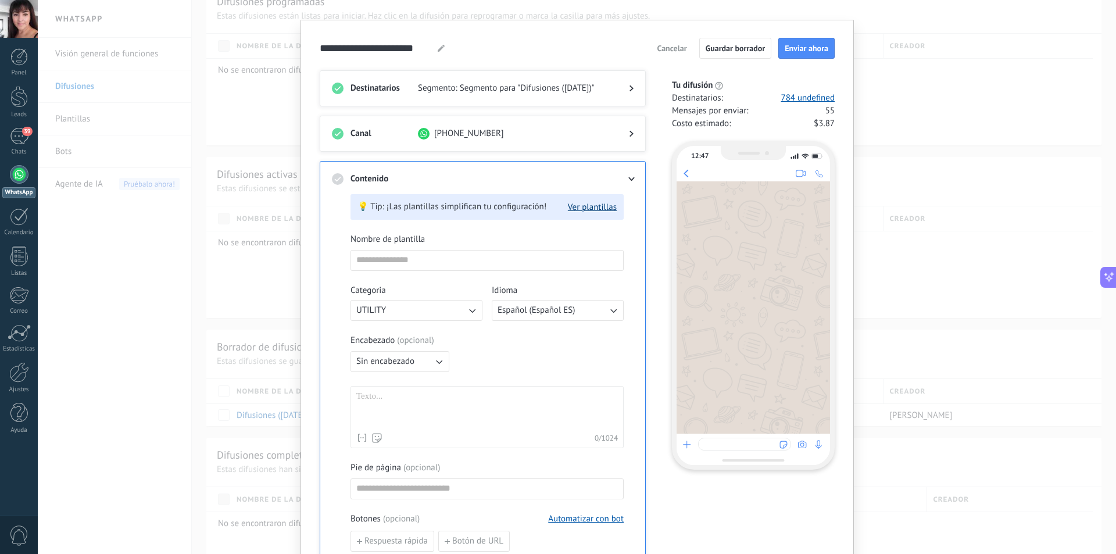
click at [589, 208] on button "Ver plantillas" at bounding box center [592, 207] width 49 height 11
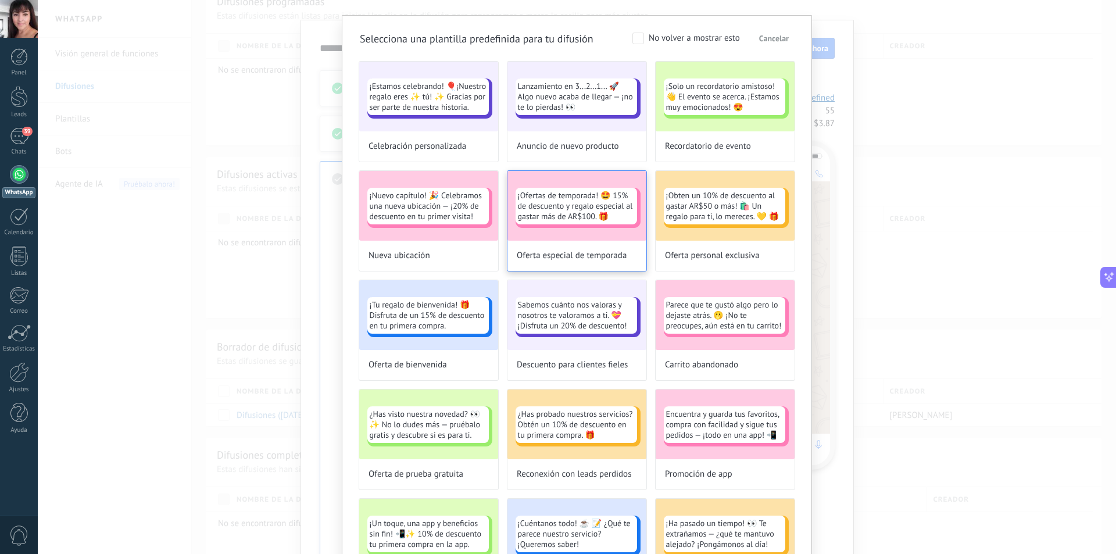
scroll to position [0, 0]
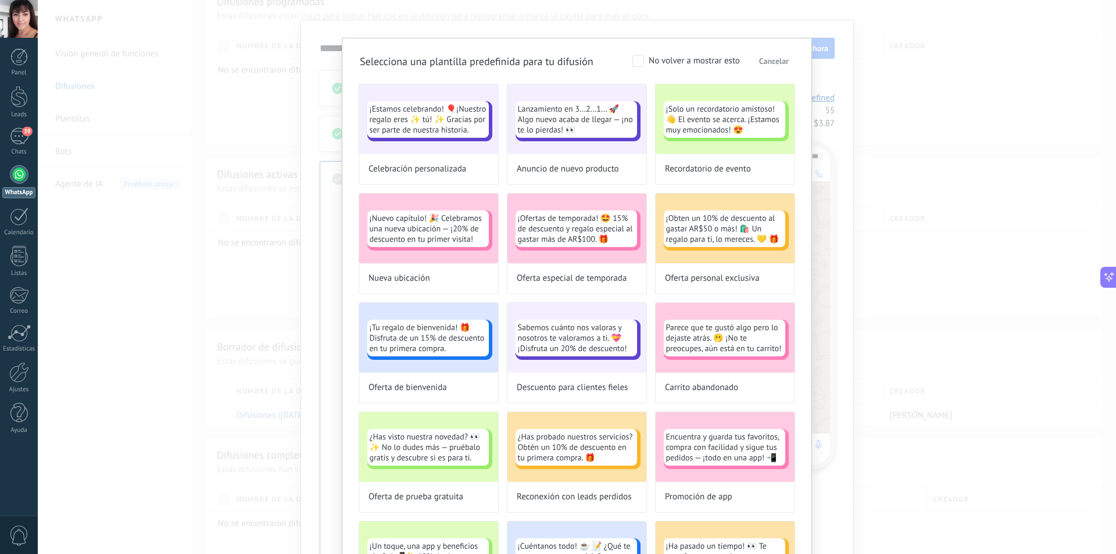
click at [310, 64] on div "Selecciona una plantilla predefinida para tu difusión No volver a mostrar esto …" at bounding box center [577, 277] width 1078 height 554
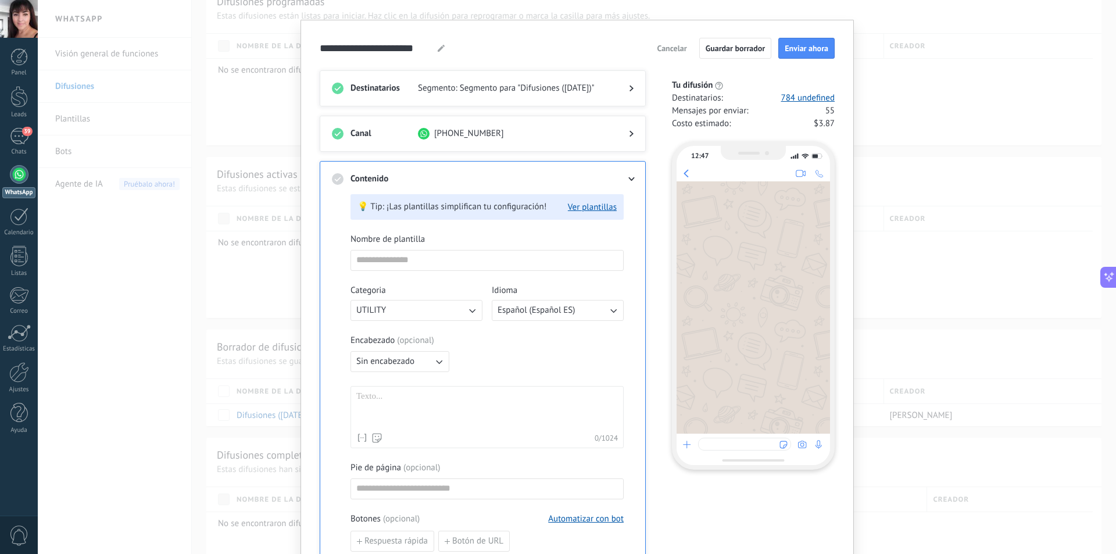
scroll to position [81, 0]
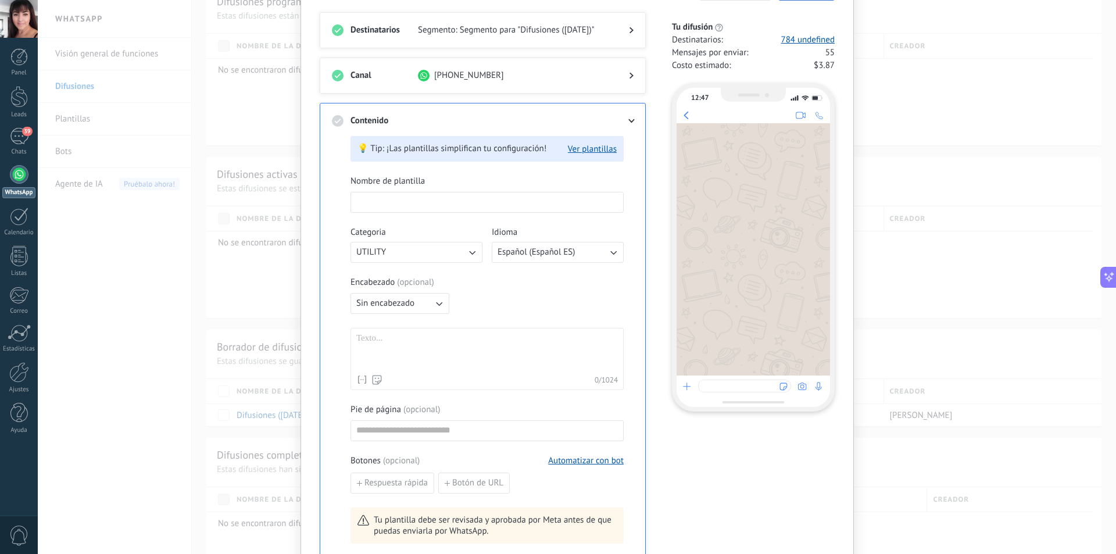
click at [450, 200] on input at bounding box center [487, 201] width 272 height 19
type input "**********"
click at [470, 253] on icon "button" at bounding box center [472, 252] width 12 height 12
click at [461, 271] on li "MARKETING" at bounding box center [412, 272] width 138 height 20
click at [456, 340] on div at bounding box center [487, 351] width 262 height 36
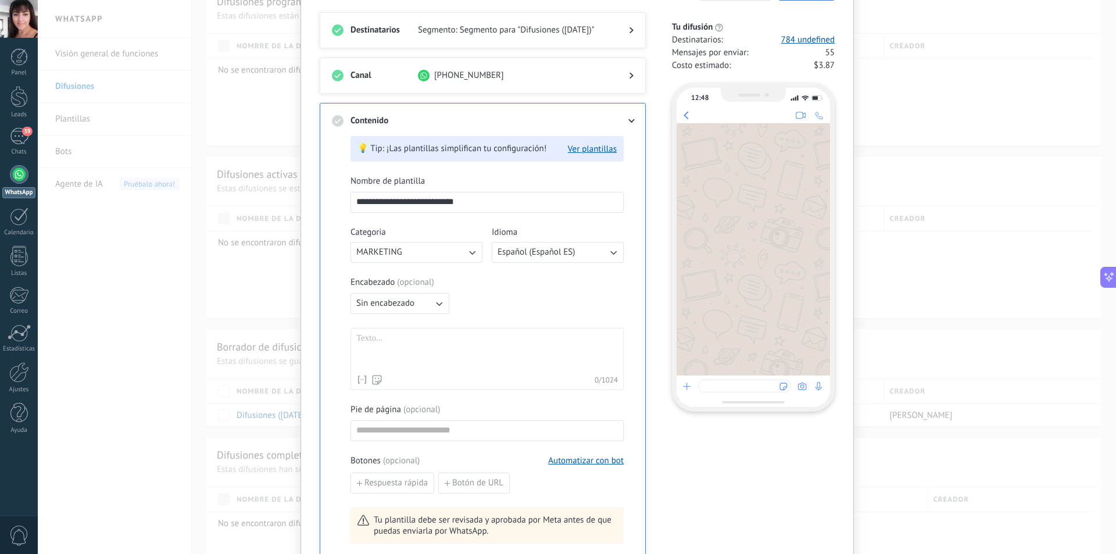
click at [437, 303] on icon "button" at bounding box center [439, 304] width 12 height 12
click at [385, 325] on li "Texto" at bounding box center [395, 323] width 105 height 20
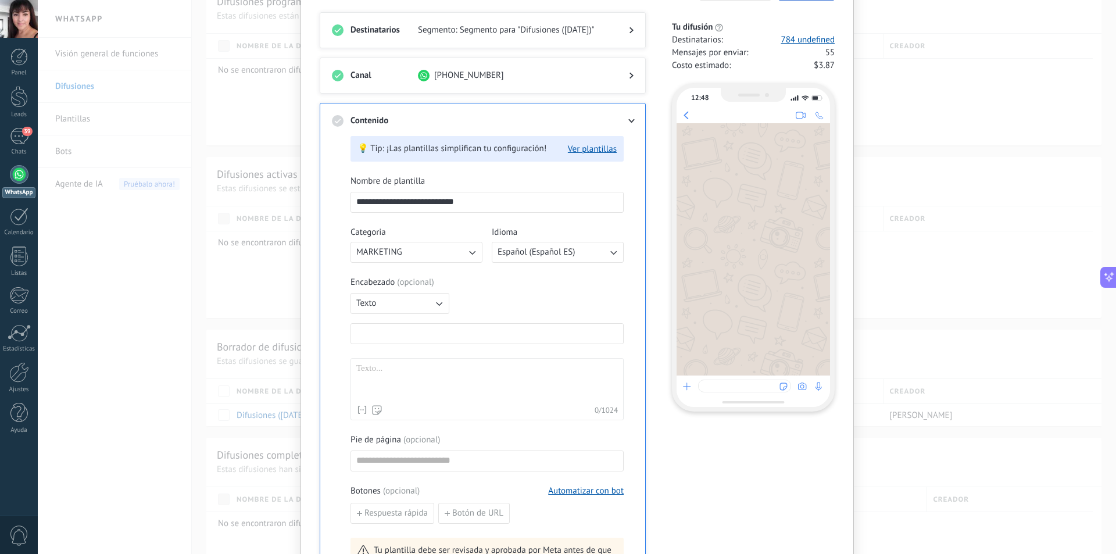
click at [408, 331] on input at bounding box center [487, 333] width 272 height 19
drag, startPoint x: 401, startPoint y: 205, endPoint x: 331, endPoint y: 202, distance: 70.4
click at [332, 202] on div "**********" at bounding box center [483, 377] width 302 height 500
click at [490, 204] on input "**********" at bounding box center [487, 201] width 272 height 19
drag, startPoint x: 446, startPoint y: 202, endPoint x: 333, endPoint y: 203, distance: 113.3
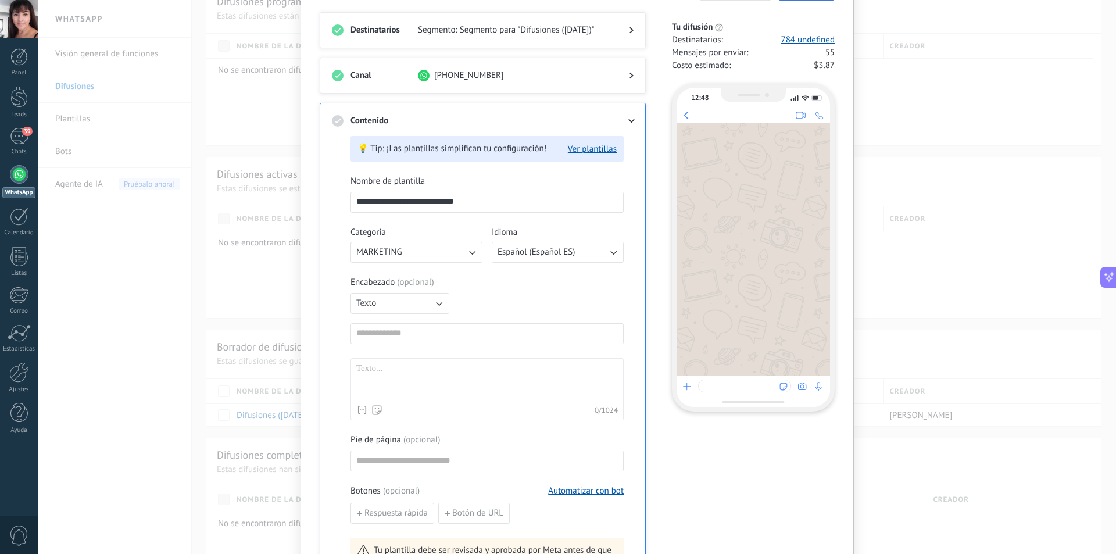
click at [333, 203] on div "**********" at bounding box center [483, 377] width 302 height 500
click at [414, 335] on input at bounding box center [487, 333] width 272 height 19
paste input "**********"
type input "**********"
drag, startPoint x: 401, startPoint y: 202, endPoint x: 344, endPoint y: 203, distance: 57.0
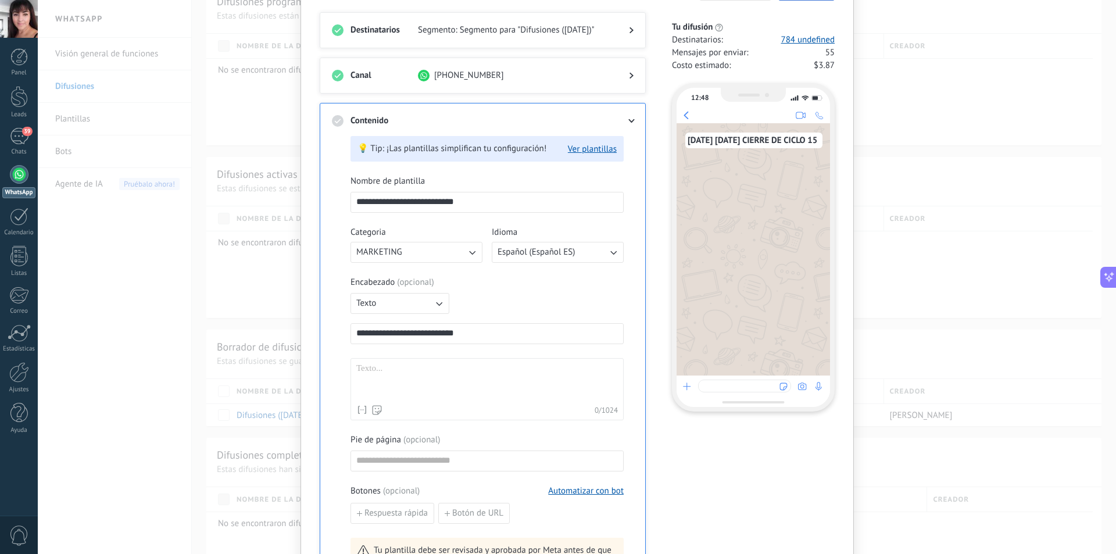
click at [344, 203] on div "**********" at bounding box center [483, 377] width 302 height 500
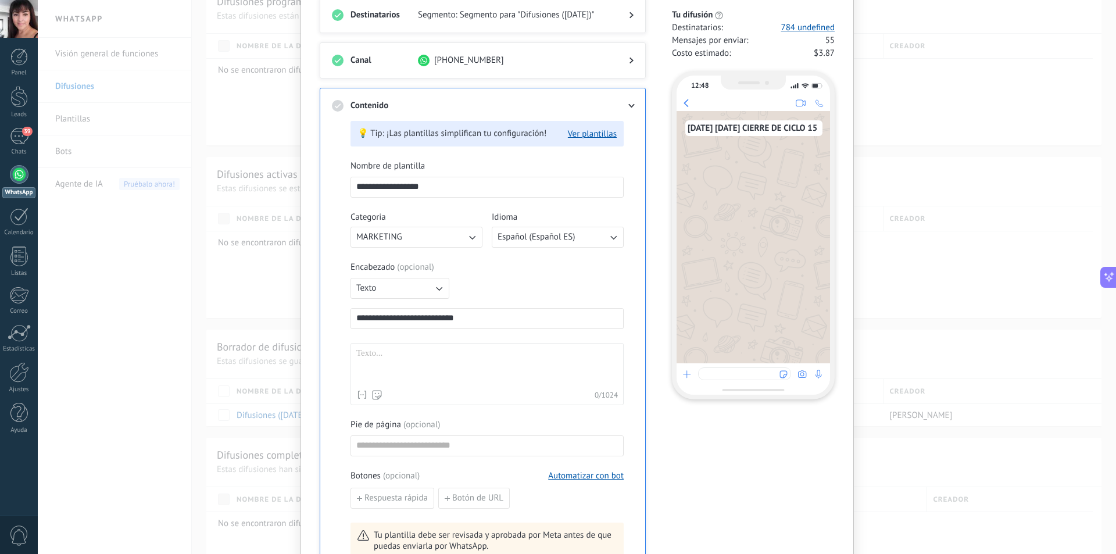
scroll to position [53, 0]
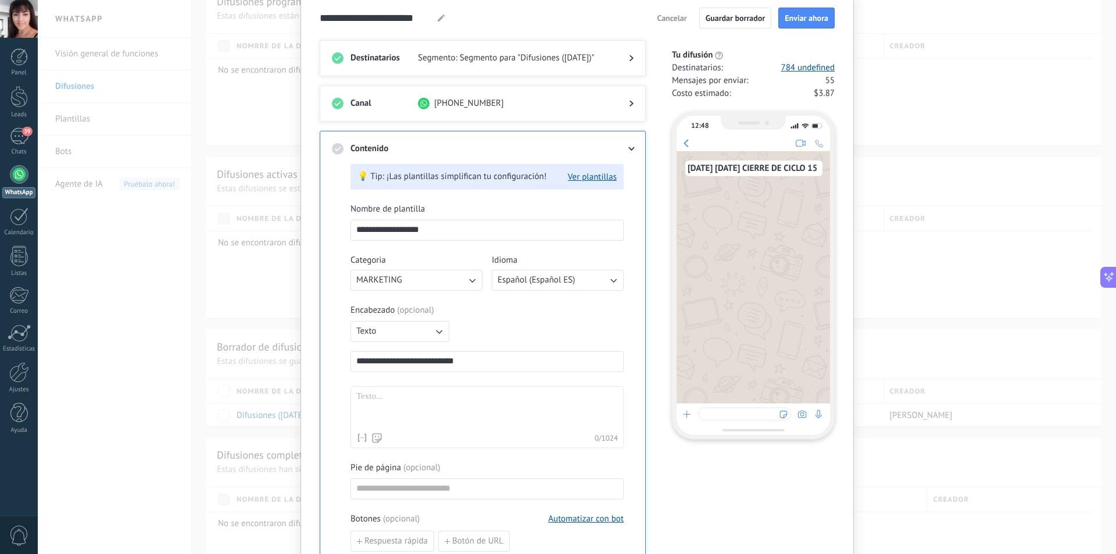
type input "**********"
click at [402, 397] on div at bounding box center [487, 409] width 262 height 36
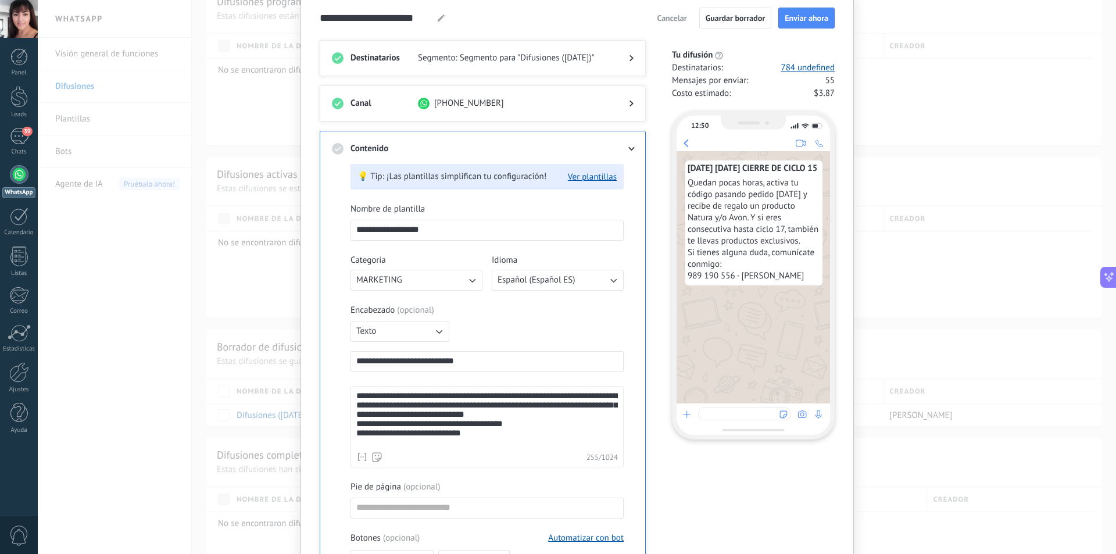
click at [356, 396] on div "**********" at bounding box center [487, 418] width 262 height 55
click at [523, 409] on div "**********" at bounding box center [487, 419] width 262 height 56
click at [539, 409] on div "**********" at bounding box center [487, 419] width 262 height 56
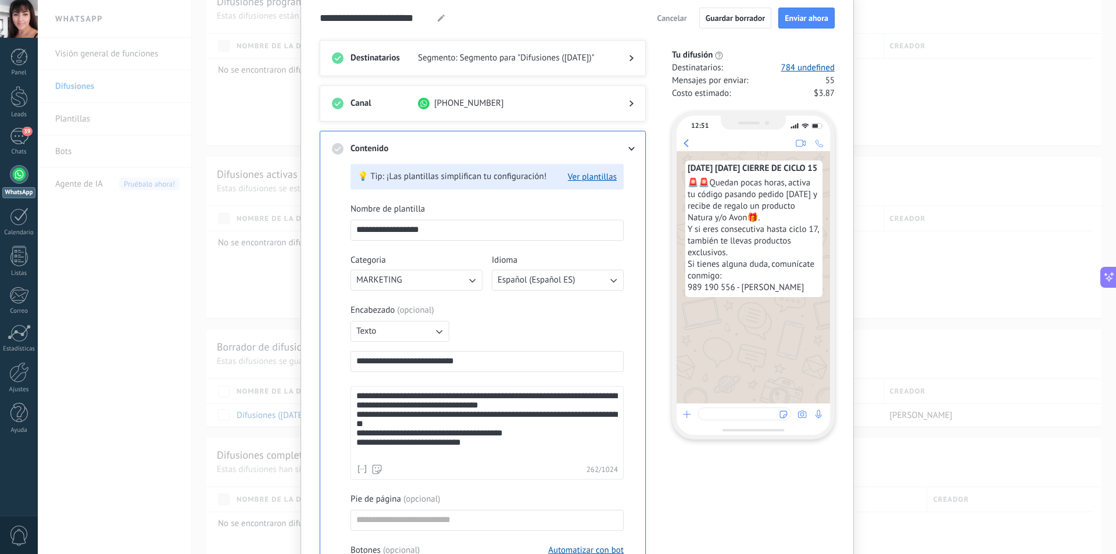
click at [399, 432] on div "**********" at bounding box center [487, 424] width 262 height 67
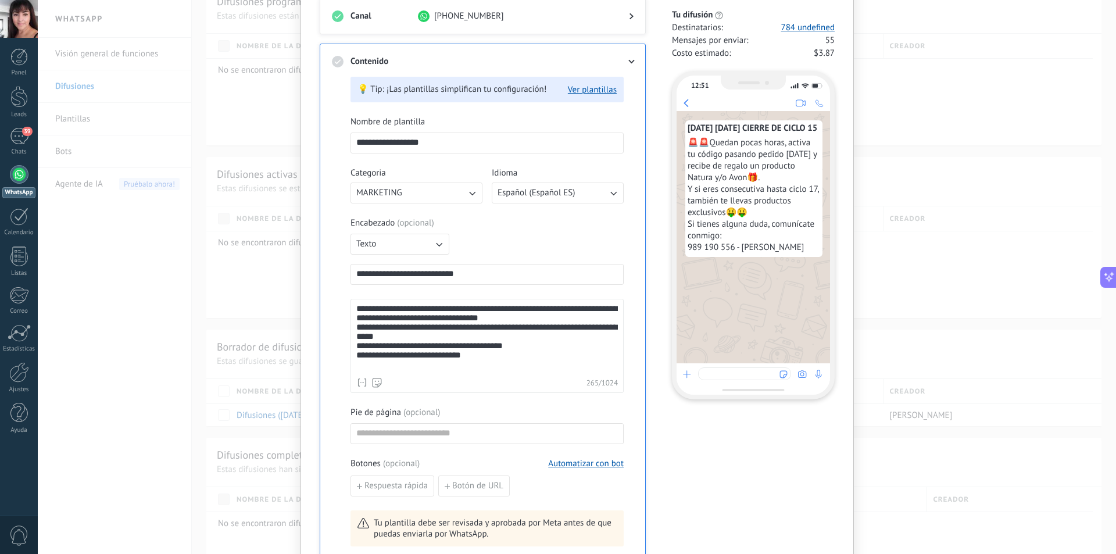
scroll to position [228, 0]
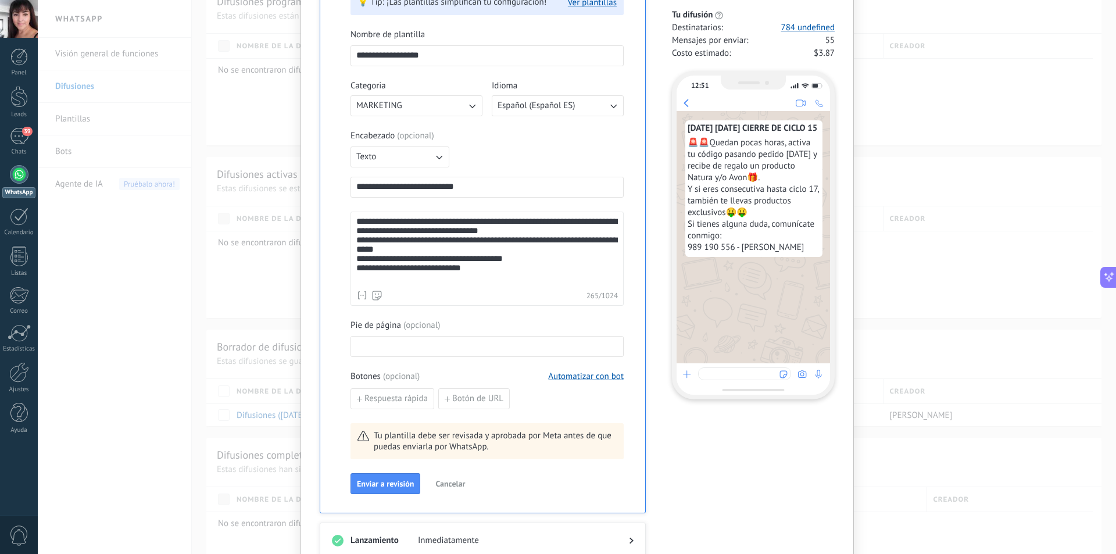
click at [466, 345] on input at bounding box center [487, 345] width 272 height 19
click at [400, 397] on span "Respuesta rápida" at bounding box center [395, 399] width 63 height 8
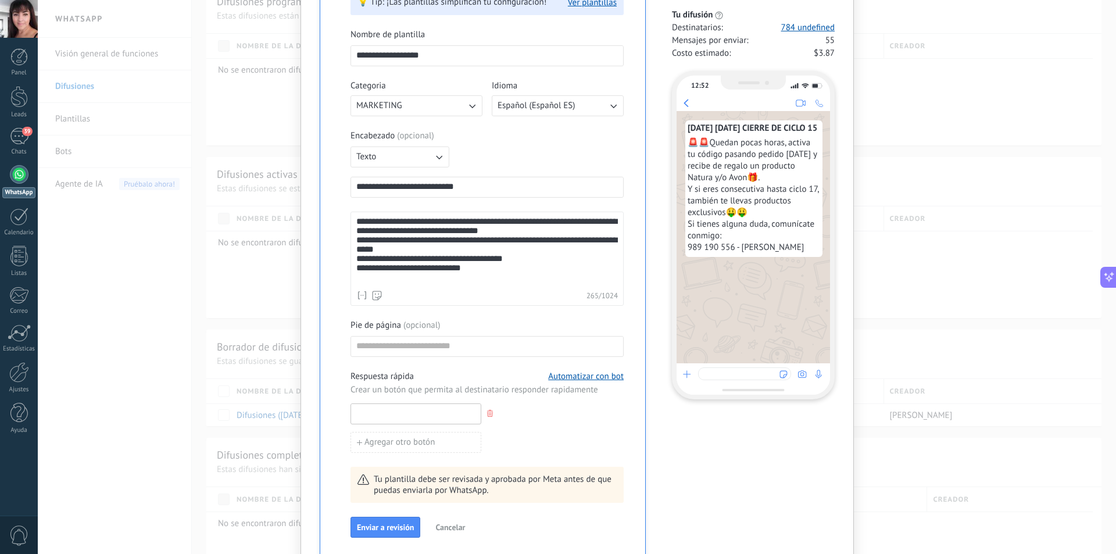
click at [407, 410] on input at bounding box center [416, 413] width 130 height 19
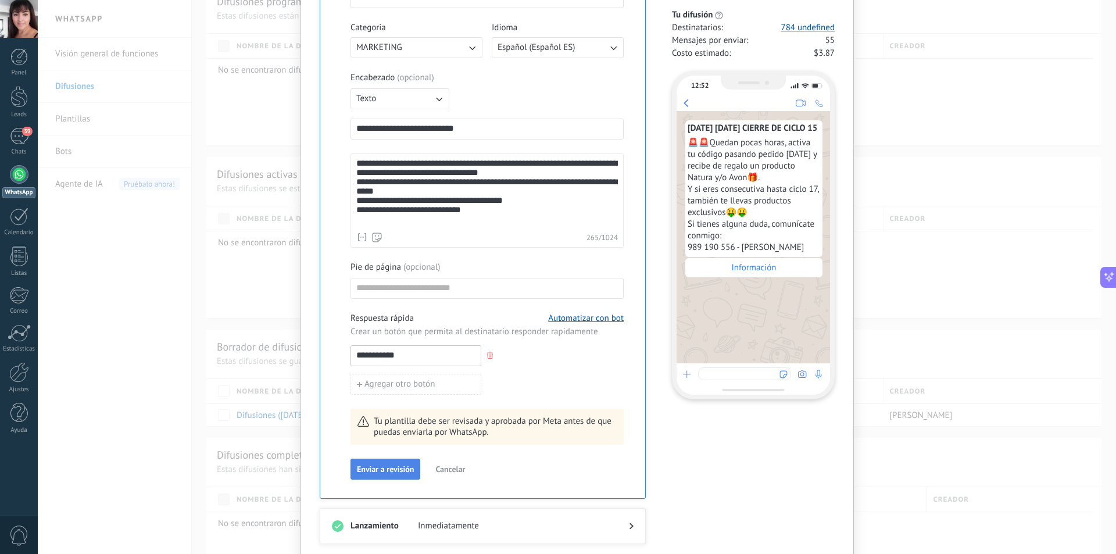
type input "**********"
click at [402, 470] on span "Enviar a revisión" at bounding box center [385, 469] width 57 height 8
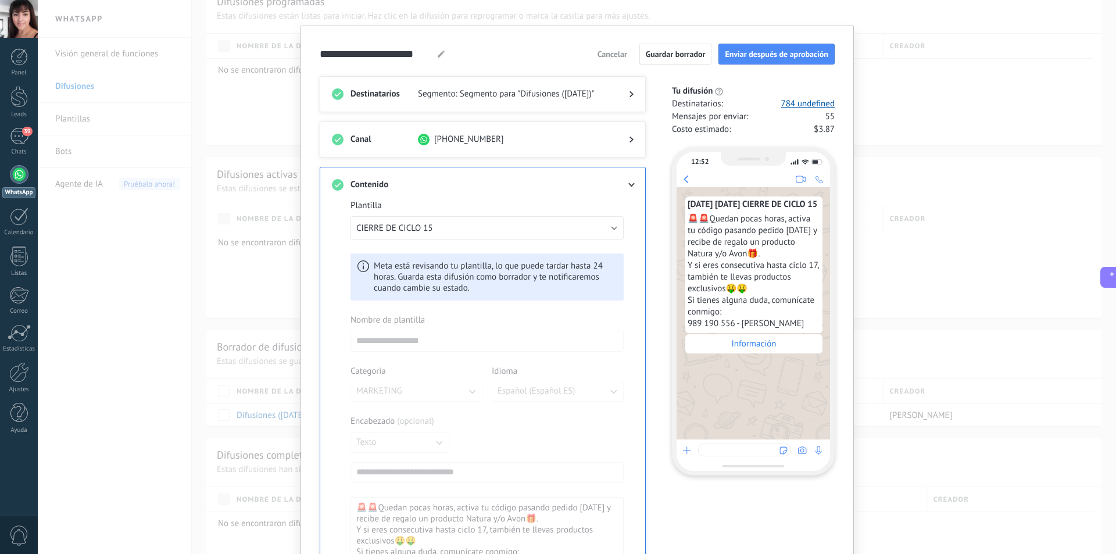
scroll to position [0, 0]
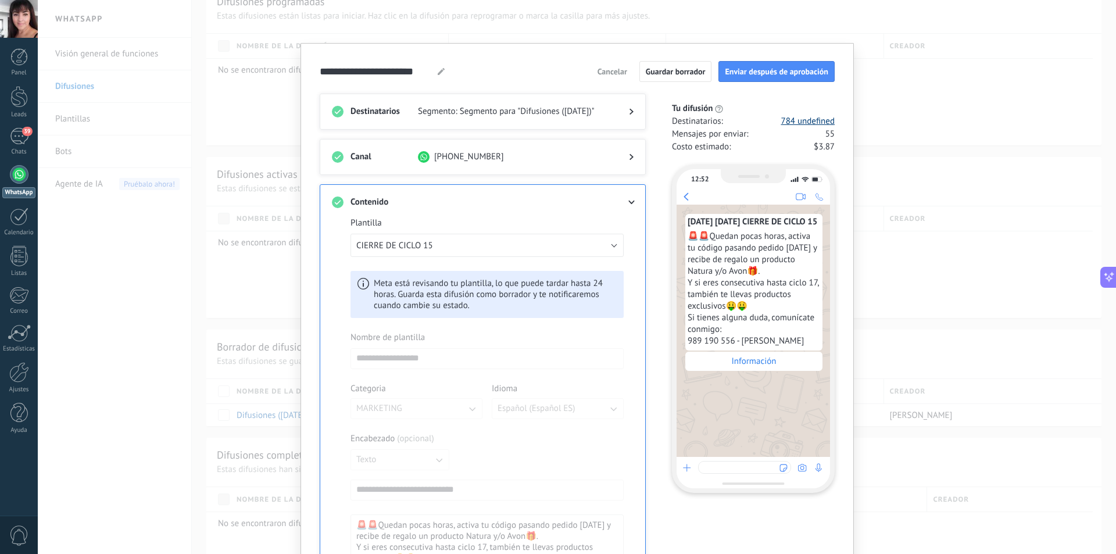
click at [798, 122] on link "784 undefined" at bounding box center [807, 122] width 54 height 12
click at [770, 75] on span "Enviar después de aprobación" at bounding box center [776, 71] width 103 height 8
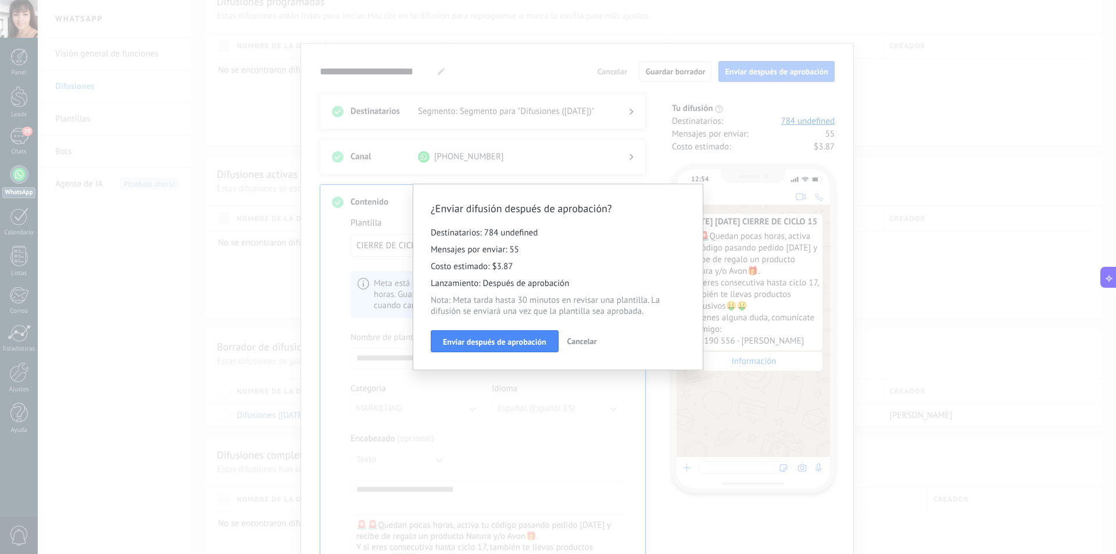
click at [16, 143] on div "¿Enviar difusión después de aprobación? Destinatarios: 784 undefined Mensajes p…" at bounding box center [558, 277] width 1116 height 554
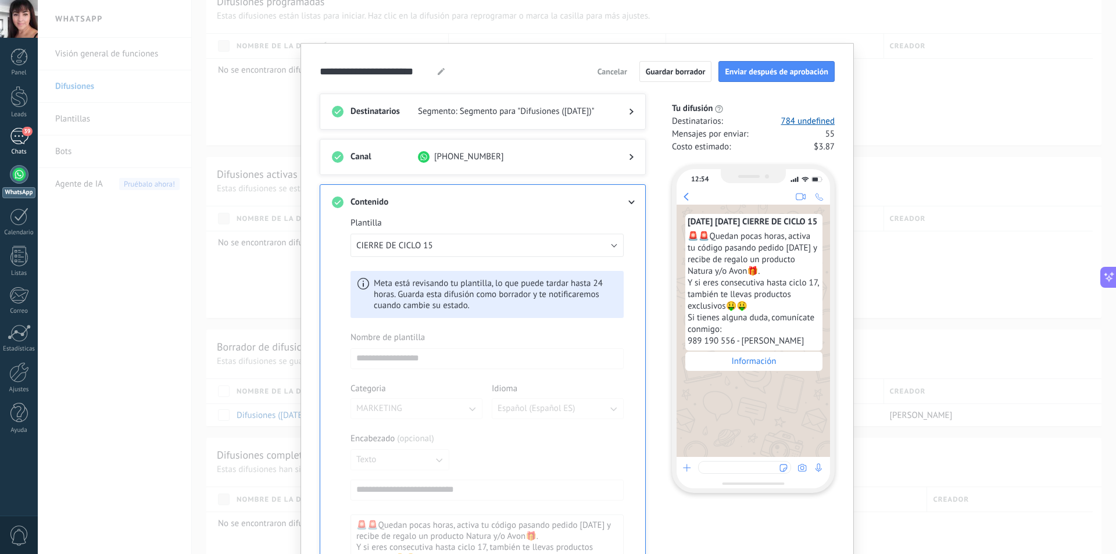
click at [17, 137] on div "39" at bounding box center [19, 136] width 19 height 17
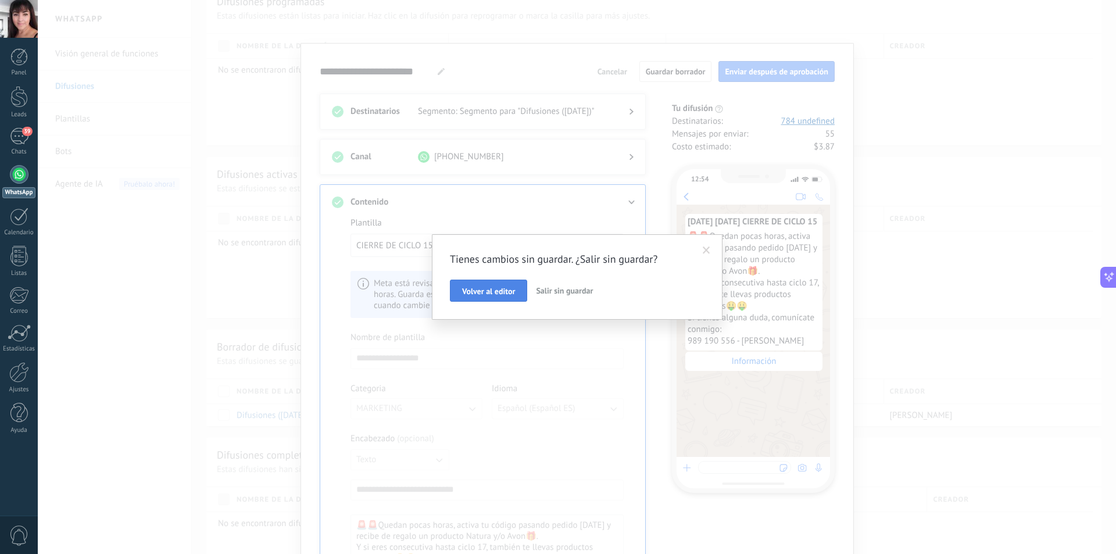
click at [522, 295] on button "Volver al editor" at bounding box center [488, 291] width 77 height 22
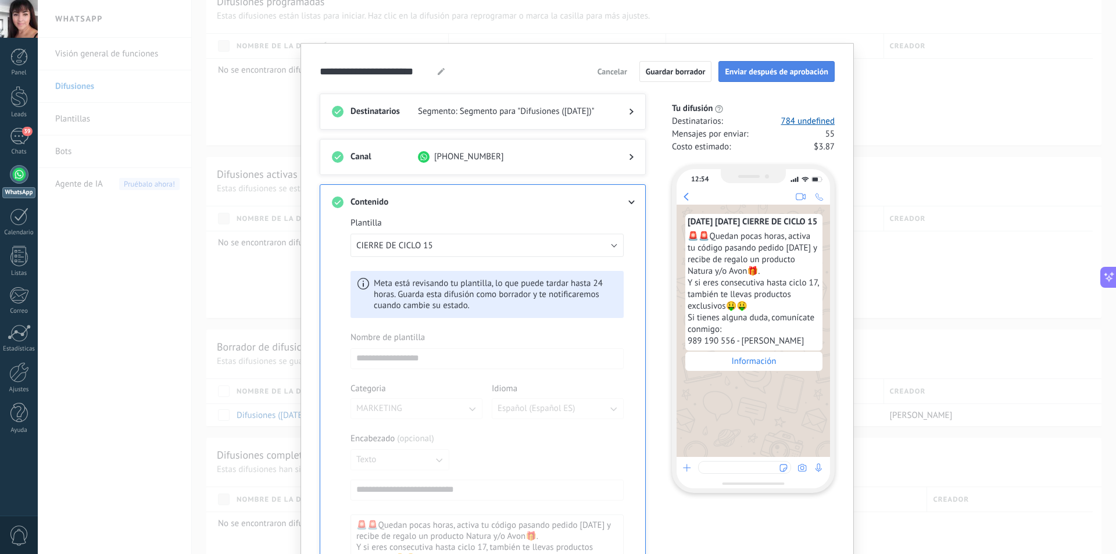
click at [745, 70] on span "Enviar después de aprobación" at bounding box center [776, 71] width 103 height 8
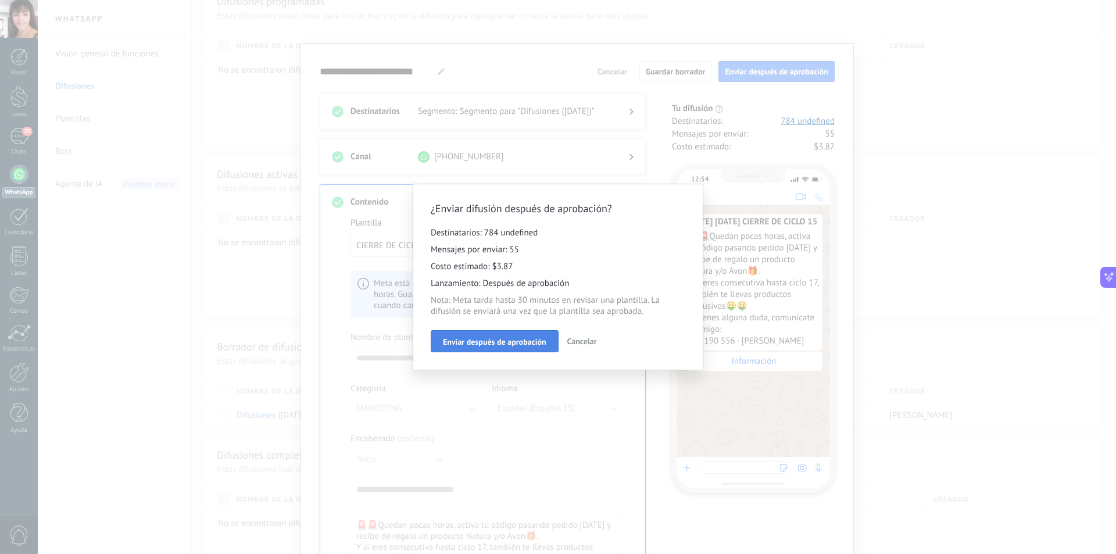
click at [508, 340] on span "Enviar después de aprobación" at bounding box center [494, 342] width 103 height 8
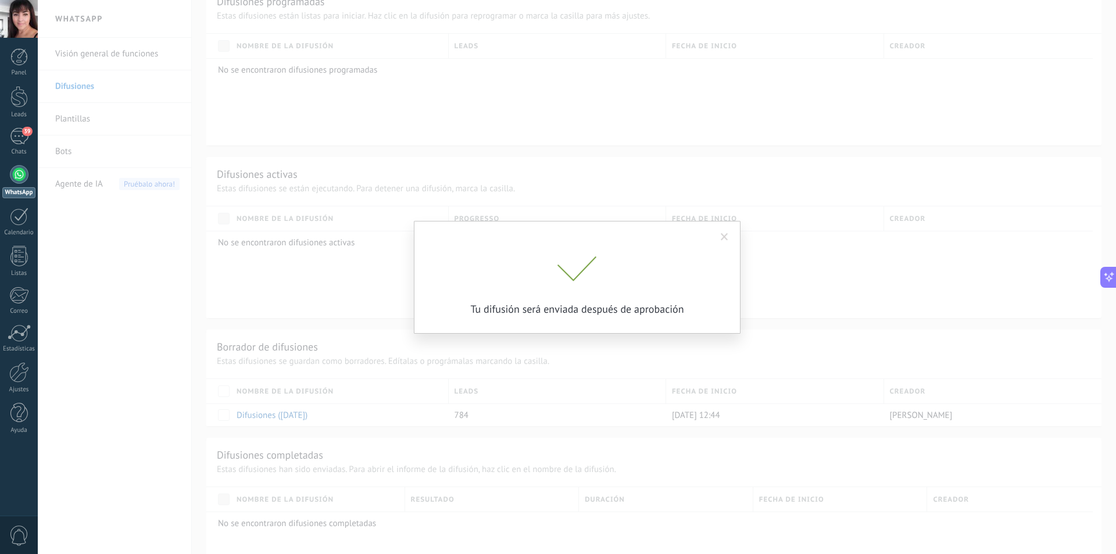
scroll to position [53, 0]
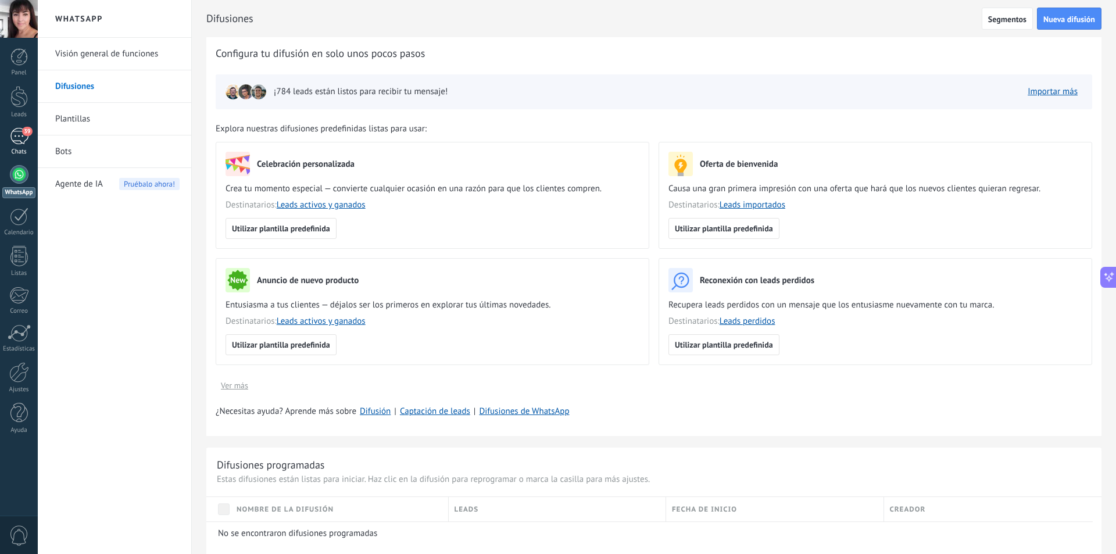
click at [20, 142] on div "39" at bounding box center [19, 136] width 19 height 17
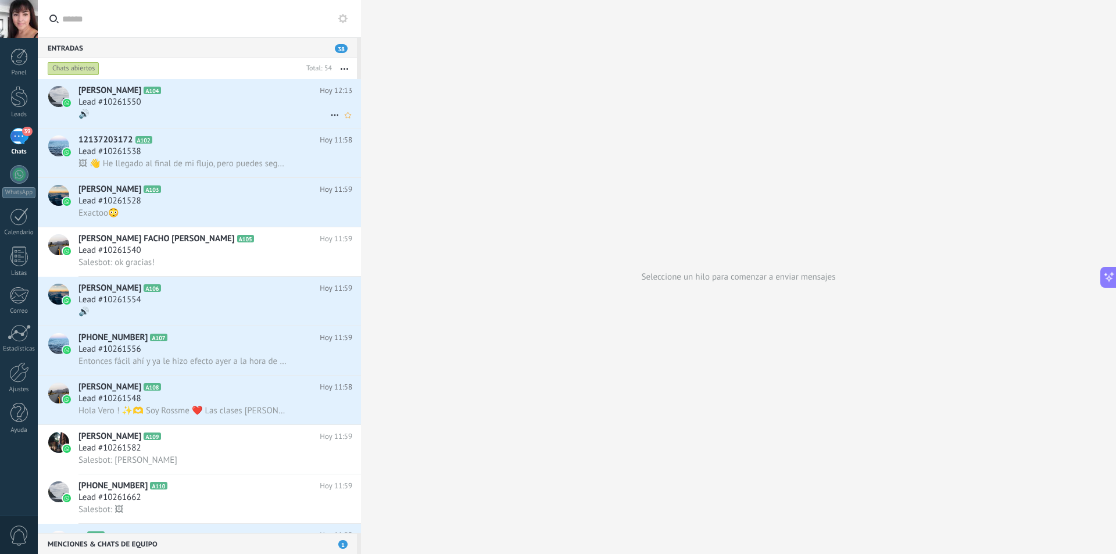
click at [217, 97] on div "Lead #10261550" at bounding box center [215, 102] width 274 height 12
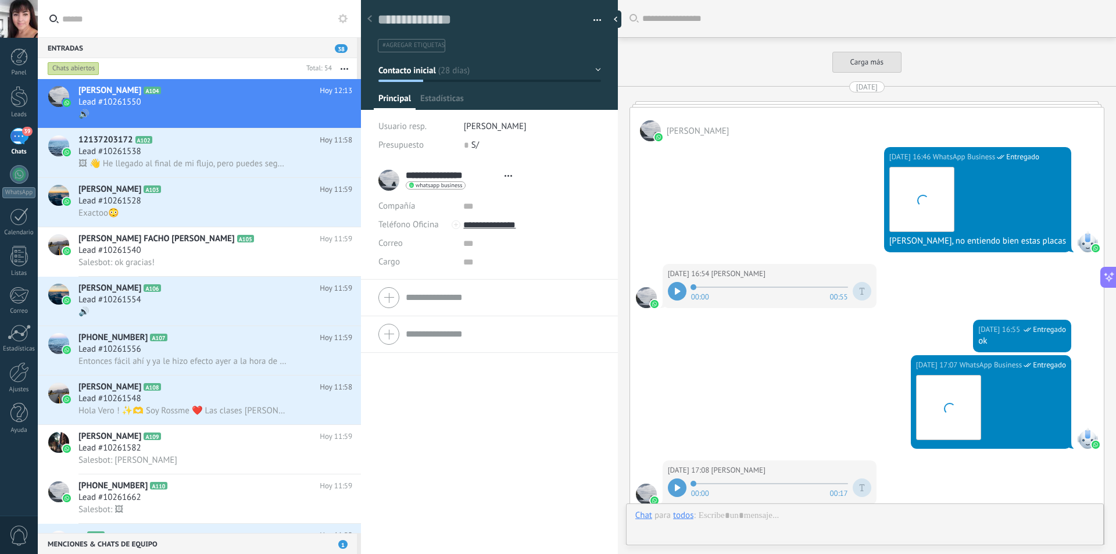
type textarea "**********"
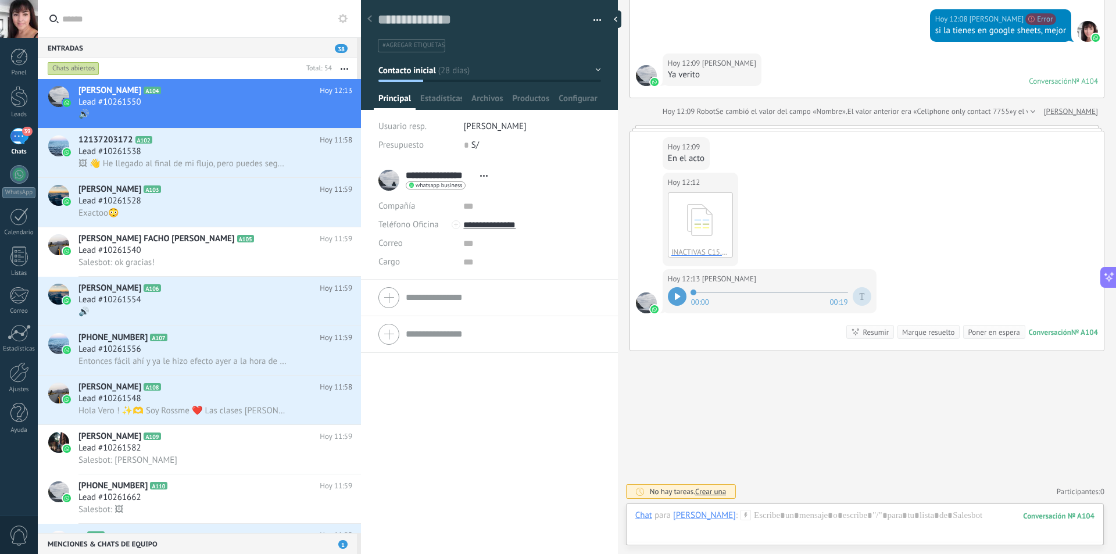
scroll to position [17, 0]
click at [689, 533] on div at bounding box center [864, 527] width 459 height 35
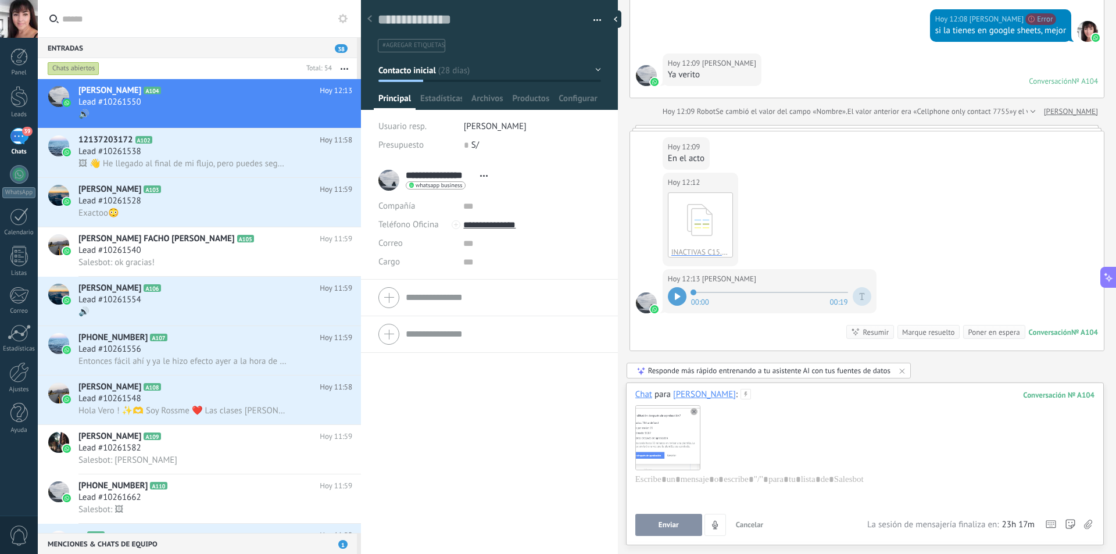
click at [680, 525] on button "Enviar" at bounding box center [668, 525] width 67 height 22
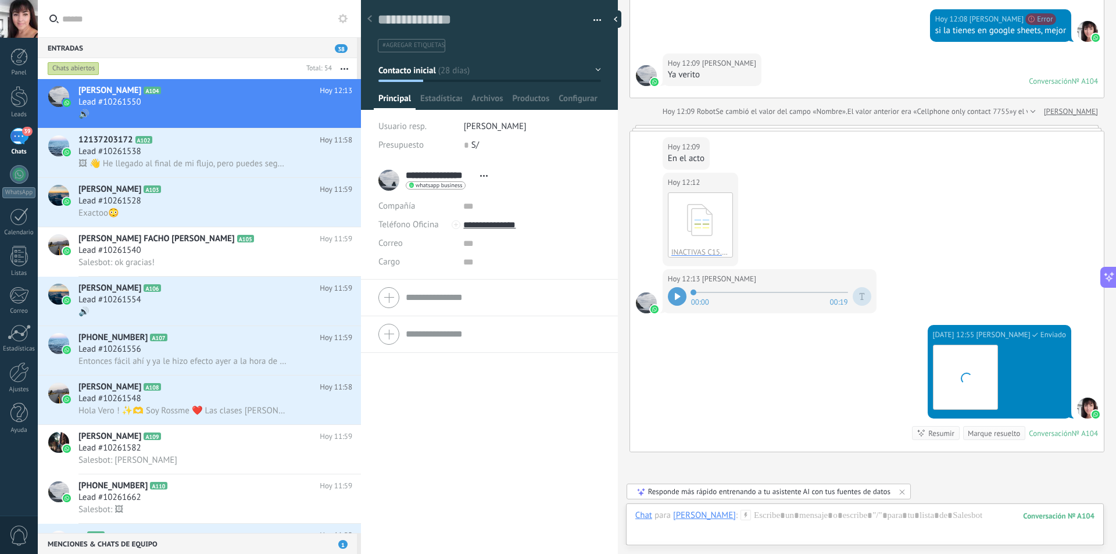
scroll to position [2761, 0]
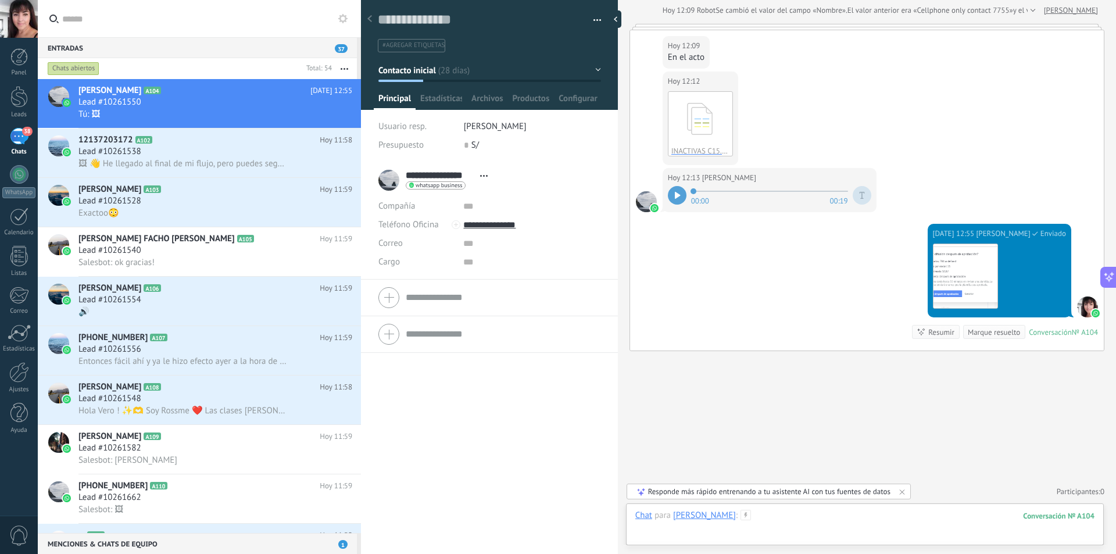
click at [972, 513] on div at bounding box center [864, 527] width 459 height 35
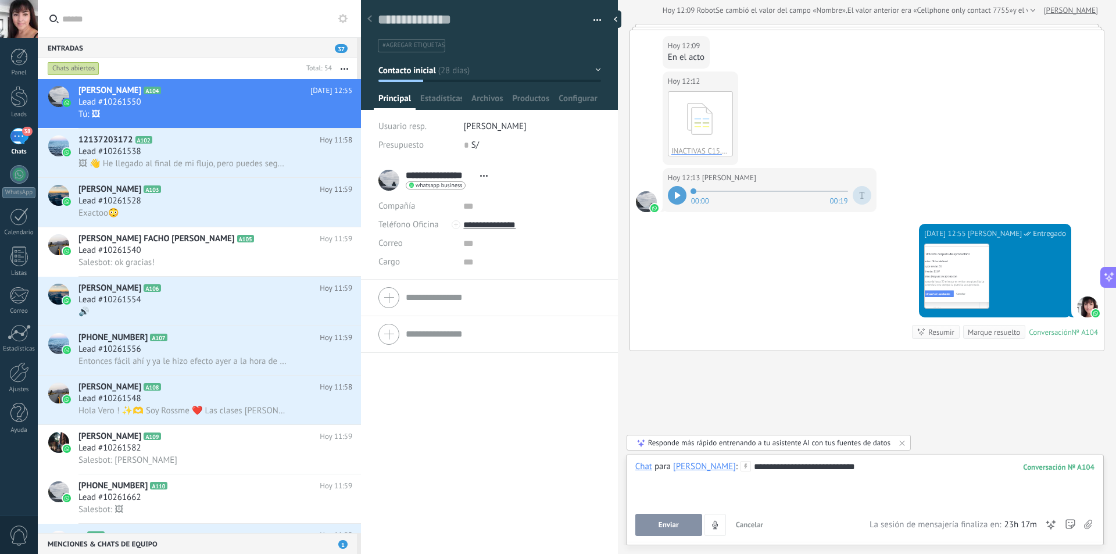
click at [679, 522] on button "Enviar" at bounding box center [668, 525] width 67 height 22
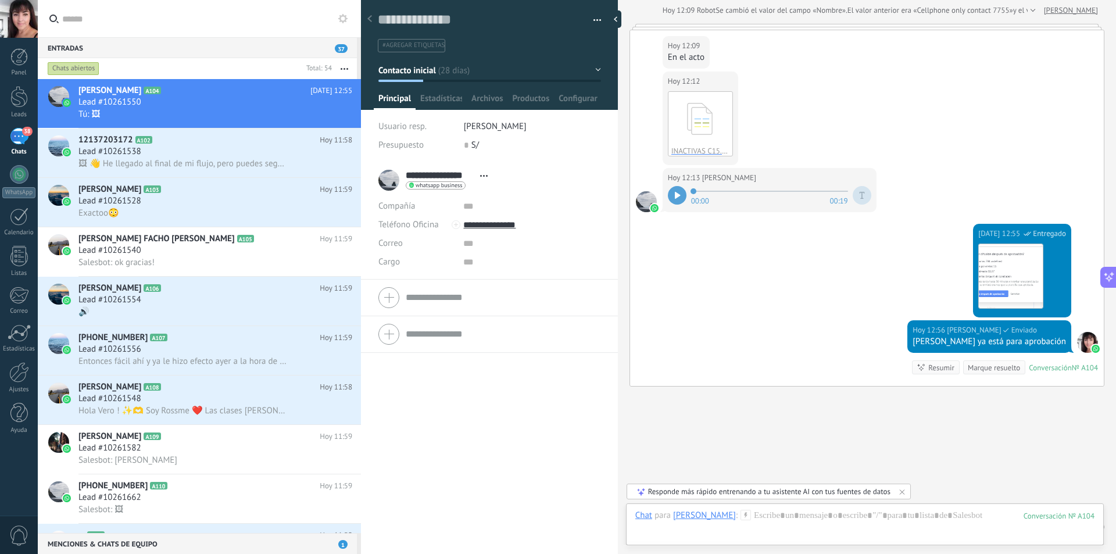
scroll to position [2796, 0]
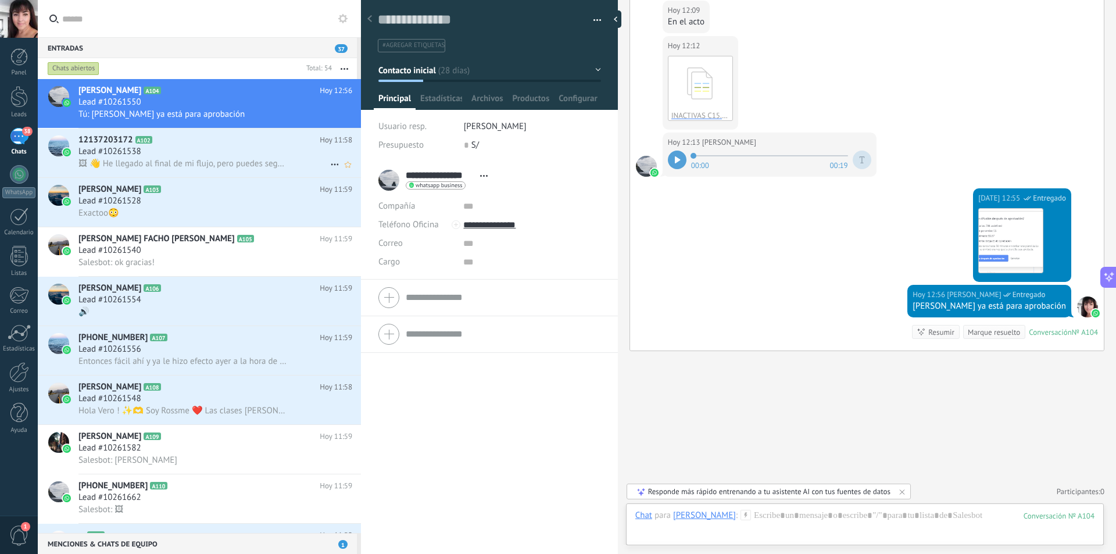
click at [210, 141] on h2 "12137203172 A102" at bounding box center [198, 140] width 241 height 12
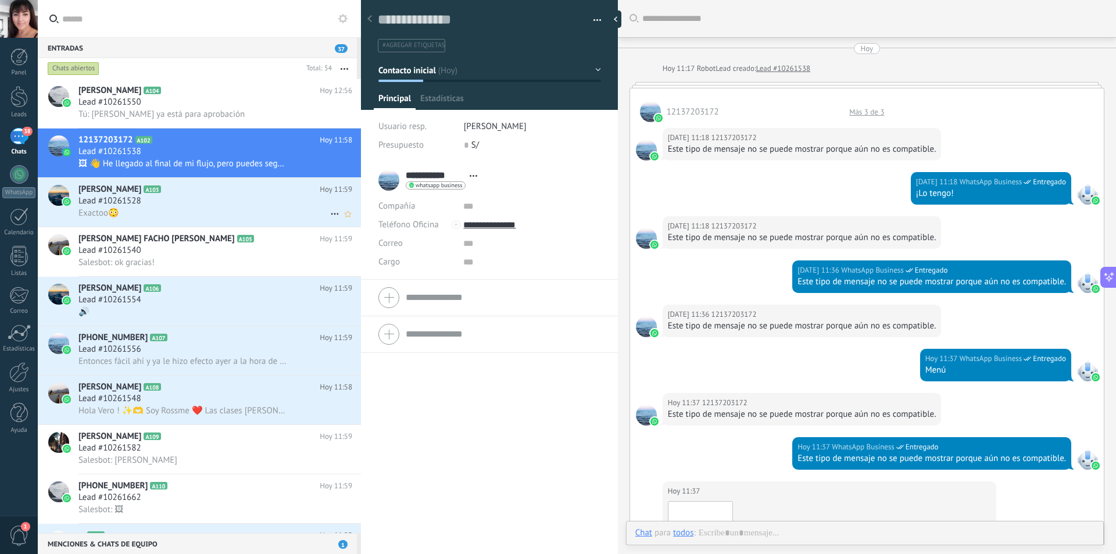
scroll to position [447, 0]
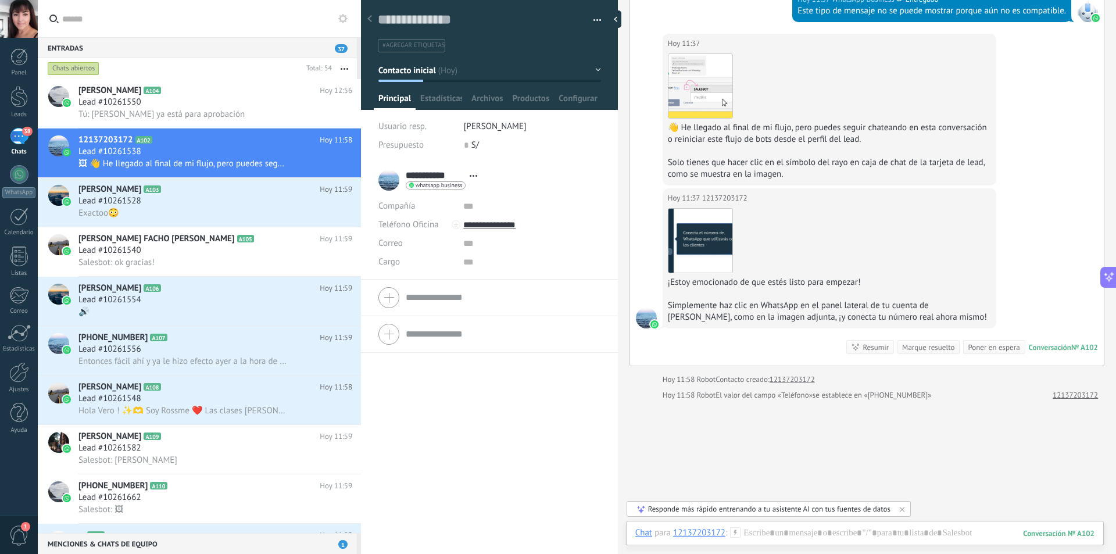
click at [476, 427] on div "**********" at bounding box center [489, 358] width 257 height 392
click at [174, 207] on div "Exactoo😳" at bounding box center [215, 213] width 274 height 12
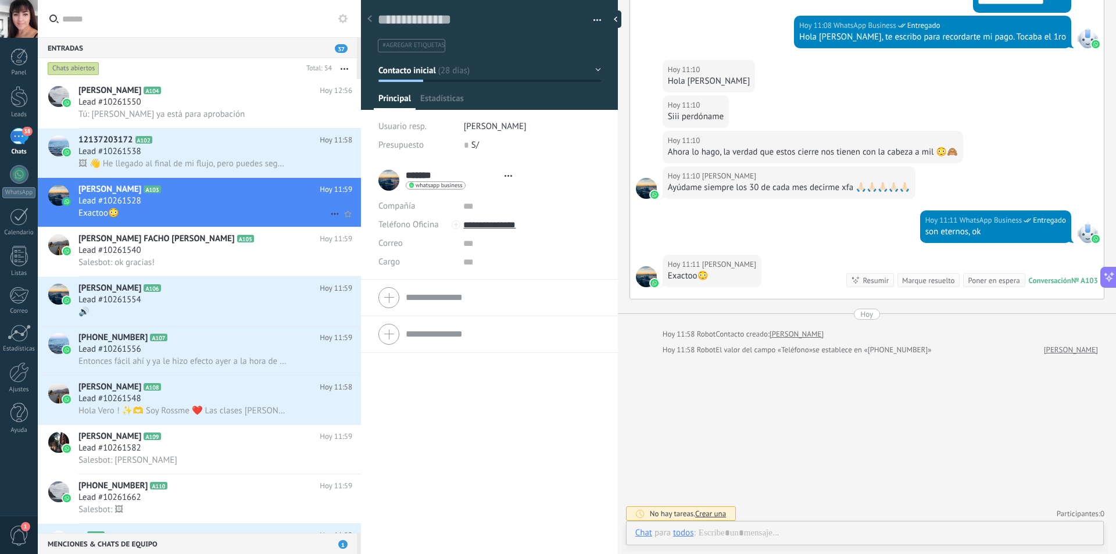
scroll to position [17, 0]
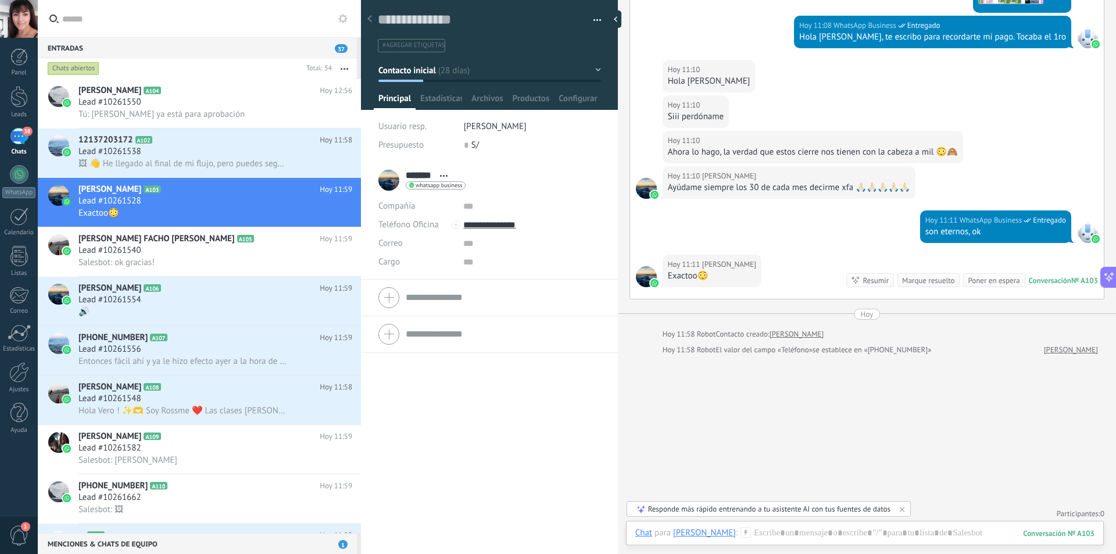
click at [499, 417] on div "******* Cinthia ******* Cinthia Apellido Abrir detalle Copie el nombre" at bounding box center [489, 358] width 257 height 392
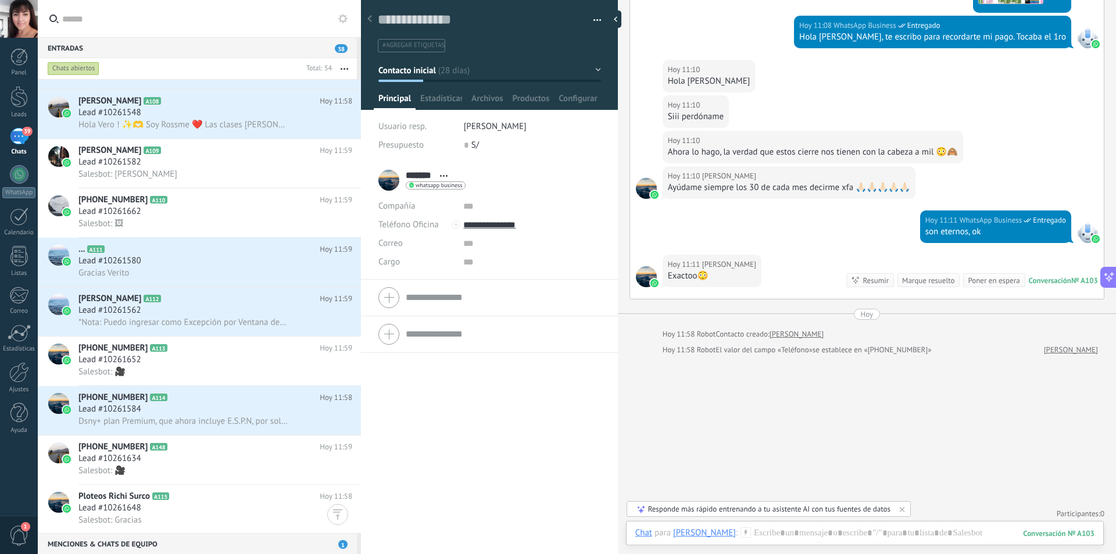
scroll to position [291, 0]
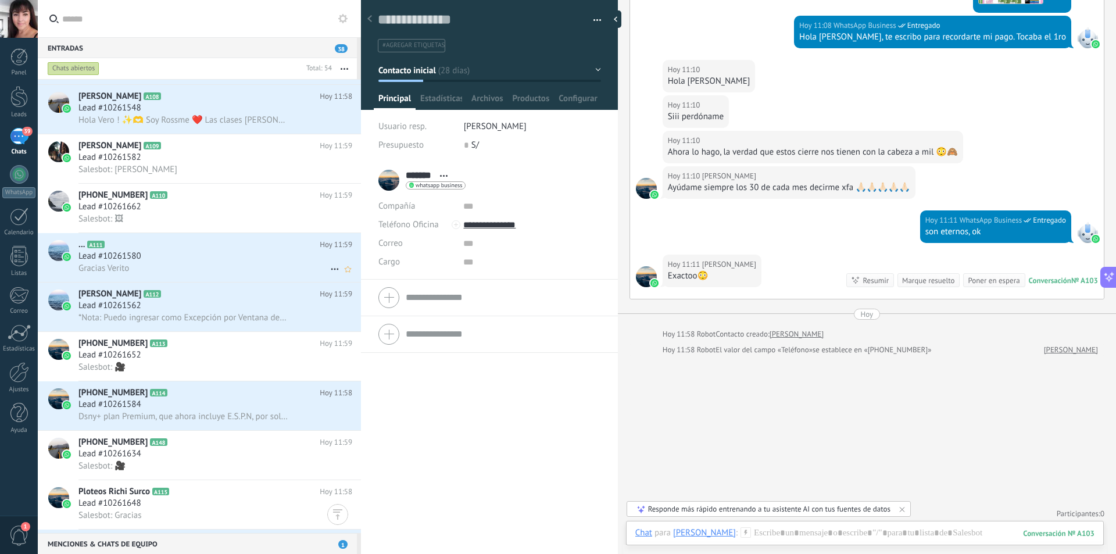
click at [187, 264] on div "Gracias Verito" at bounding box center [215, 268] width 274 height 12
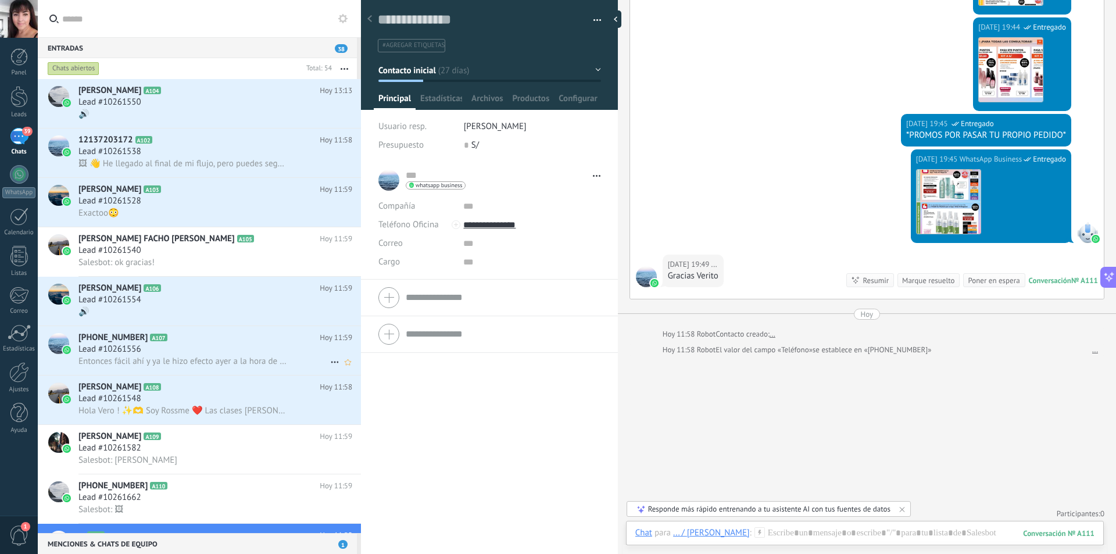
click at [194, 342] on h2 "+51924316781 A107" at bounding box center [198, 338] width 241 height 12
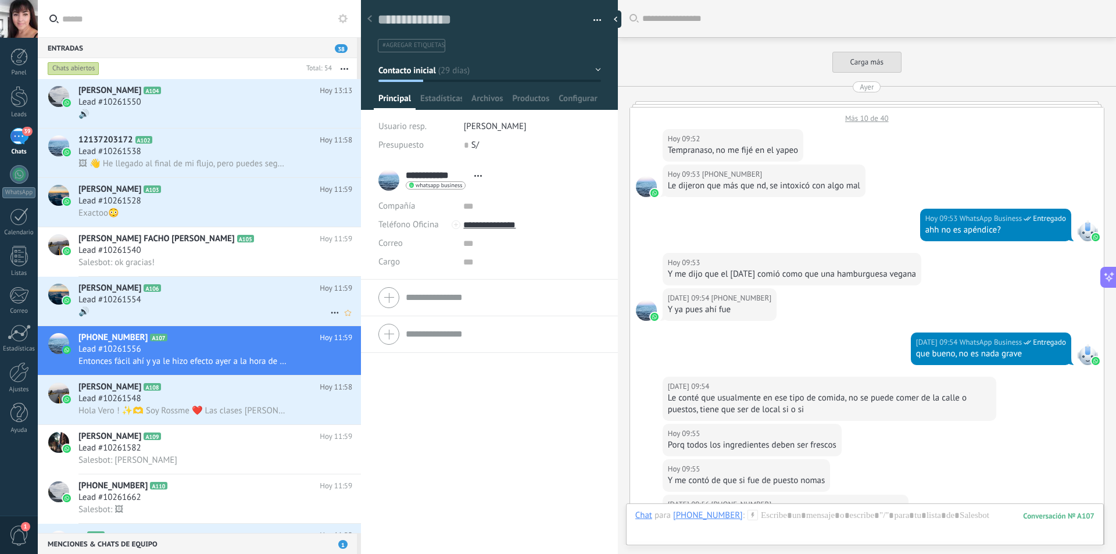
scroll to position [249, 0]
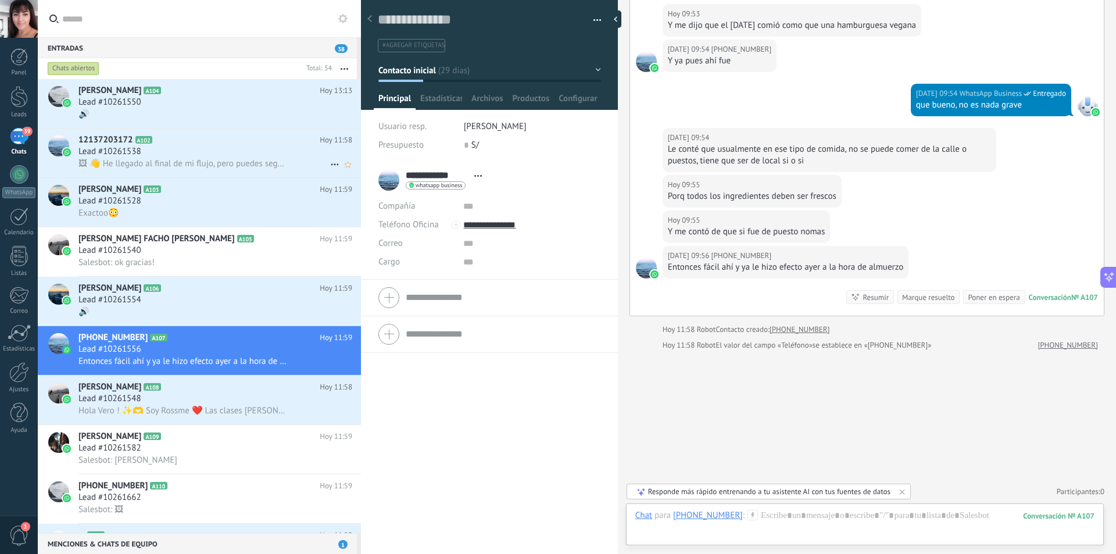
click at [238, 143] on h2 "12137203172 A102" at bounding box center [198, 140] width 241 height 12
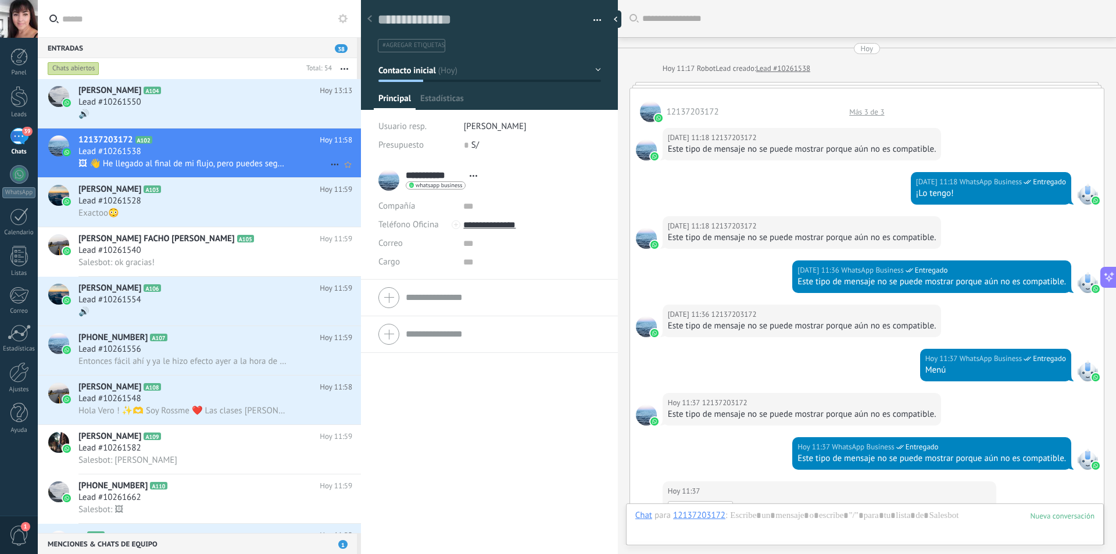
scroll to position [497, 0]
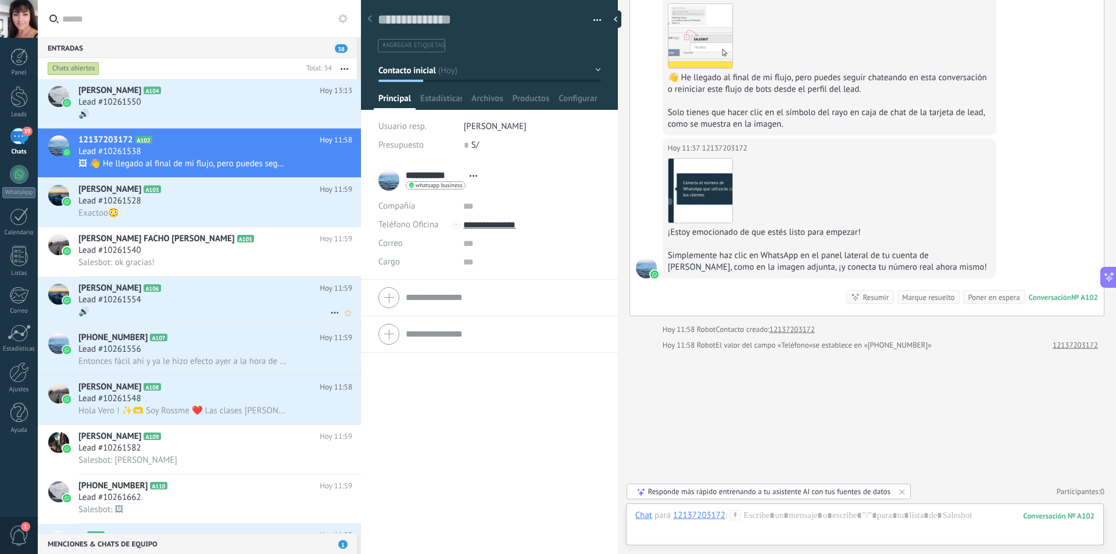
click at [225, 301] on div "Lead #10261554" at bounding box center [215, 300] width 274 height 12
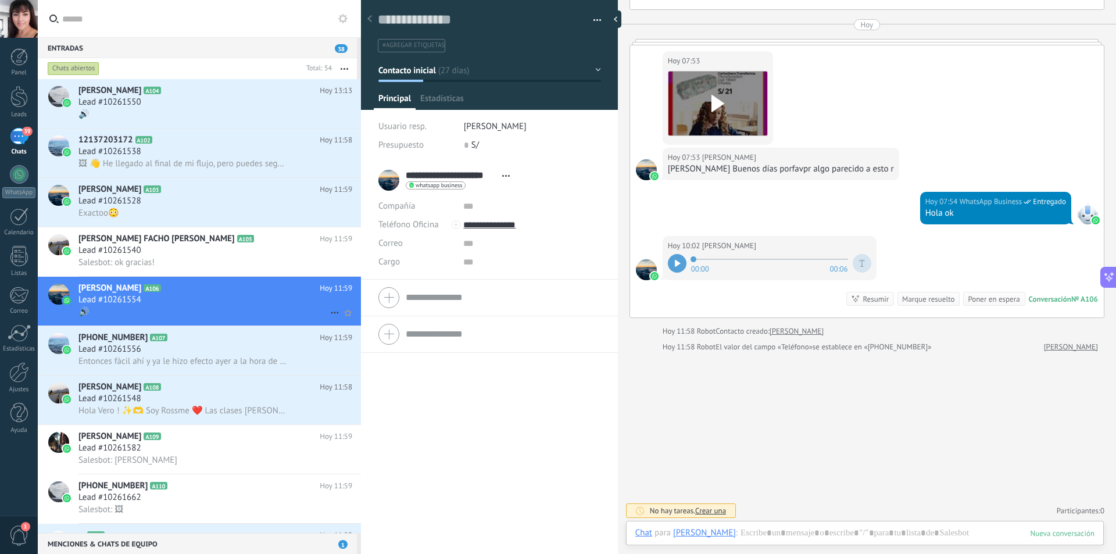
scroll to position [17, 0]
click at [216, 338] on h2 "+51924316781 A107" at bounding box center [198, 338] width 241 height 12
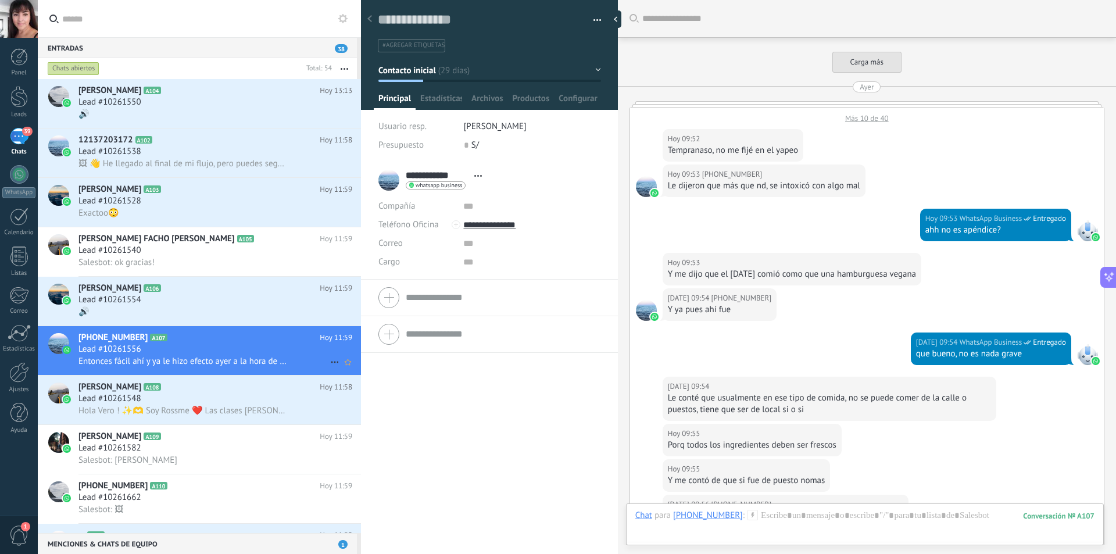
scroll to position [249, 0]
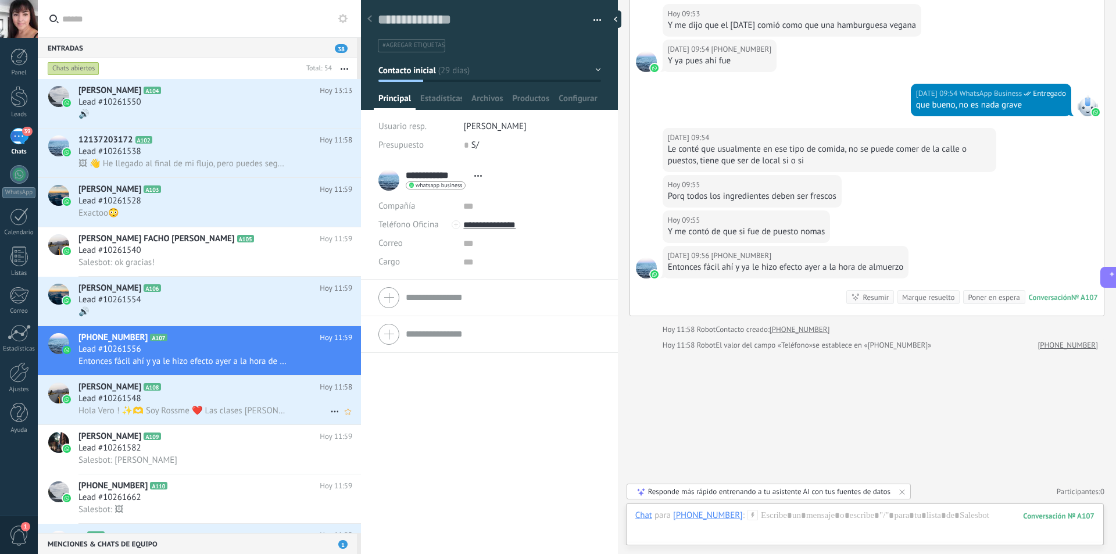
click at [198, 388] on h2 "[PERSON_NAME] A108" at bounding box center [198, 387] width 241 height 12
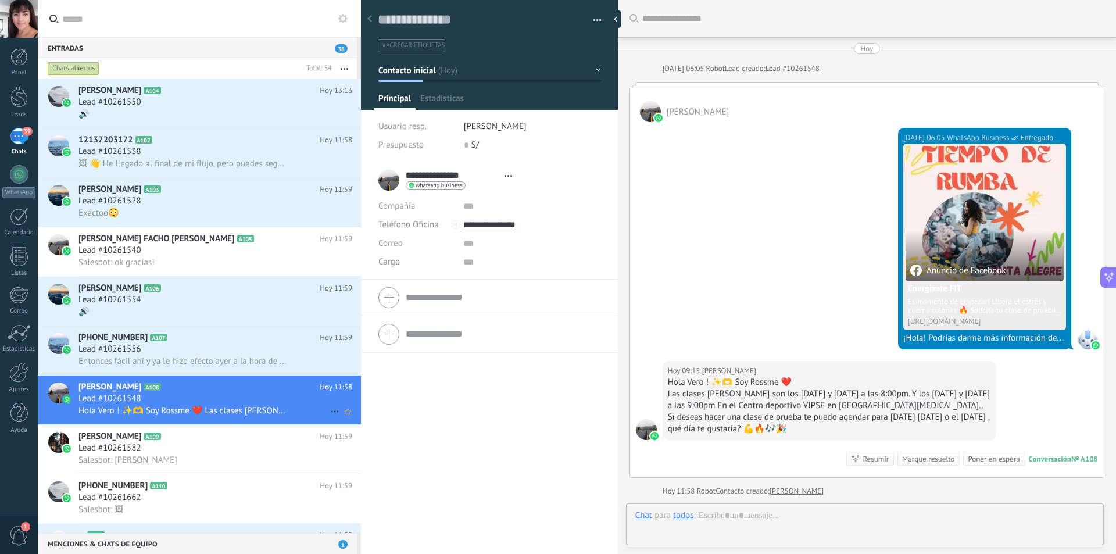
type textarea "**********"
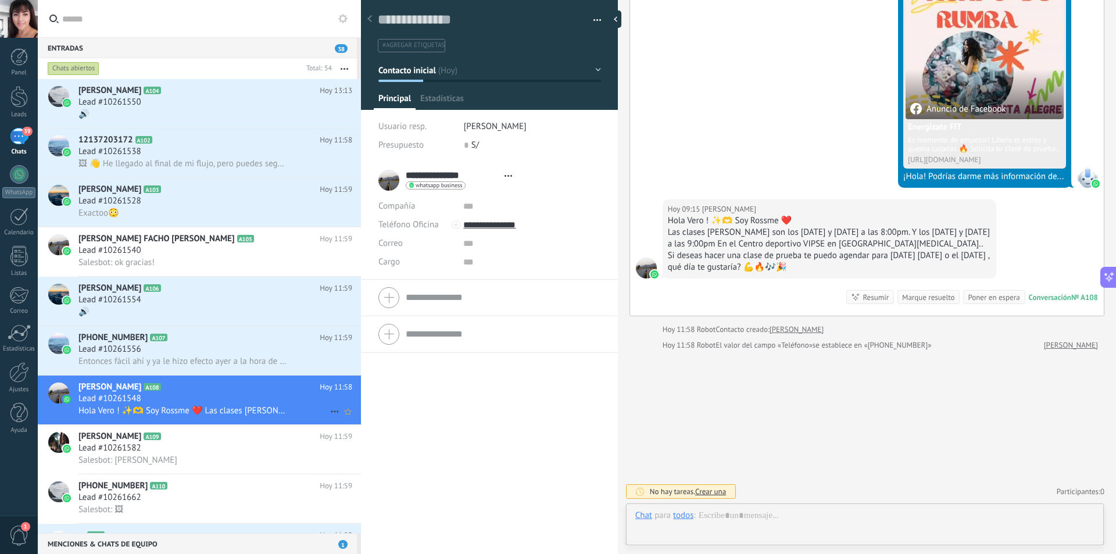
scroll to position [17, 0]
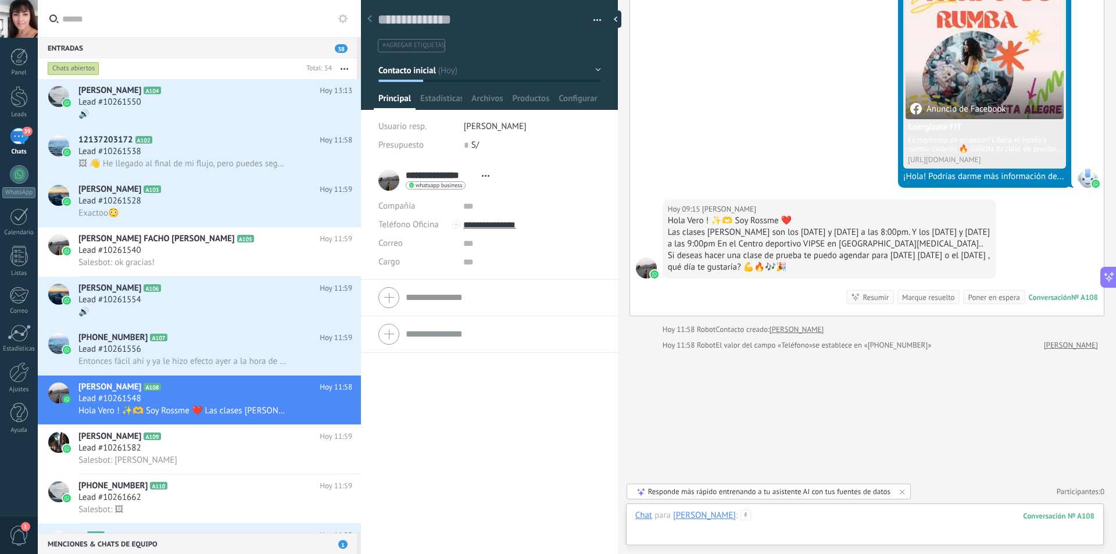
click at [981, 513] on div at bounding box center [864, 527] width 459 height 35
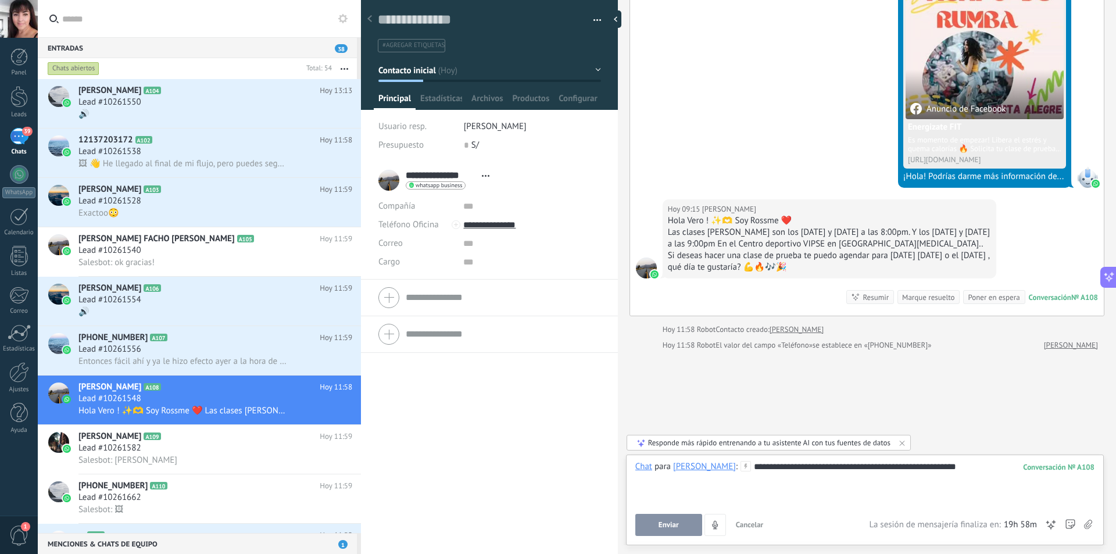
drag, startPoint x: 679, startPoint y: 525, endPoint x: 596, endPoint y: 390, distance: 158.6
click at [679, 525] on button "Enviar" at bounding box center [668, 525] width 67 height 22
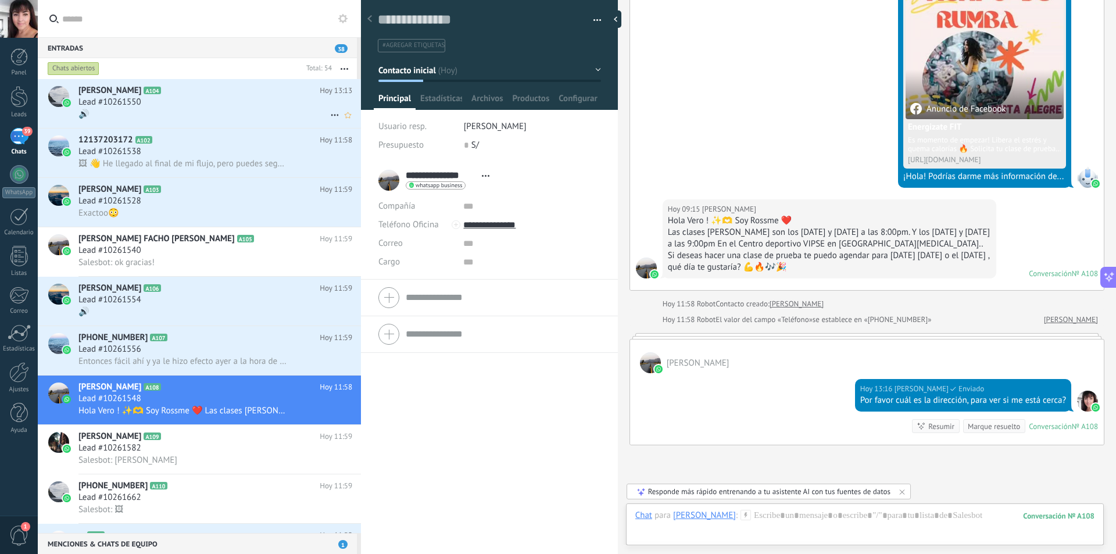
scroll to position [128, 0]
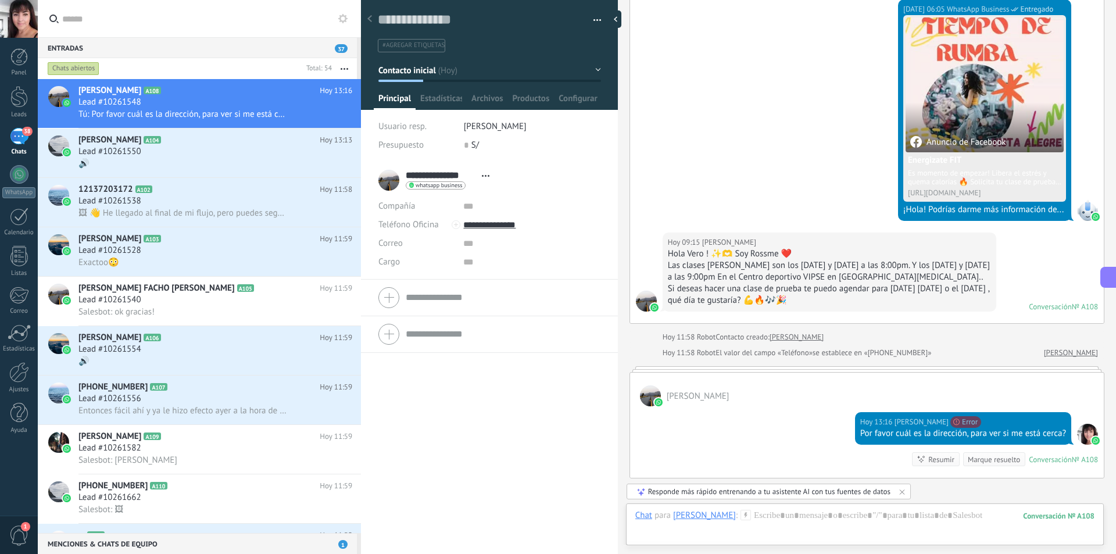
click at [30, 146] on link "38 Chats" at bounding box center [19, 142] width 38 height 28
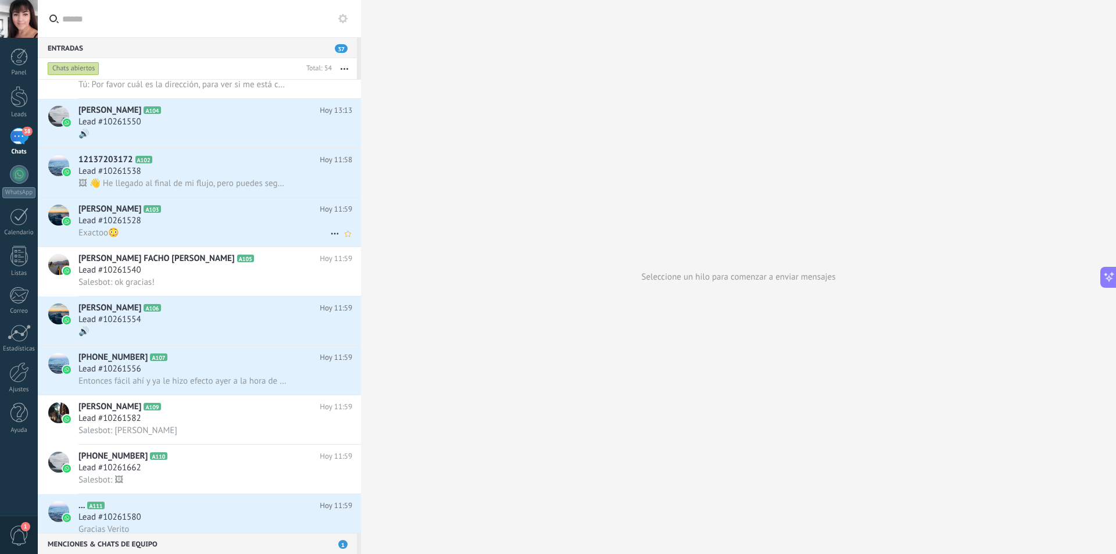
scroll to position [59, 0]
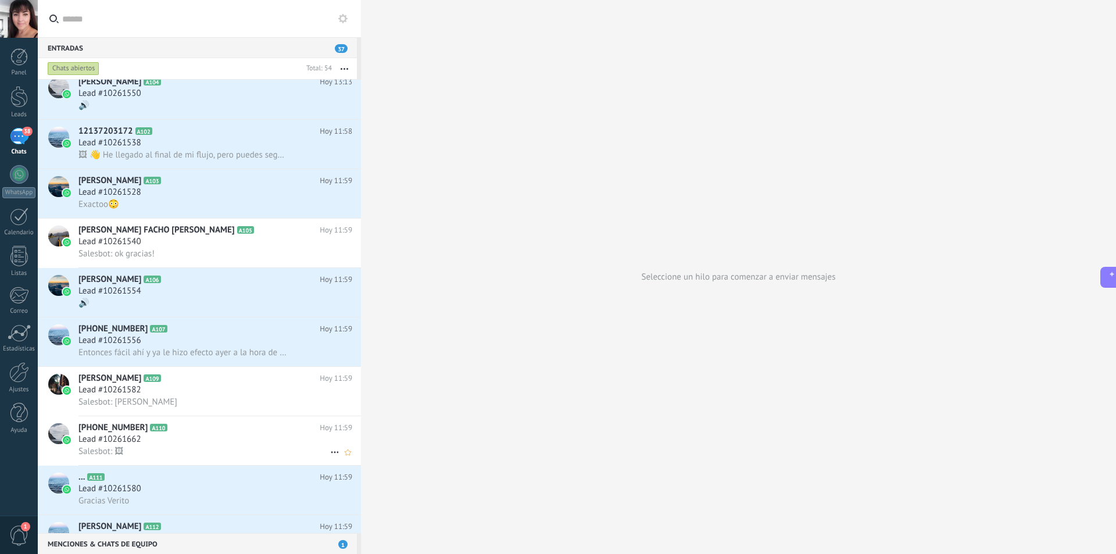
click at [208, 438] on div "Lead #10261662" at bounding box center [215, 440] width 274 height 12
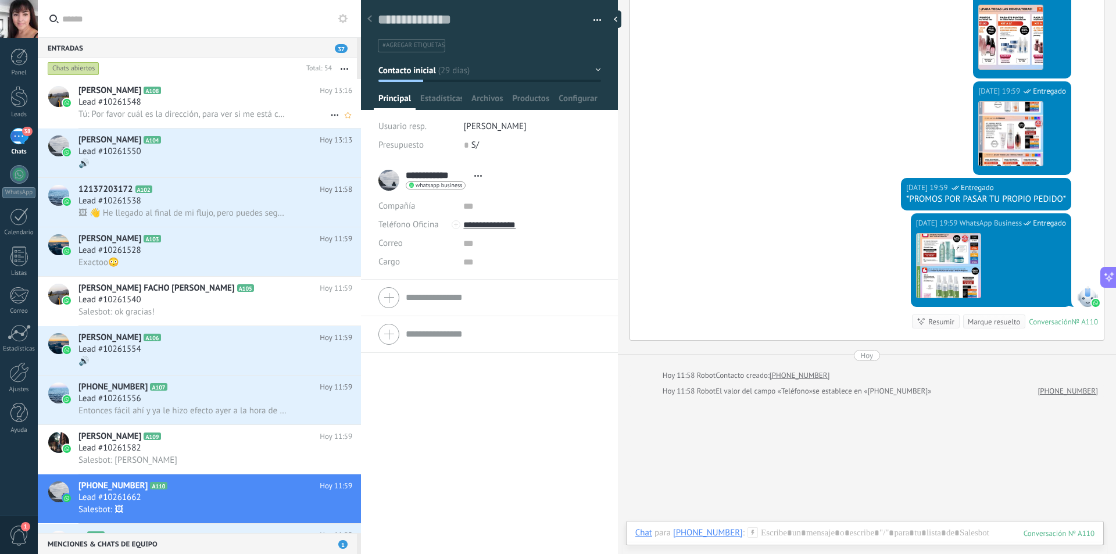
click at [229, 97] on div "Lead #10261548" at bounding box center [215, 102] width 274 height 12
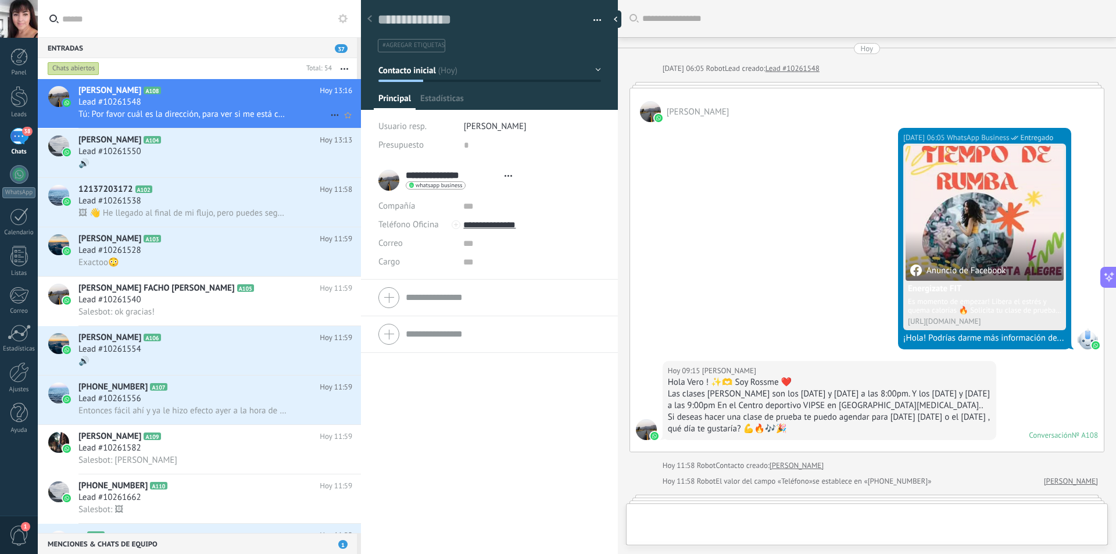
scroll to position [256, 0]
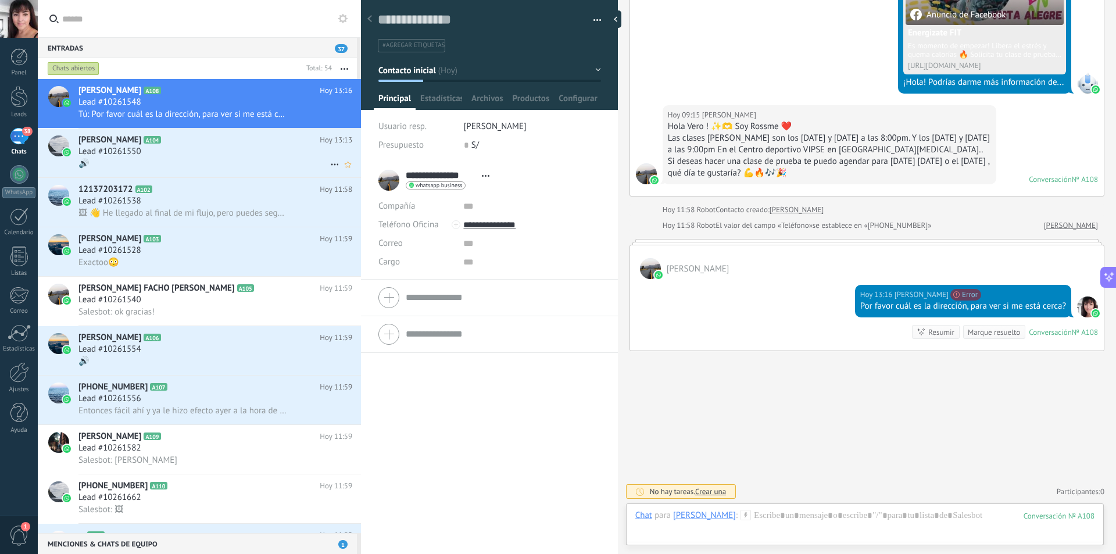
click at [219, 144] on h2 "Danny Villanueva A104" at bounding box center [198, 140] width 241 height 12
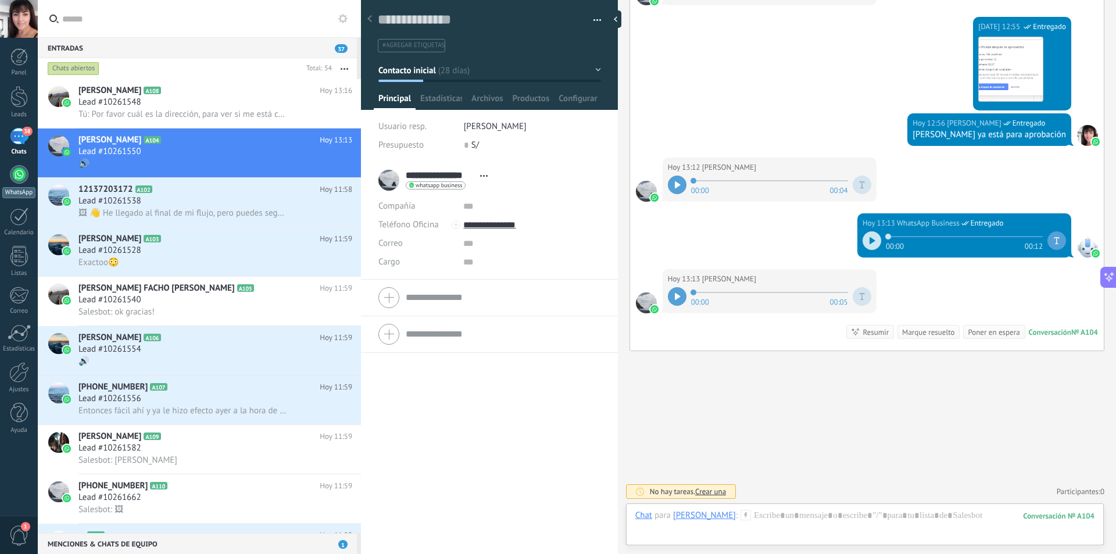
scroll to position [17, 0]
click at [15, 174] on div at bounding box center [19, 174] width 19 height 19
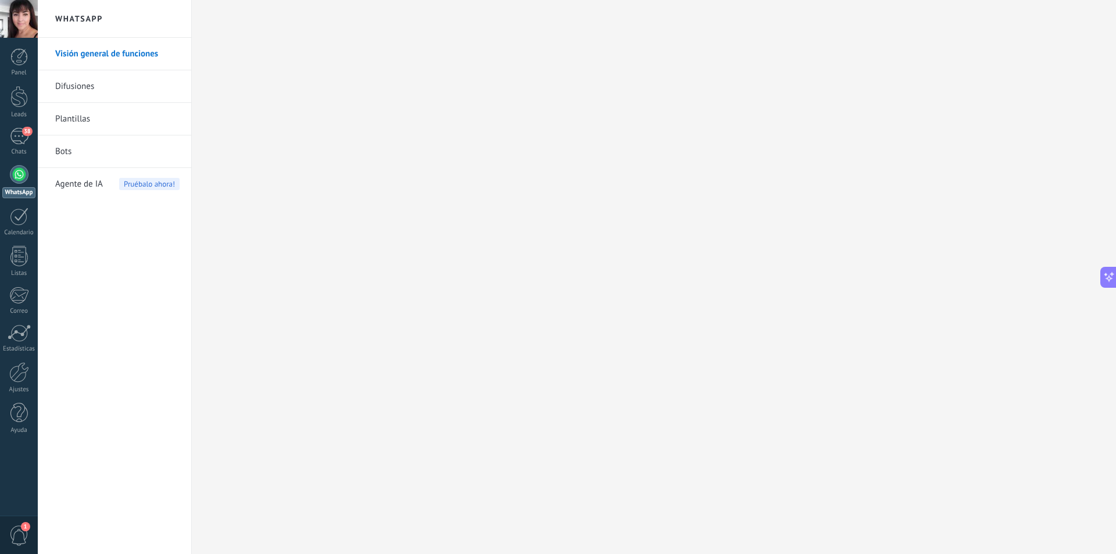
click at [78, 84] on link "Difusiones" at bounding box center [117, 86] width 124 height 33
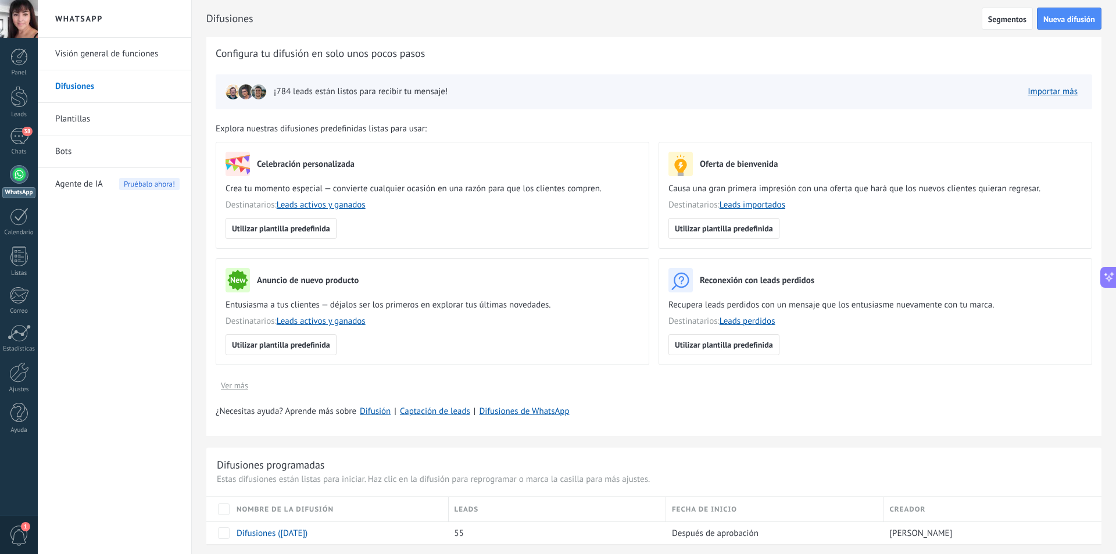
click at [80, 184] on span "Agente de IA" at bounding box center [79, 184] width 48 height 33
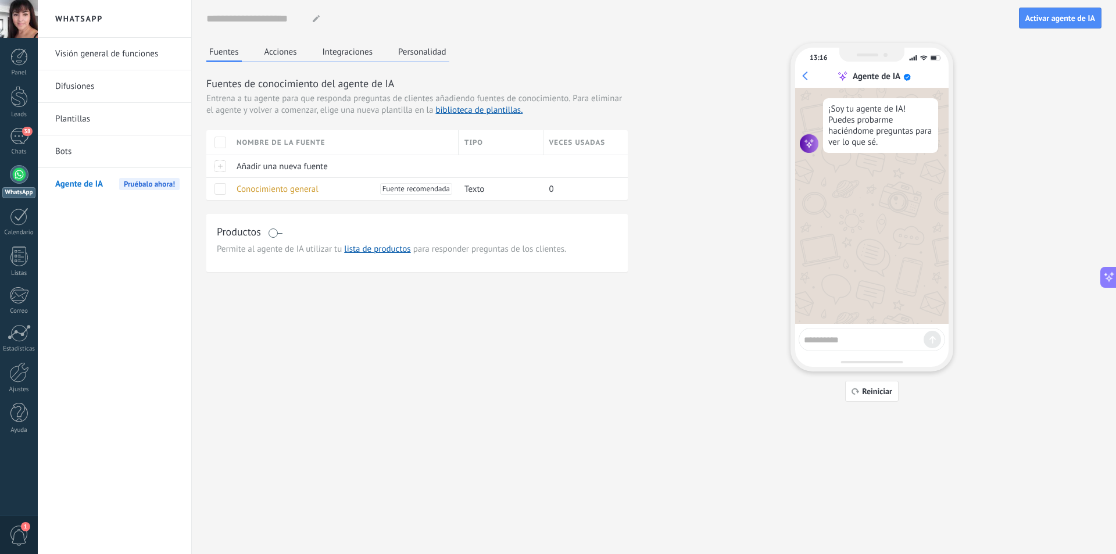
click at [100, 46] on link "Visión general de funciones" at bounding box center [117, 54] width 124 height 33
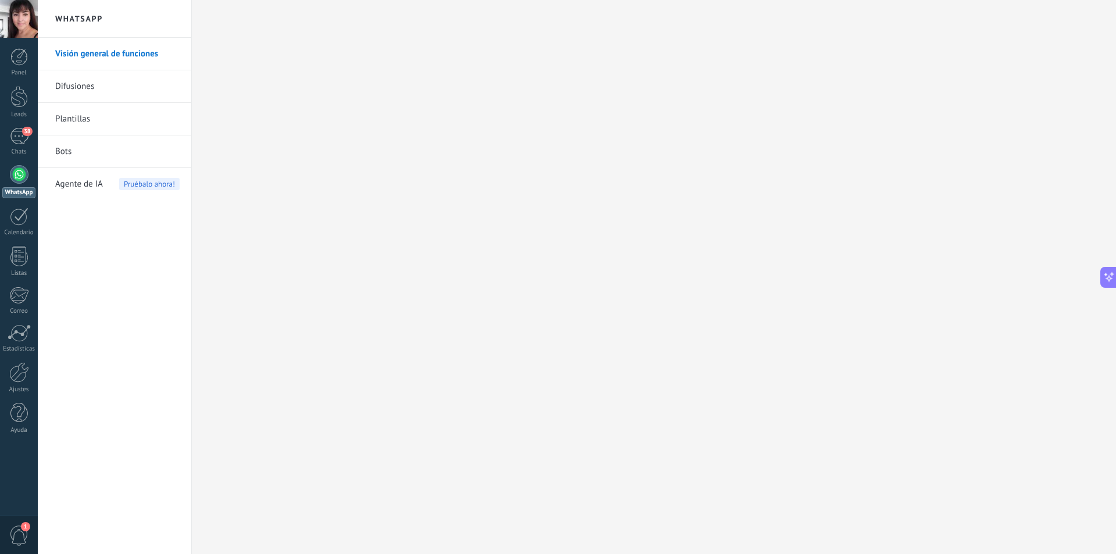
click at [63, 258] on div "Visión general de funciones Difusiones Plantillas Bots Agente de IA Pruébalo ah…" at bounding box center [114, 296] width 153 height 516
click at [49, 214] on div "Visión general de funciones Difusiones Plantillas Bots Agente de IA Pruébalo ah…" at bounding box center [114, 296] width 153 height 516
click at [20, 145] on link "38 Chats" at bounding box center [19, 142] width 38 height 28
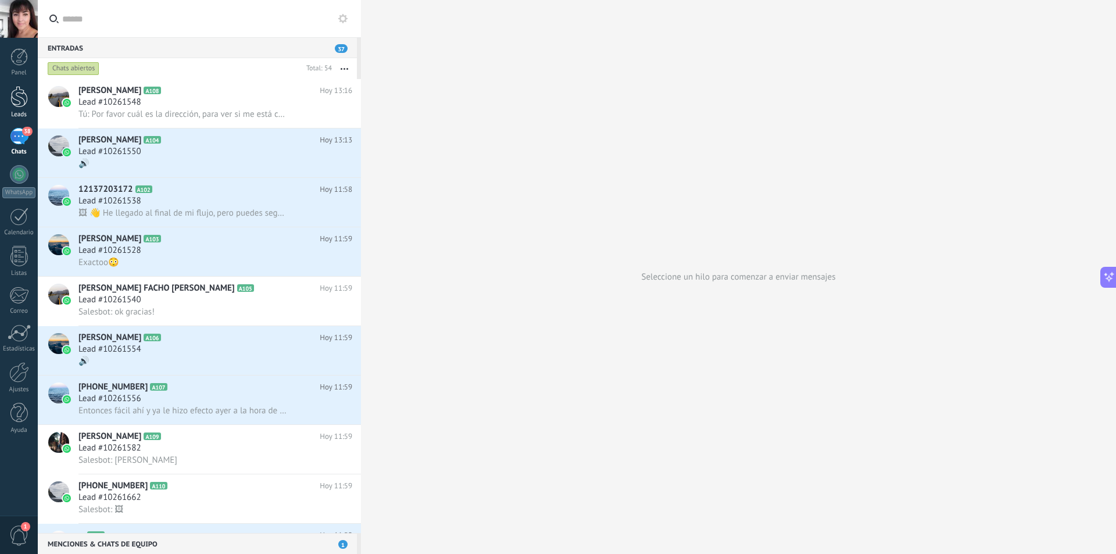
click at [20, 113] on div "Leads" at bounding box center [19, 115] width 34 height 8
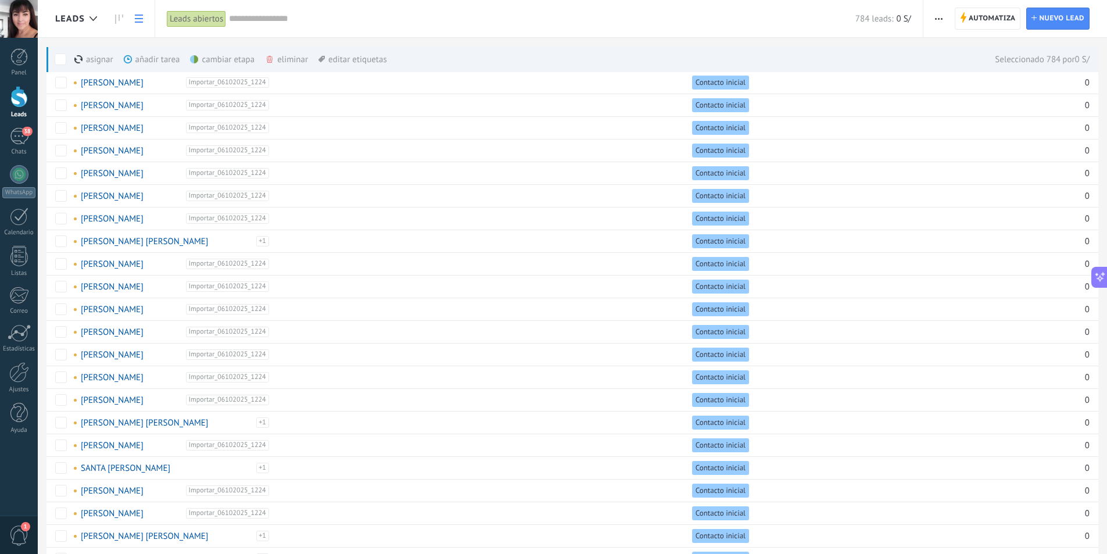
click at [379, 12] on div "784 leads: 0 S/" at bounding box center [570, 18] width 682 height 37
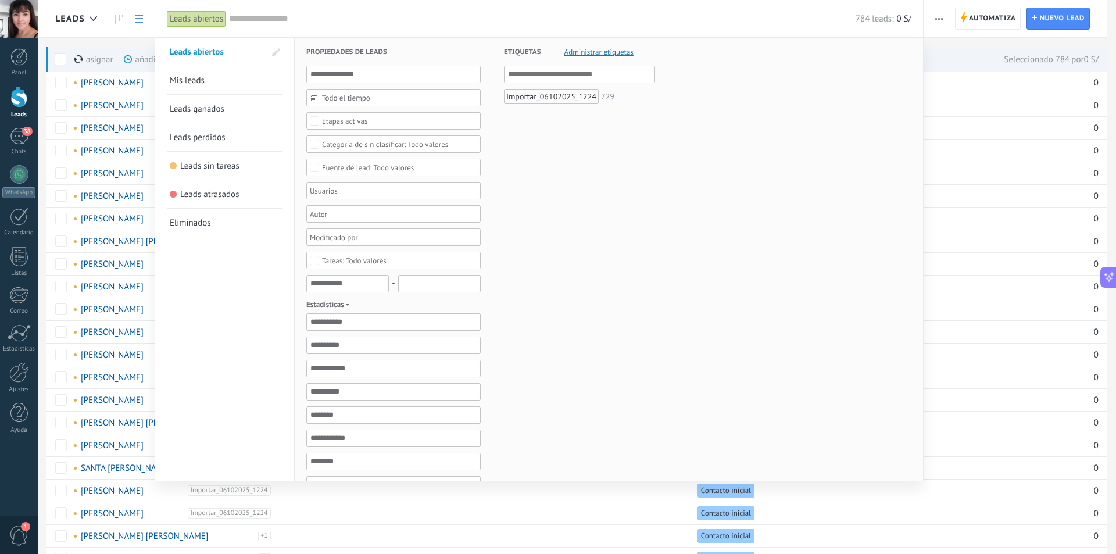
click at [556, 99] on div "Importar_06102025_1224" at bounding box center [551, 96] width 95 height 15
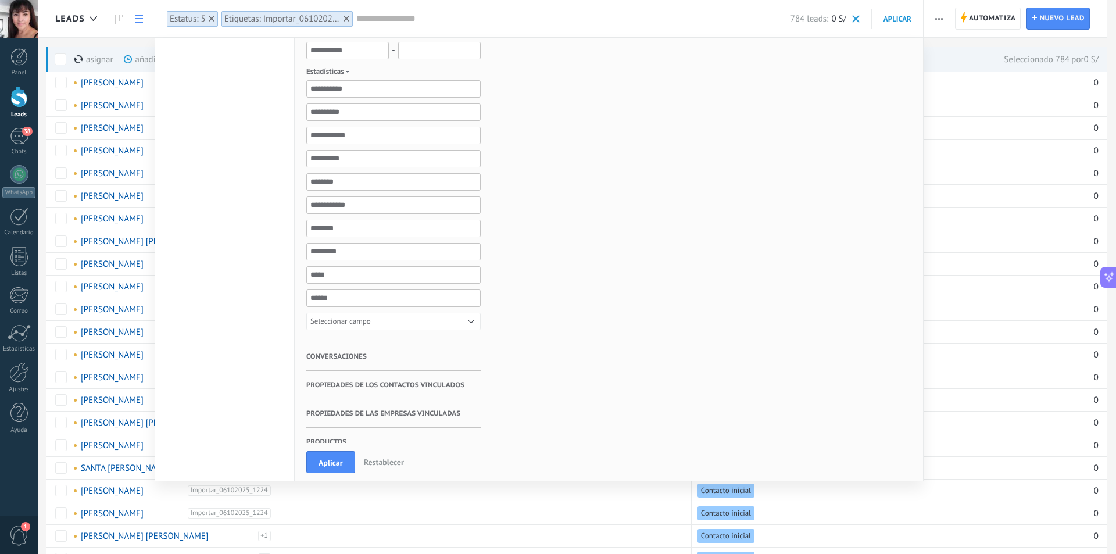
scroll to position [246, 0]
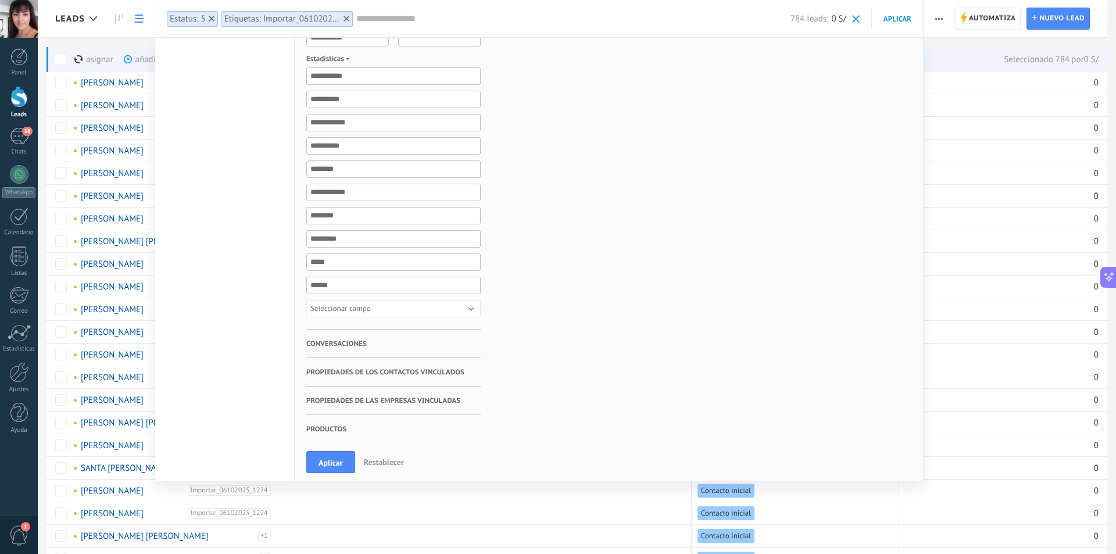
click at [377, 340] on h3 "Conversaciones" at bounding box center [393, 344] width 174 height 28
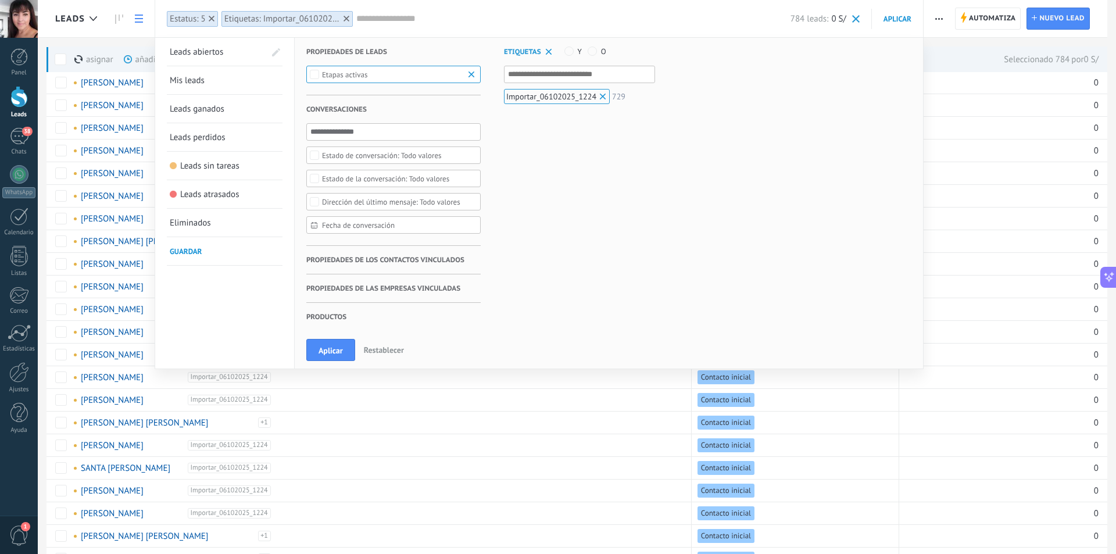
click at [590, 172] on div "Etiquetas Administrar etiquetas Y O Importar_06102025_1224 729" at bounding box center [568, 189] width 174 height 302
click at [940, 31] on div at bounding box center [558, 277] width 1116 height 554
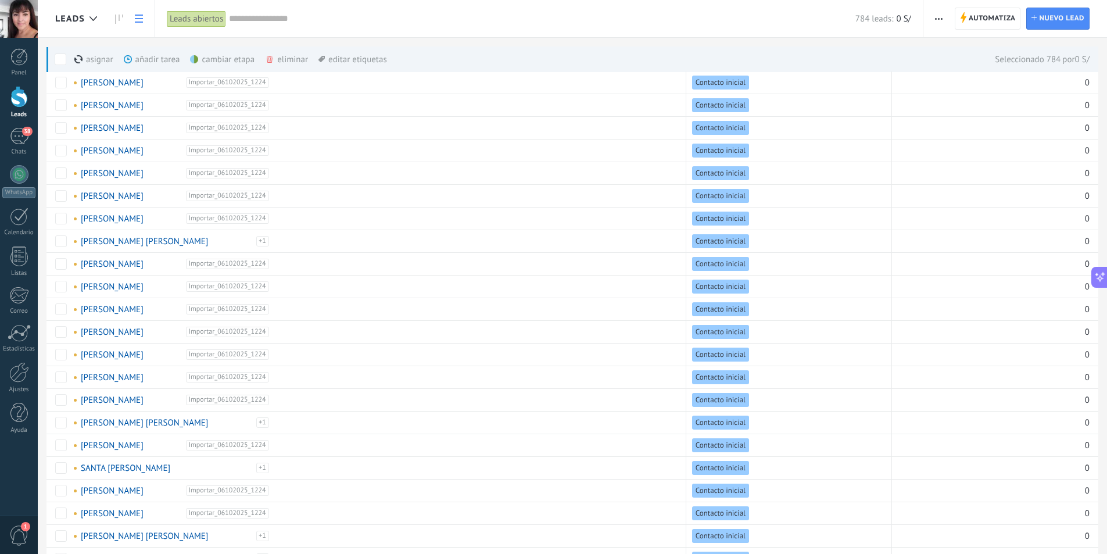
click at [17, 98] on div at bounding box center [18, 97] width 17 height 22
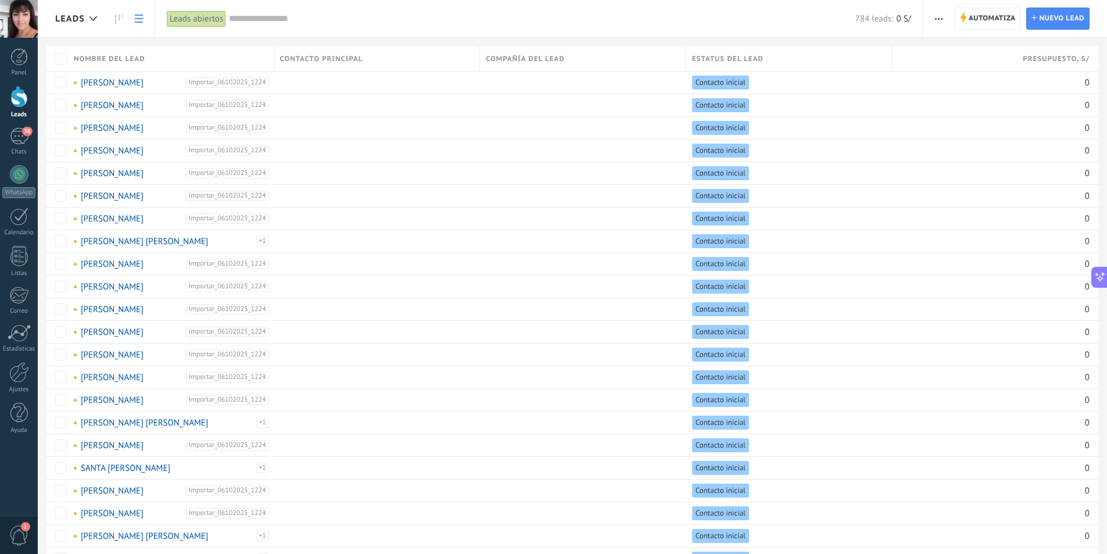
click at [23, 533] on span "1" at bounding box center [19, 535] width 20 height 20
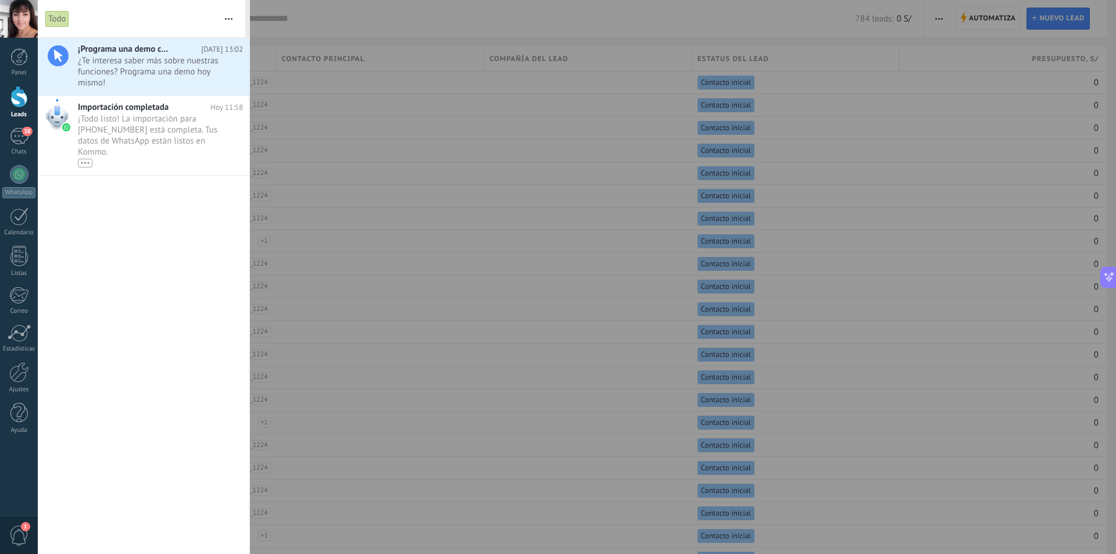
click at [163, 187] on div "¡Programa una demo con un experto! Hoy 13:02 ¿Te interesa saber más sobre nuest…" at bounding box center [144, 296] width 212 height 516
click at [167, 82] on span "¿Te interesa saber más sobre nuestras funciones? Programa una demo hoy mismo! •…" at bounding box center [149, 71] width 143 height 33
click at [71, 313] on div "¡Programa una demo con un experto! Hoy 13:02 ¿Te interesa saber más sobre nuest…" at bounding box center [144, 296] width 212 height 516
click at [23, 69] on div "Panel" at bounding box center [19, 73] width 34 height 8
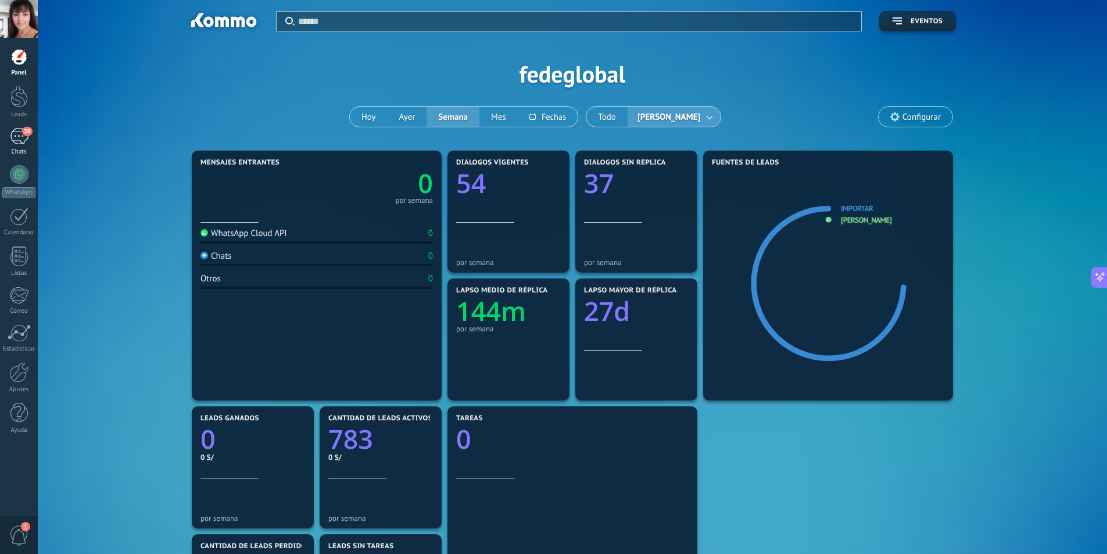
click at [20, 145] on link "38 Chats" at bounding box center [19, 142] width 38 height 28
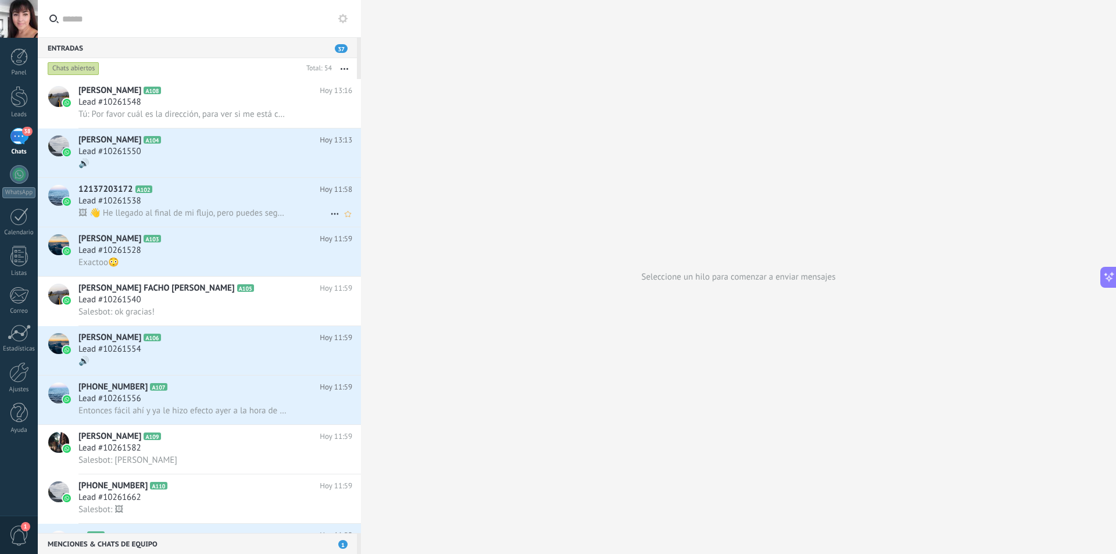
click at [195, 197] on div "Lead #10261538" at bounding box center [215, 201] width 274 height 12
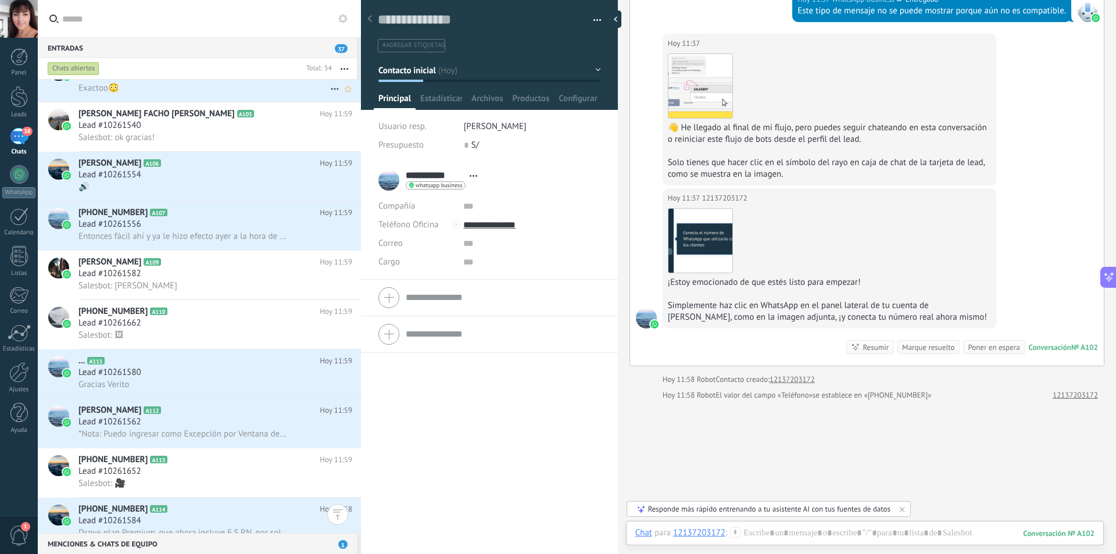
scroll to position [291, 0]
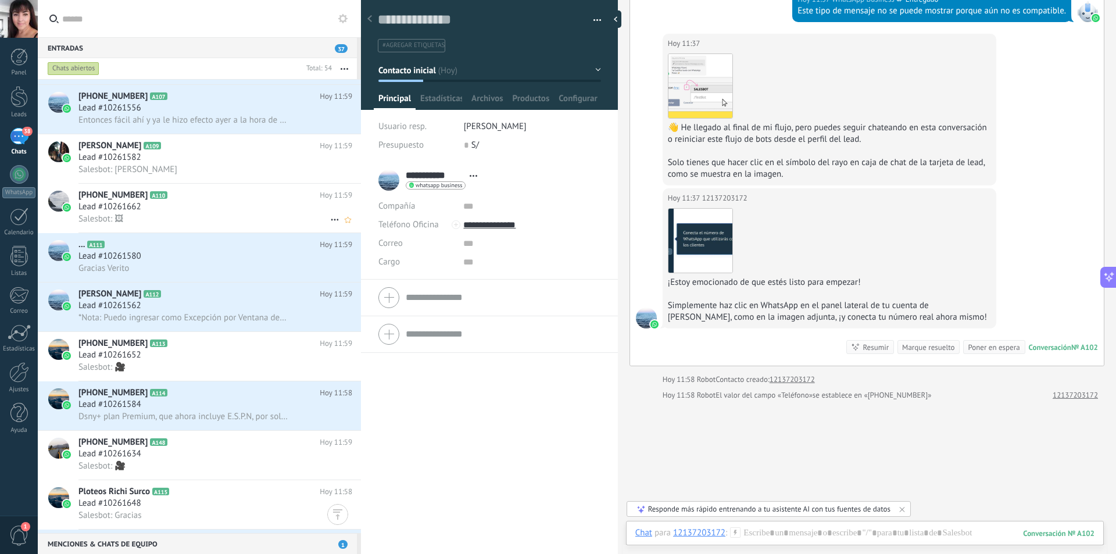
click at [191, 209] on div "Lead #10261662" at bounding box center [215, 207] width 274 height 12
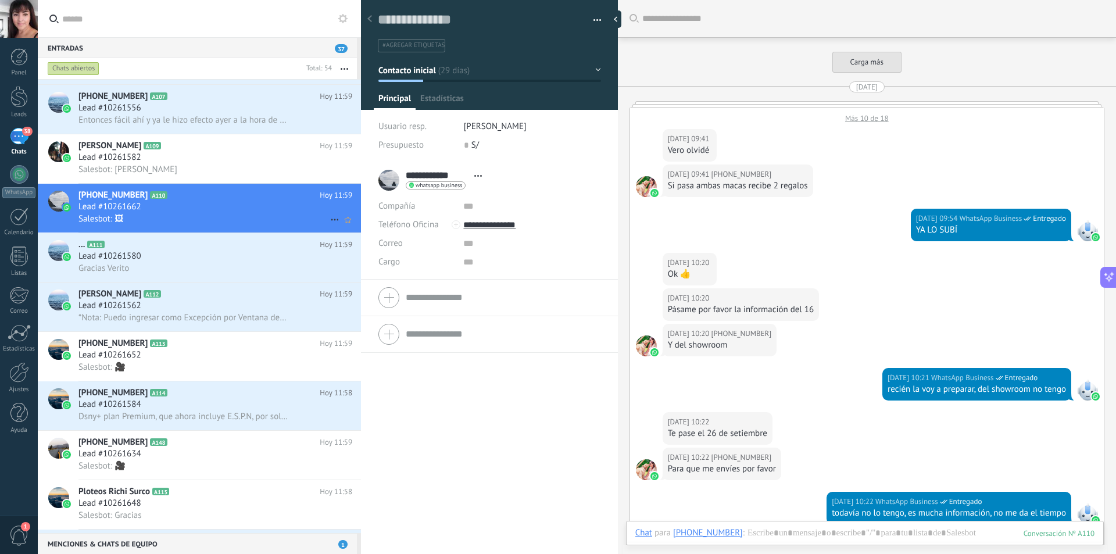
scroll to position [17, 0]
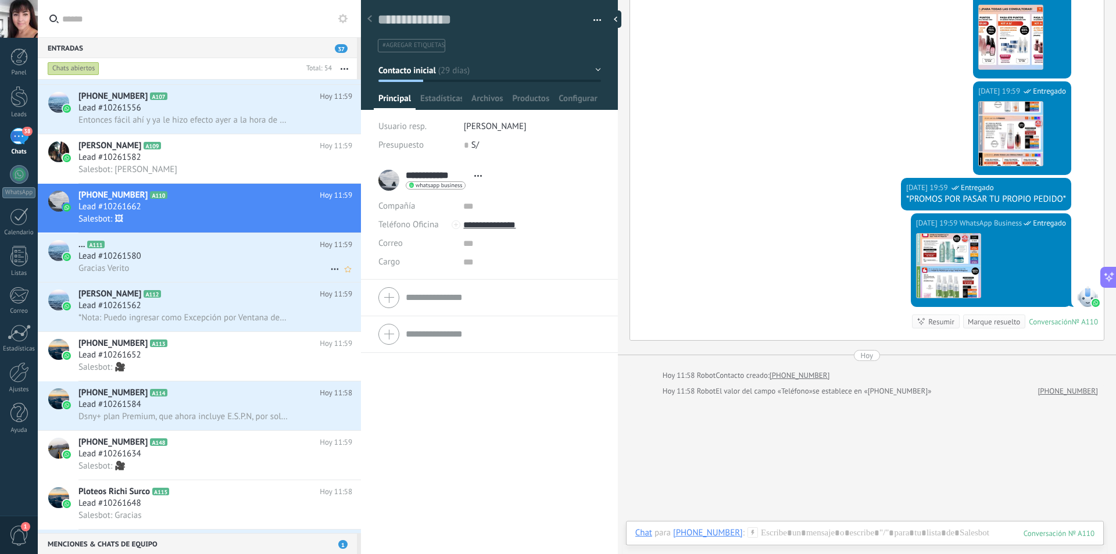
click at [184, 259] on div "Lead #10261580" at bounding box center [215, 256] width 274 height 12
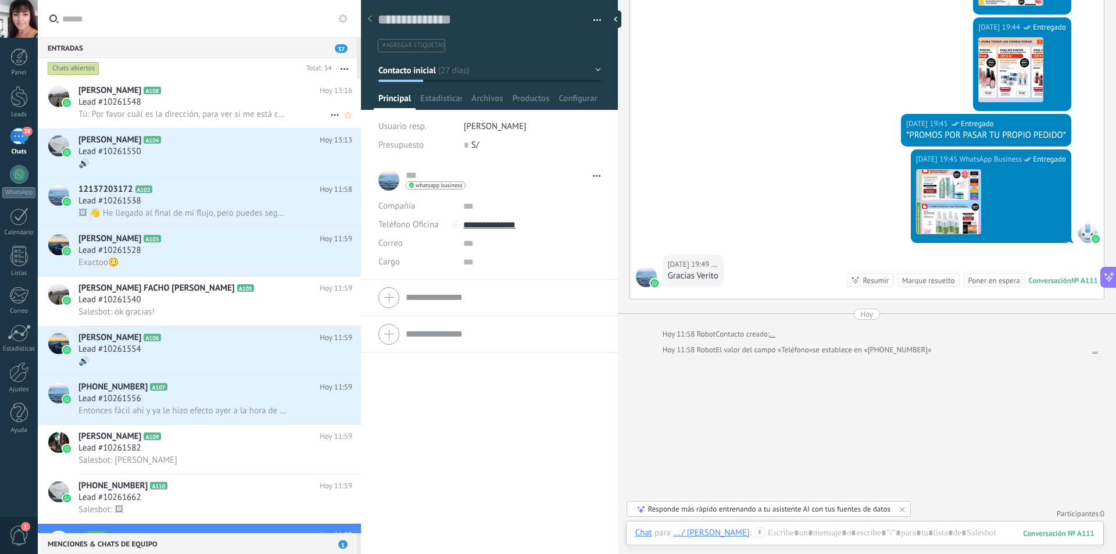
click at [185, 96] on div "Lead #10261548" at bounding box center [215, 102] width 274 height 12
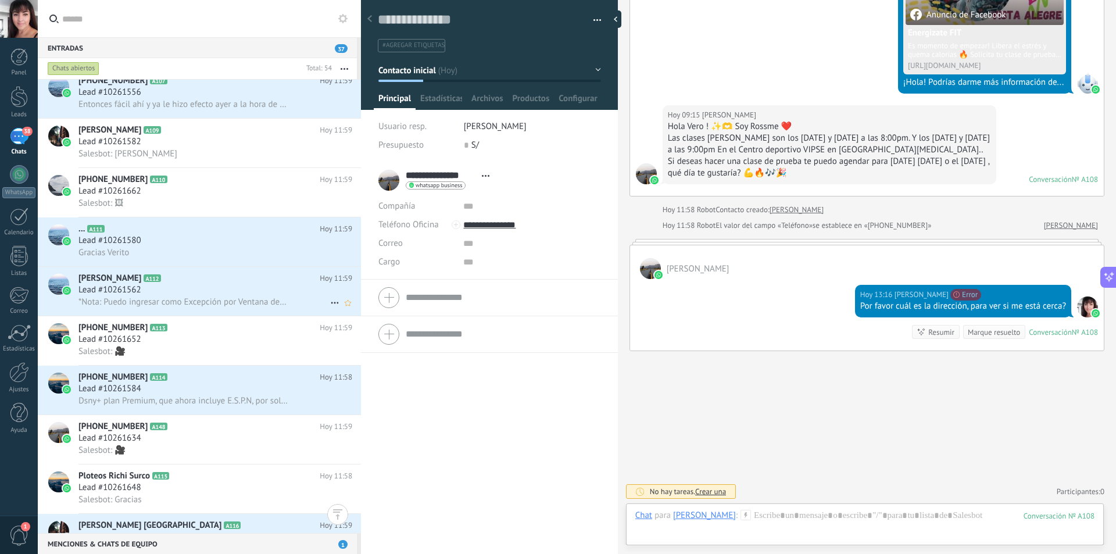
scroll to position [349, 0]
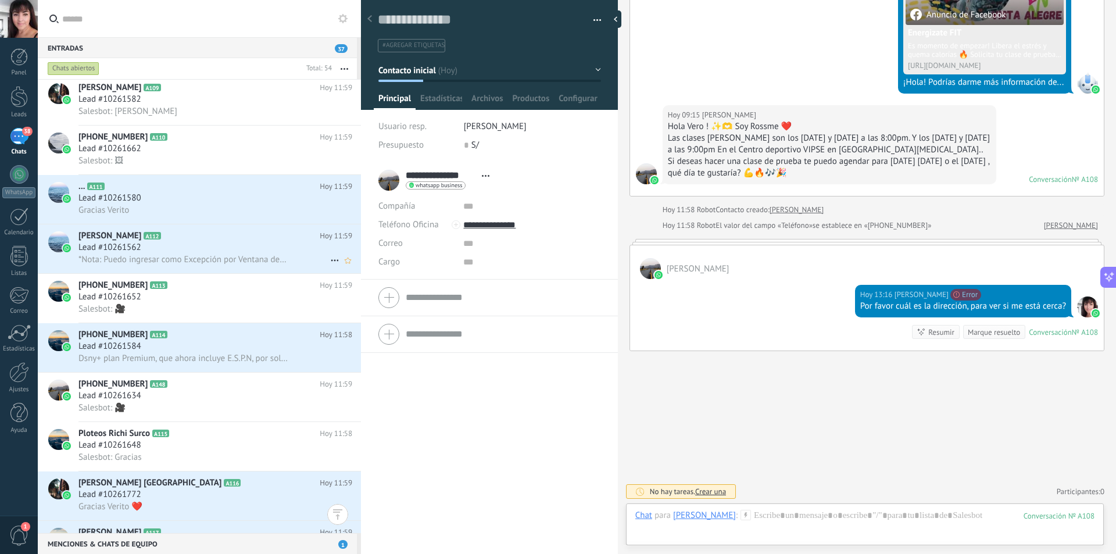
click at [246, 233] on h2 "Teresa A112" at bounding box center [198, 236] width 241 height 12
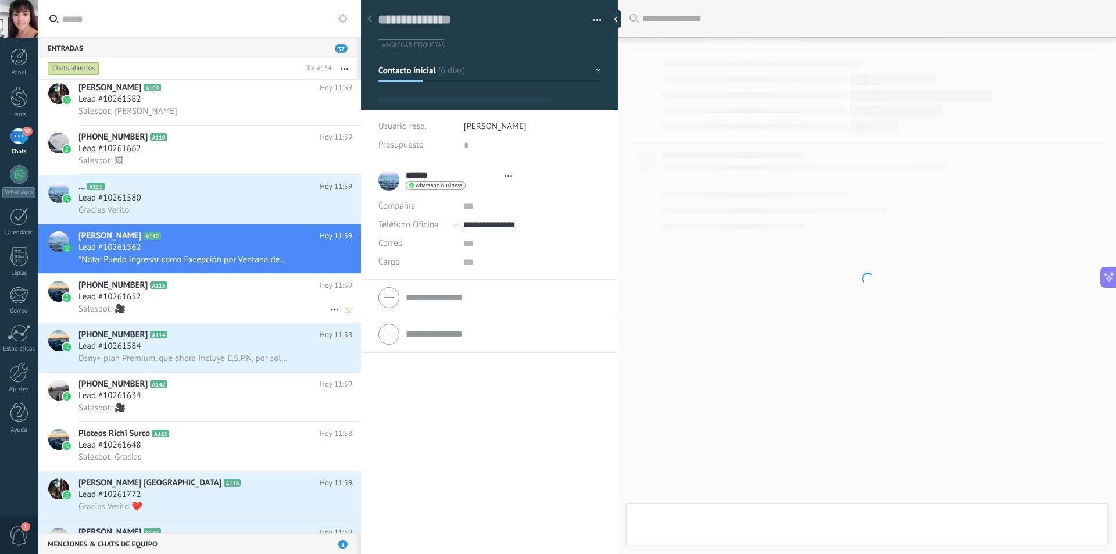
click at [239, 303] on div "Salesbot: 🎥" at bounding box center [215, 309] width 274 height 12
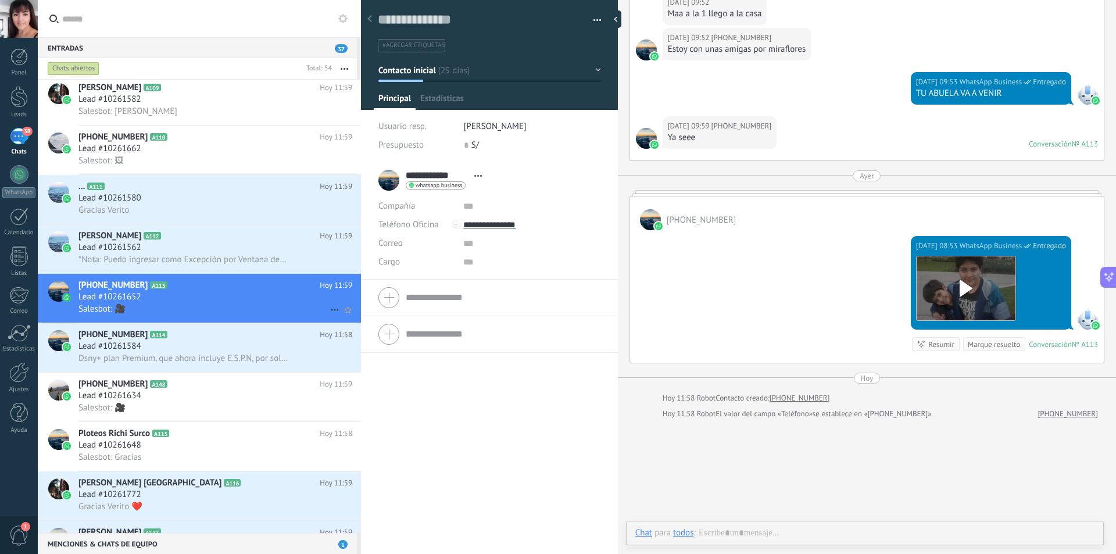
scroll to position [17, 0]
click at [203, 341] on div "Lead #10261584" at bounding box center [215, 347] width 274 height 12
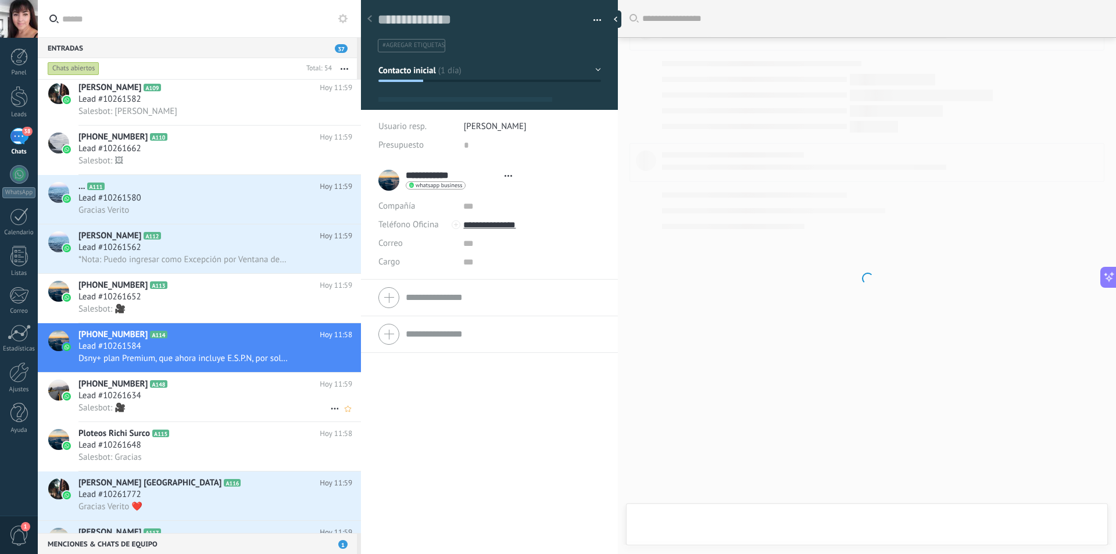
scroll to position [17, 0]
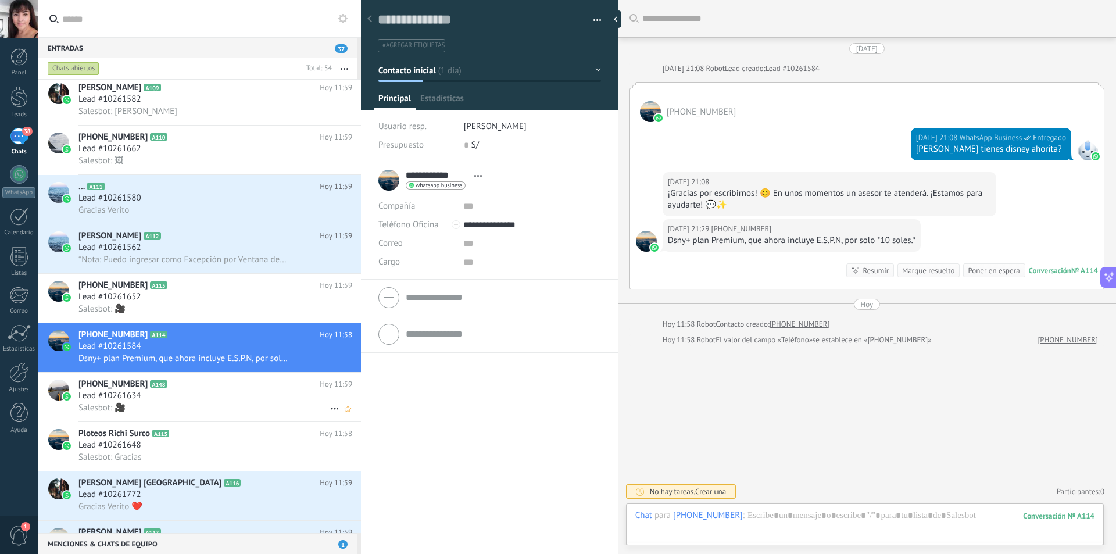
click at [196, 387] on h2 "+51934386920 A148" at bounding box center [198, 384] width 241 height 12
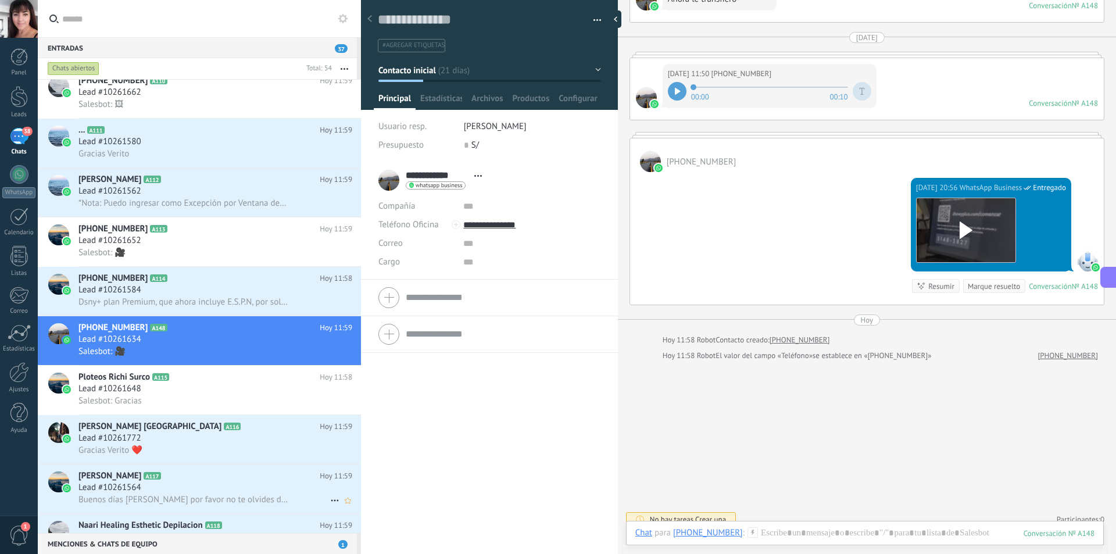
scroll to position [582, 0]
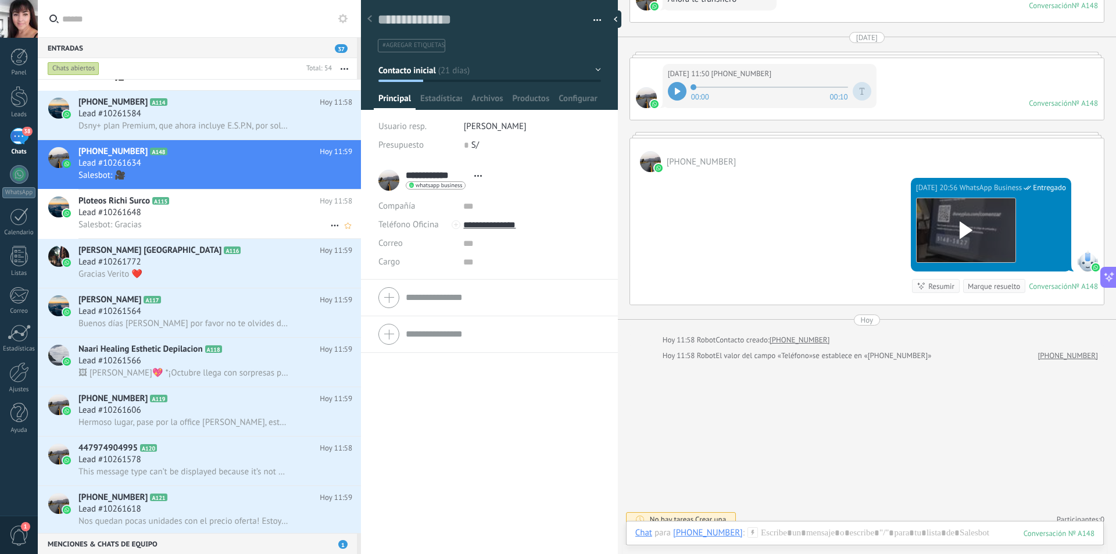
click at [212, 213] on div "Lead #10261648" at bounding box center [215, 213] width 274 height 12
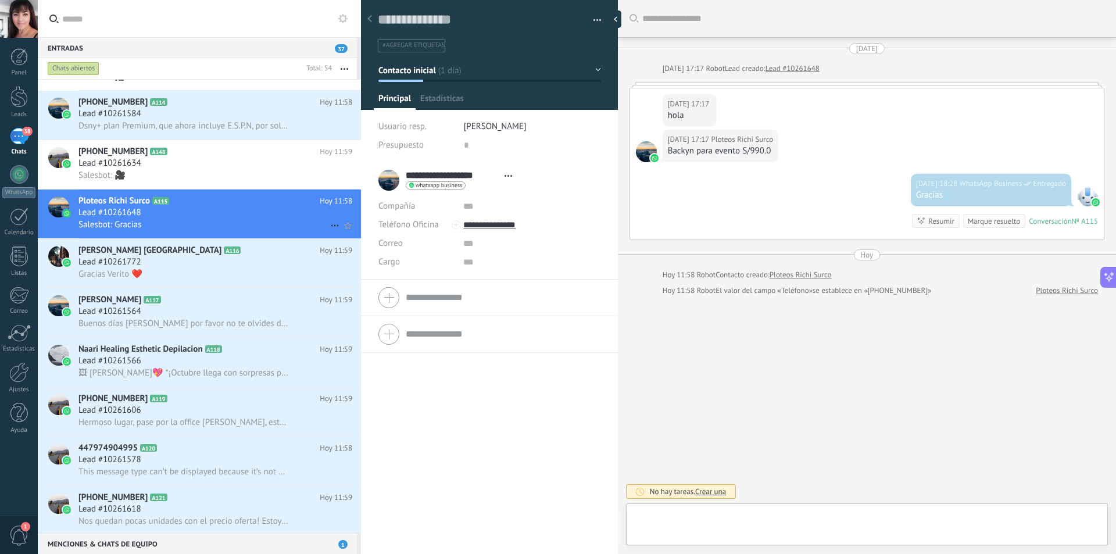
type textarea "**********"
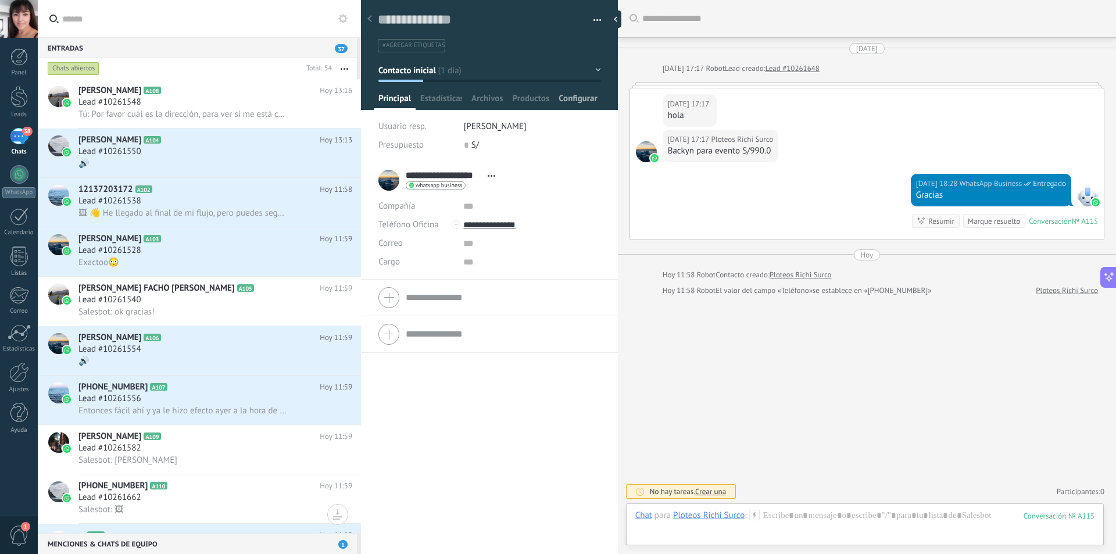
click at [574, 100] on span "Configurar" at bounding box center [577, 101] width 38 height 17
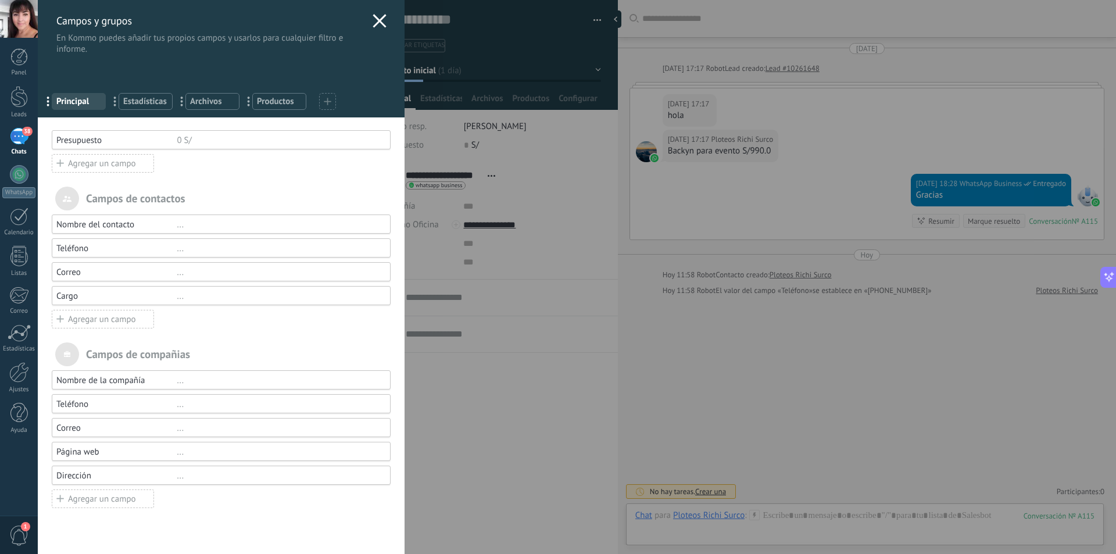
click at [373, 15] on icon at bounding box center [380, 21] width 14 height 14
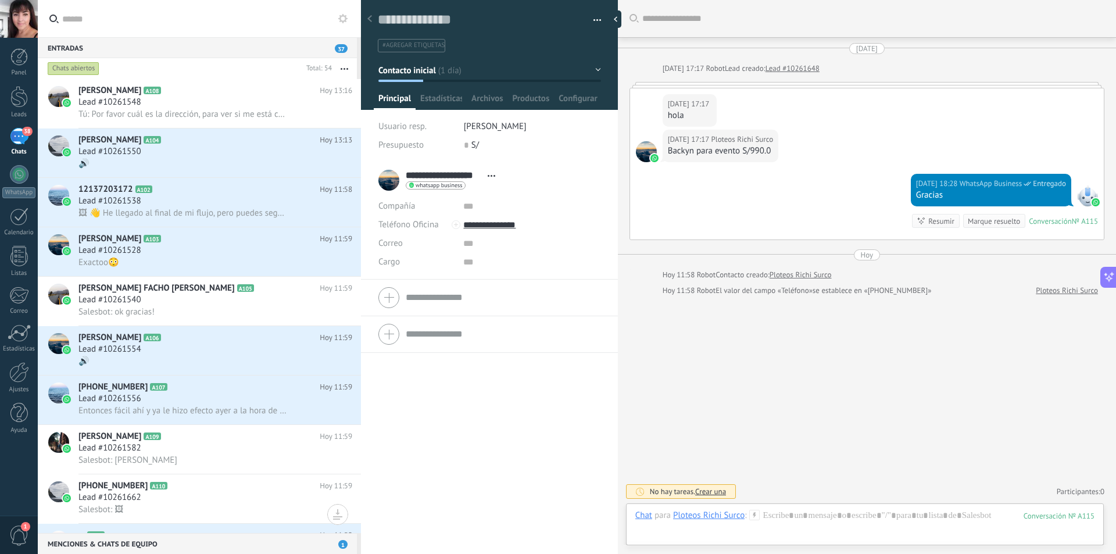
click at [53, 17] on icon at bounding box center [53, 19] width 9 height 9
click at [62, 17] on input "text" at bounding box center [205, 18] width 287 height 37
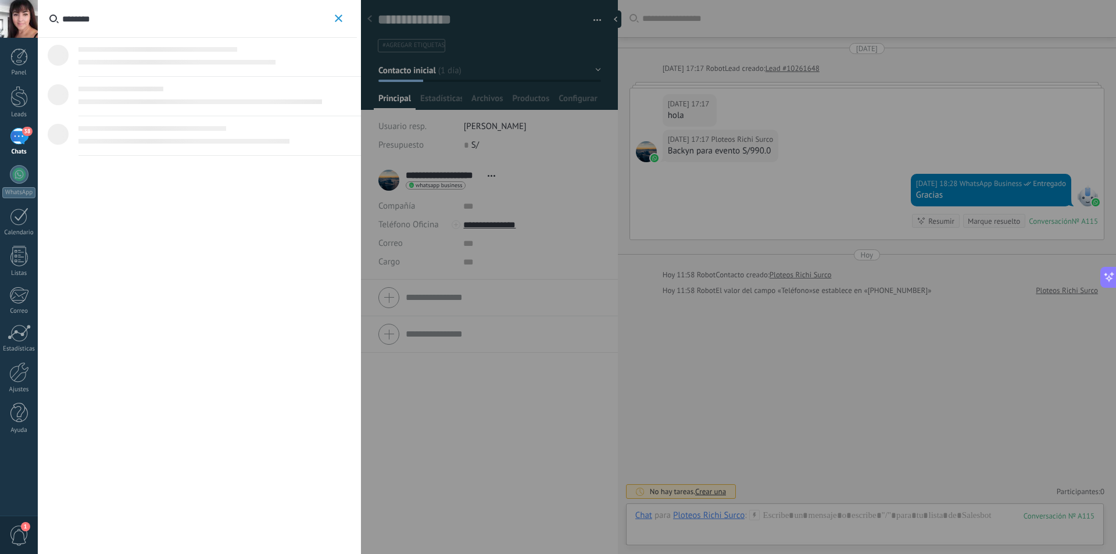
type input "********"
click at [237, 93] on span "... uidación ya está en bitacora c14" at bounding box center [204, 94] width 252 height 12
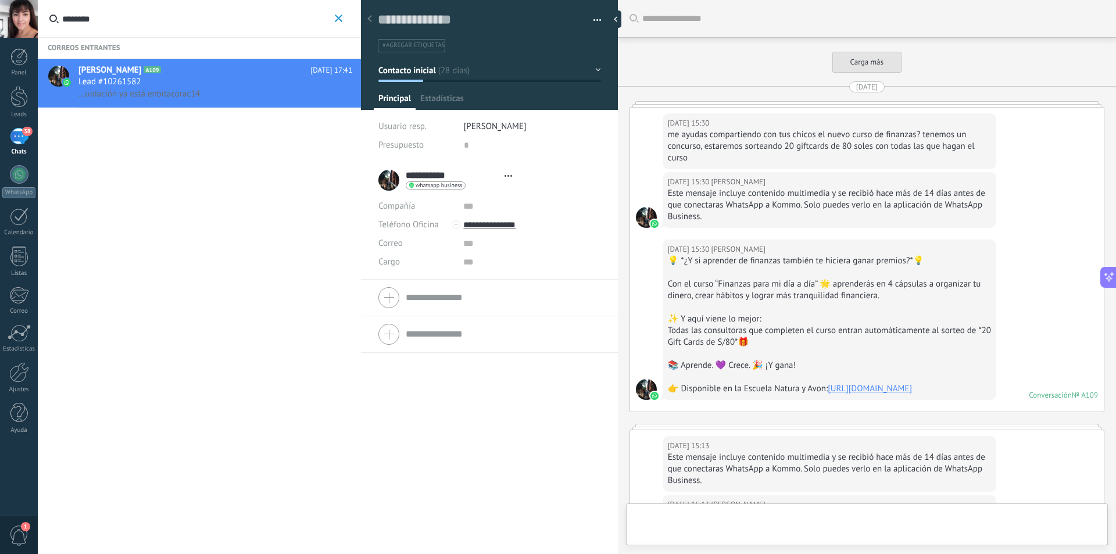
type textarea "**********"
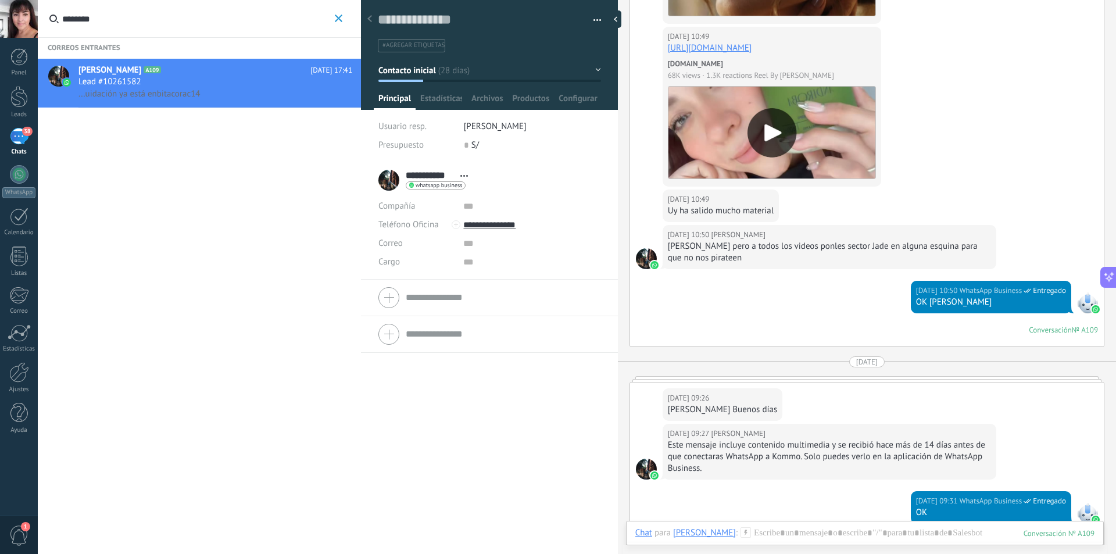
scroll to position [3668, 0]
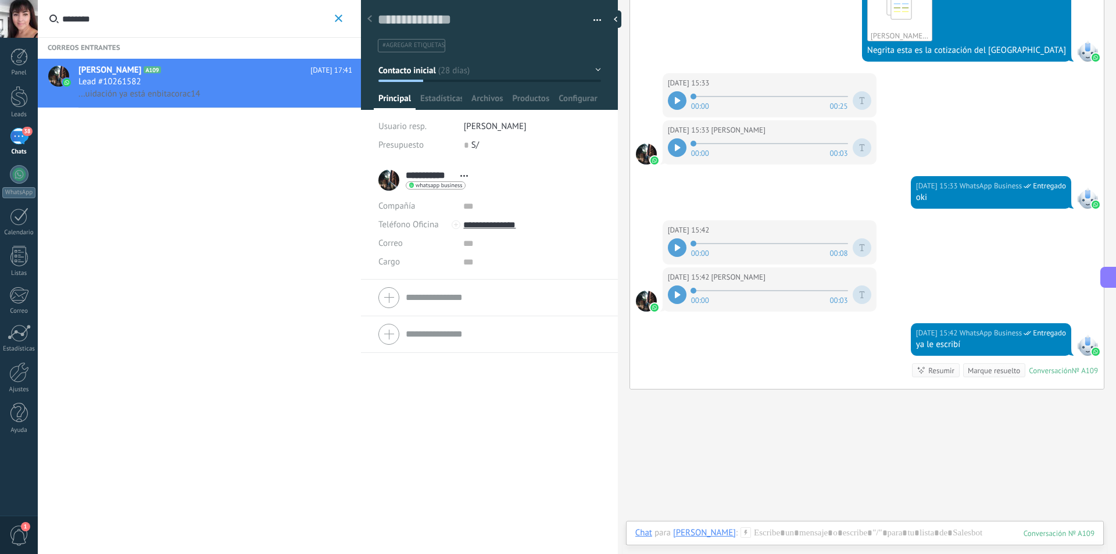
scroll to position [5269, 0]
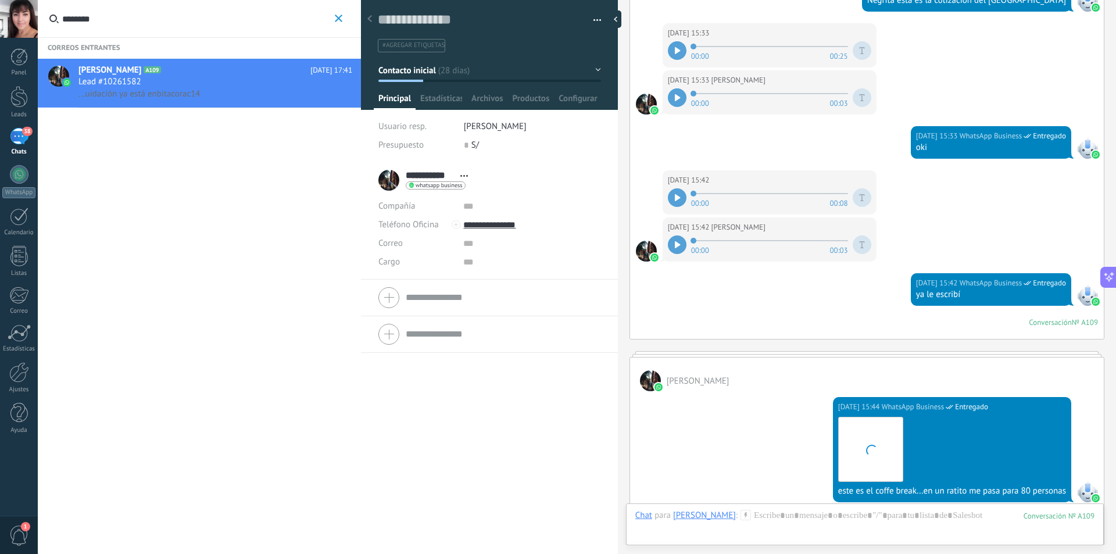
click at [338, 18] on use "button" at bounding box center [339, 19] width 8 height 8
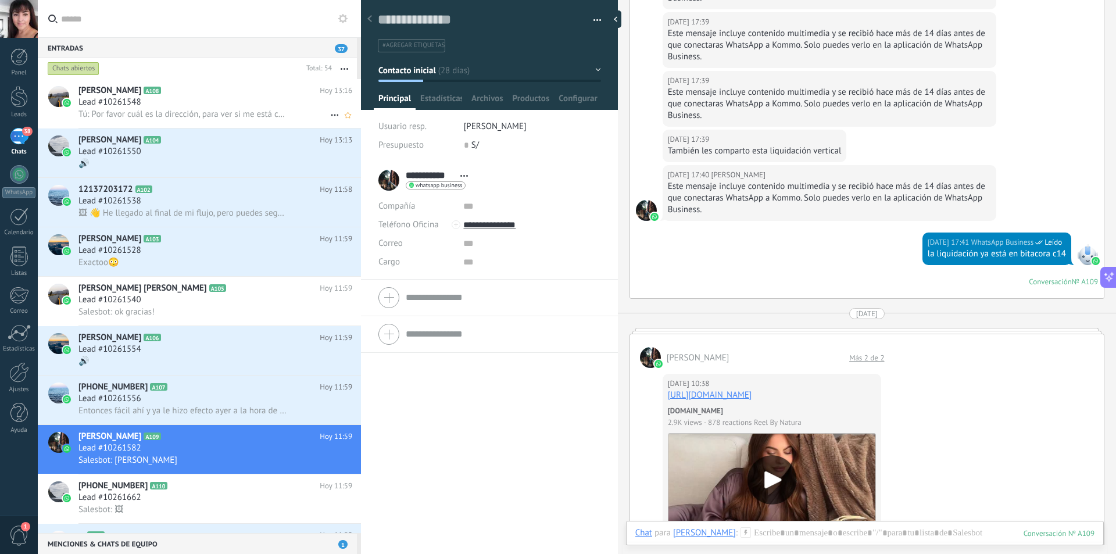
click at [220, 91] on h2 "[PERSON_NAME] A108" at bounding box center [198, 91] width 241 height 12
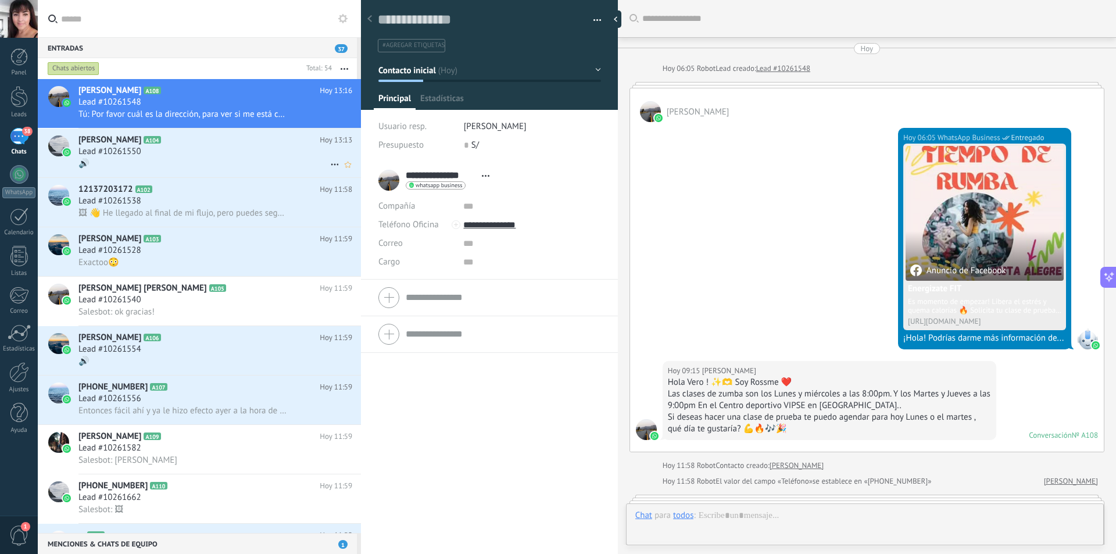
scroll to position [256, 0]
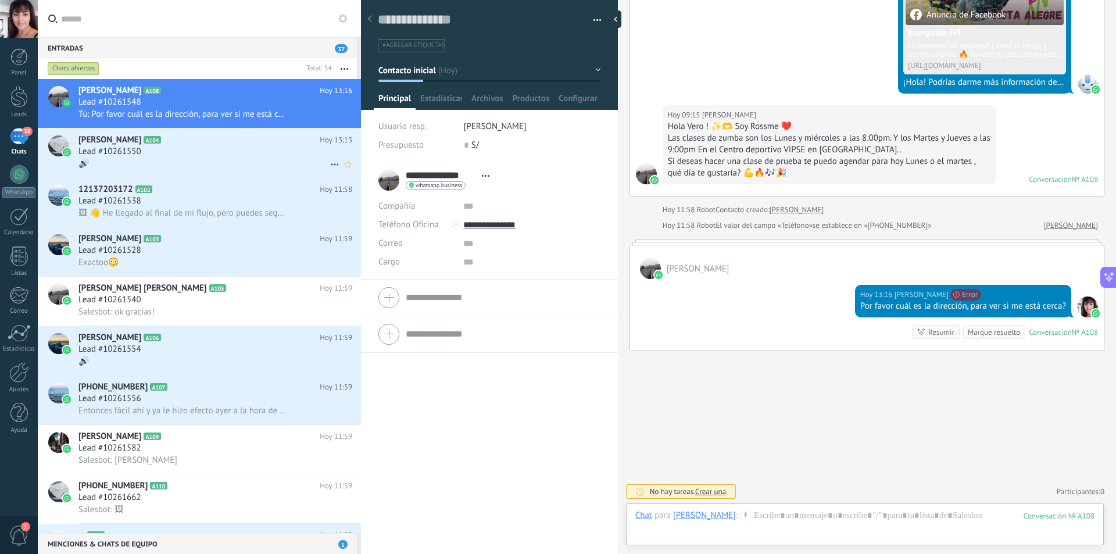
click at [188, 163] on div "🔊" at bounding box center [215, 163] width 274 height 12
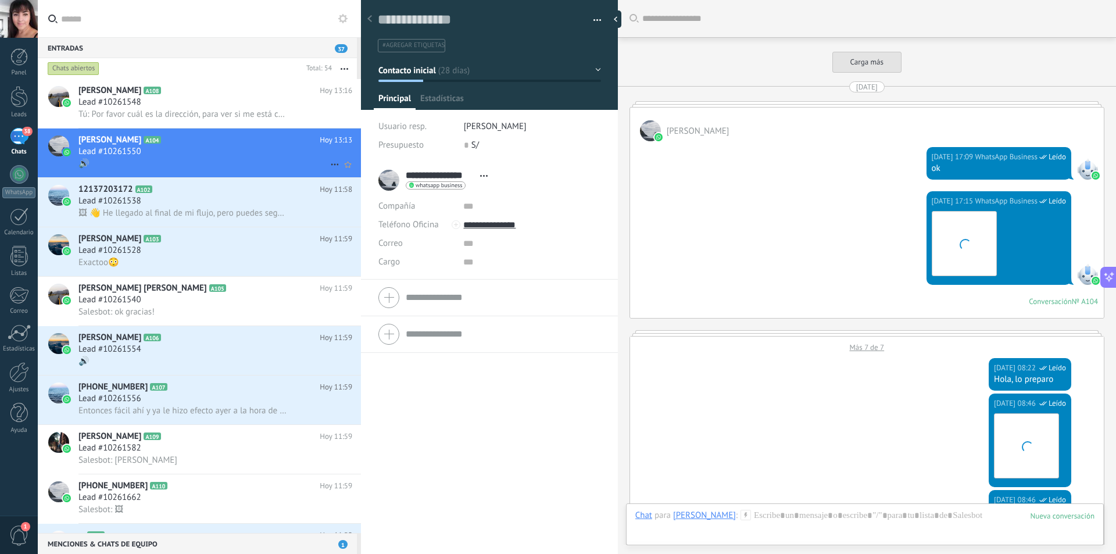
scroll to position [2599, 0]
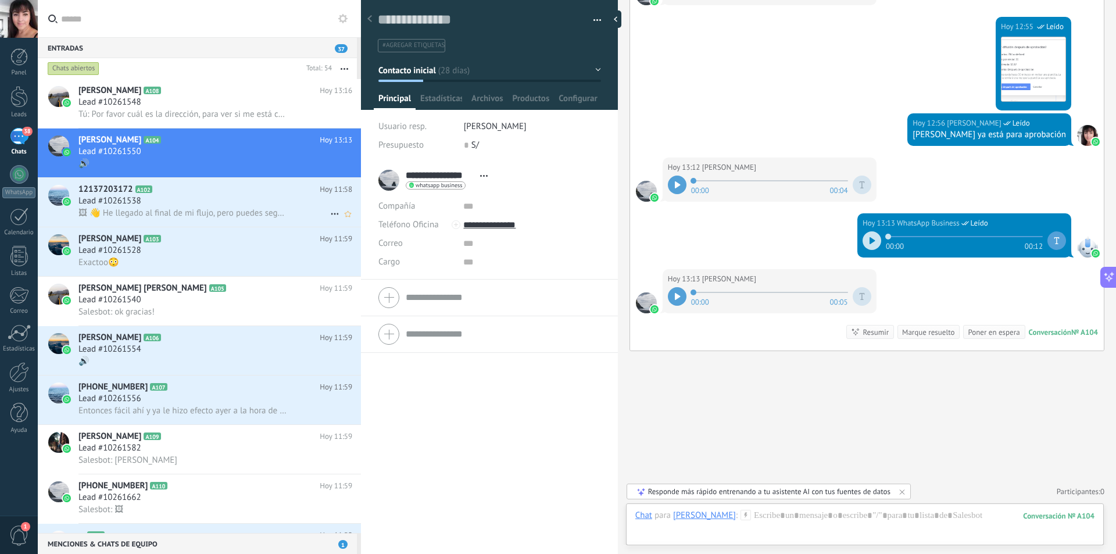
click at [185, 202] on div "Lead #10261538" at bounding box center [215, 201] width 274 height 12
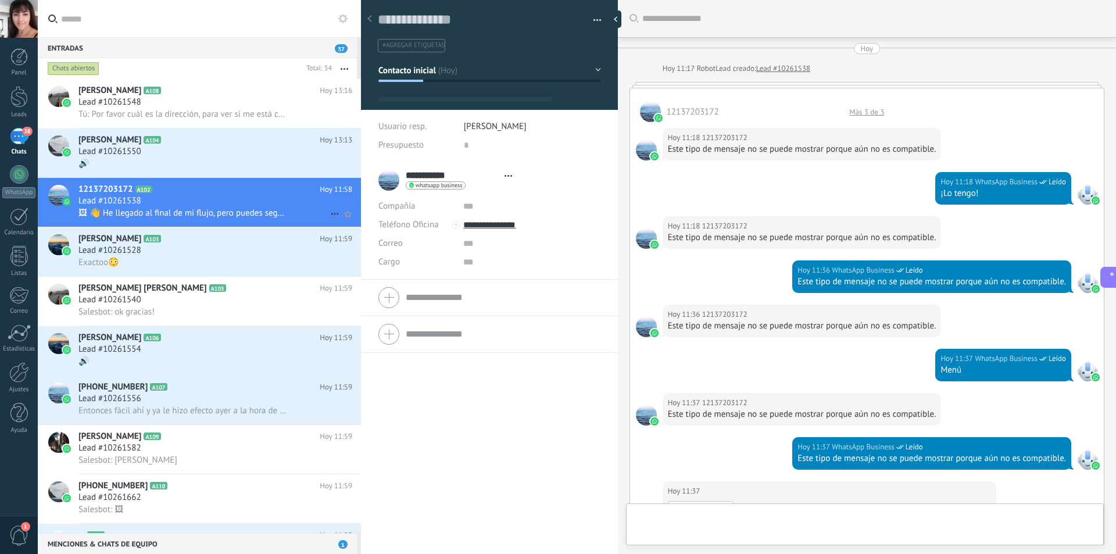
type textarea "**********"
